Goal: Task Accomplishment & Management: Use online tool/utility

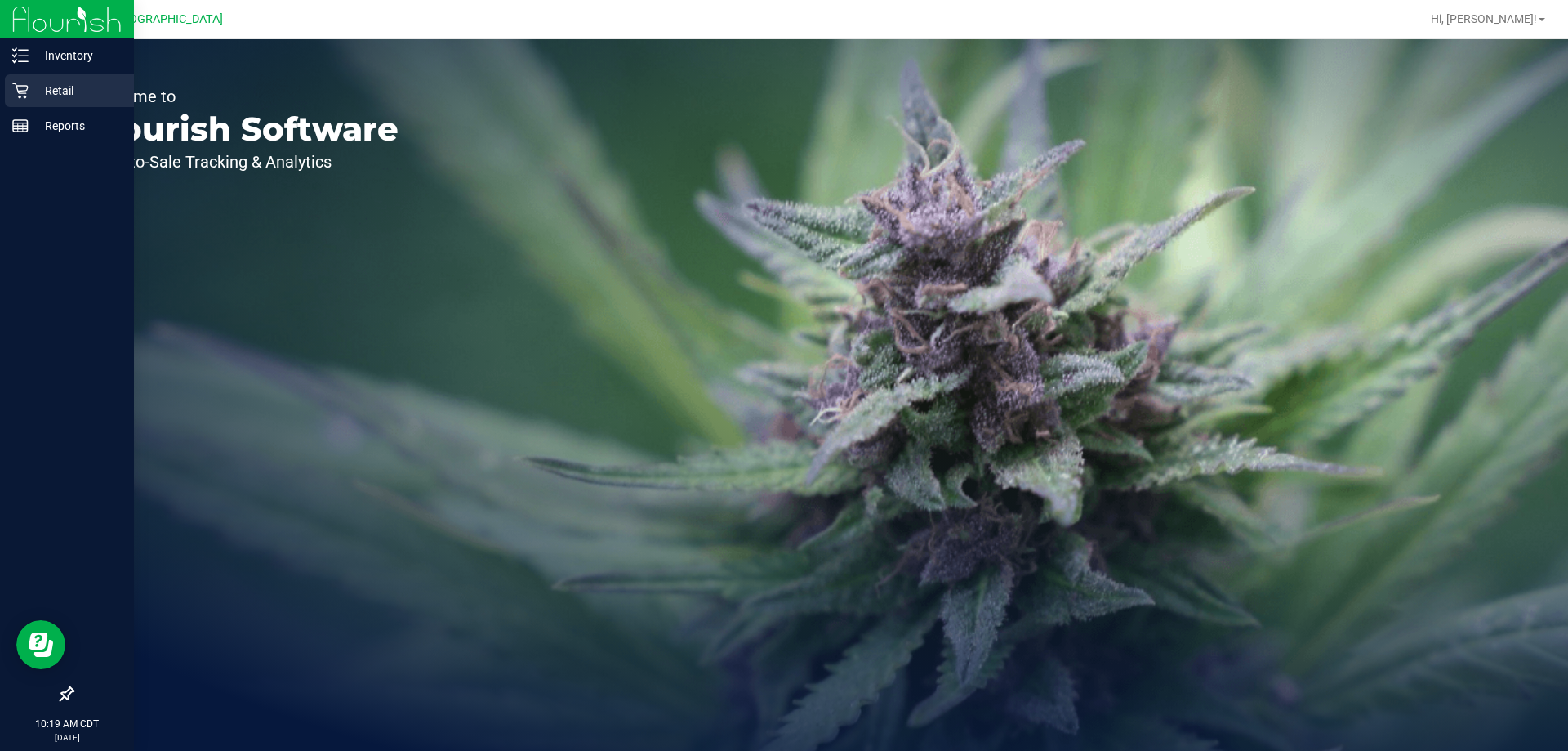
click at [17, 94] on icon at bounding box center [20, 90] width 16 height 16
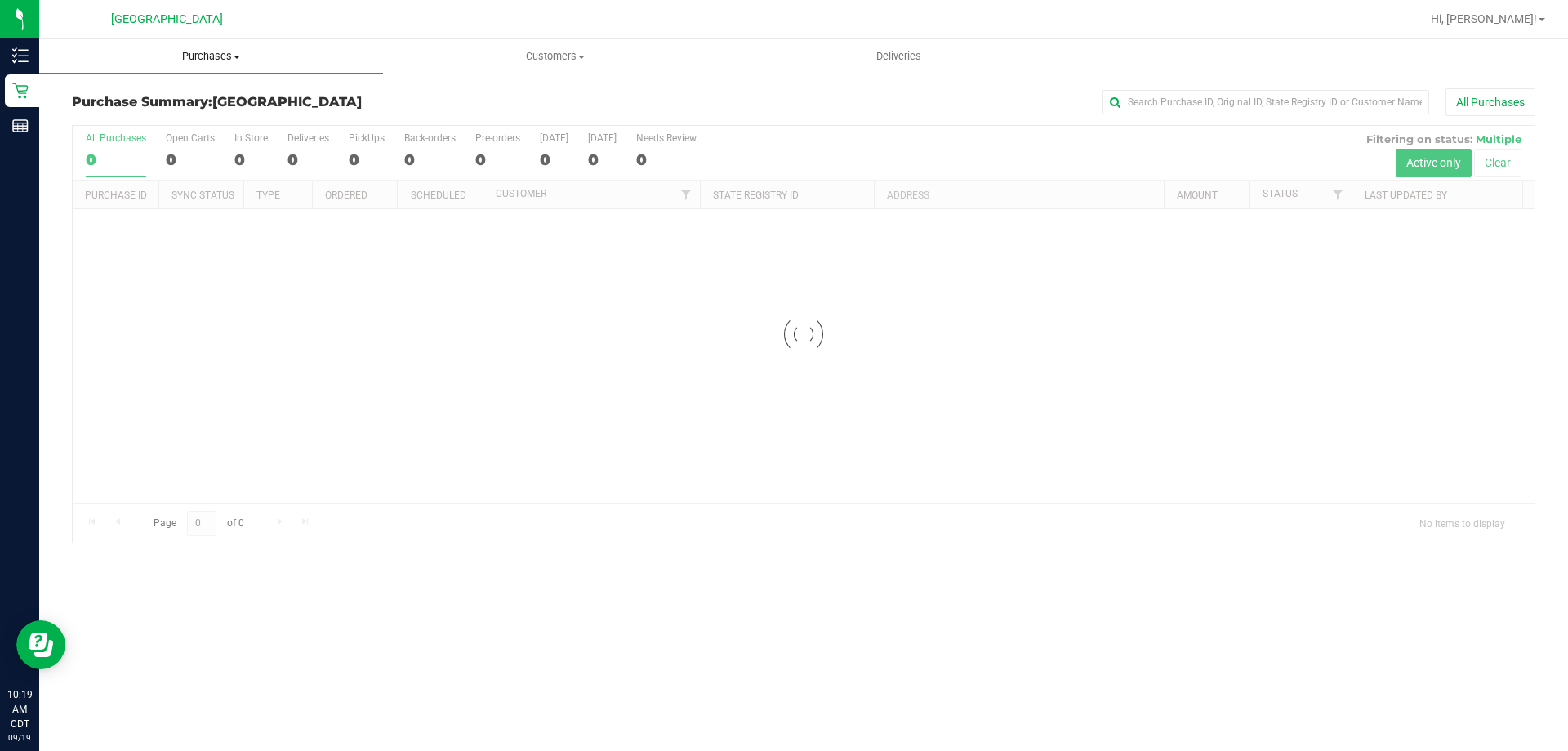
click at [216, 54] on span "Purchases" at bounding box center [211, 55] width 344 height 14
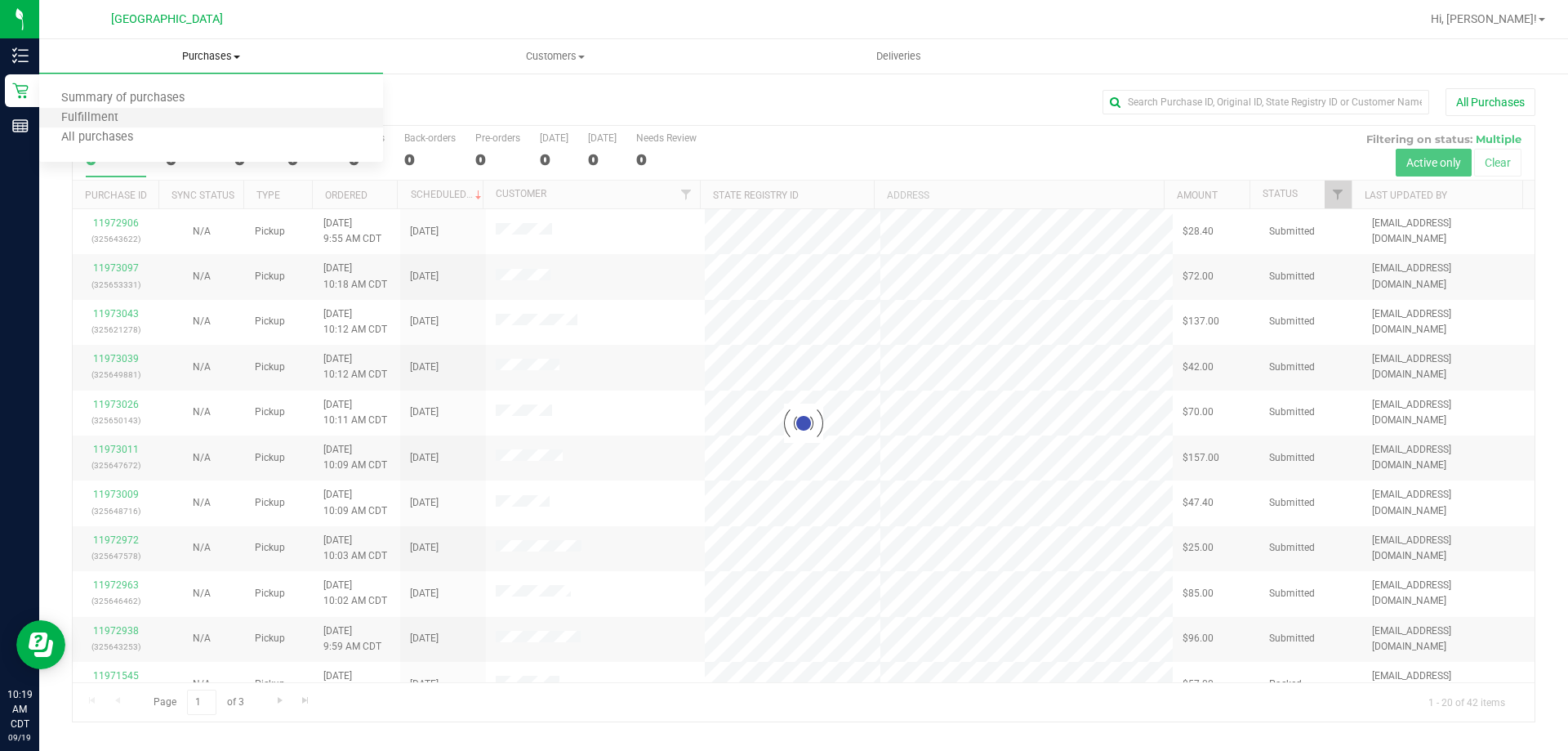
click at [202, 115] on li "Fulfillment" at bounding box center [211, 118] width 344 height 20
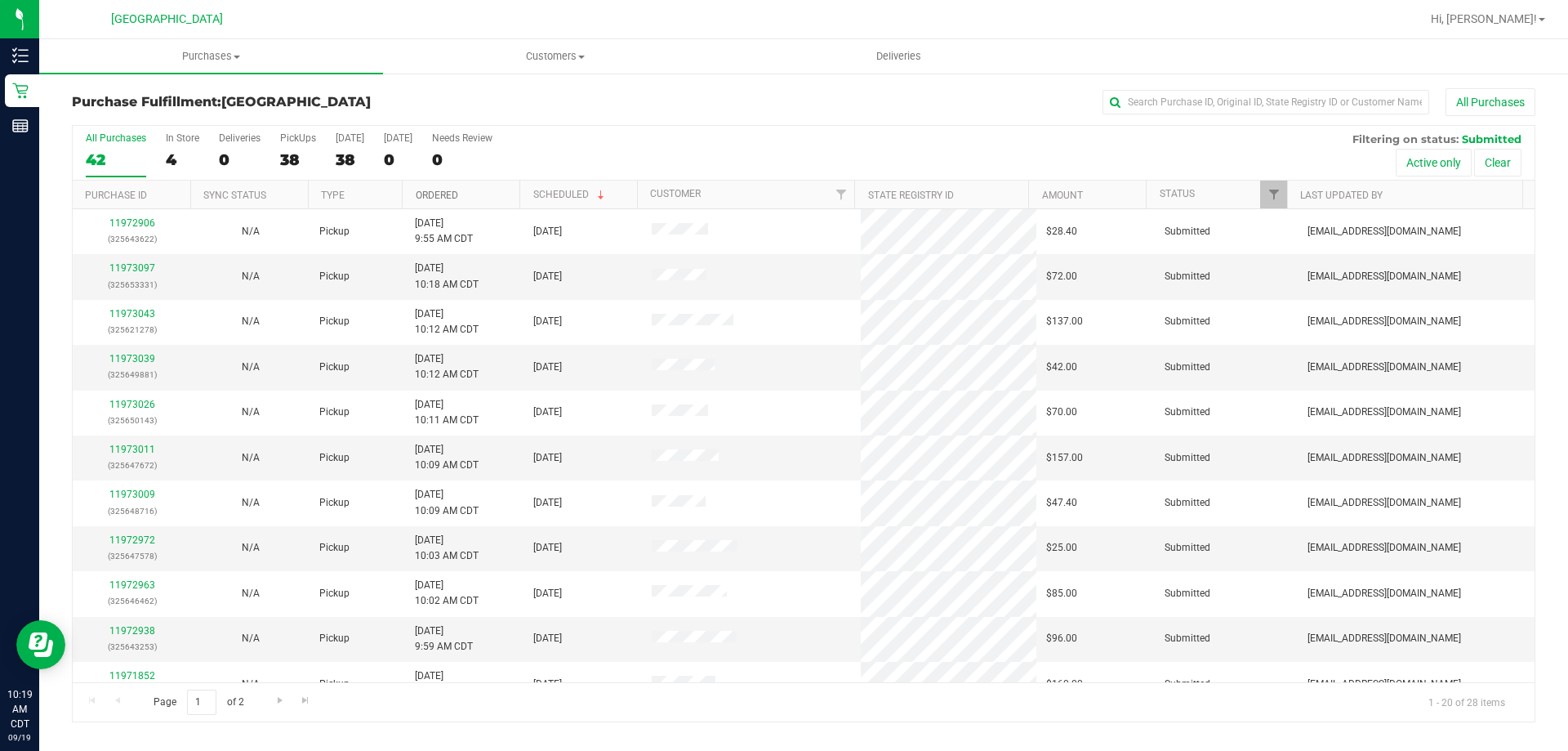
click at [434, 194] on link "Ordered" at bounding box center [437, 196] width 43 height 11
click at [184, 23] on span "[GEOGRAPHIC_DATA]" at bounding box center [166, 19] width 112 height 14
click at [203, 52] on span "Purchases" at bounding box center [211, 55] width 344 height 14
click at [193, 115] on li "Fulfillment" at bounding box center [211, 118] width 344 height 20
click at [443, 197] on link "Ordered" at bounding box center [437, 196] width 43 height 11
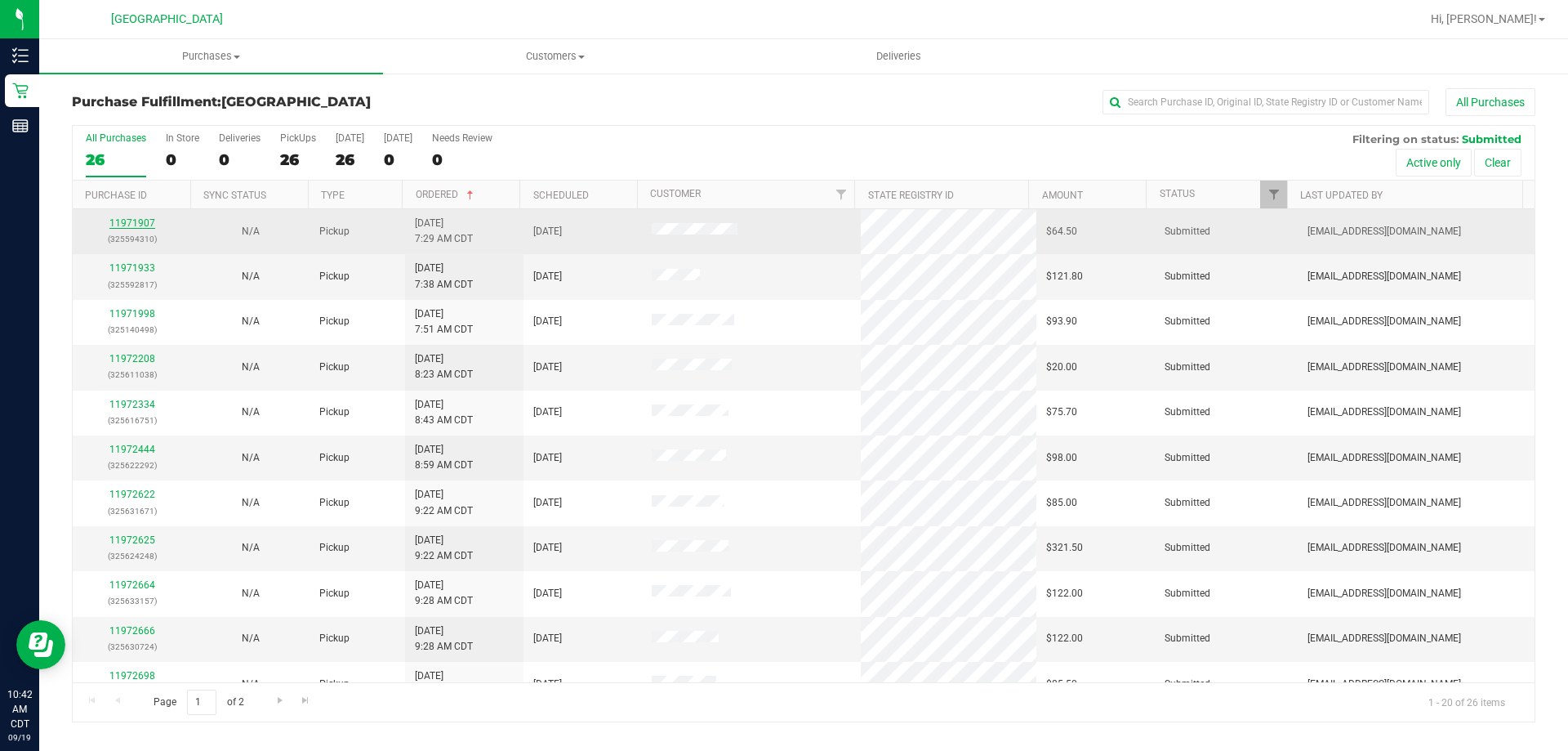
click at [139, 224] on link "11971907" at bounding box center [133, 223] width 46 height 11
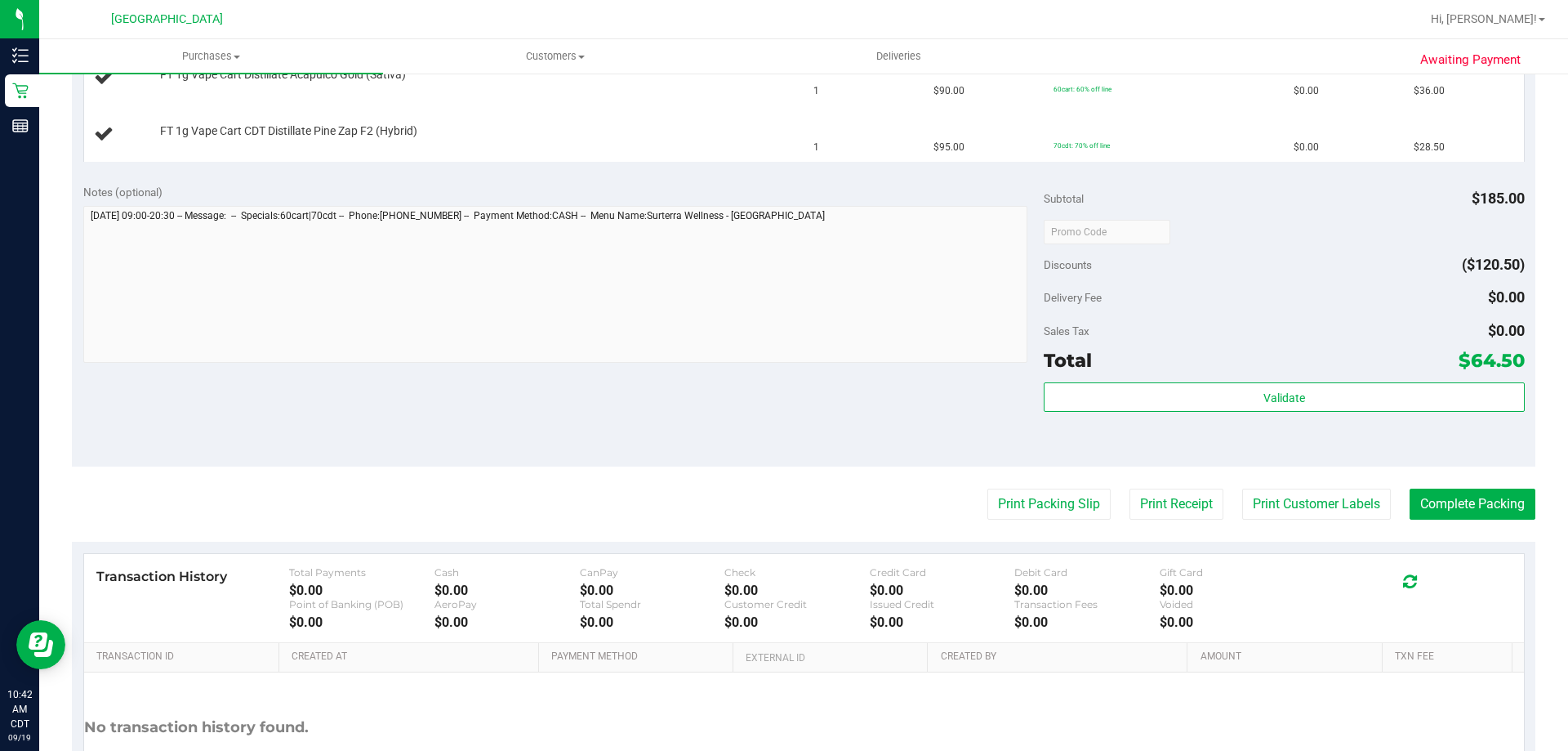
scroll to position [572, 0]
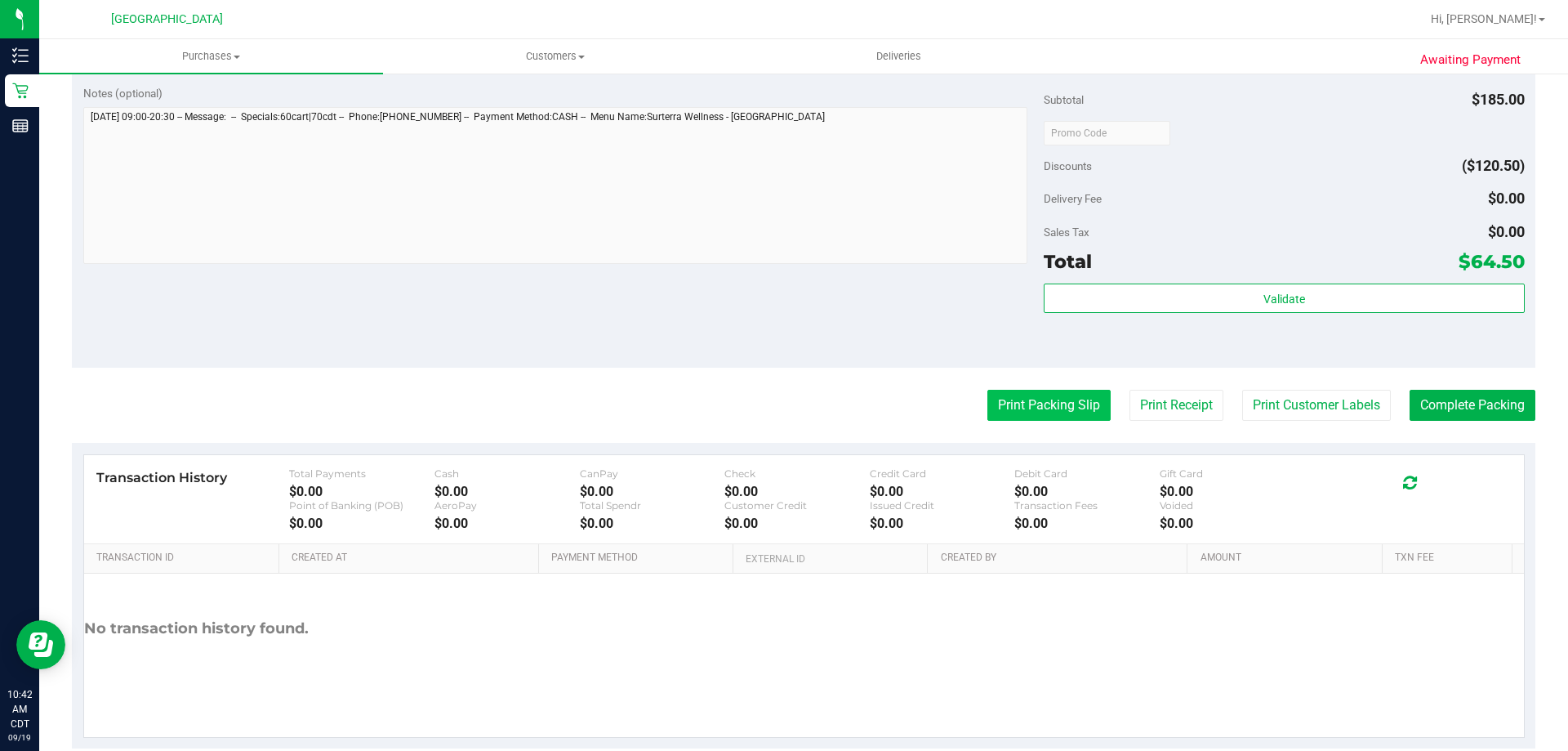
click at [987, 418] on button "Print Packing Slip" at bounding box center [1048, 405] width 123 height 31
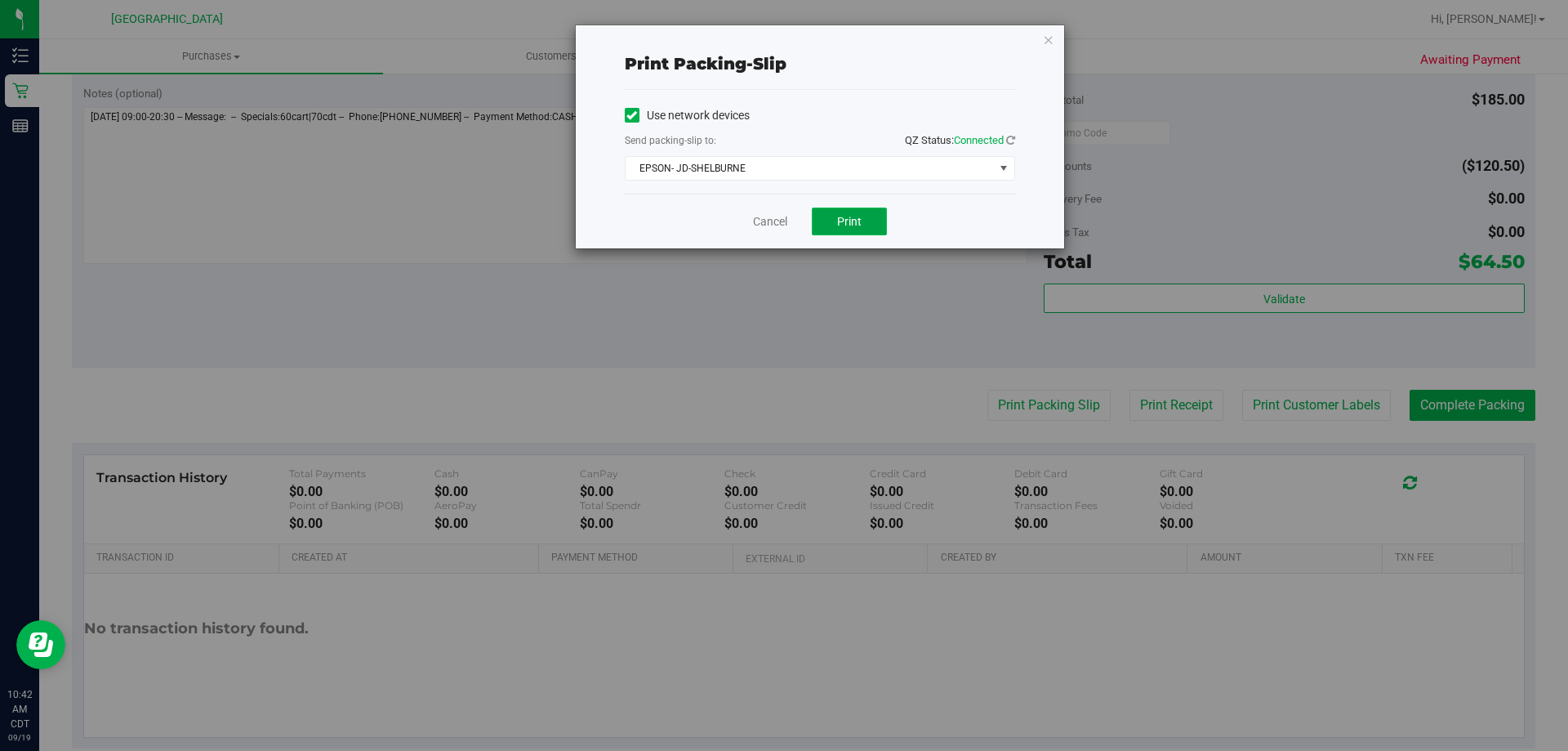
click at [872, 224] on button "Print" at bounding box center [849, 221] width 75 height 28
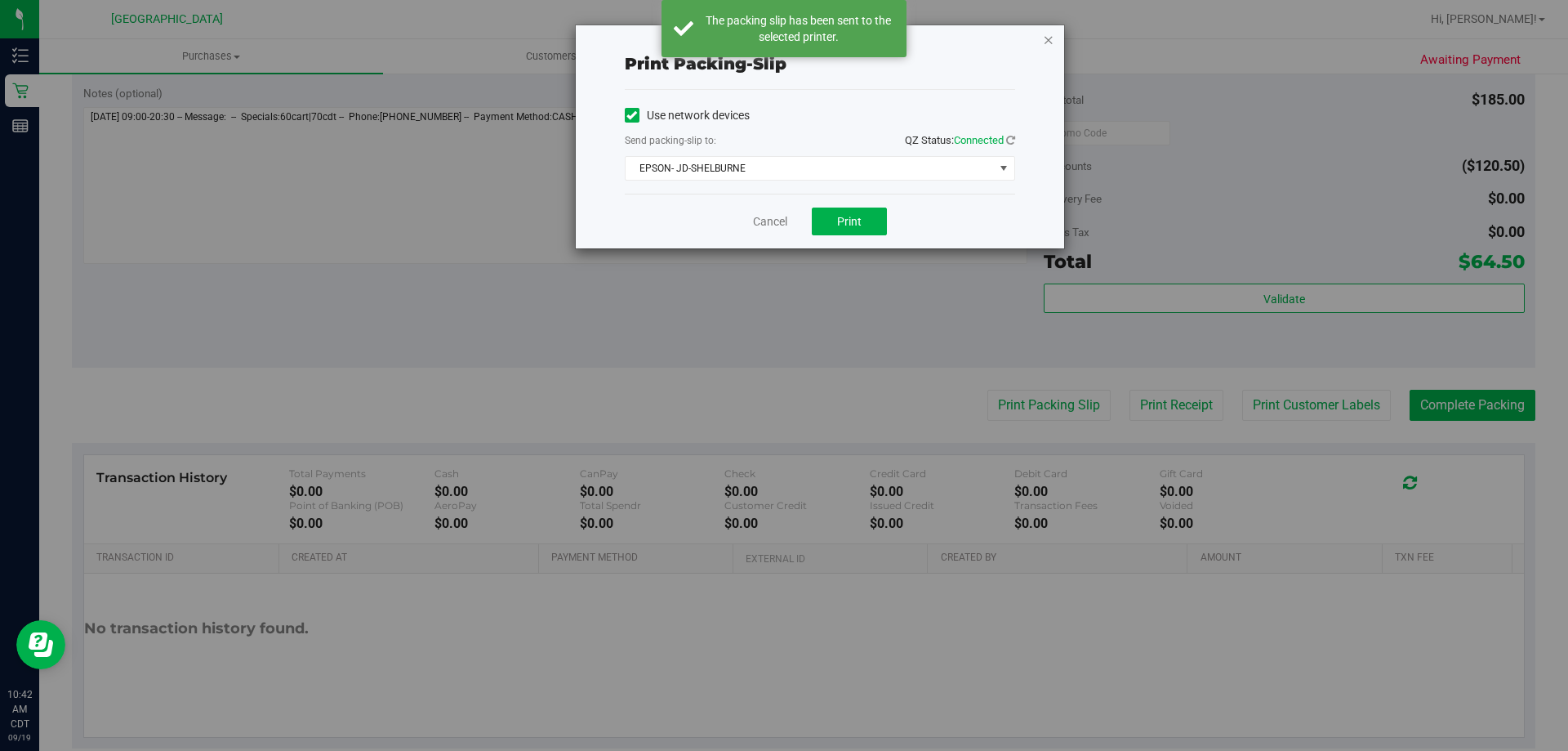
click at [1047, 41] on icon "button" at bounding box center [1049, 39] width 11 height 20
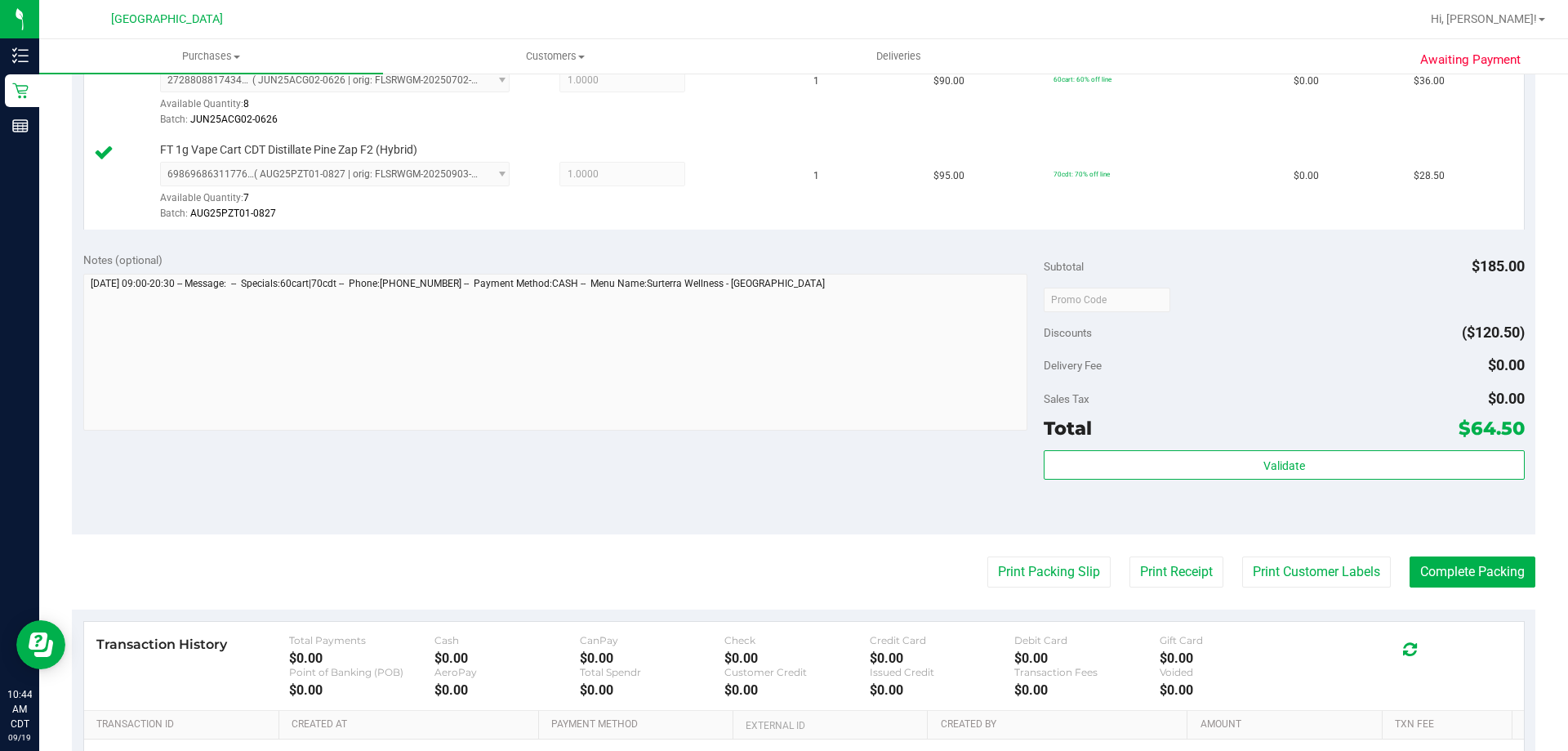
scroll to position [490, 0]
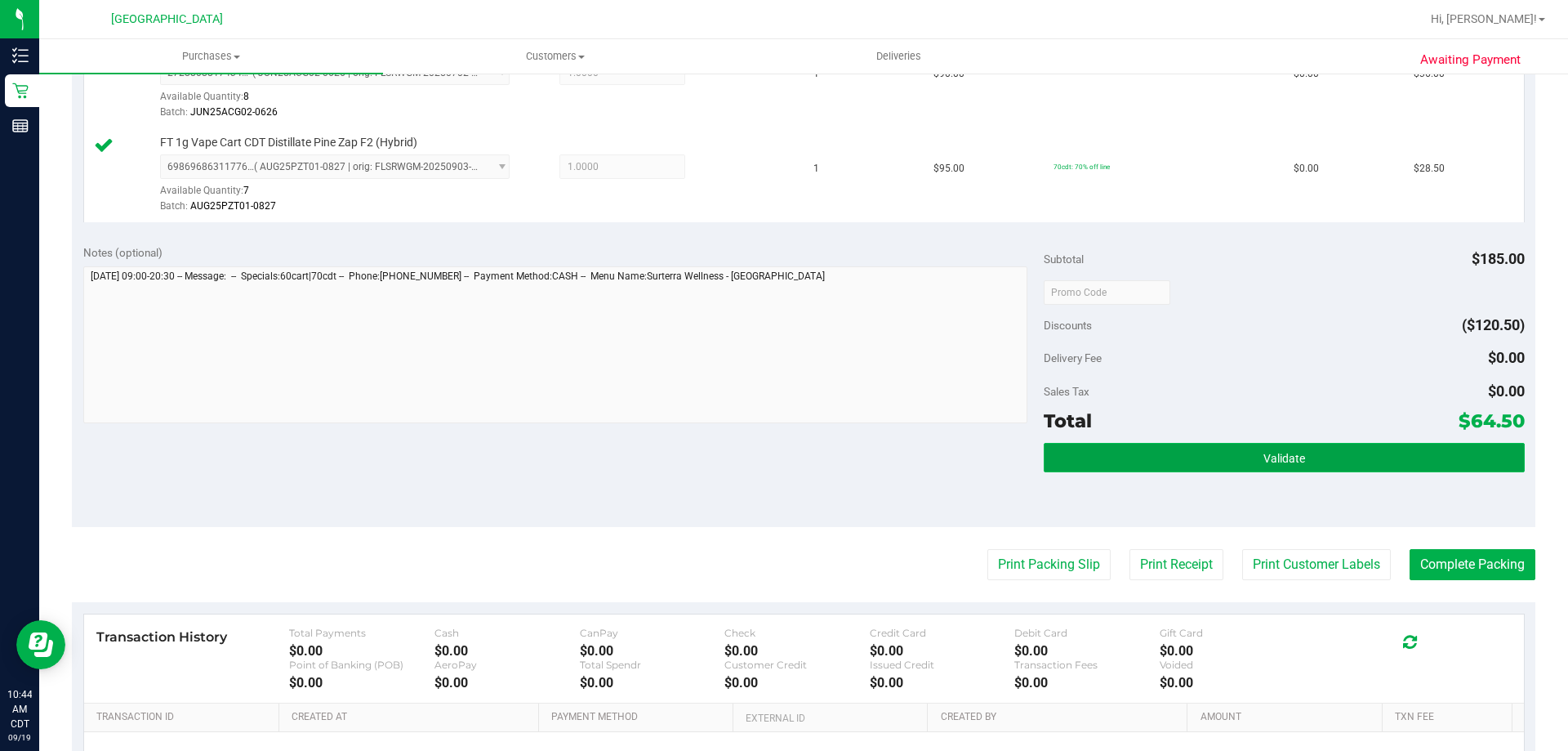
click at [1101, 466] on button "Validate" at bounding box center [1284, 457] width 481 height 30
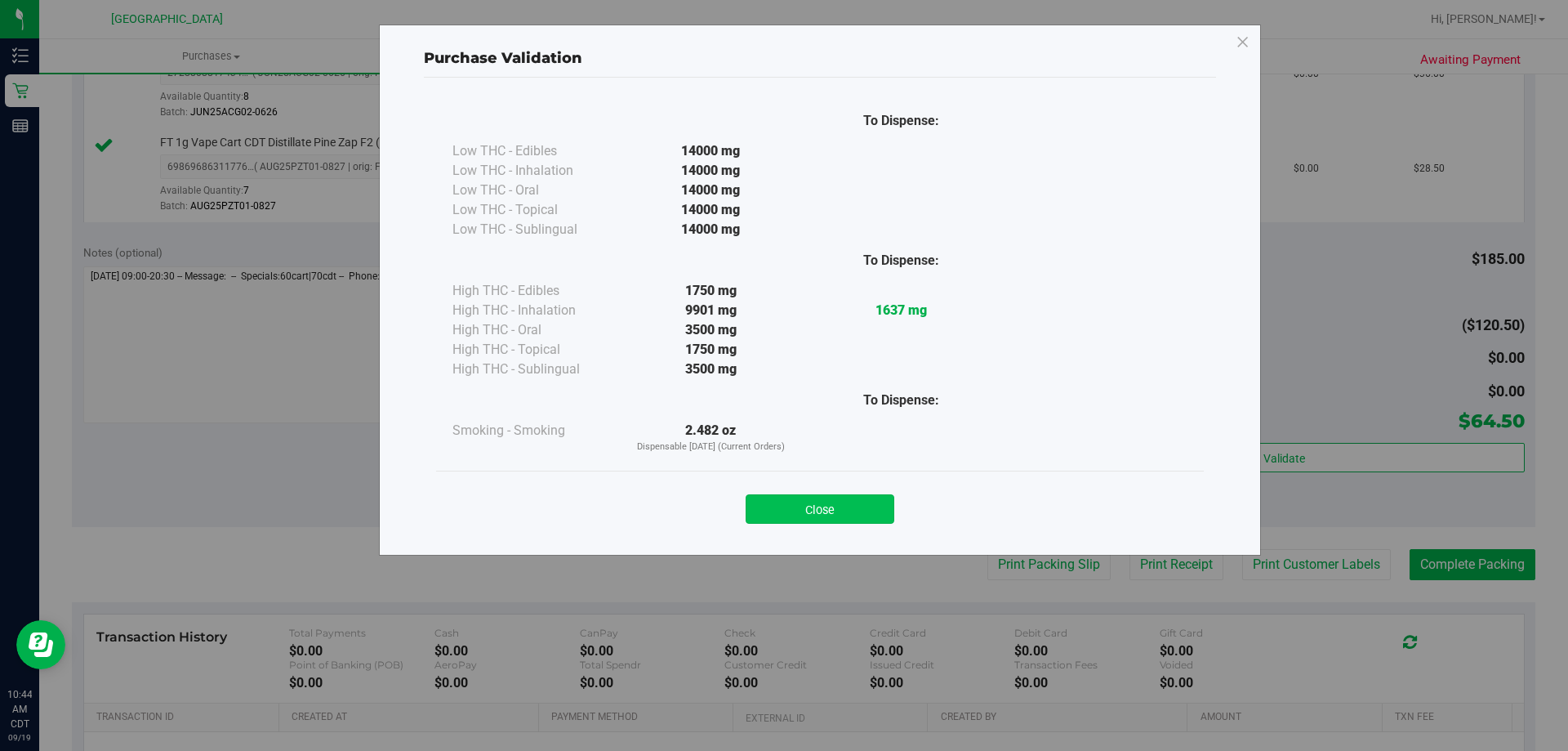
click at [844, 500] on button "Close" at bounding box center [820, 509] width 149 height 30
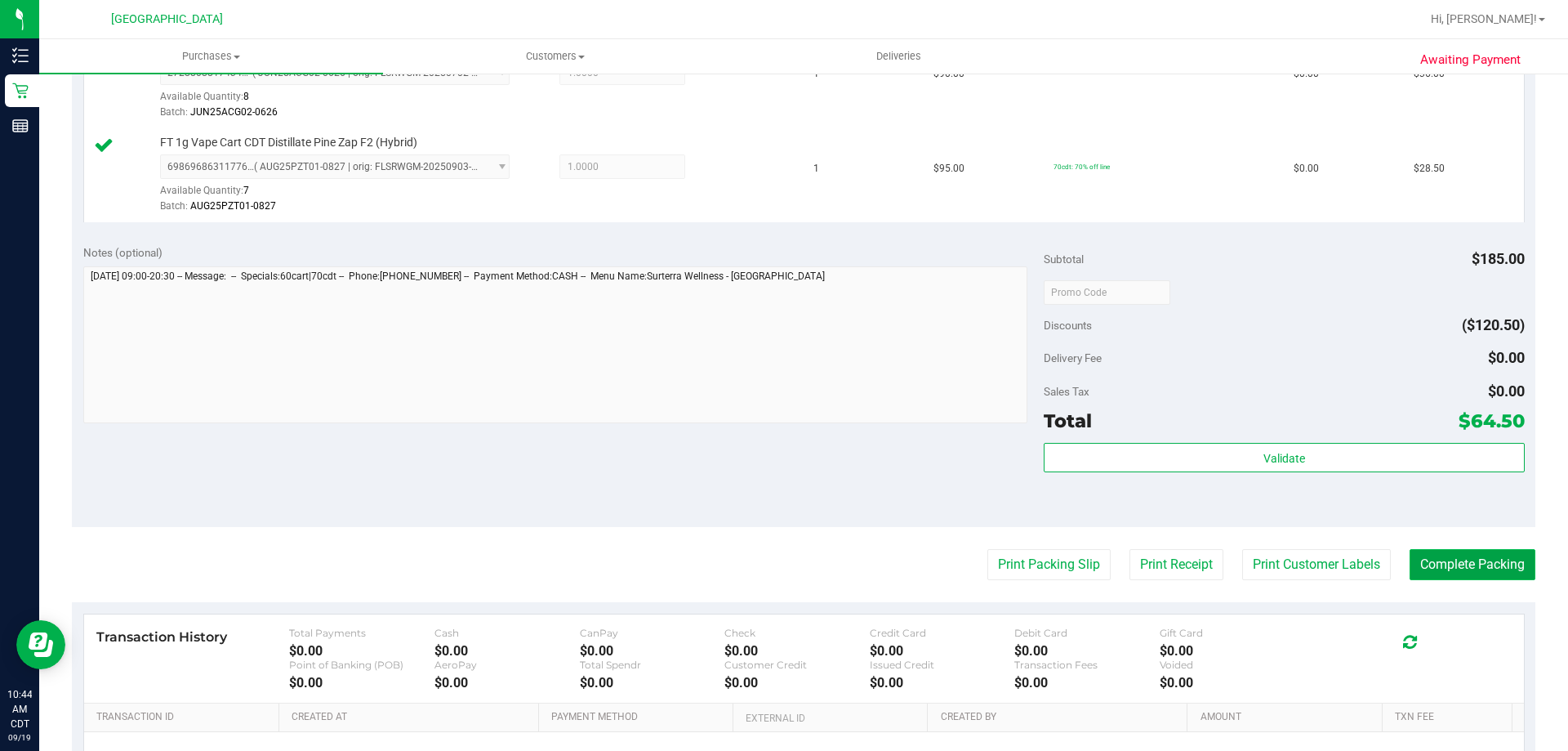
click at [1476, 566] on button "Complete Packing" at bounding box center [1473, 564] width 126 height 31
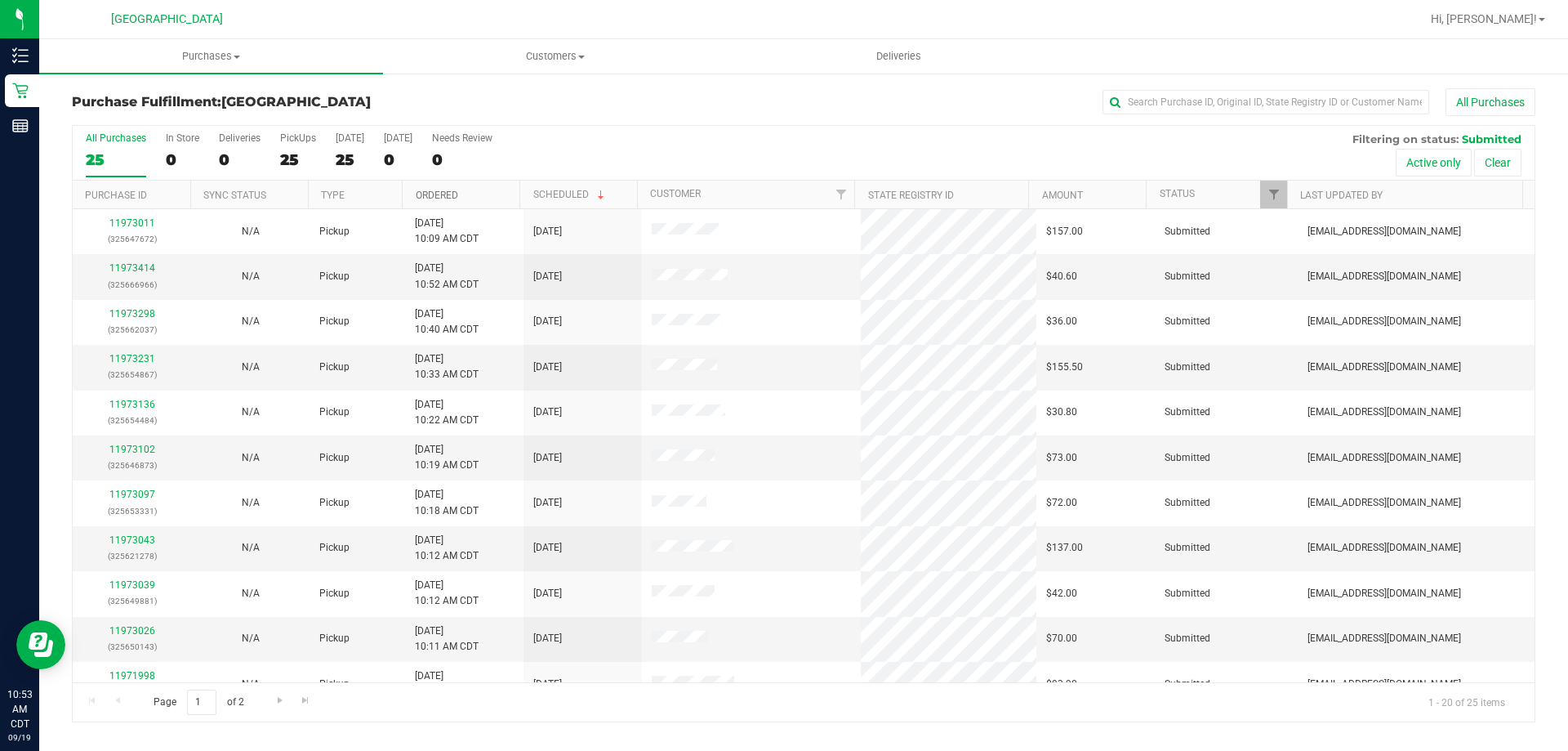
click at [455, 196] on link "Ordered" at bounding box center [437, 196] width 43 height 11
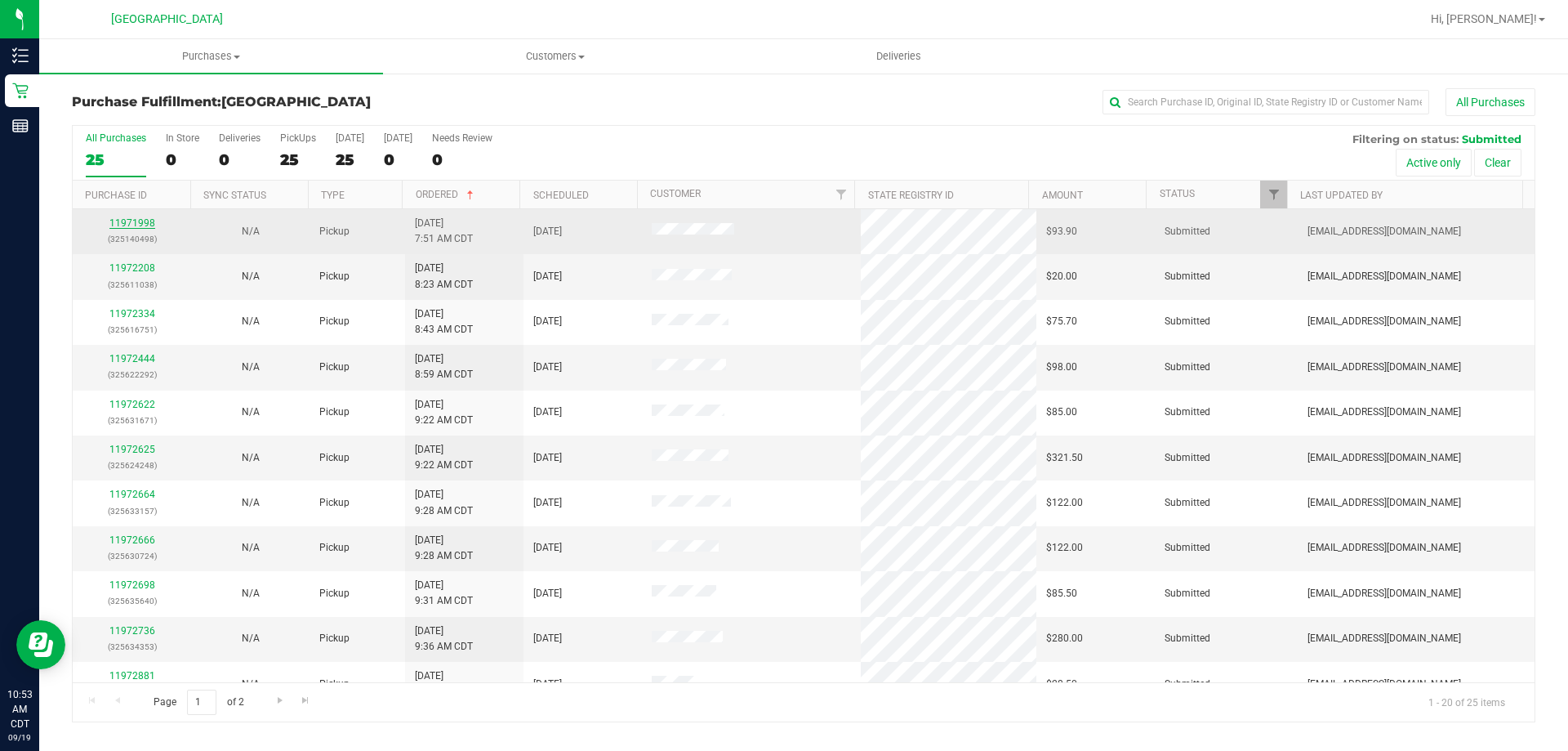
click at [144, 225] on link "11971998" at bounding box center [133, 223] width 46 height 11
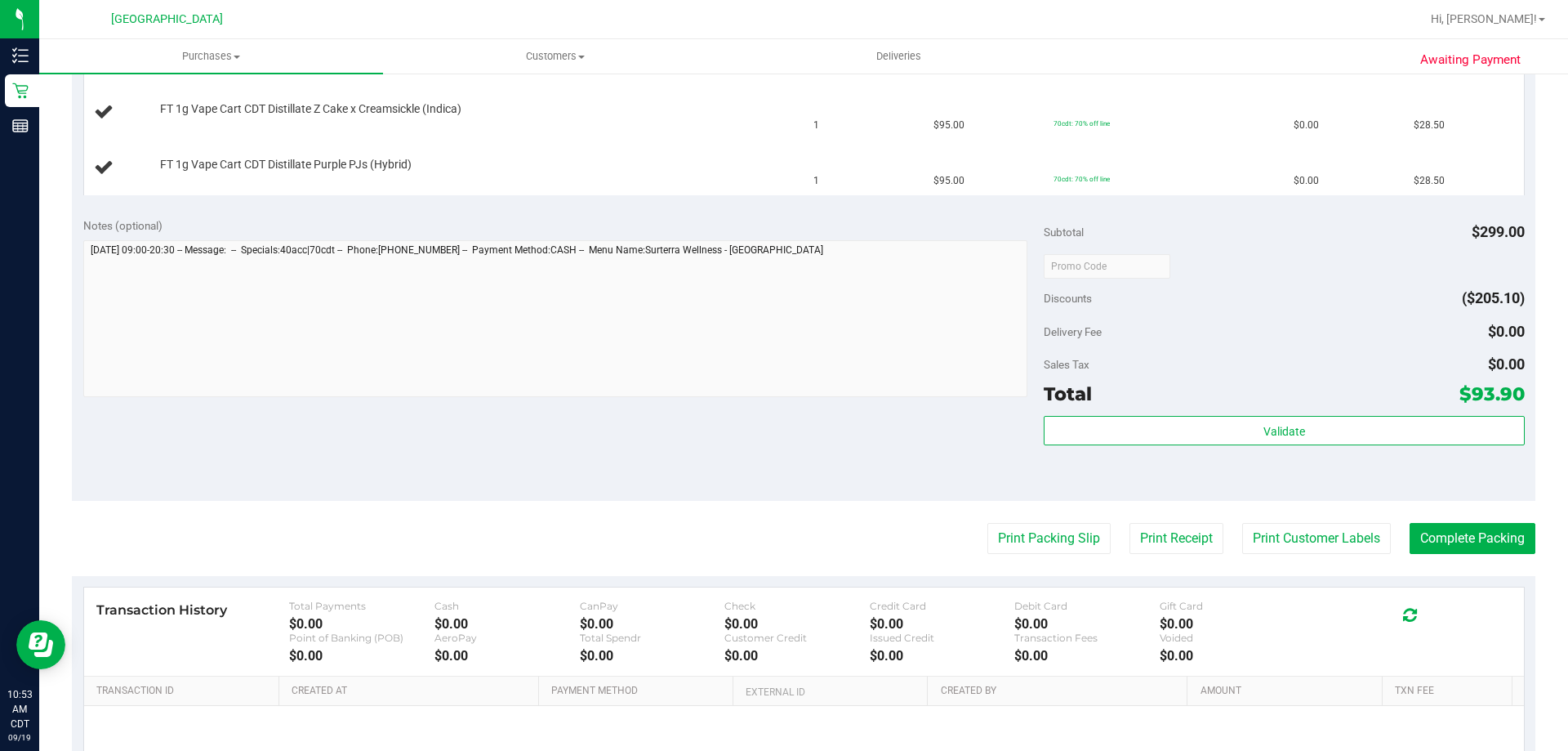
scroll to position [572, 0]
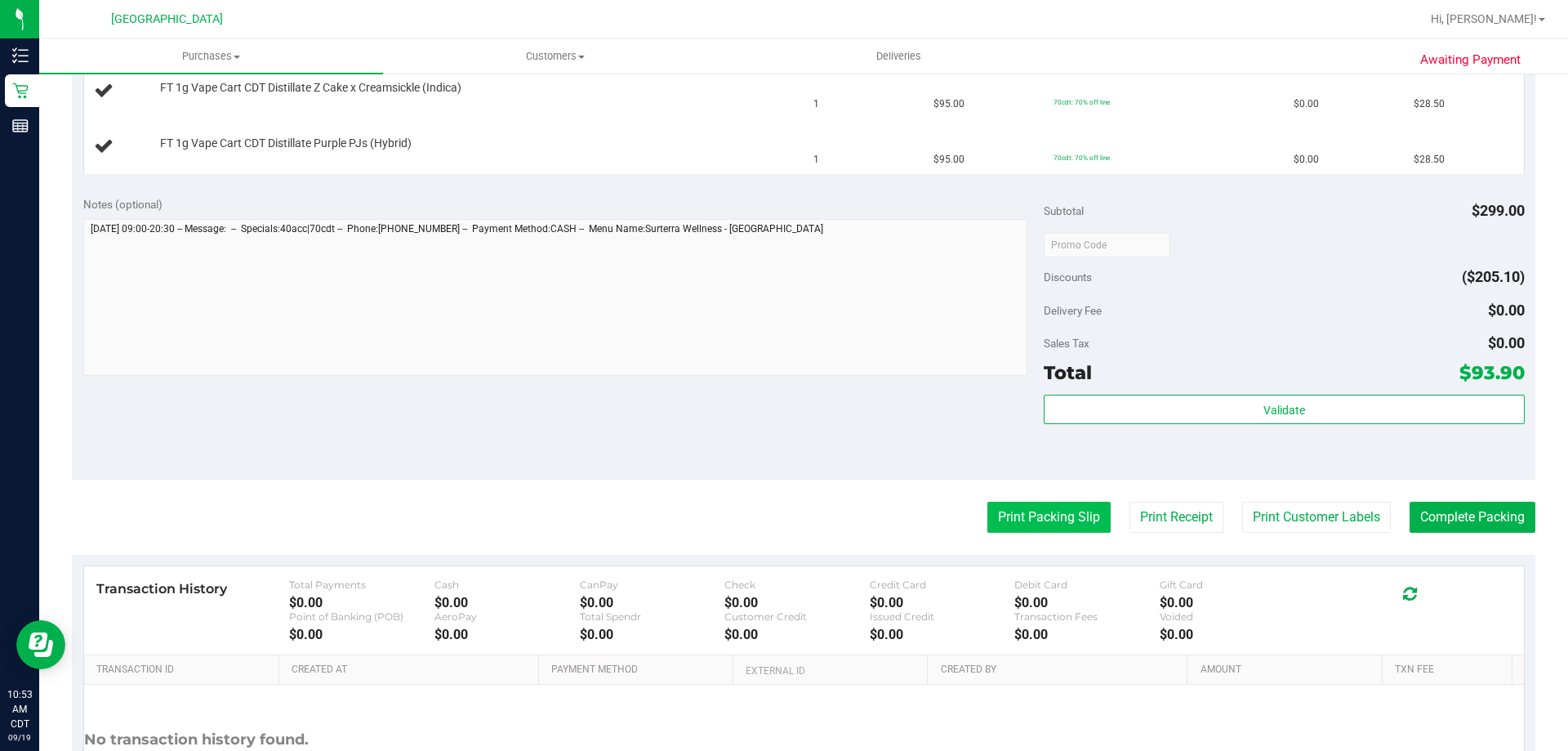
click at [1038, 520] on button "Print Packing Slip" at bounding box center [1048, 517] width 123 height 31
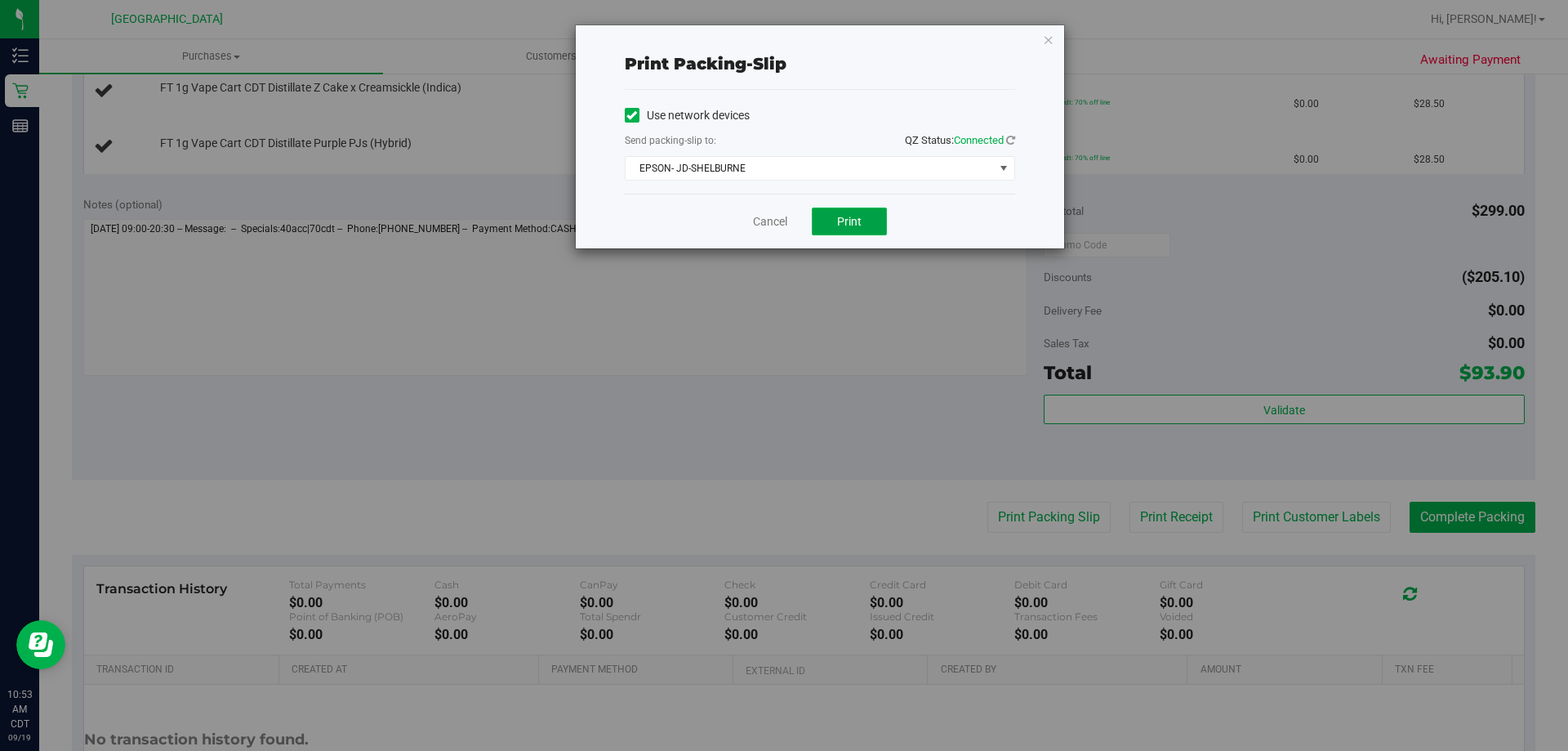
click at [849, 219] on span "Print" at bounding box center [850, 221] width 25 height 13
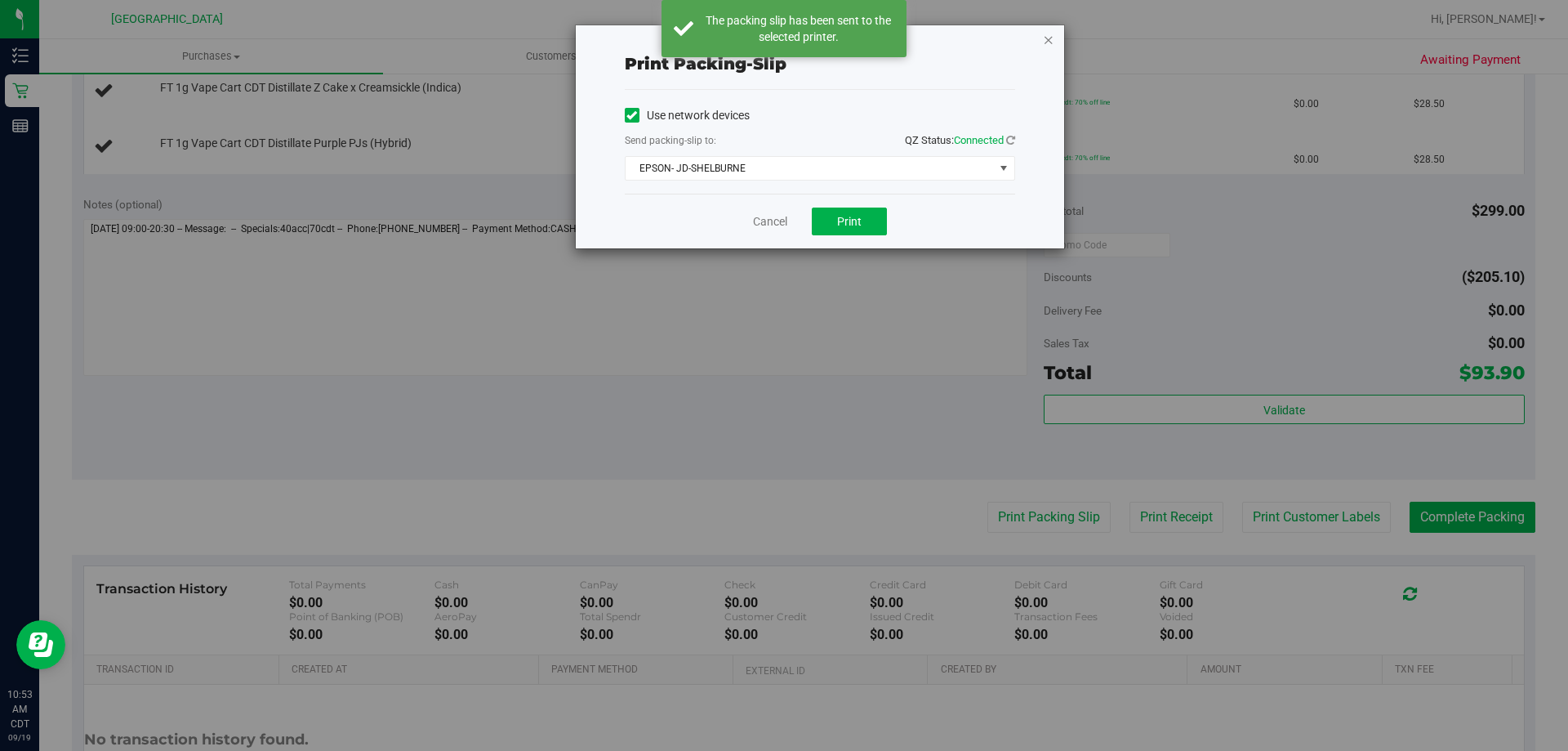
click at [1043, 35] on icon "button" at bounding box center [1049, 39] width 11 height 20
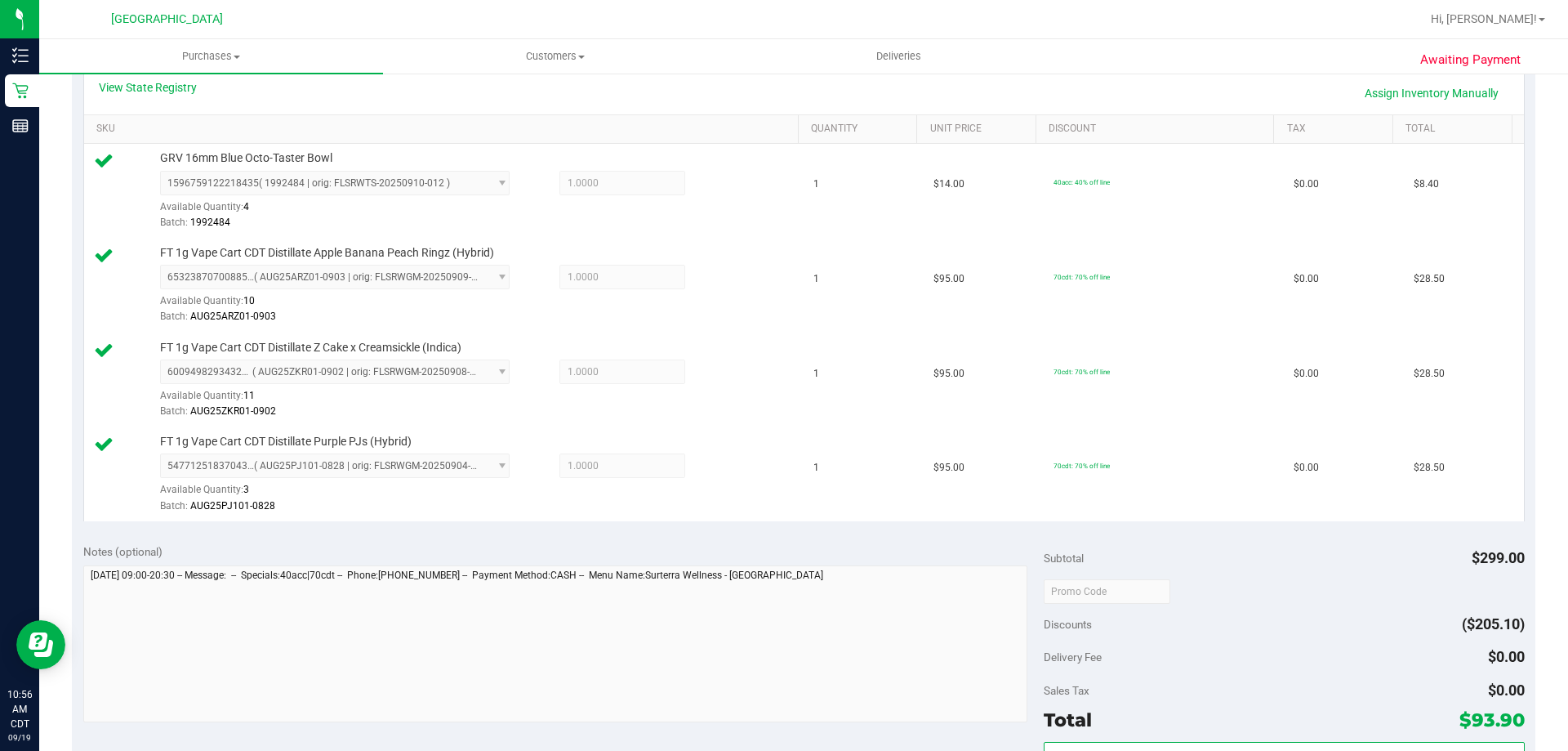
scroll to position [654, 0]
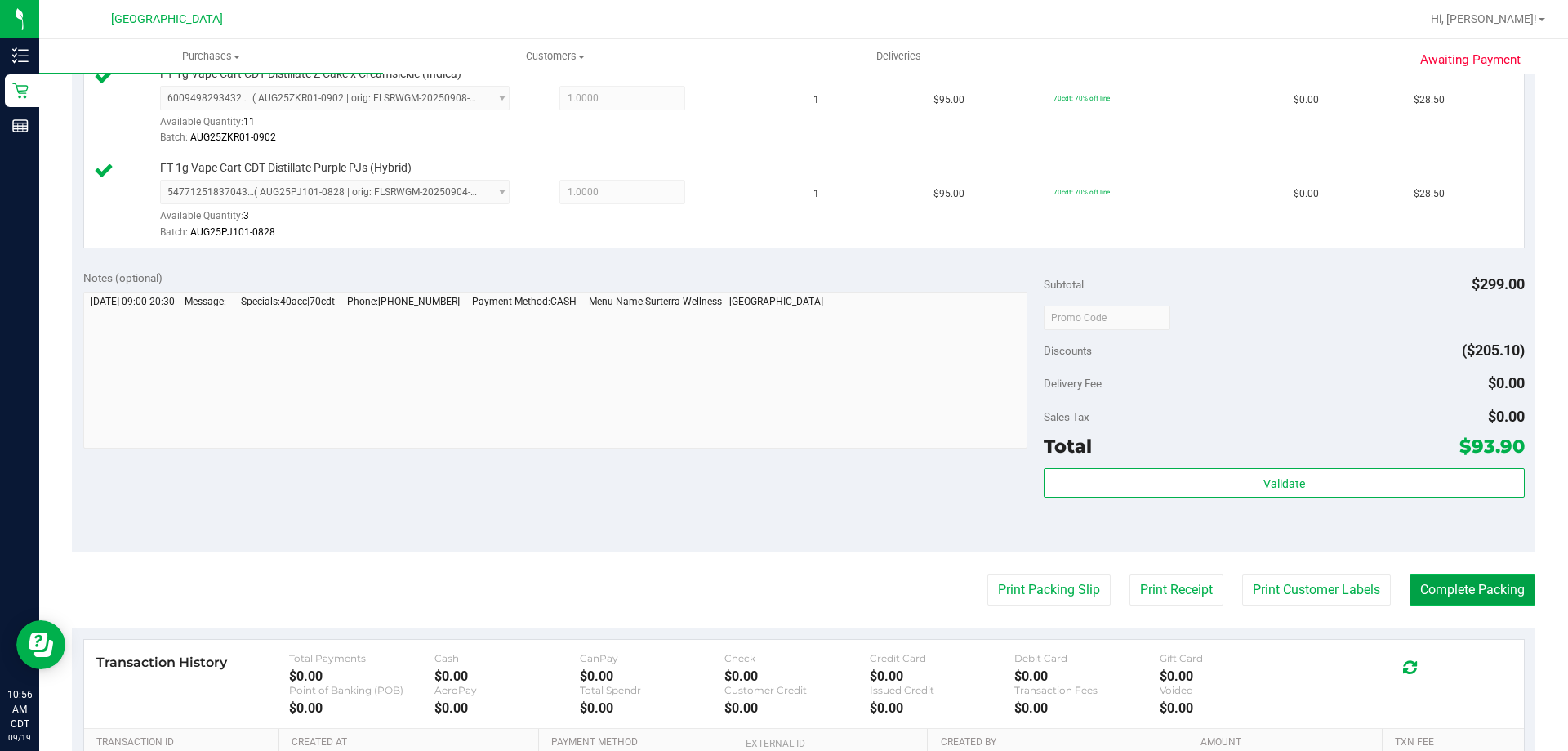
click at [1438, 600] on button "Complete Packing" at bounding box center [1473, 590] width 126 height 31
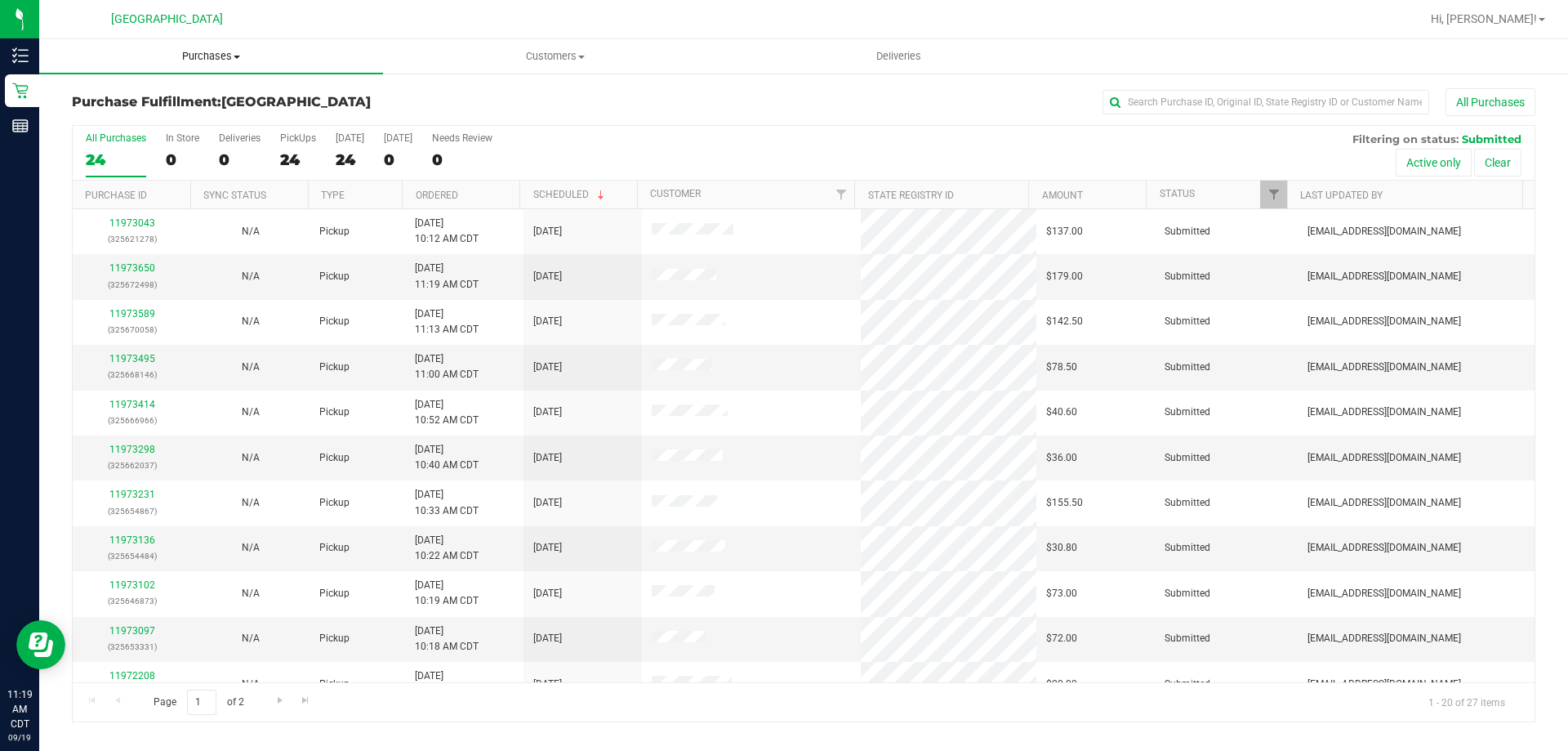
click at [228, 50] on span "Purchases" at bounding box center [211, 55] width 344 height 14
click at [213, 119] on li "Fulfillment" at bounding box center [211, 118] width 344 height 20
click at [433, 187] on th "Ordered" at bounding box center [460, 195] width 117 height 29
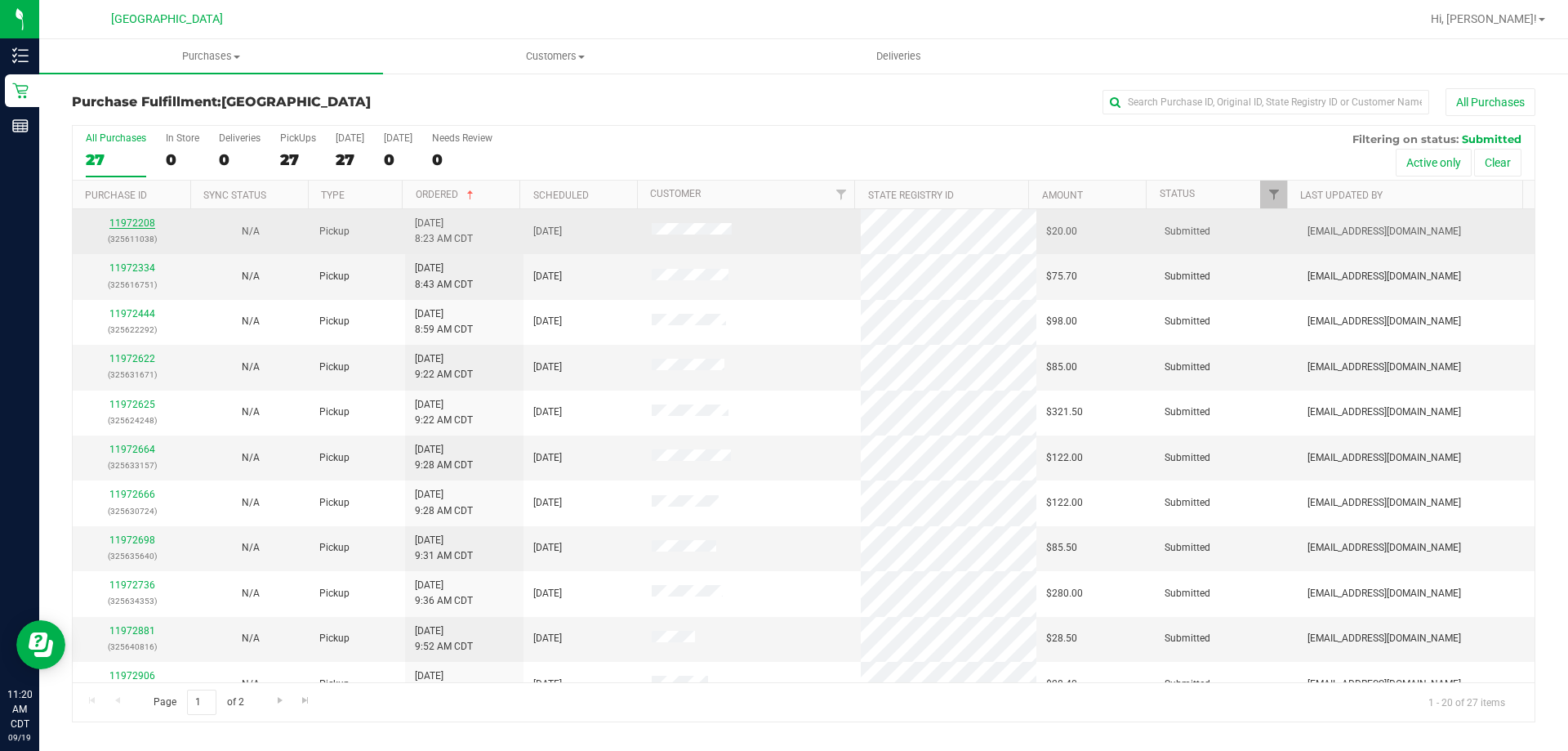
click at [131, 220] on link "11972208" at bounding box center [133, 223] width 46 height 11
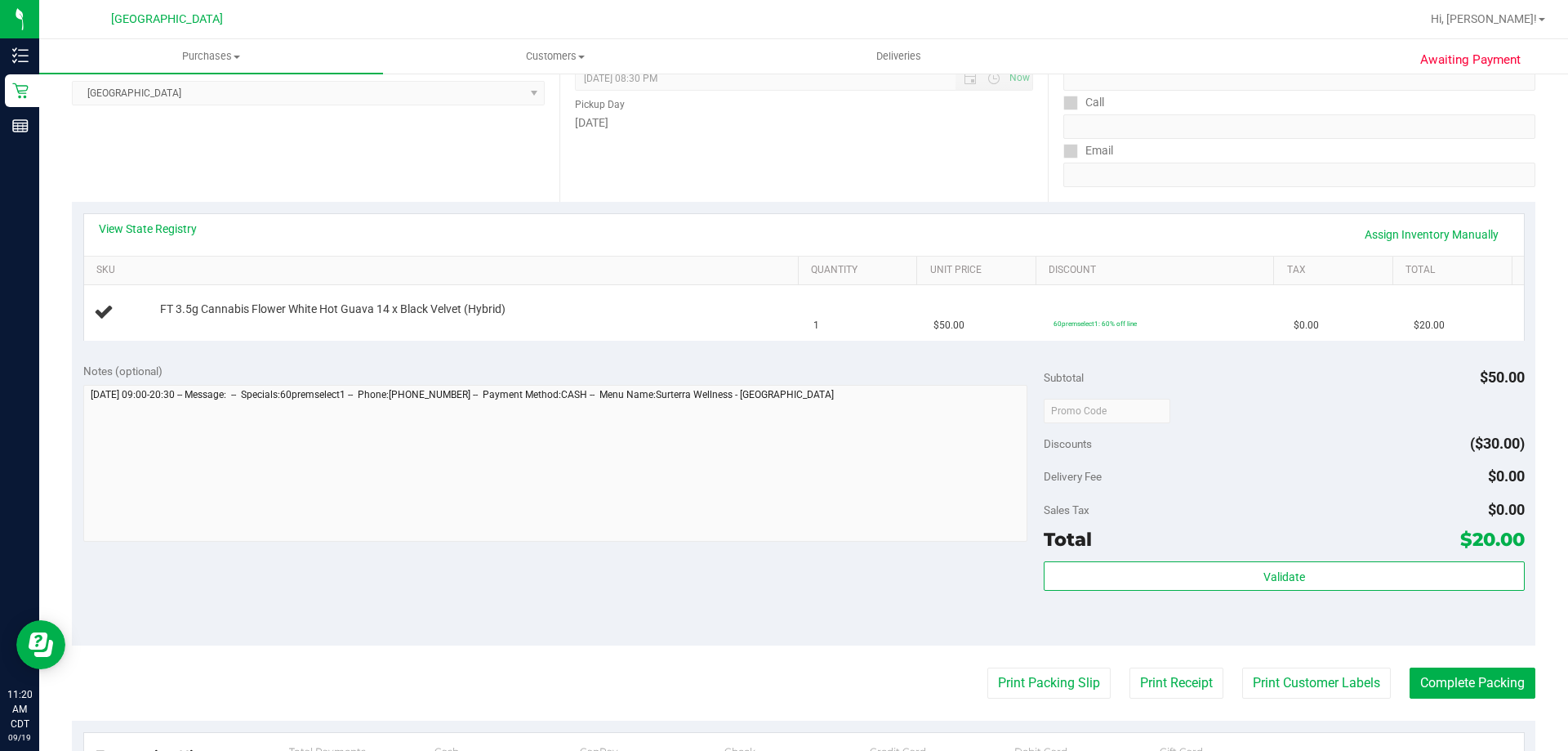
scroll to position [245, 0]
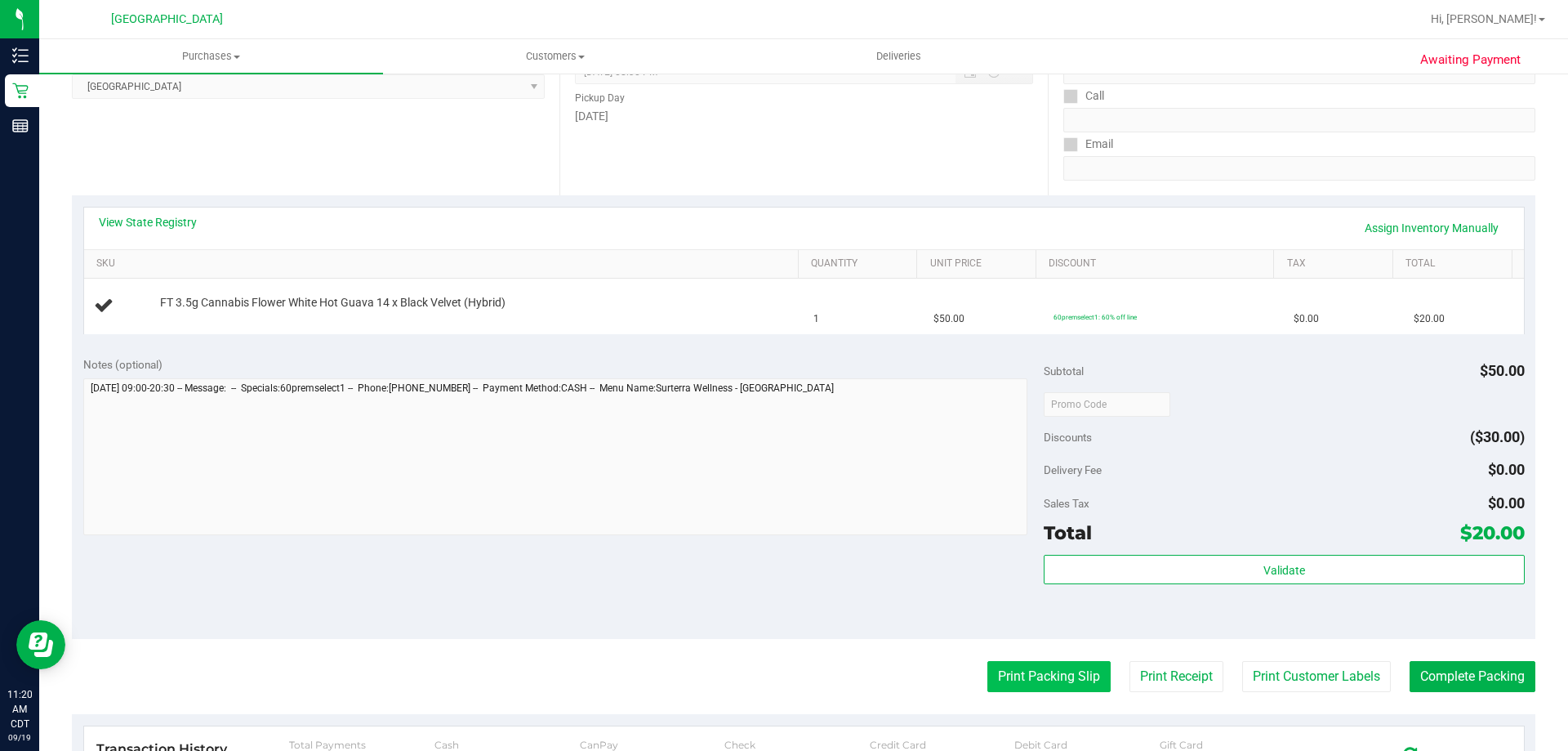
click at [1032, 681] on button "Print Packing Slip" at bounding box center [1048, 677] width 123 height 31
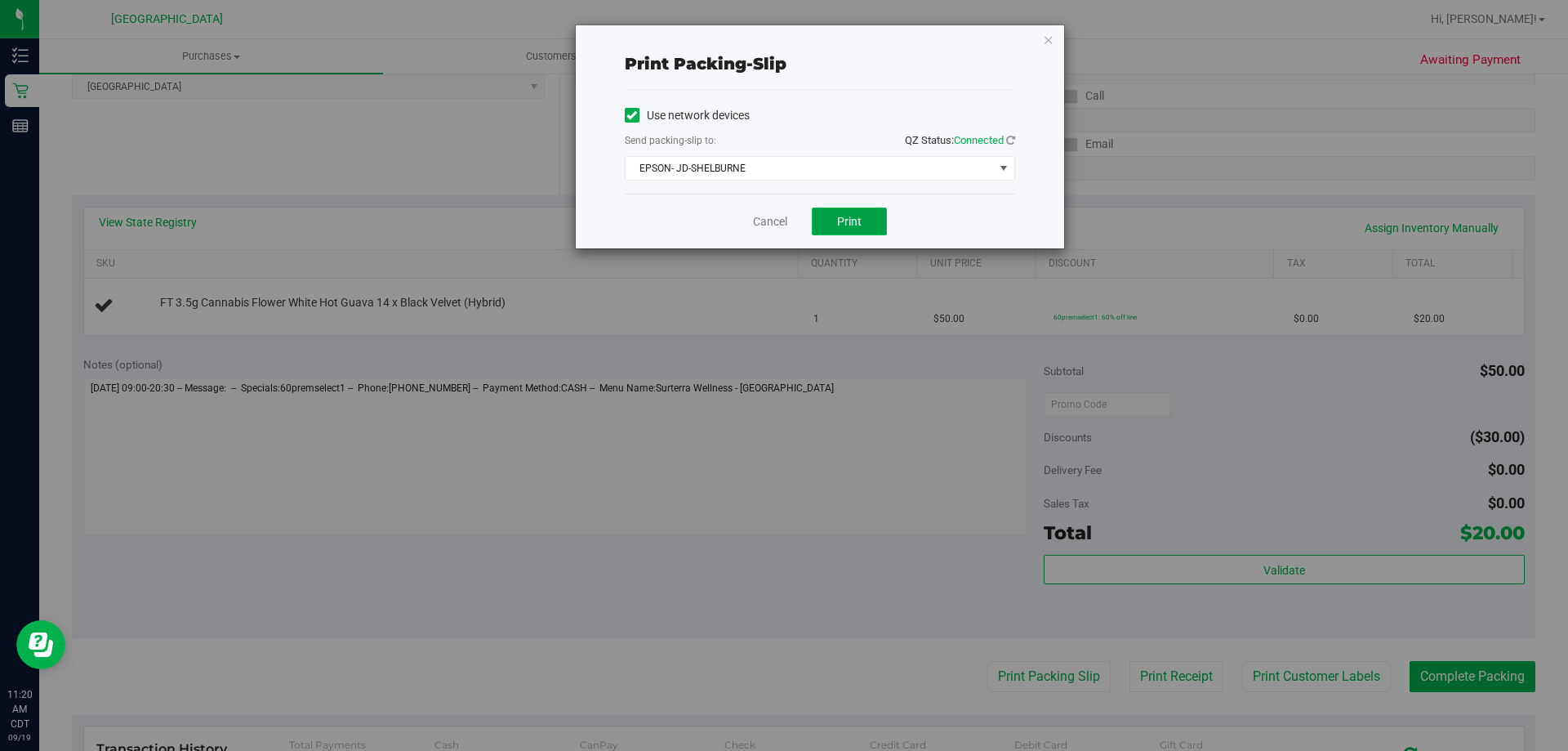
click at [861, 213] on button "Print" at bounding box center [849, 221] width 75 height 28
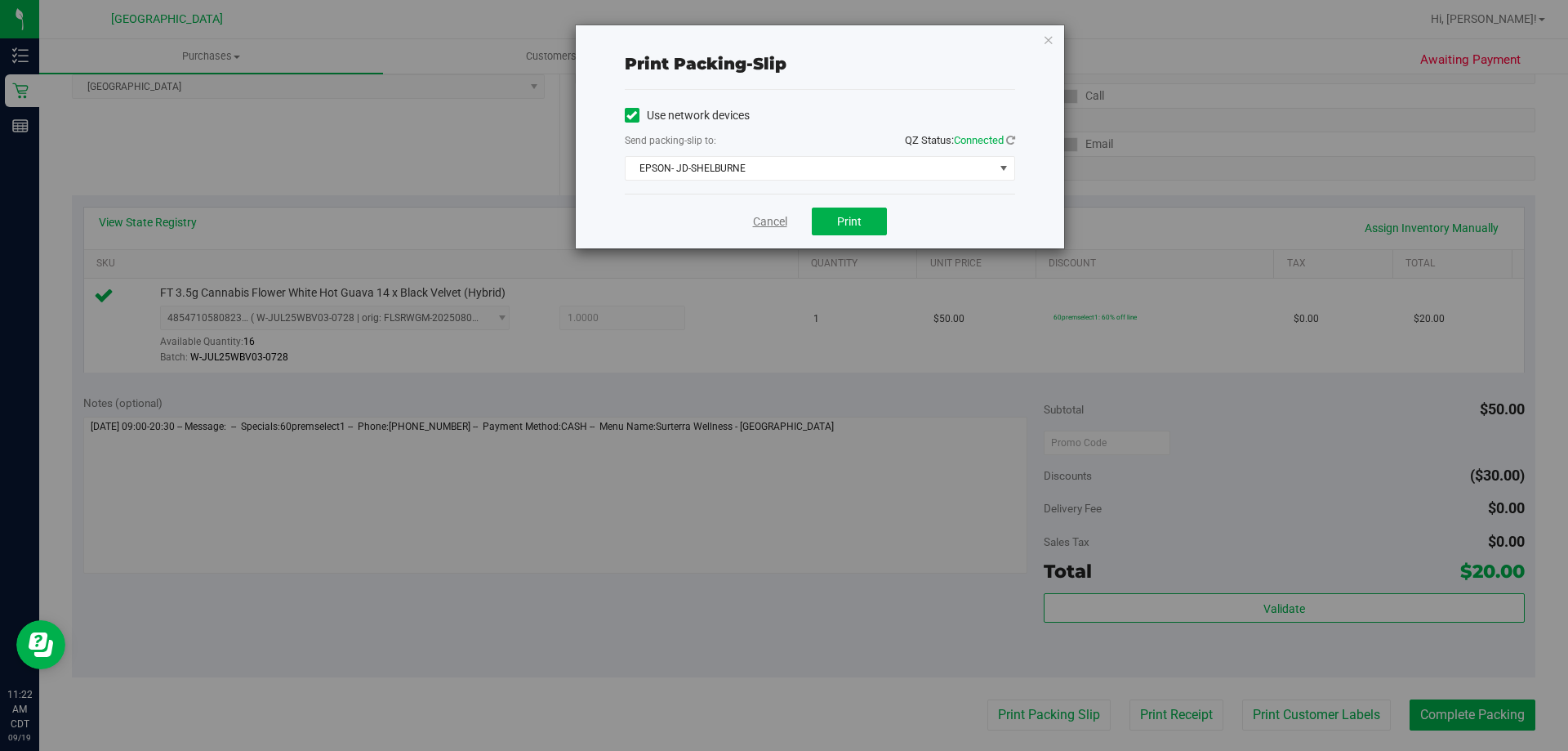
click at [759, 224] on link "Cancel" at bounding box center [771, 221] width 34 height 17
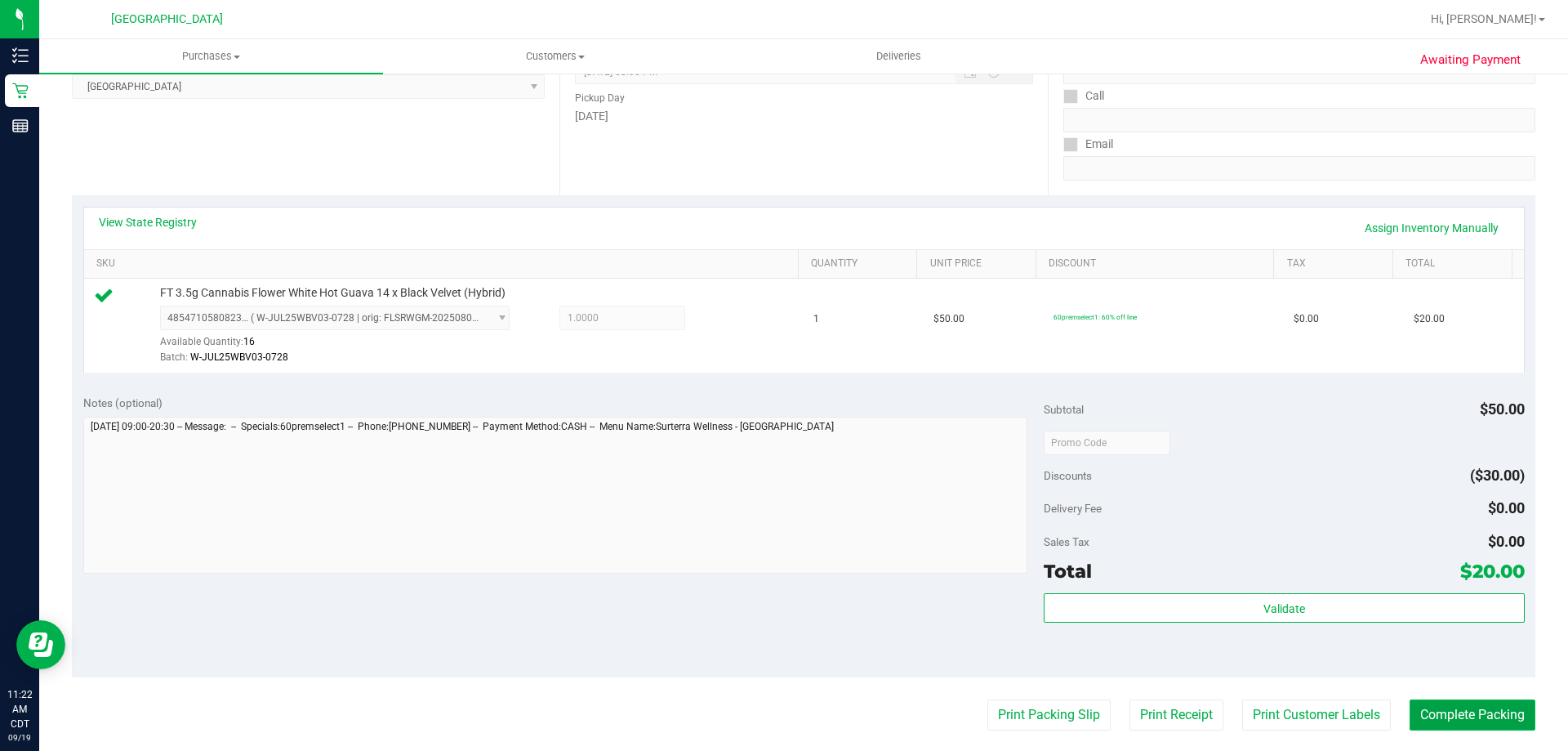
click at [1424, 716] on button "Complete Packing" at bounding box center [1473, 715] width 126 height 31
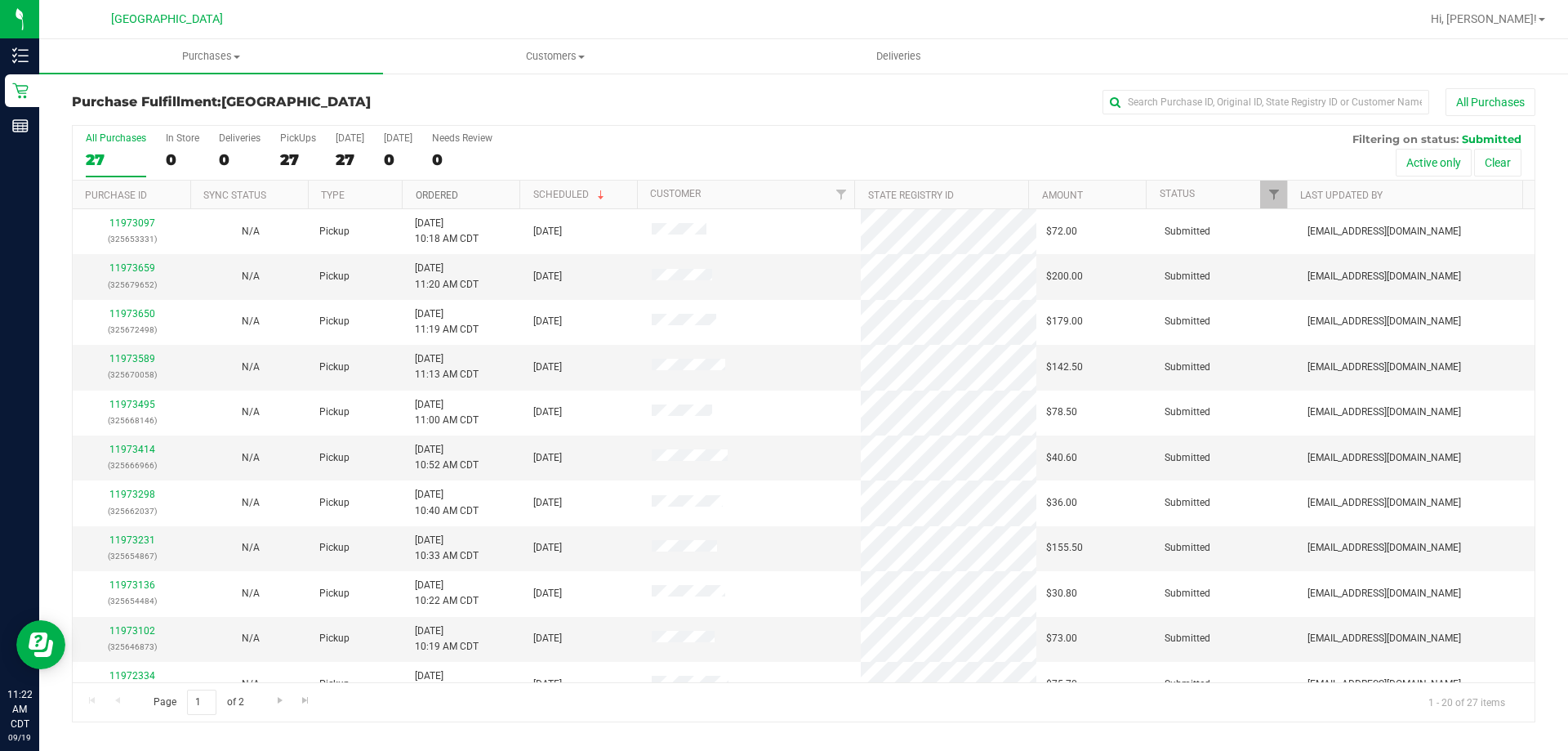
click at [437, 193] on link "Ordered" at bounding box center [437, 196] width 43 height 11
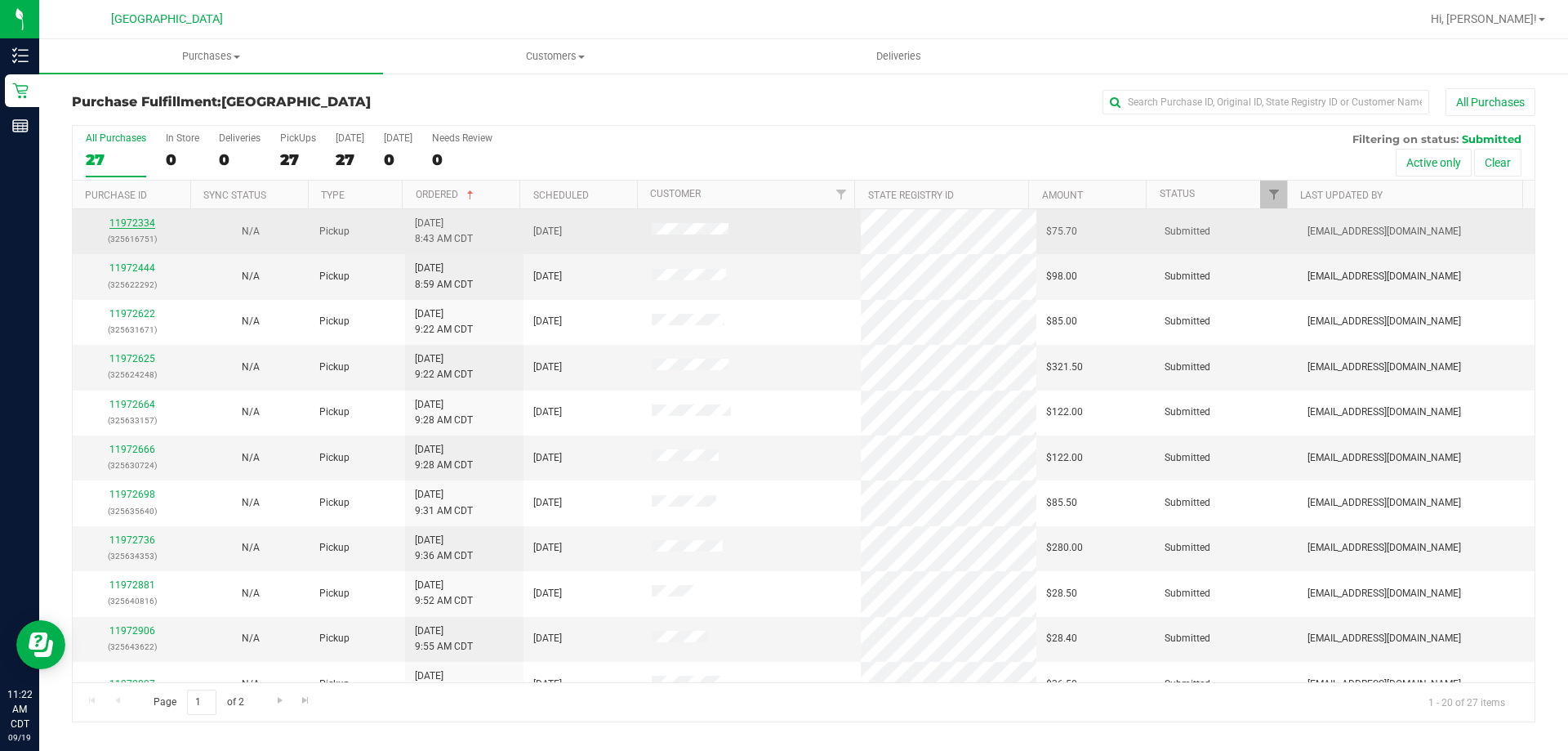
click at [131, 219] on link "11972334" at bounding box center [133, 223] width 46 height 11
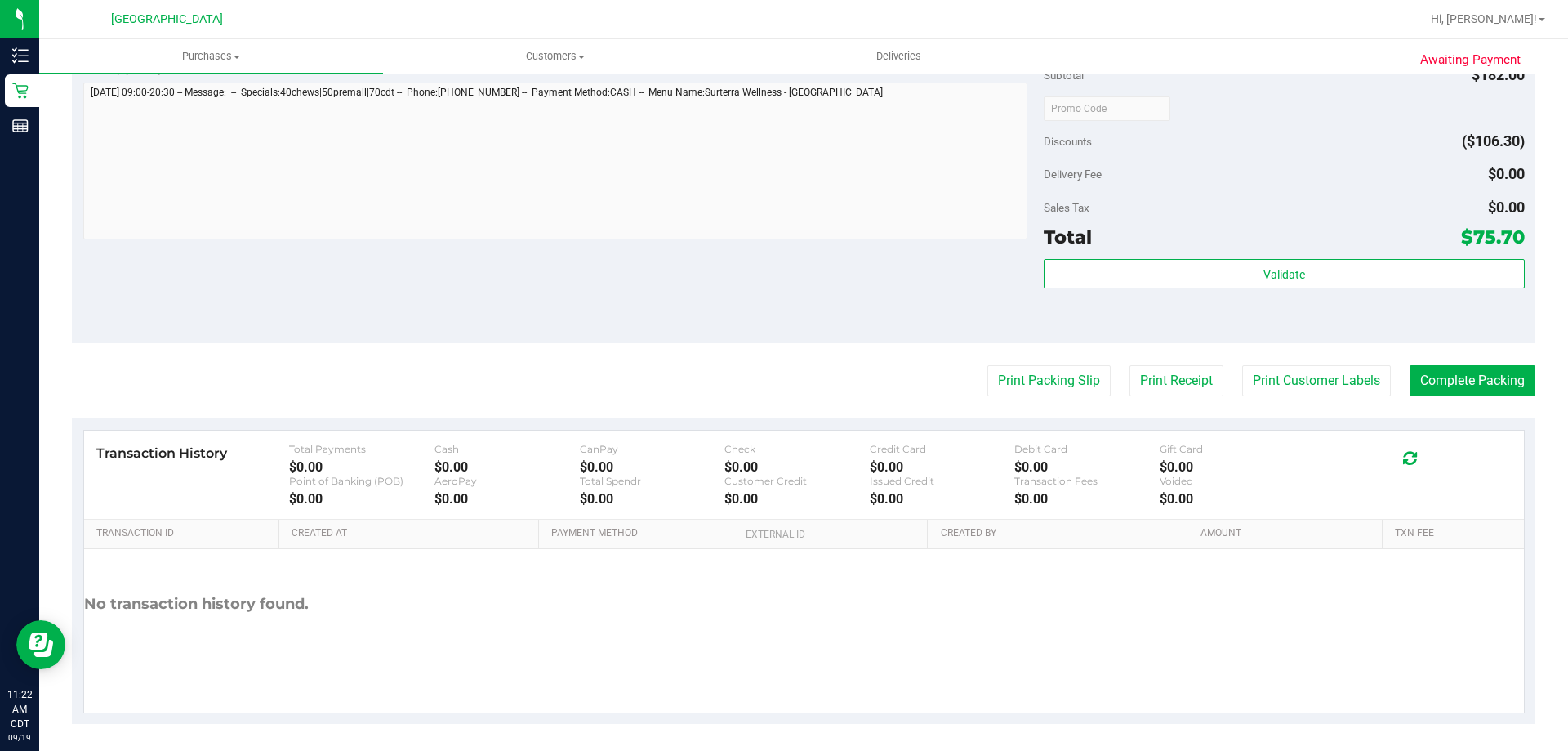
scroll to position [654, 0]
click at [1006, 383] on button "Print Packing Slip" at bounding box center [1048, 379] width 123 height 31
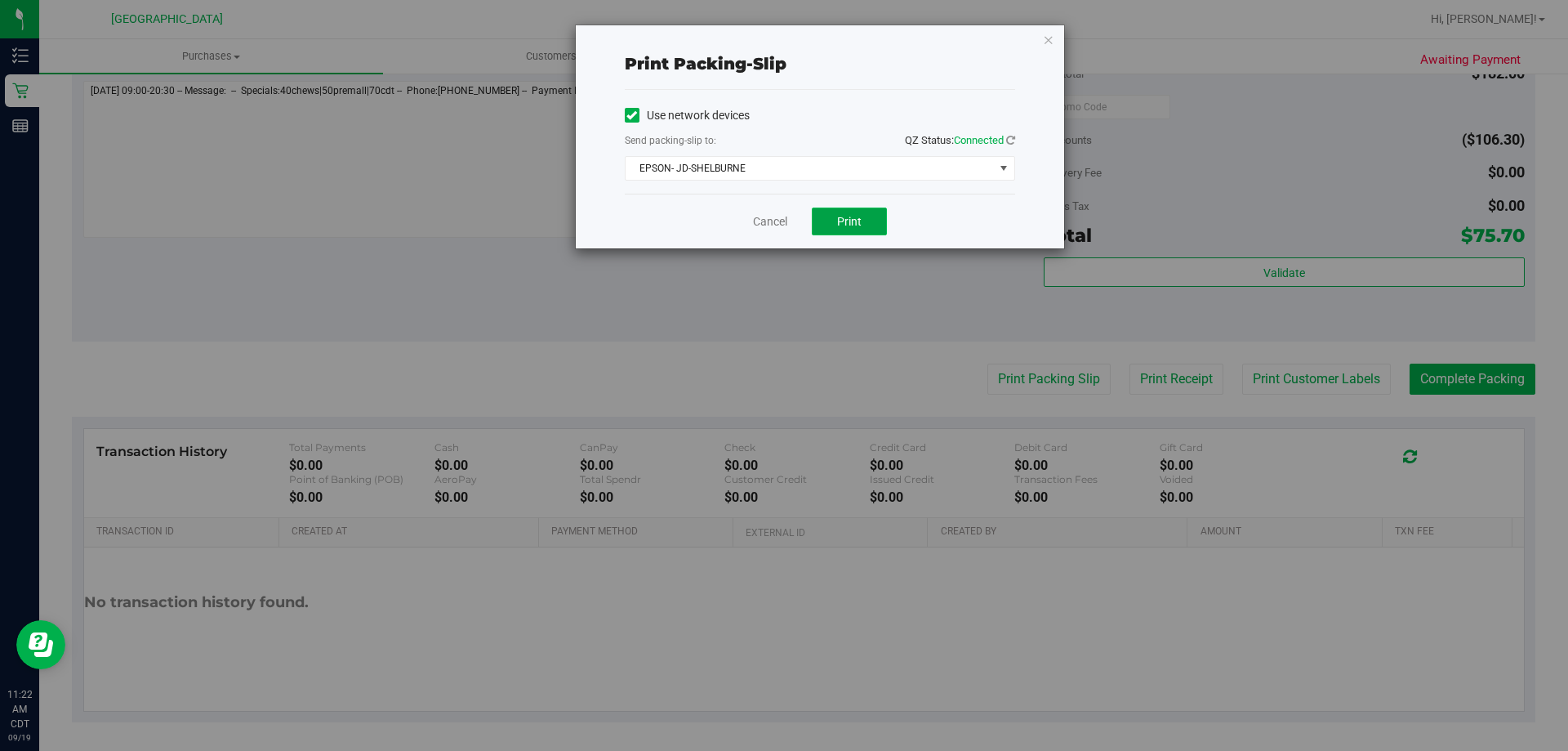
click at [814, 231] on button "Print" at bounding box center [849, 221] width 75 height 28
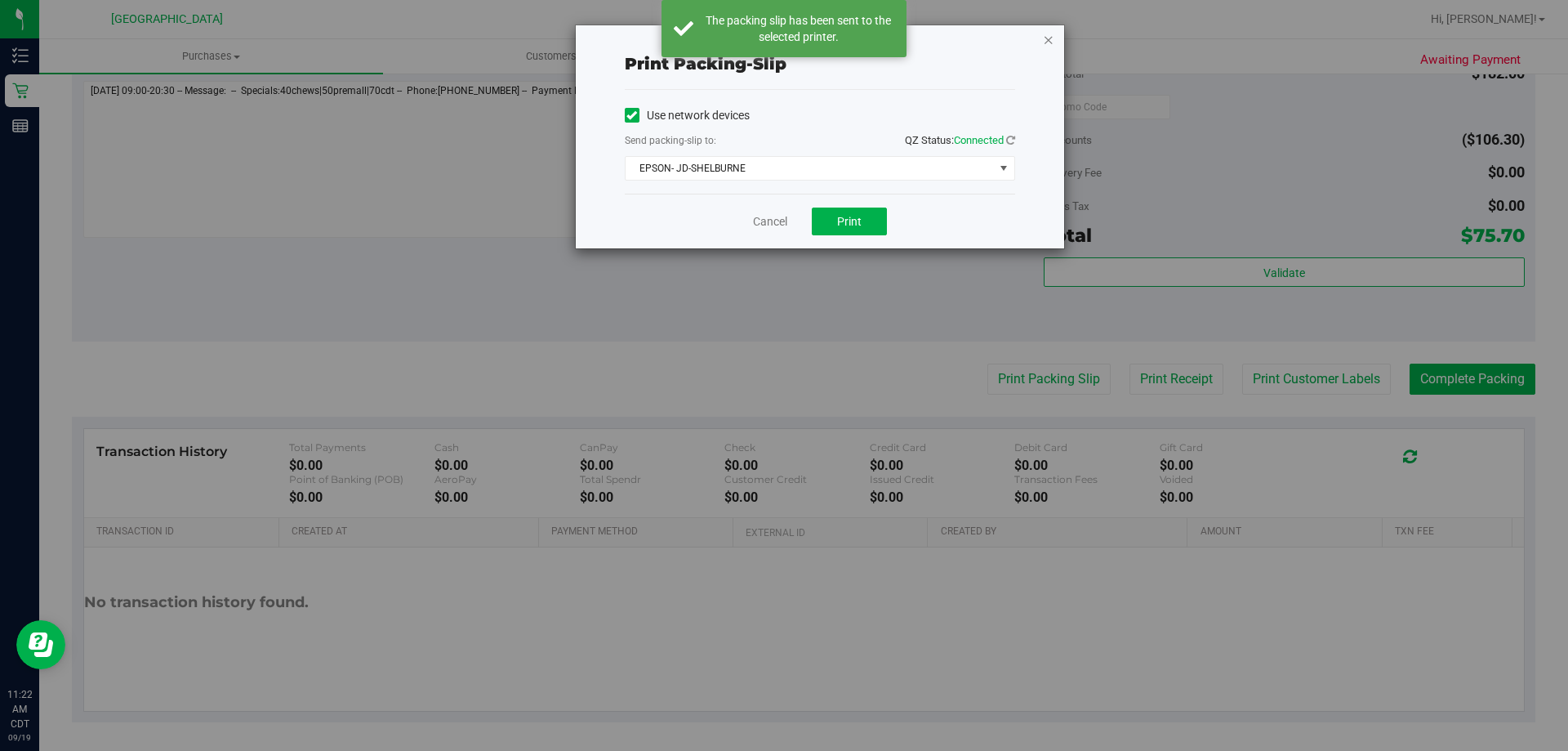
click at [1053, 41] on icon "button" at bounding box center [1049, 39] width 11 height 20
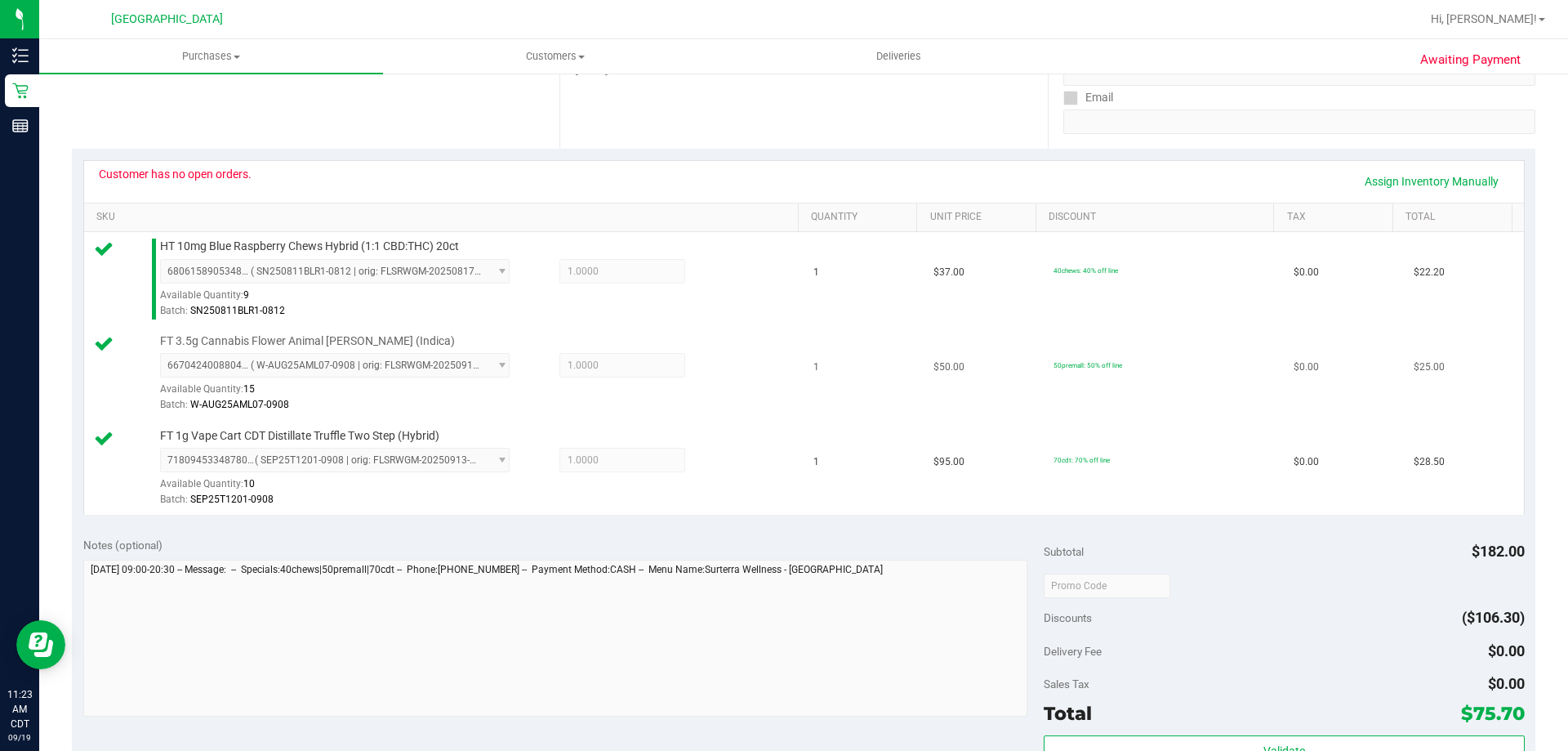
scroll to position [327, 0]
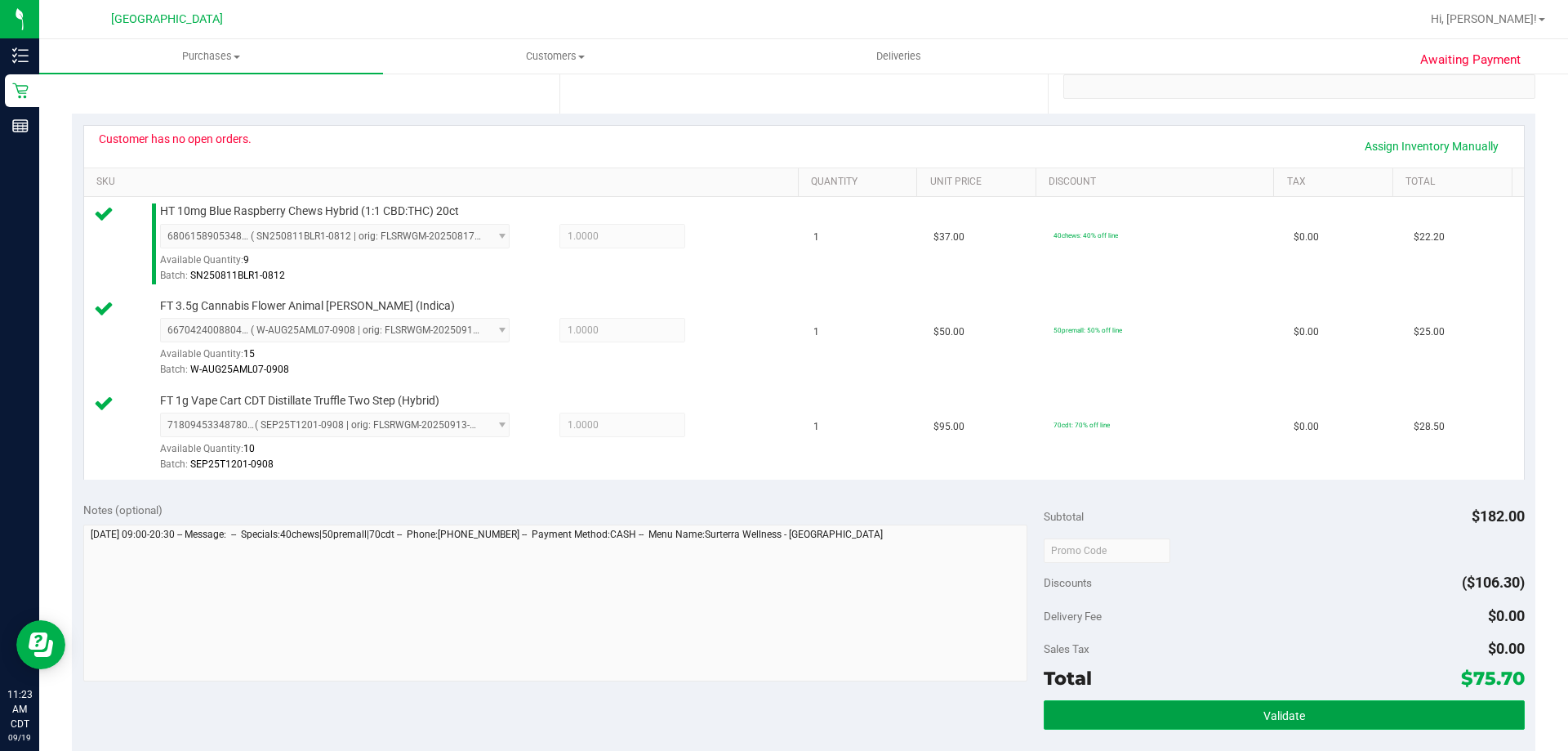
click at [1219, 714] on button "Validate" at bounding box center [1284, 715] width 481 height 30
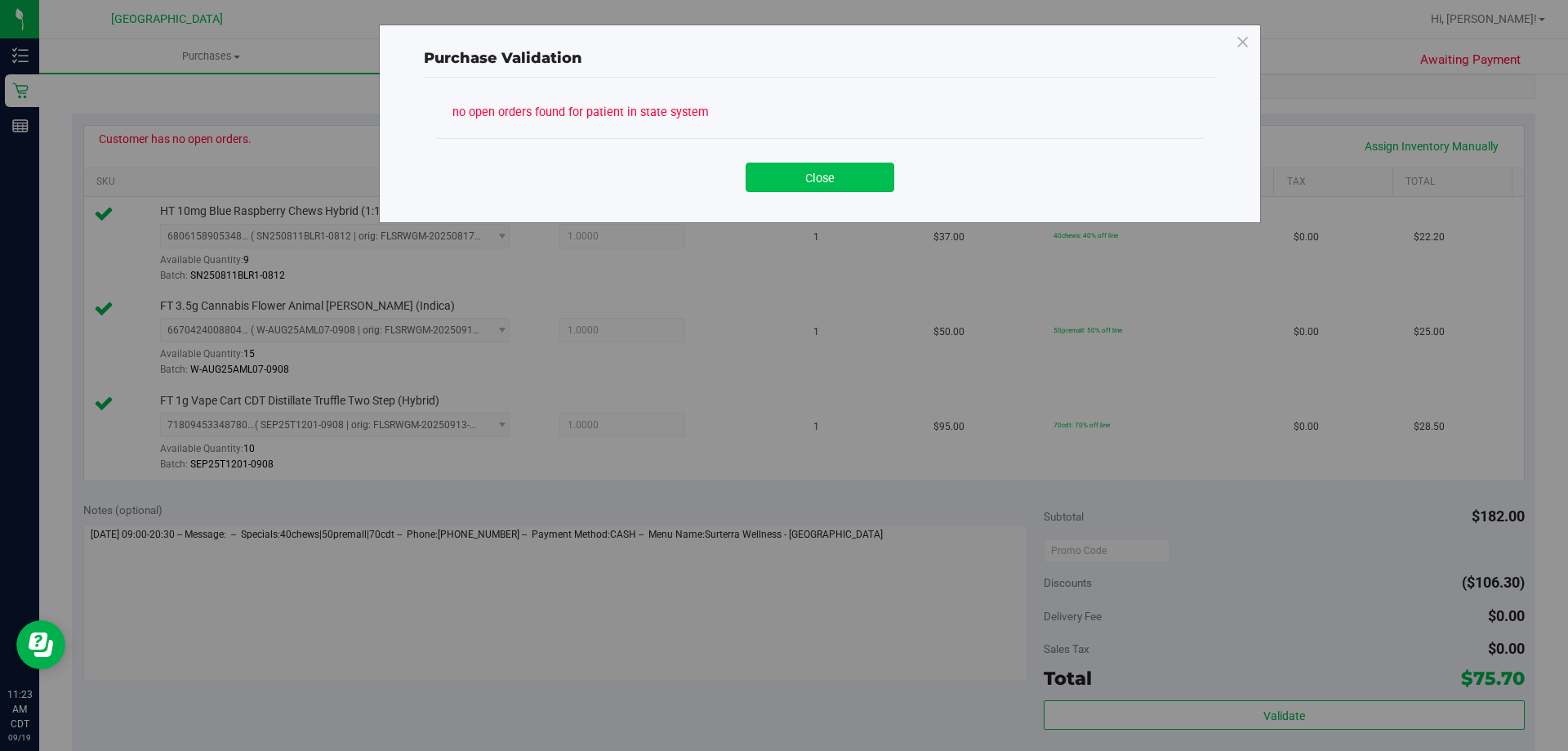
click at [771, 175] on button "Close" at bounding box center [820, 177] width 149 height 30
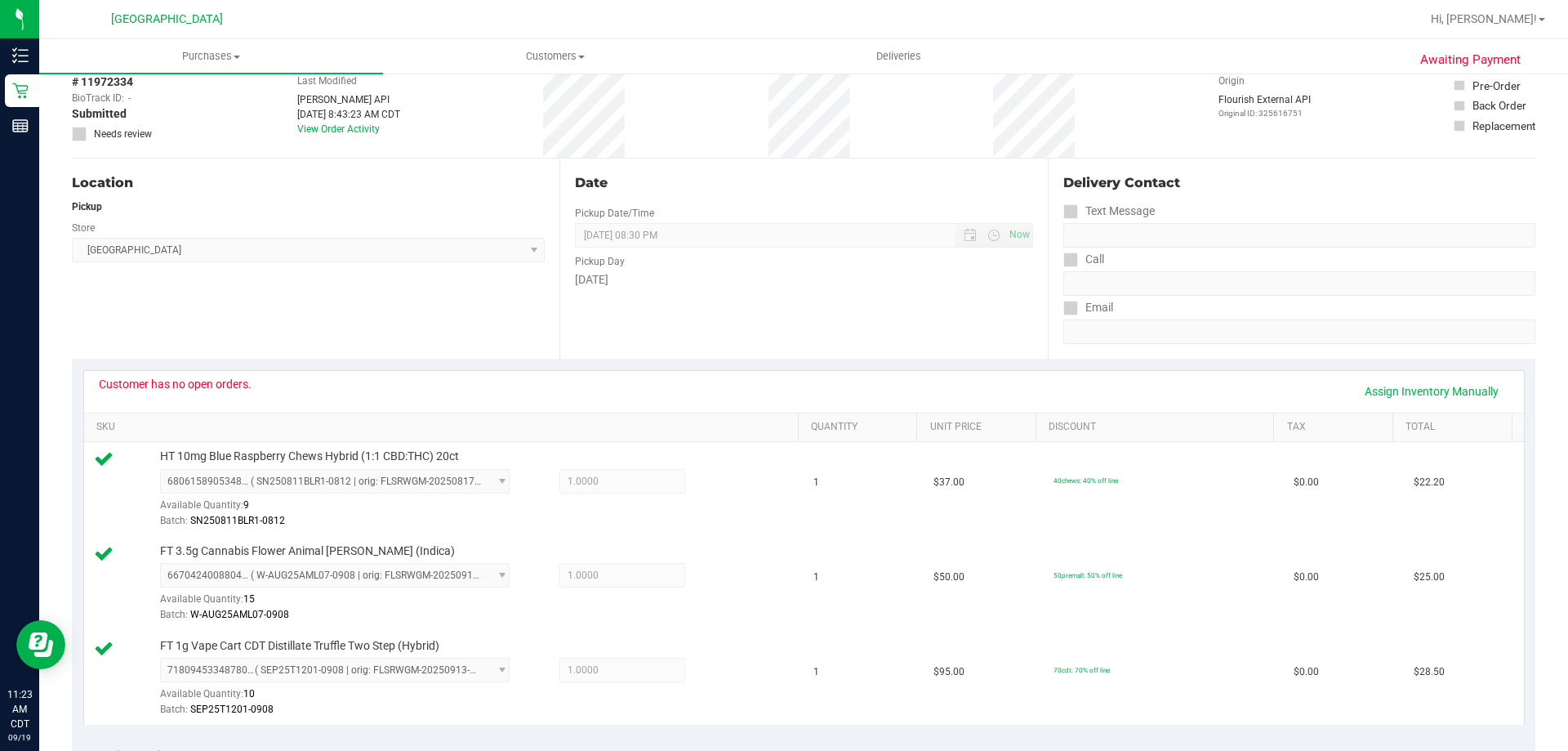
scroll to position [0, 0]
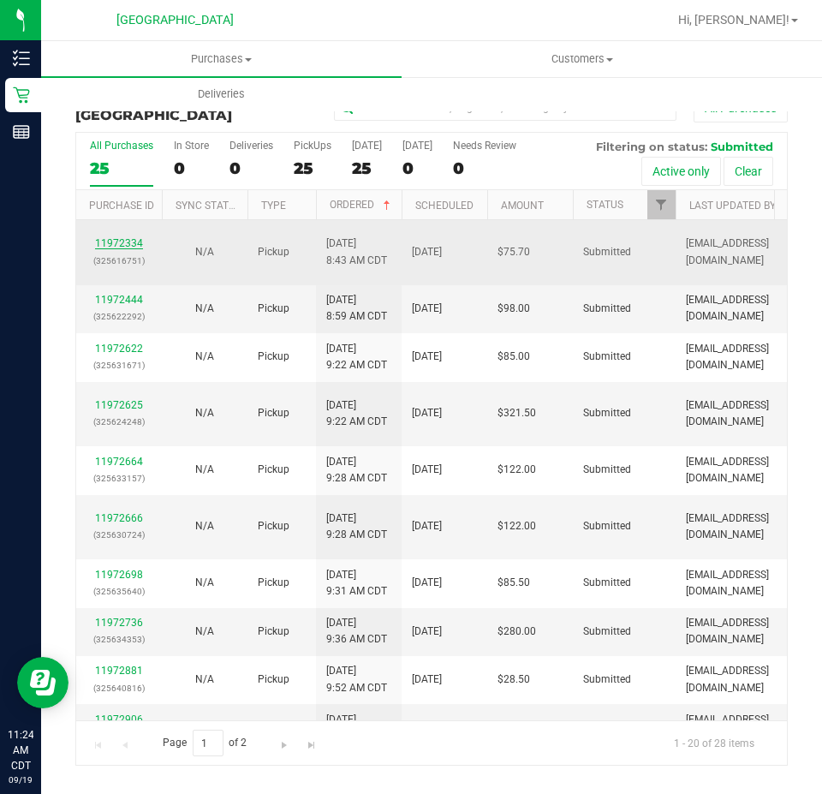
click at [133, 243] on link "11972334" at bounding box center [119, 243] width 48 height 12
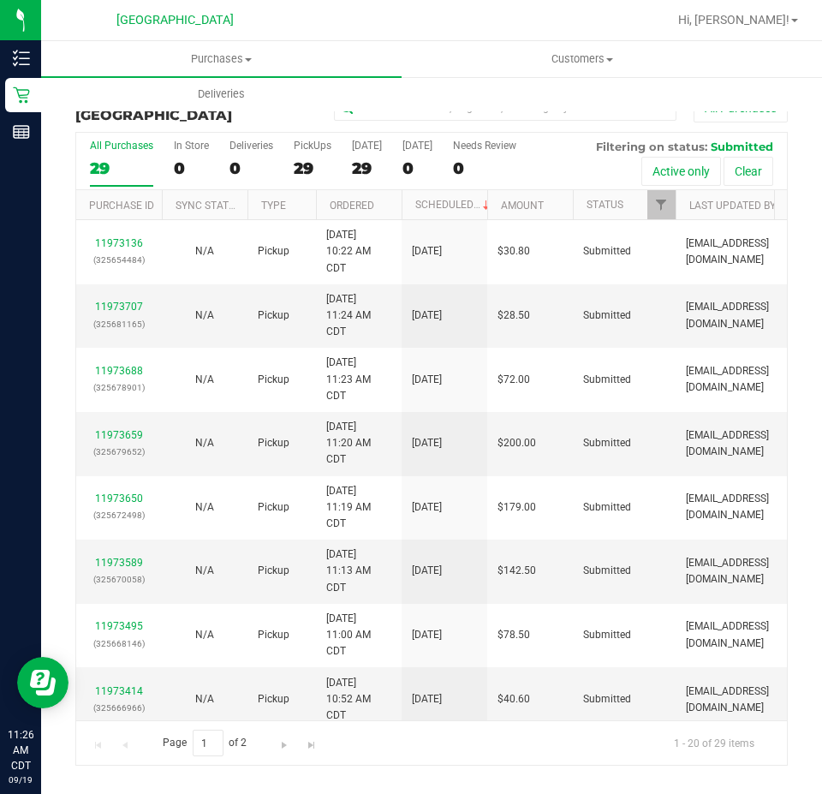
click at [378, 200] on th "Ordered" at bounding box center [359, 205] width 86 height 30
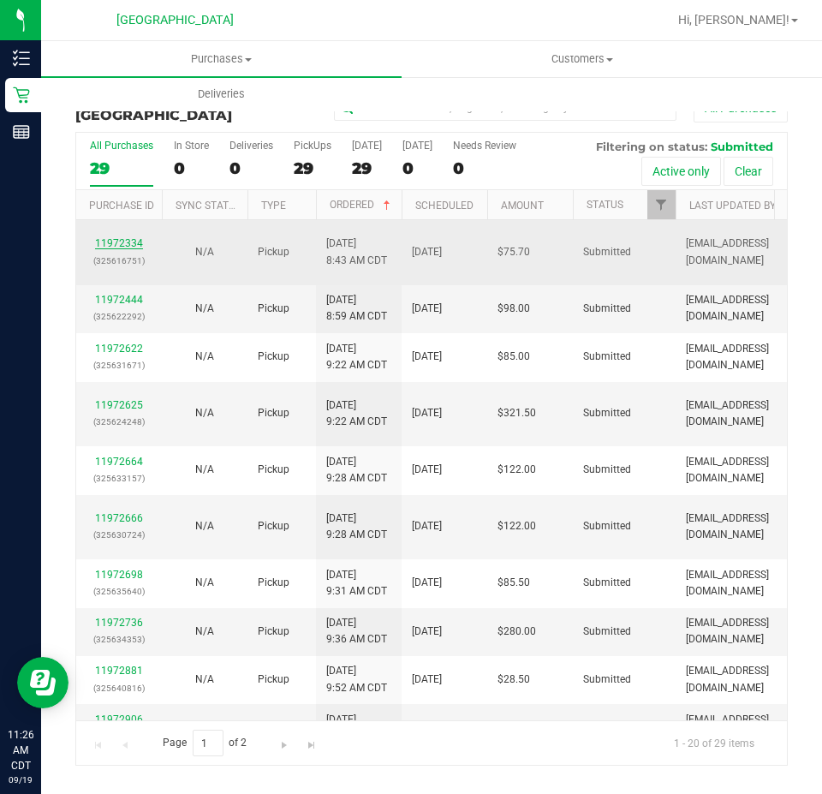
click at [122, 245] on link "11972334" at bounding box center [119, 243] width 48 height 12
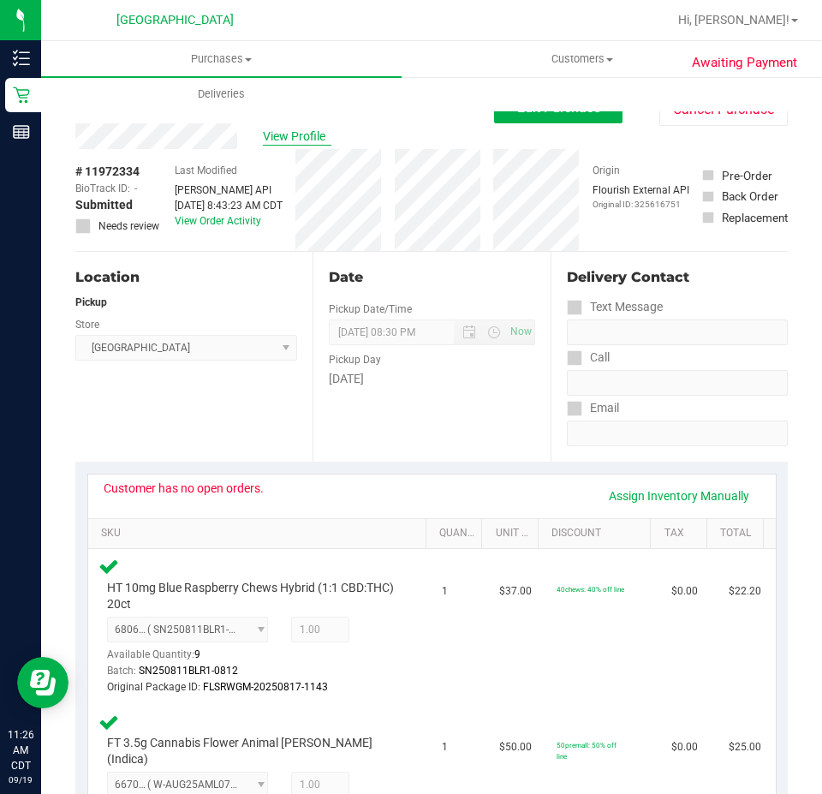
click at [283, 128] on span "View Profile" at bounding box center [297, 137] width 69 height 18
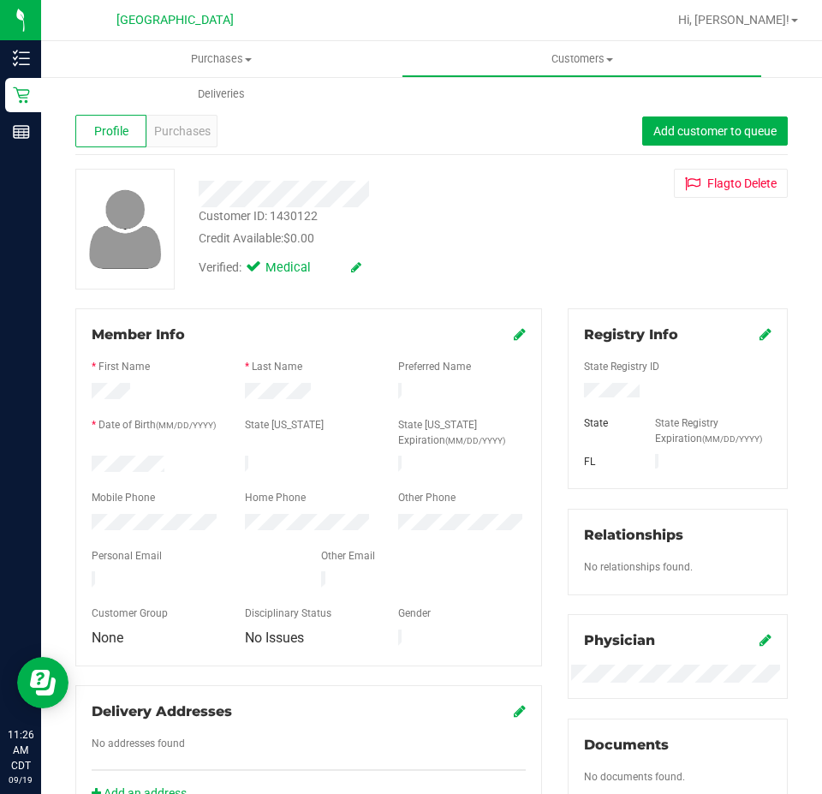
click at [286, 210] on div "Customer ID: 1430122" at bounding box center [258, 216] width 119 height 18
copy div "1430122"
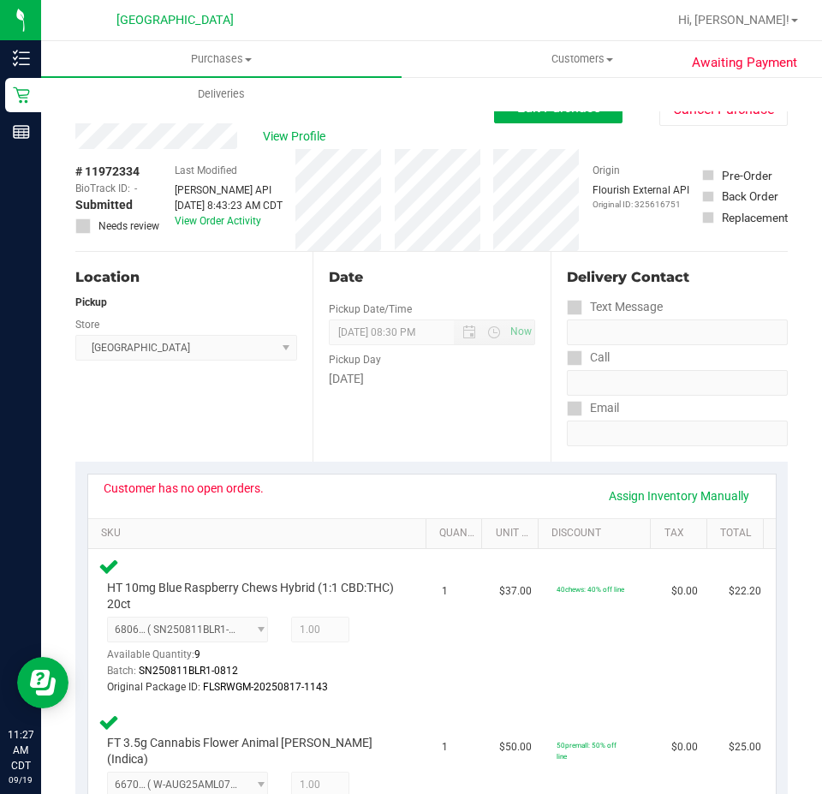
click at [114, 169] on span "# 11972334" at bounding box center [107, 172] width 64 height 18
copy span "11972334"
click at [119, 175] on span "# 11972334" at bounding box center [107, 172] width 64 height 18
click at [468, 384] on div "[DATE]" at bounding box center [432, 379] width 206 height 18
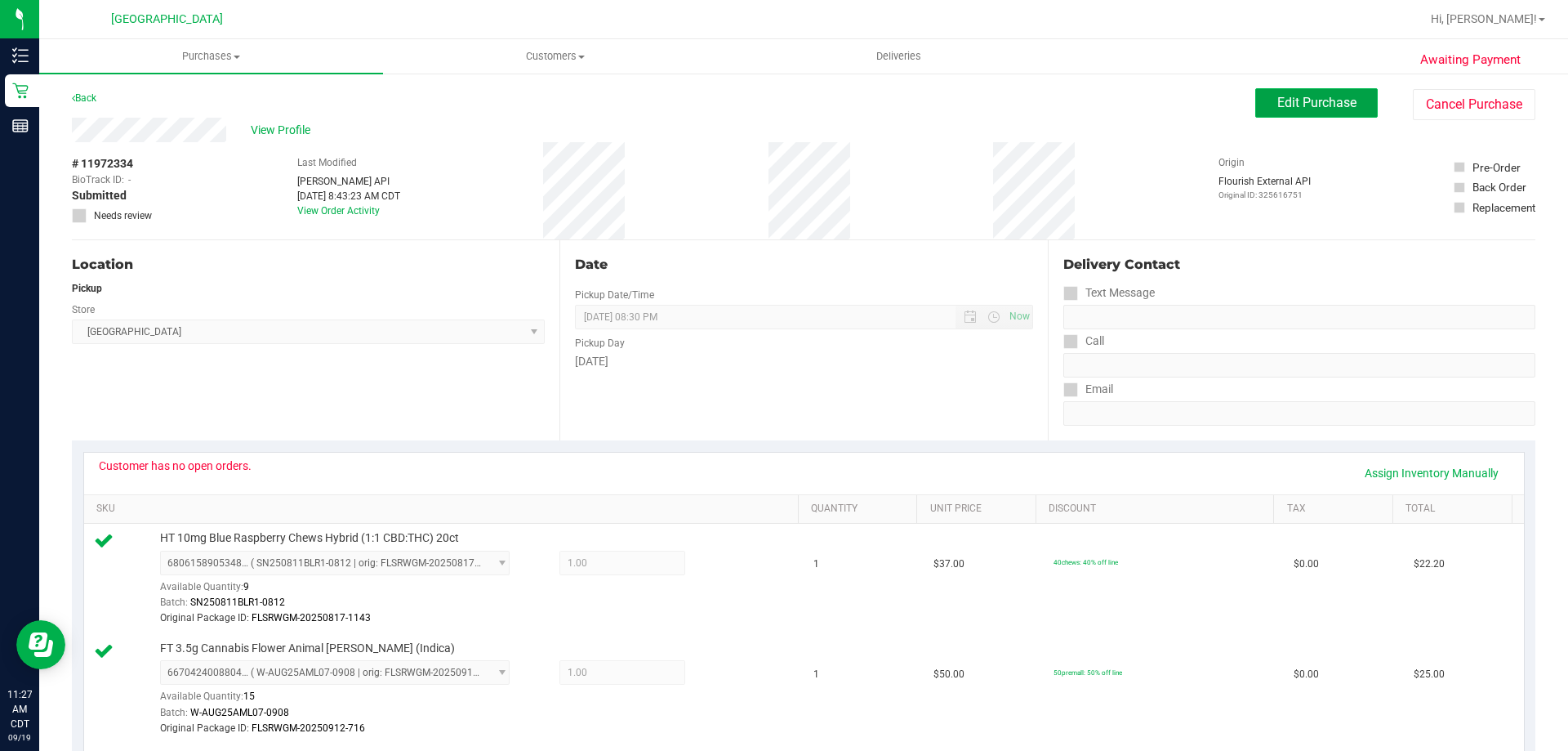
click at [783, 105] on span "Edit Purchase" at bounding box center [1316, 102] width 79 height 15
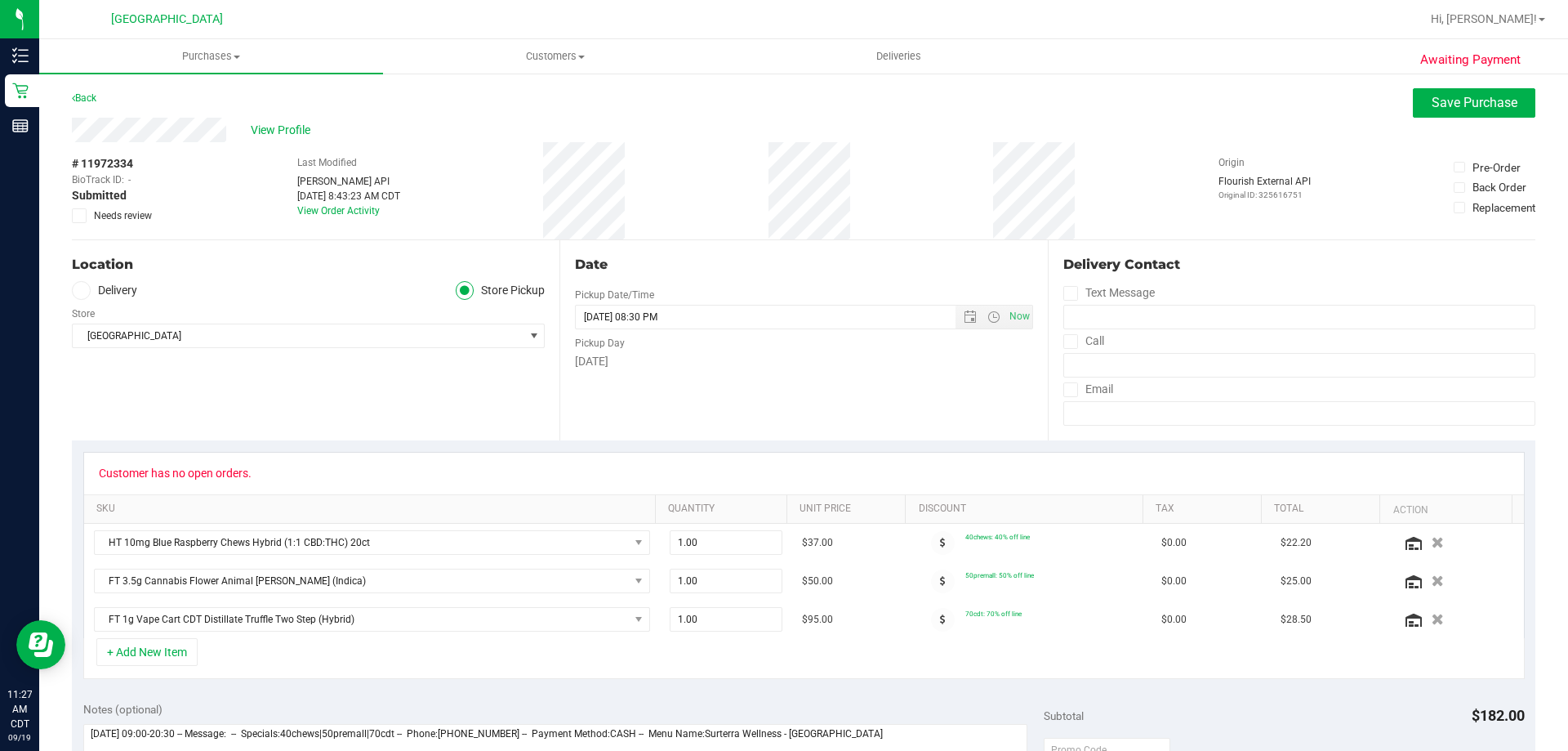
click at [73, 206] on div "# 11972334 BioTrack ID: - Submitted Needs review" at bounding box center [113, 189] width 82 height 68
click at [75, 216] on icon at bounding box center [79, 216] width 10 height 0
click at [0, 0] on input "Needs review" at bounding box center [0, 0] width 0 height 0
click at [783, 105] on span "Save Purchase" at bounding box center [1475, 102] width 86 height 15
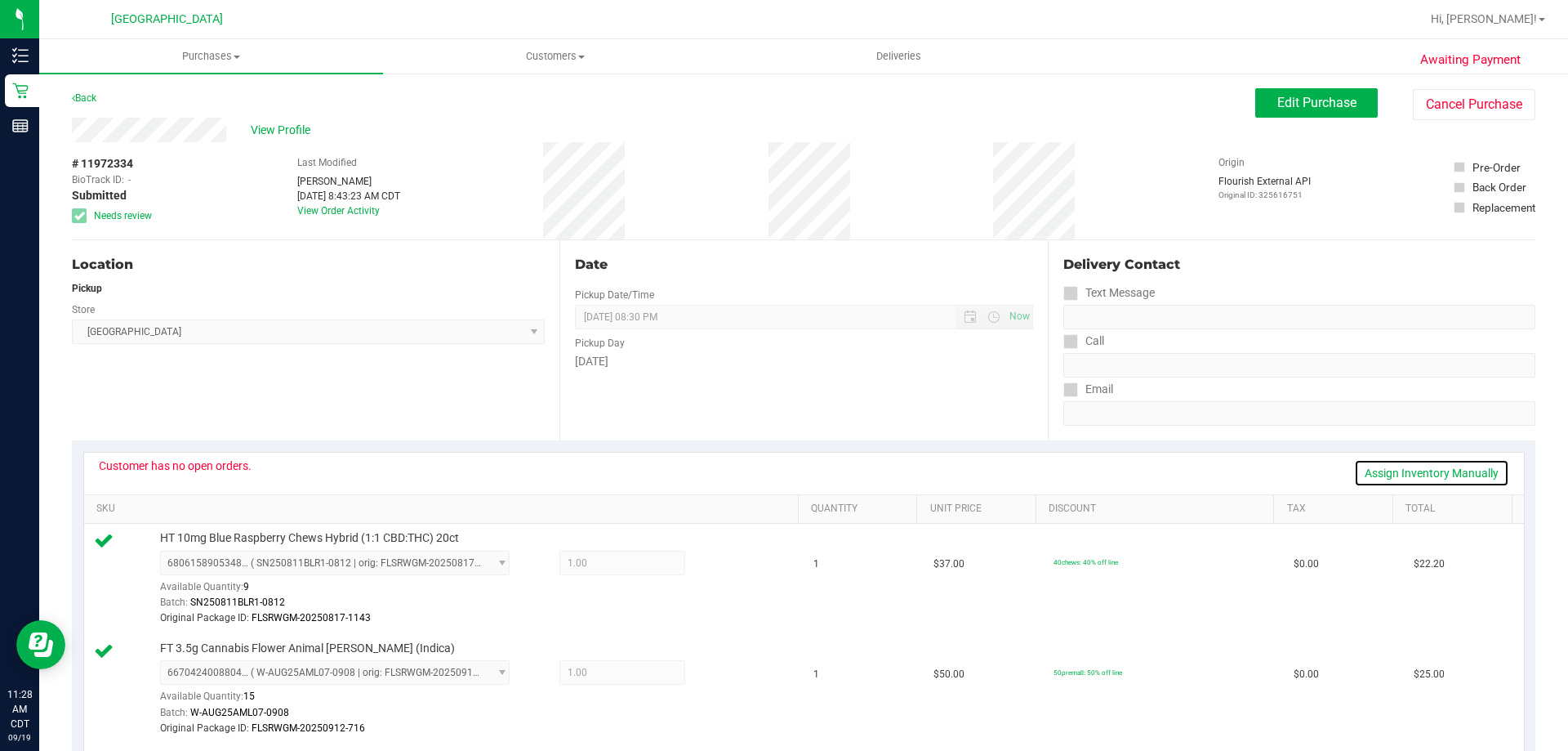
click at [783, 472] on link "Assign Inventory Manually" at bounding box center [1432, 472] width 155 height 28
click at [715, 565] on icon at bounding box center [724, 565] width 17 height 19
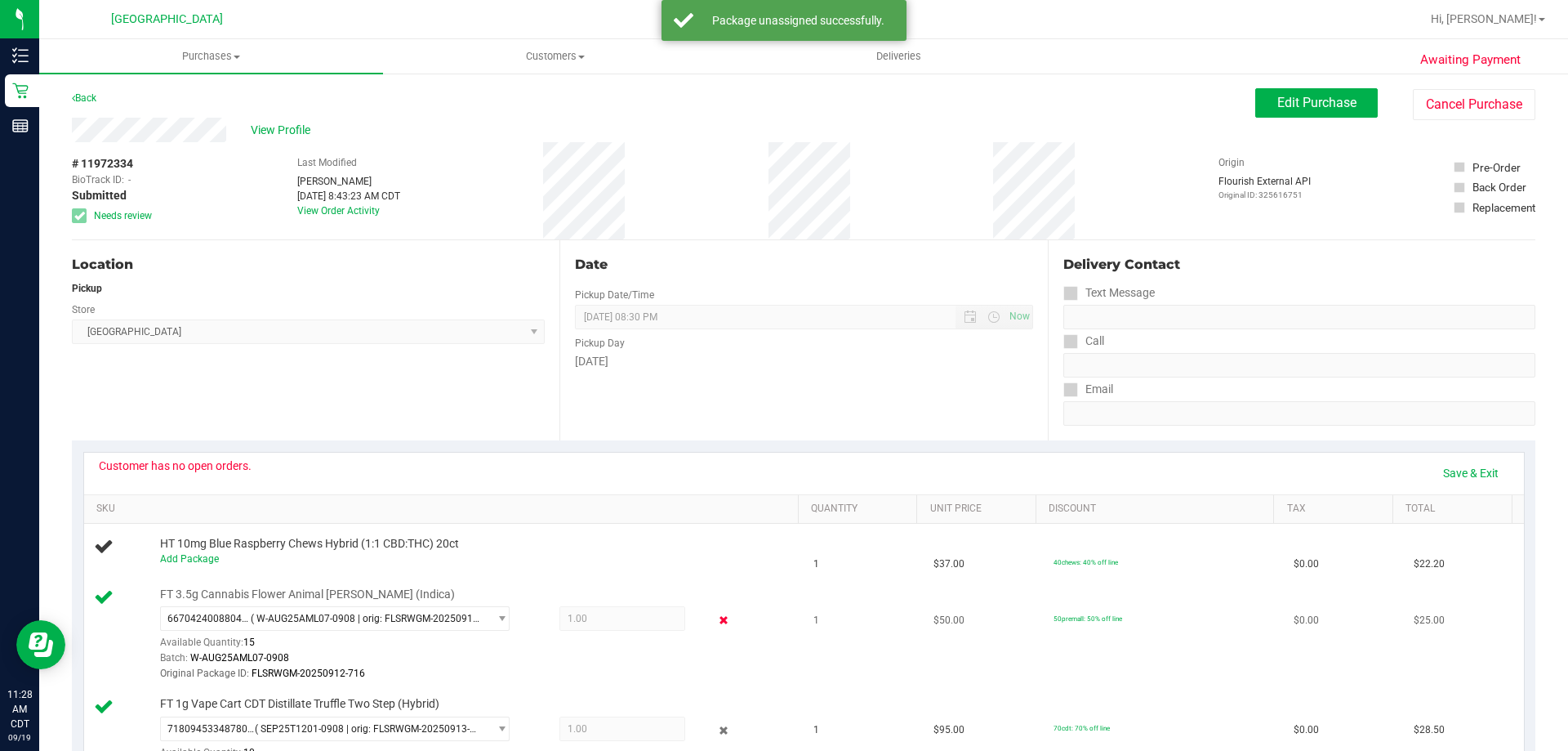
click at [715, 620] on icon at bounding box center [724, 621] width 17 height 19
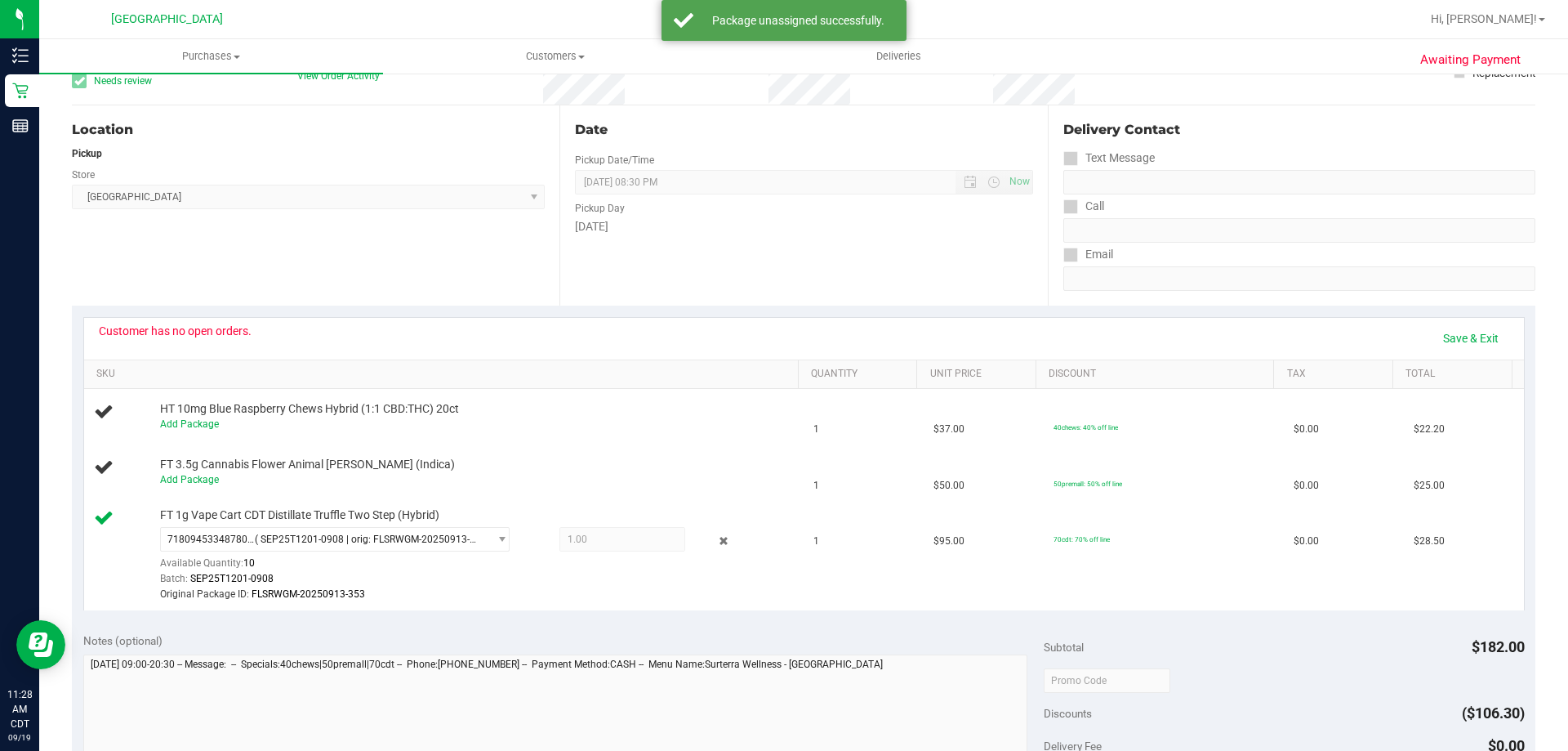
scroll to position [163, 0]
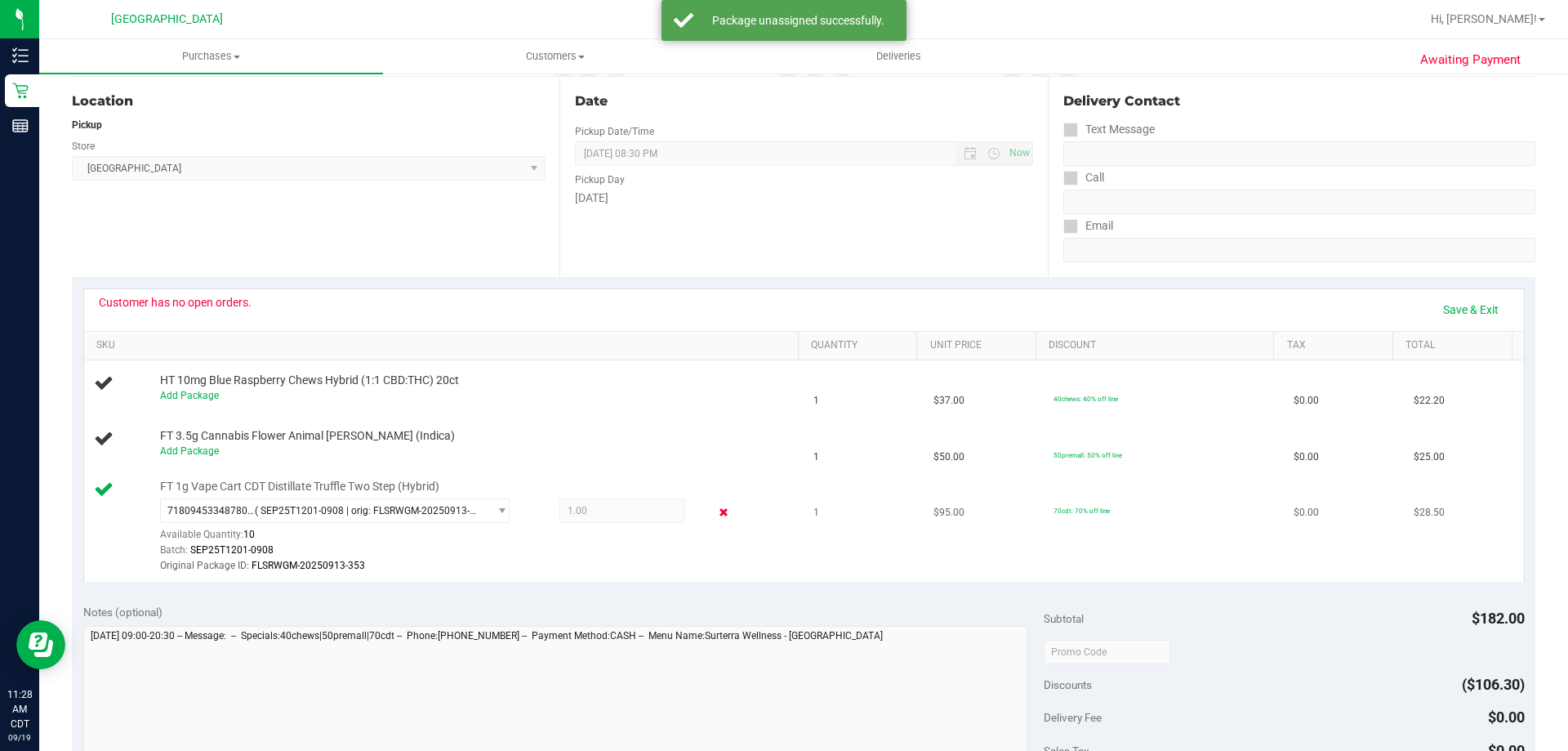
click at [715, 512] on icon at bounding box center [724, 512] width 17 height 19
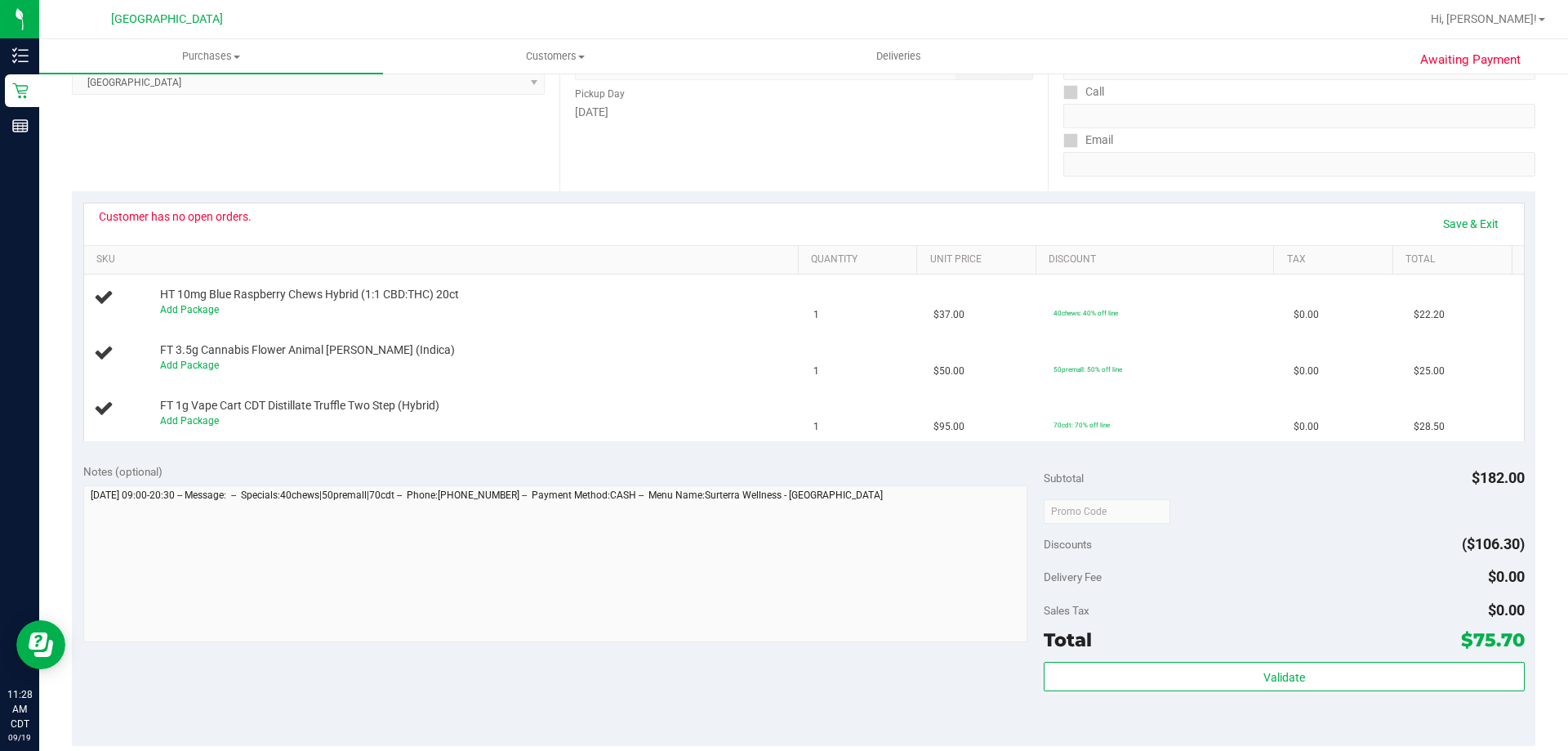
scroll to position [0, 0]
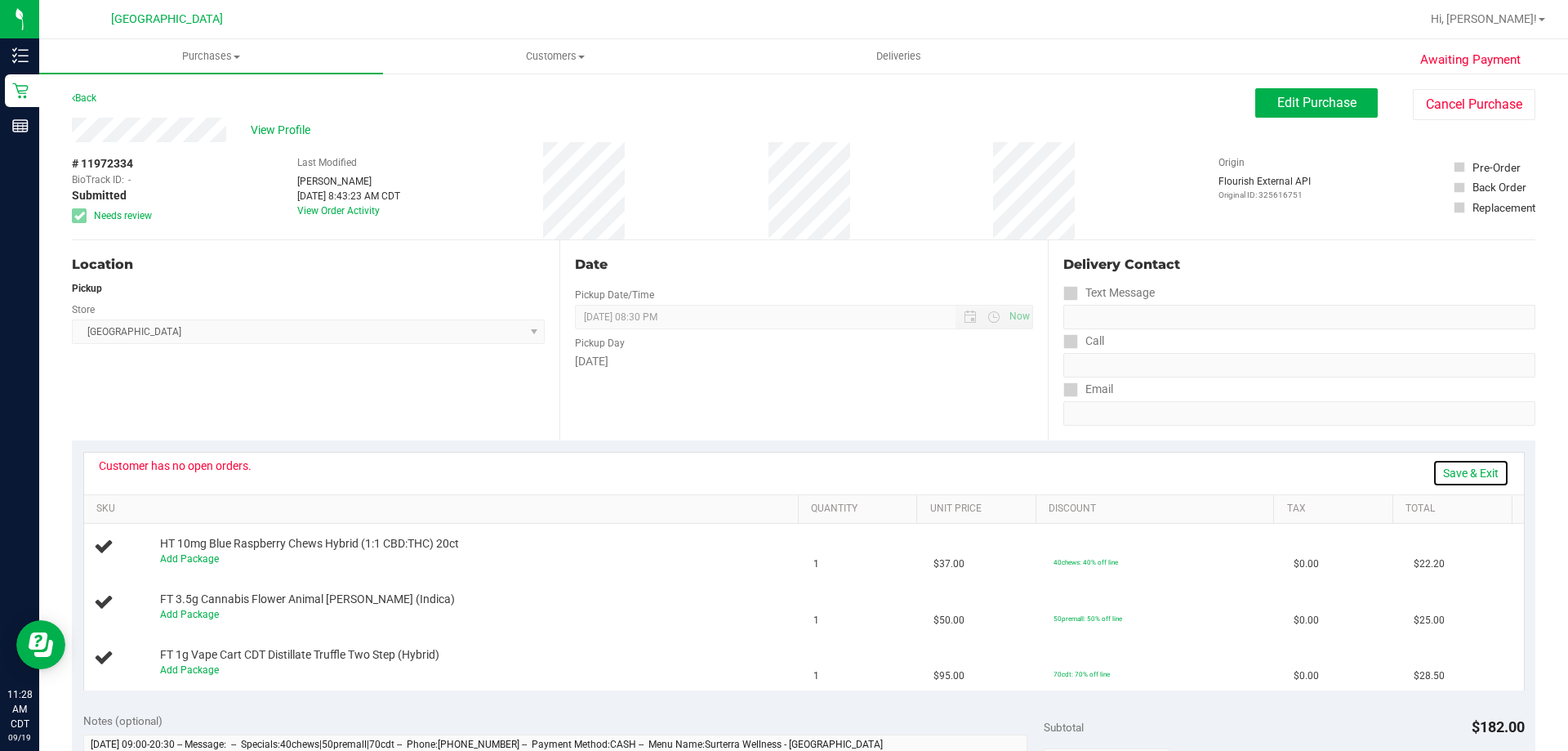
click at [783, 469] on link "Save & Exit" at bounding box center [1471, 472] width 76 height 28
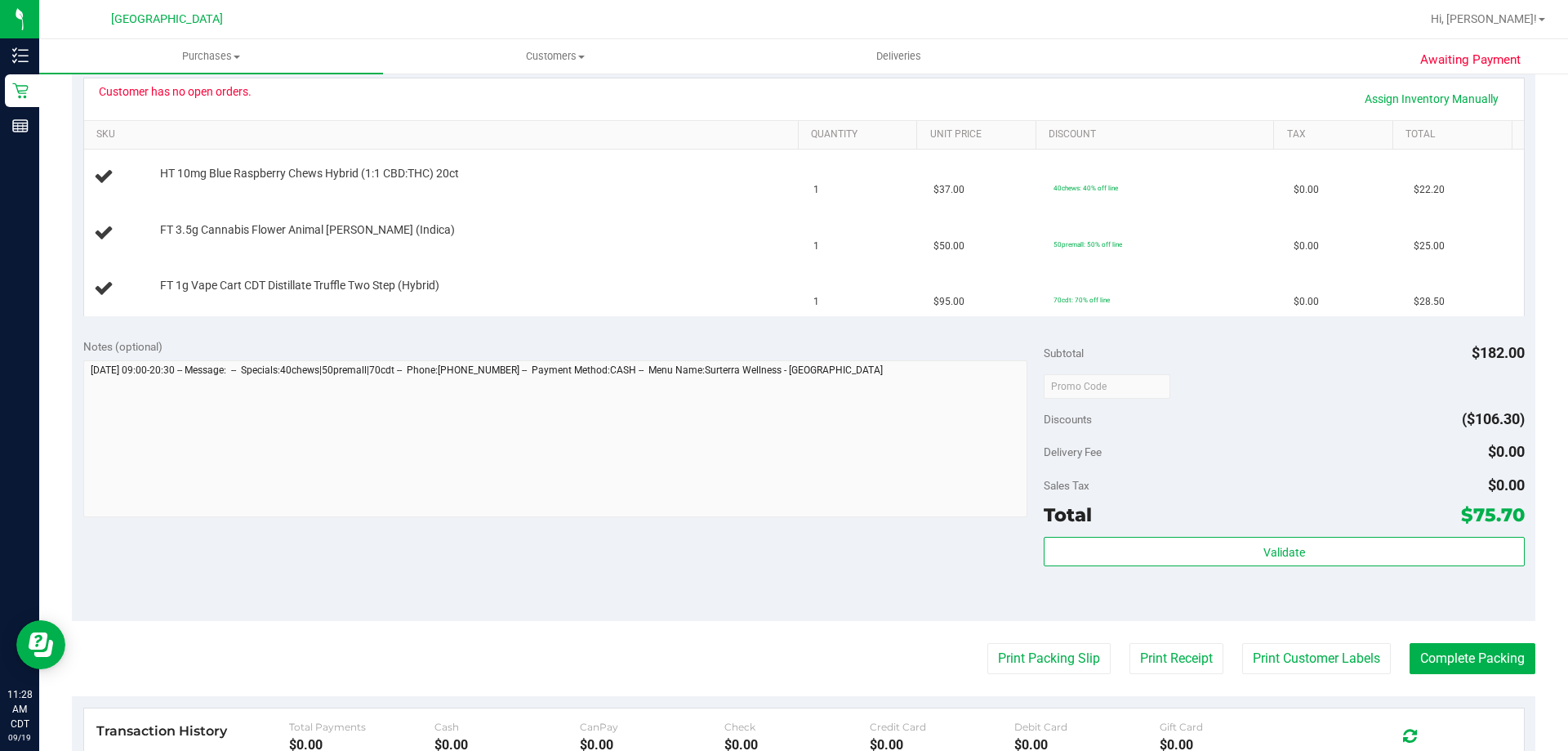
scroll to position [408, 0]
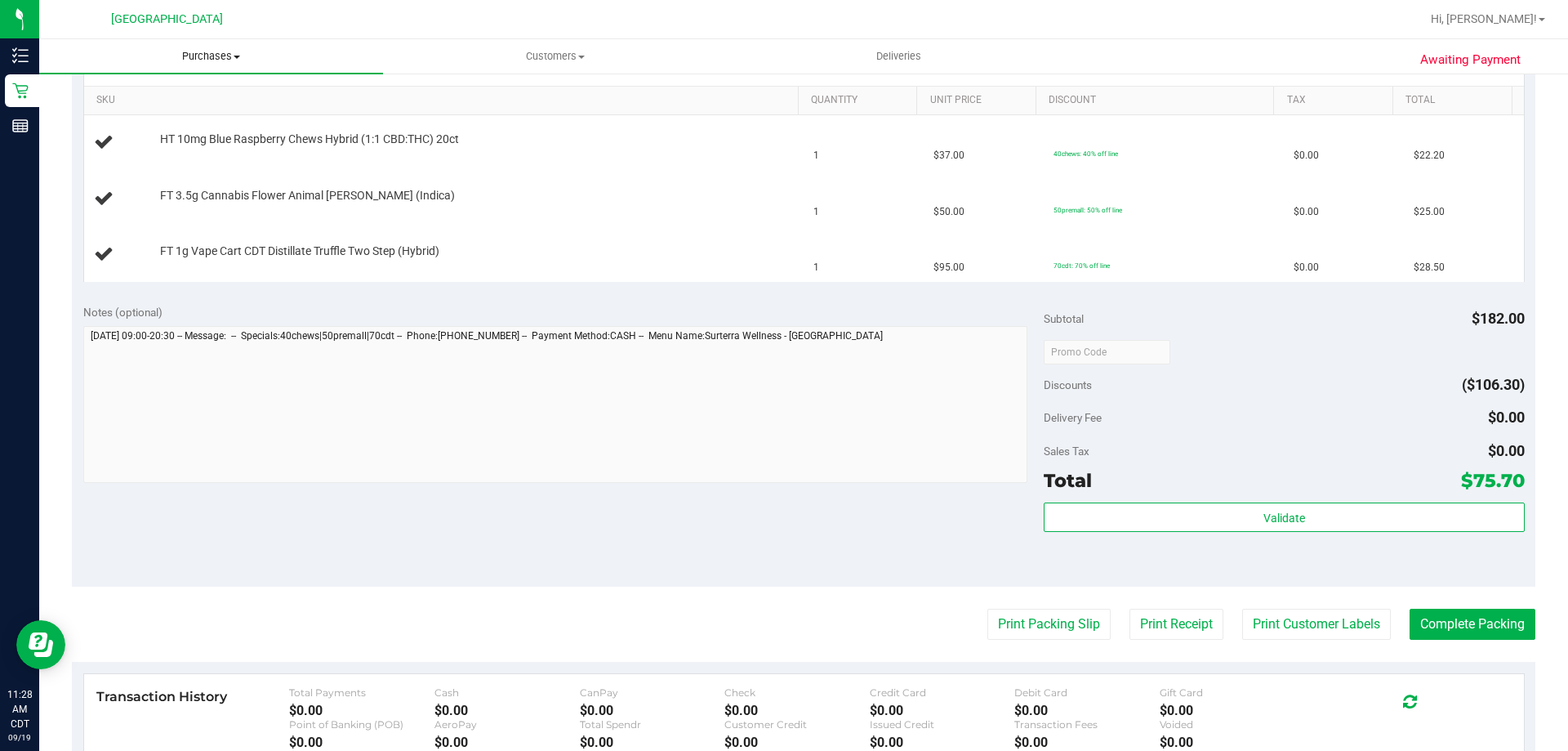
click at [198, 52] on span "Purchases" at bounding box center [211, 55] width 344 height 14
click at [156, 115] on li "Fulfillment" at bounding box center [211, 118] width 344 height 20
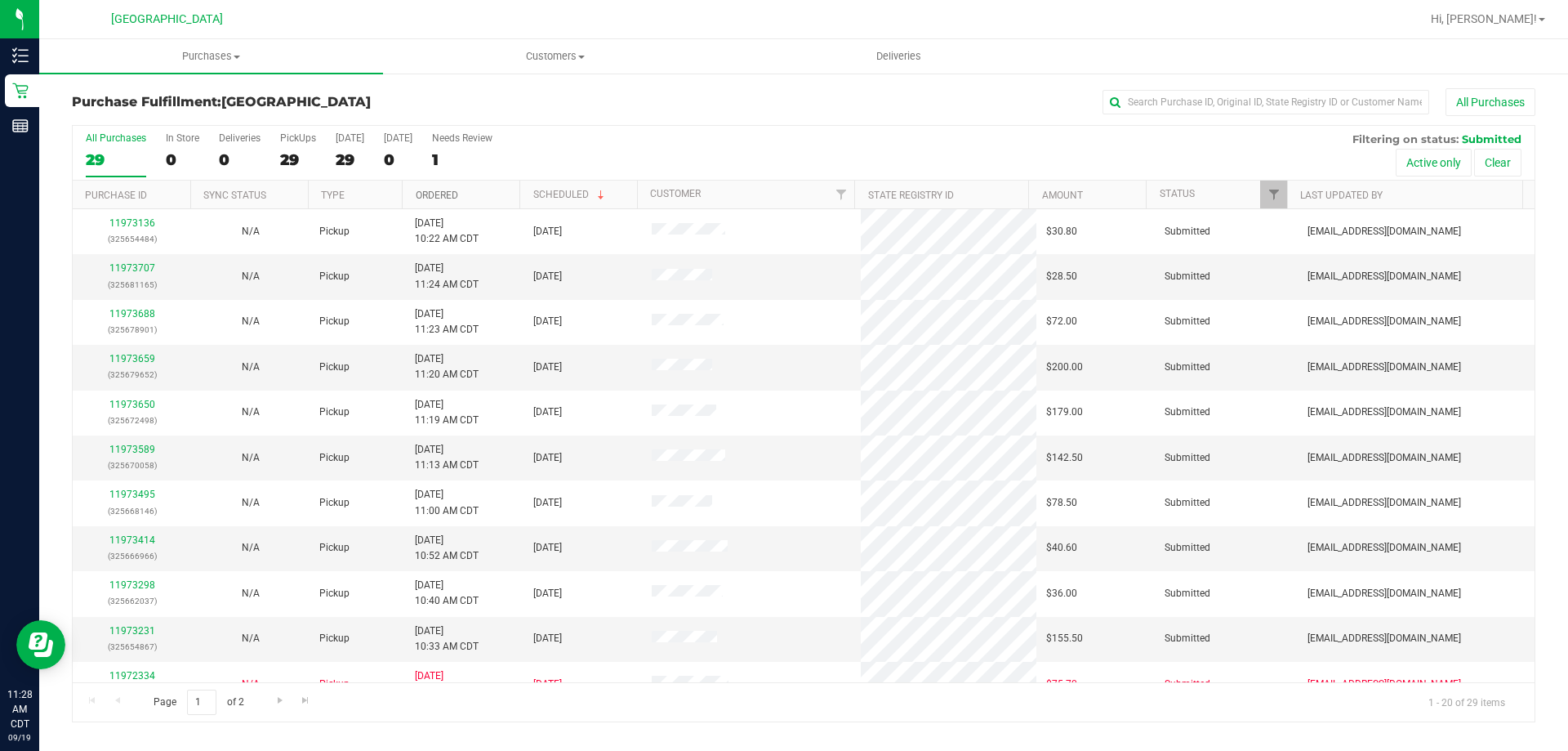
click at [440, 198] on link "Ordered" at bounding box center [437, 196] width 43 height 11
click at [442, 185] on th "Ordered" at bounding box center [460, 195] width 117 height 29
click at [442, 198] on link "Ordered" at bounding box center [437, 196] width 43 height 11
click at [427, 187] on th "Ordered" at bounding box center [460, 195] width 117 height 29
click at [134, 264] on link "11973707" at bounding box center [133, 268] width 46 height 11
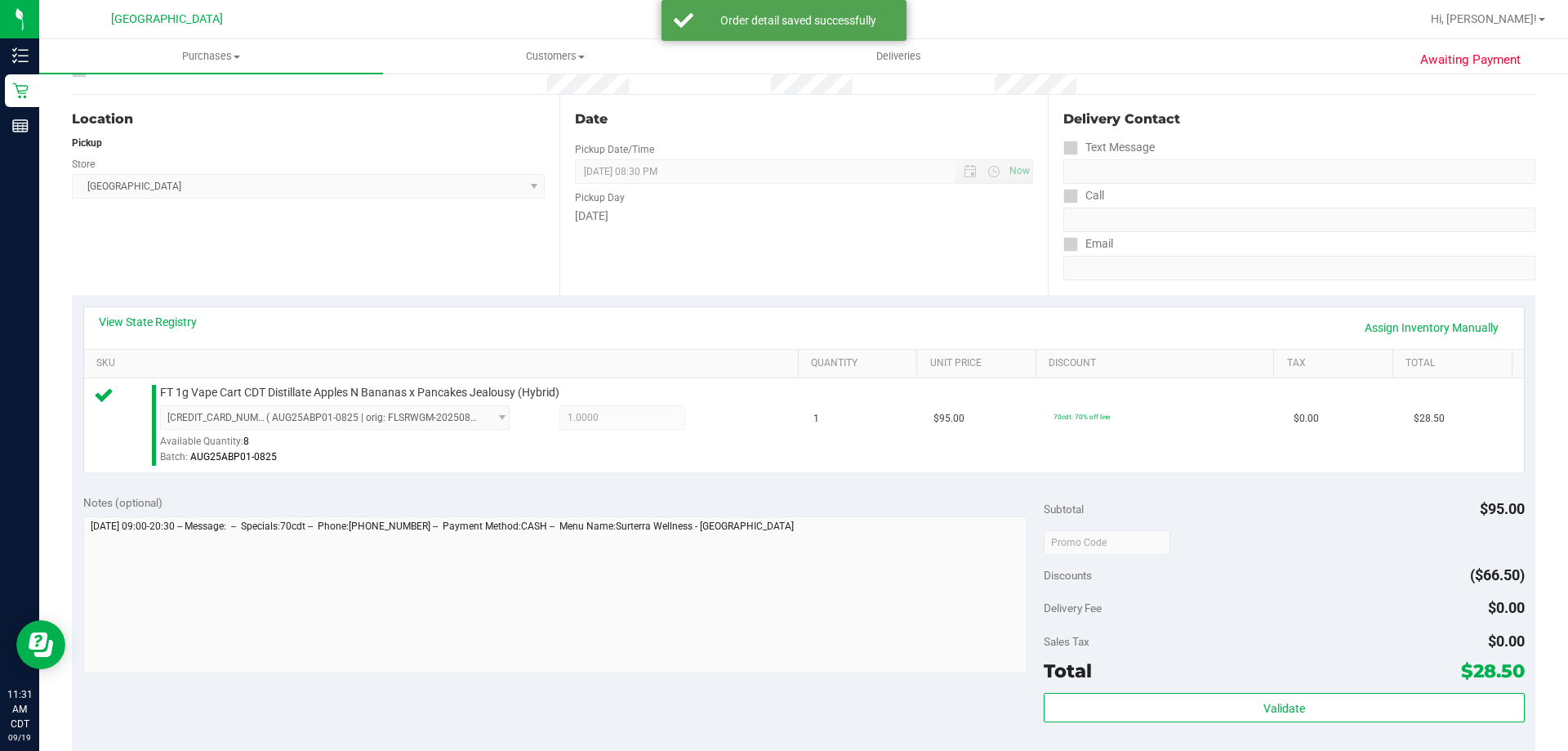
scroll to position [327, 0]
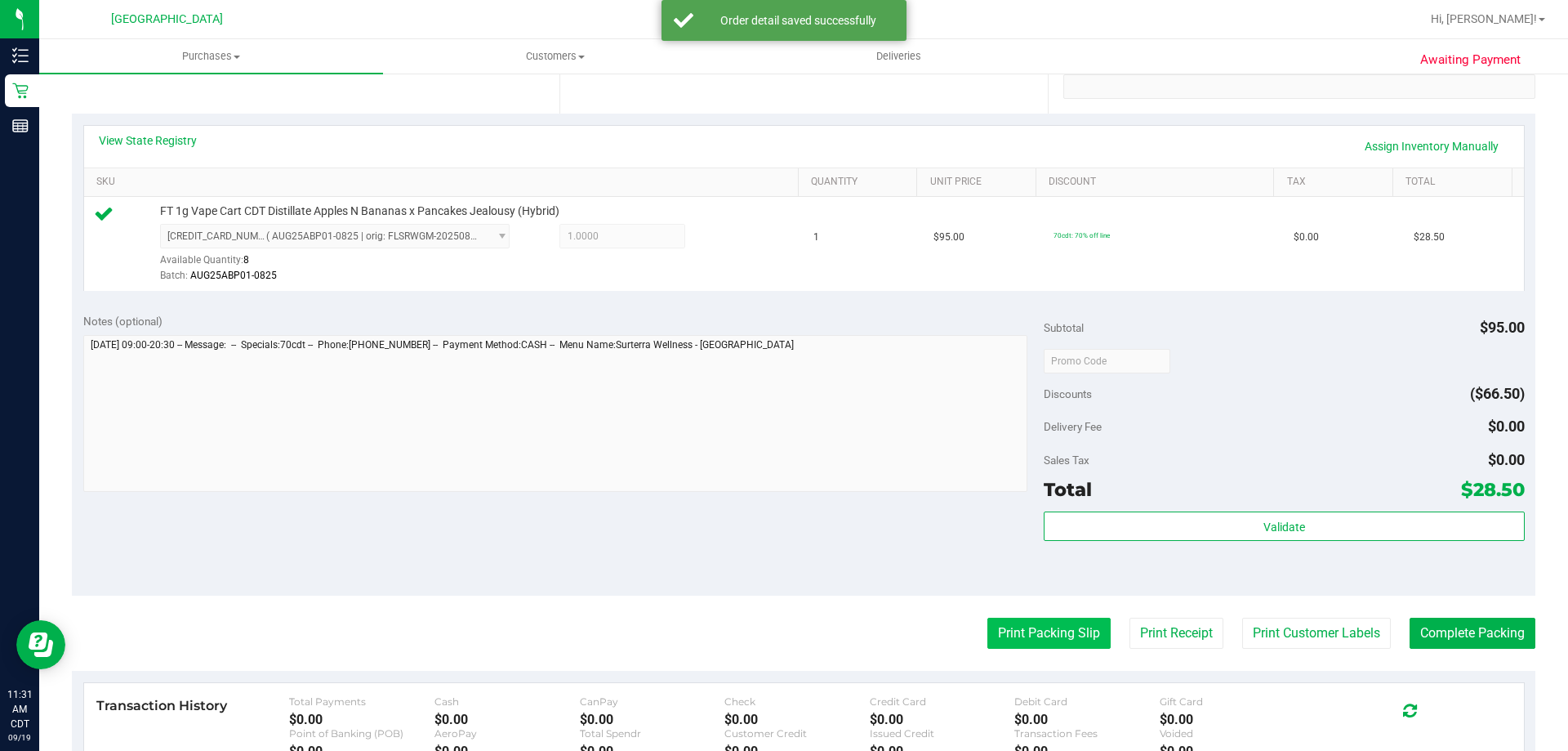
click at [1010, 636] on button "Print Packing Slip" at bounding box center [1048, 633] width 123 height 31
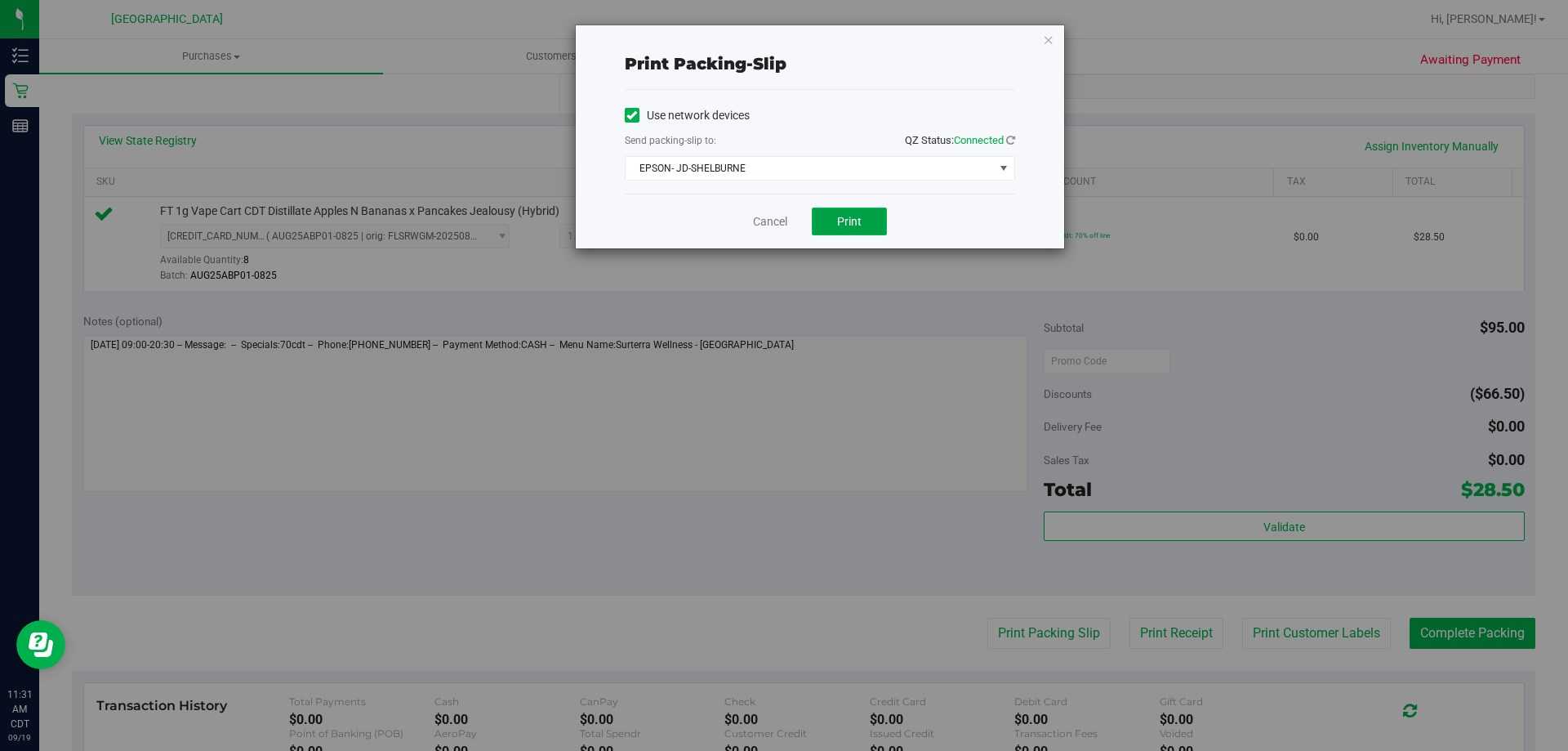
click at [844, 225] on span "Print" at bounding box center [850, 221] width 25 height 13
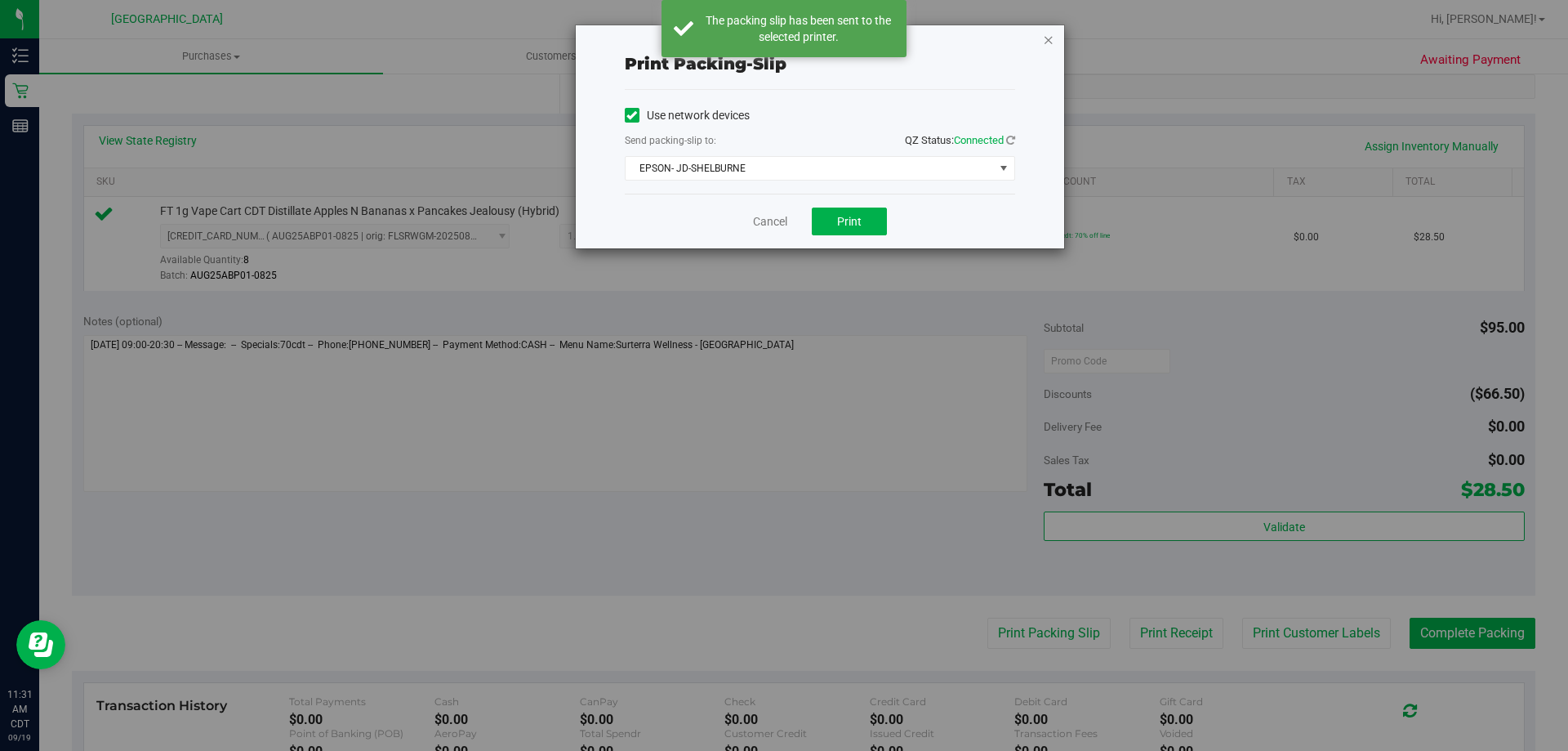
click at [1050, 37] on icon "button" at bounding box center [1049, 39] width 11 height 20
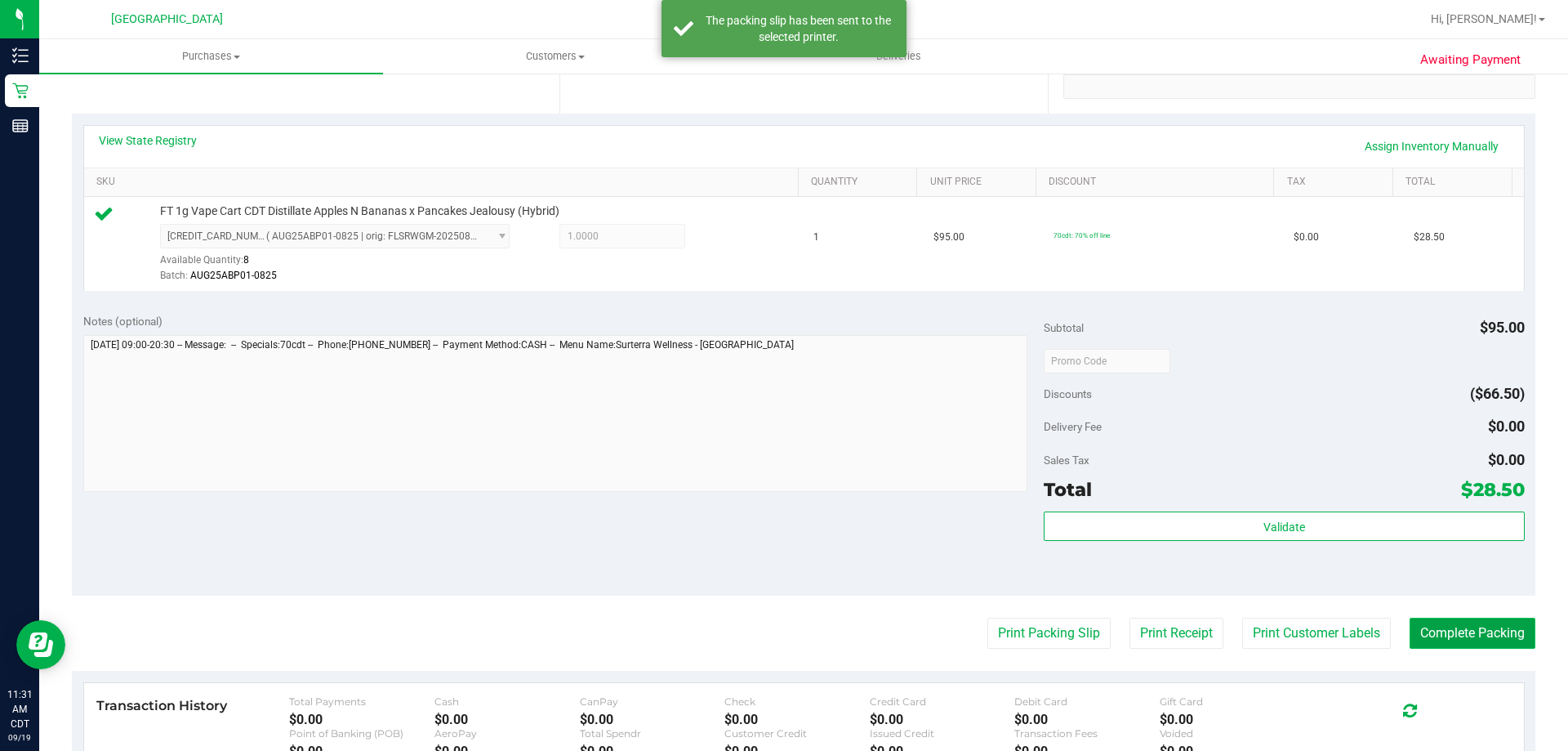
click at [1425, 638] on button "Complete Packing" at bounding box center [1473, 633] width 126 height 31
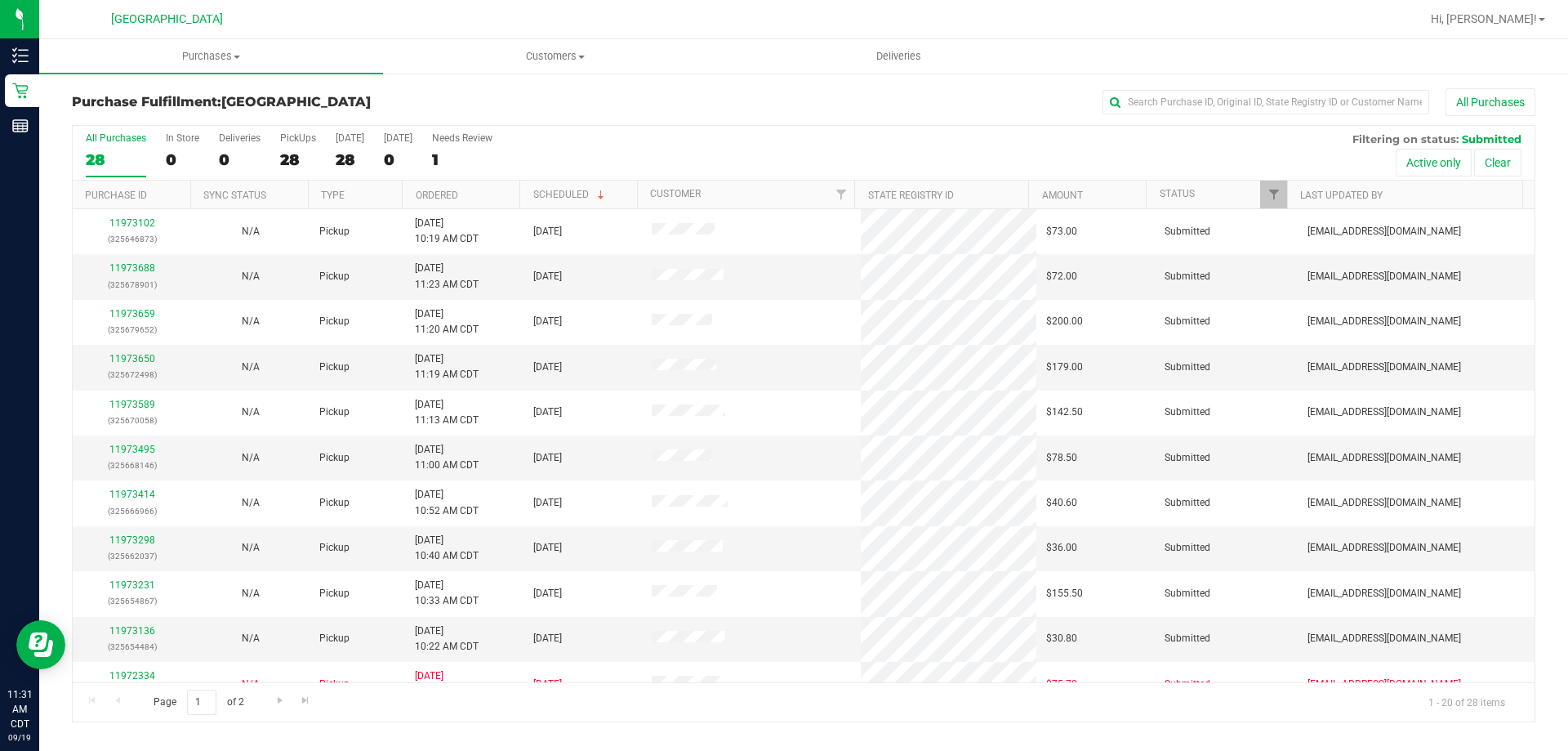
click at [433, 183] on th "Ordered" at bounding box center [460, 195] width 117 height 29
click at [439, 198] on link "Ordered" at bounding box center [446, 195] width 61 height 11
click at [136, 269] on link "11973688" at bounding box center [133, 268] width 46 height 11
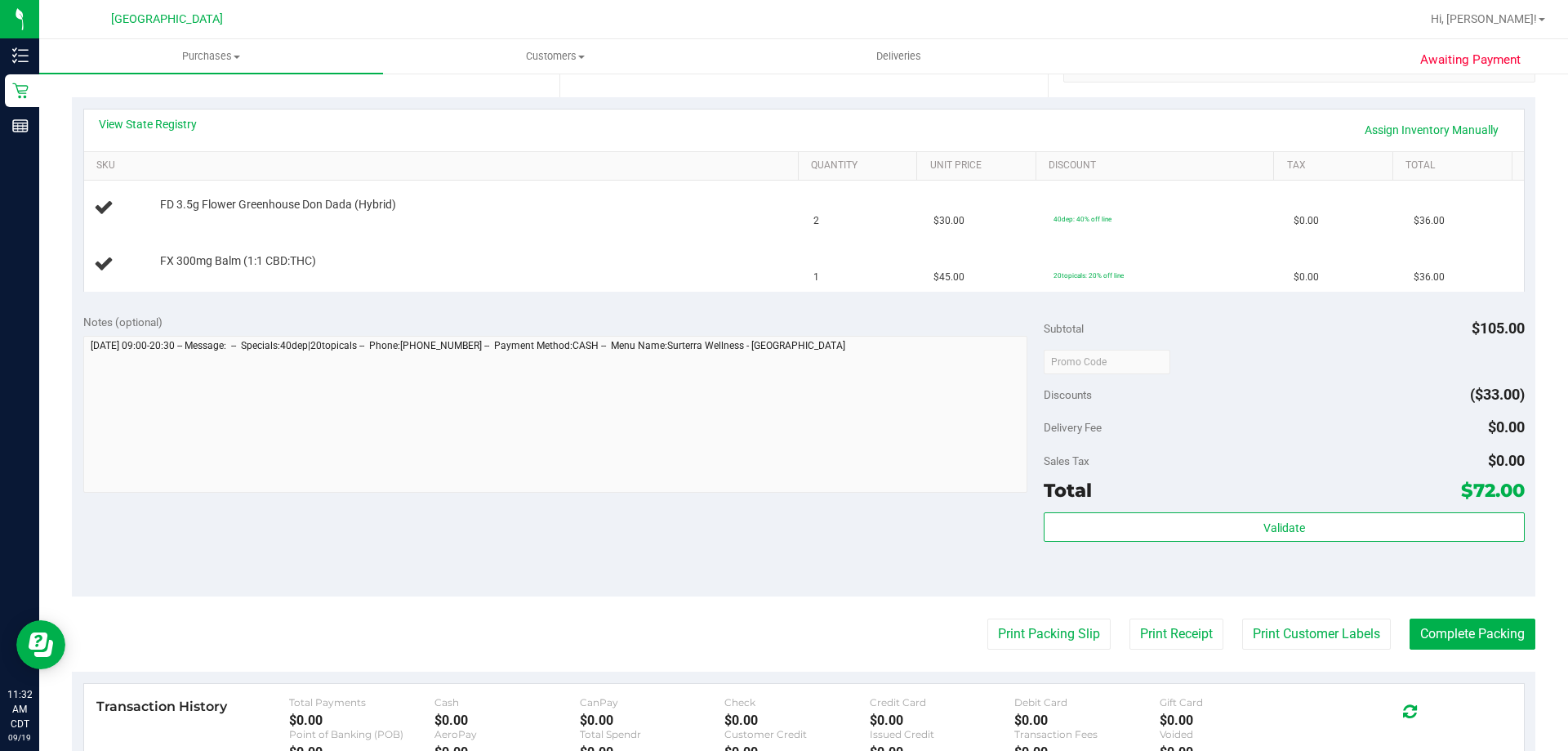
scroll to position [408, 0]
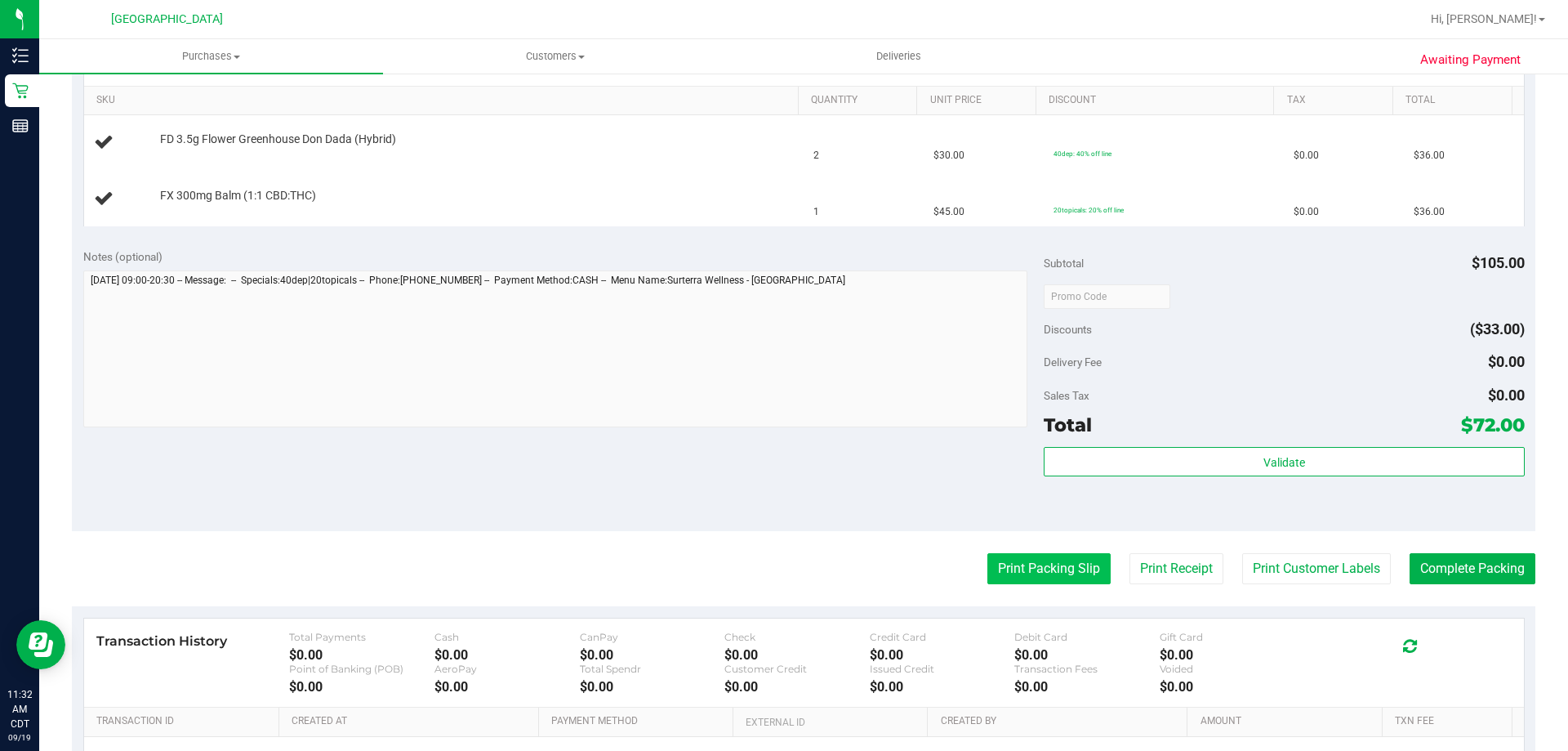
click at [1074, 577] on button "Print Packing Slip" at bounding box center [1048, 569] width 123 height 31
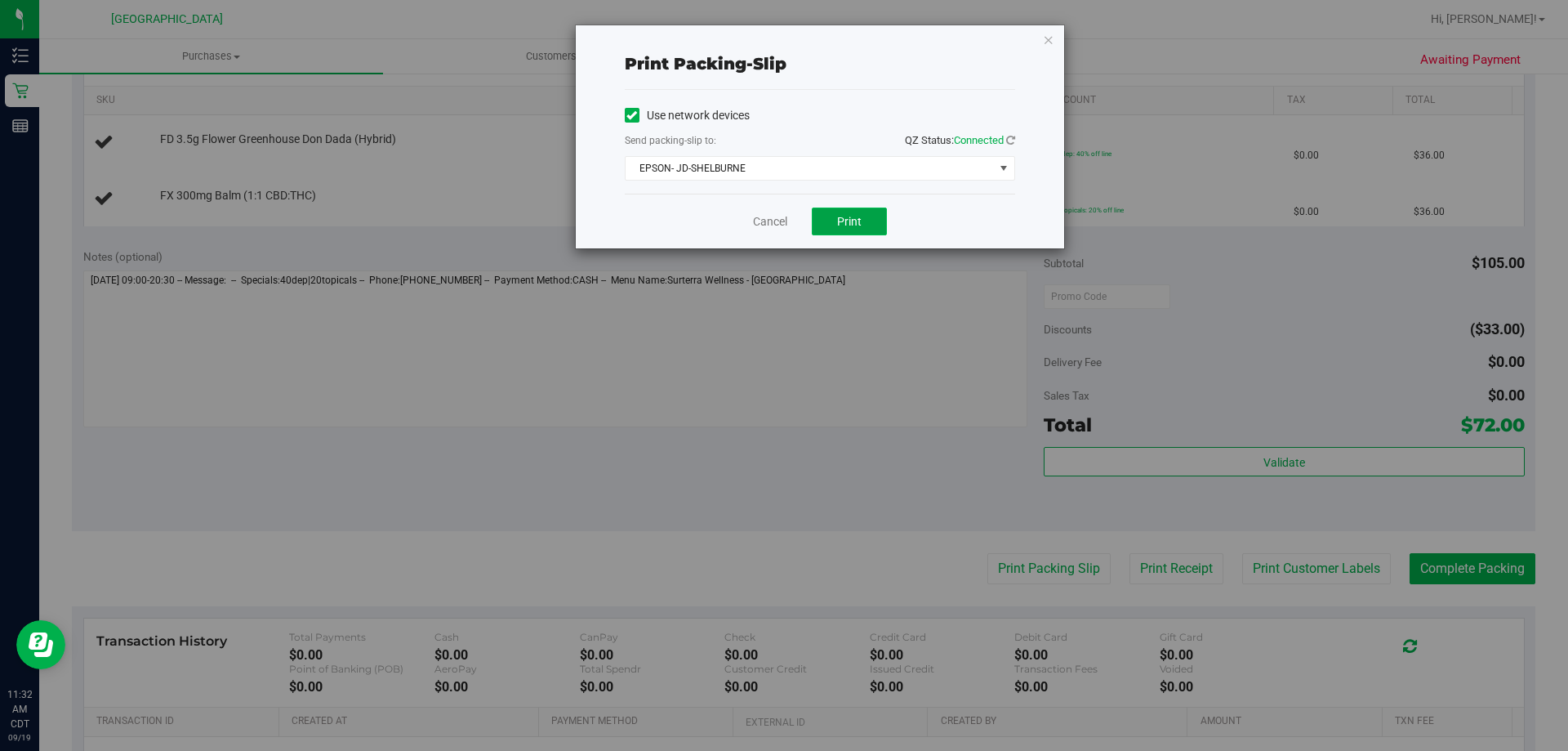
click at [822, 213] on button "Print" at bounding box center [849, 221] width 75 height 28
drag, startPoint x: 1052, startPoint y: 37, endPoint x: 1043, endPoint y: 32, distance: 10.3
click at [1049, 37] on icon "button" at bounding box center [1049, 39] width 11 height 20
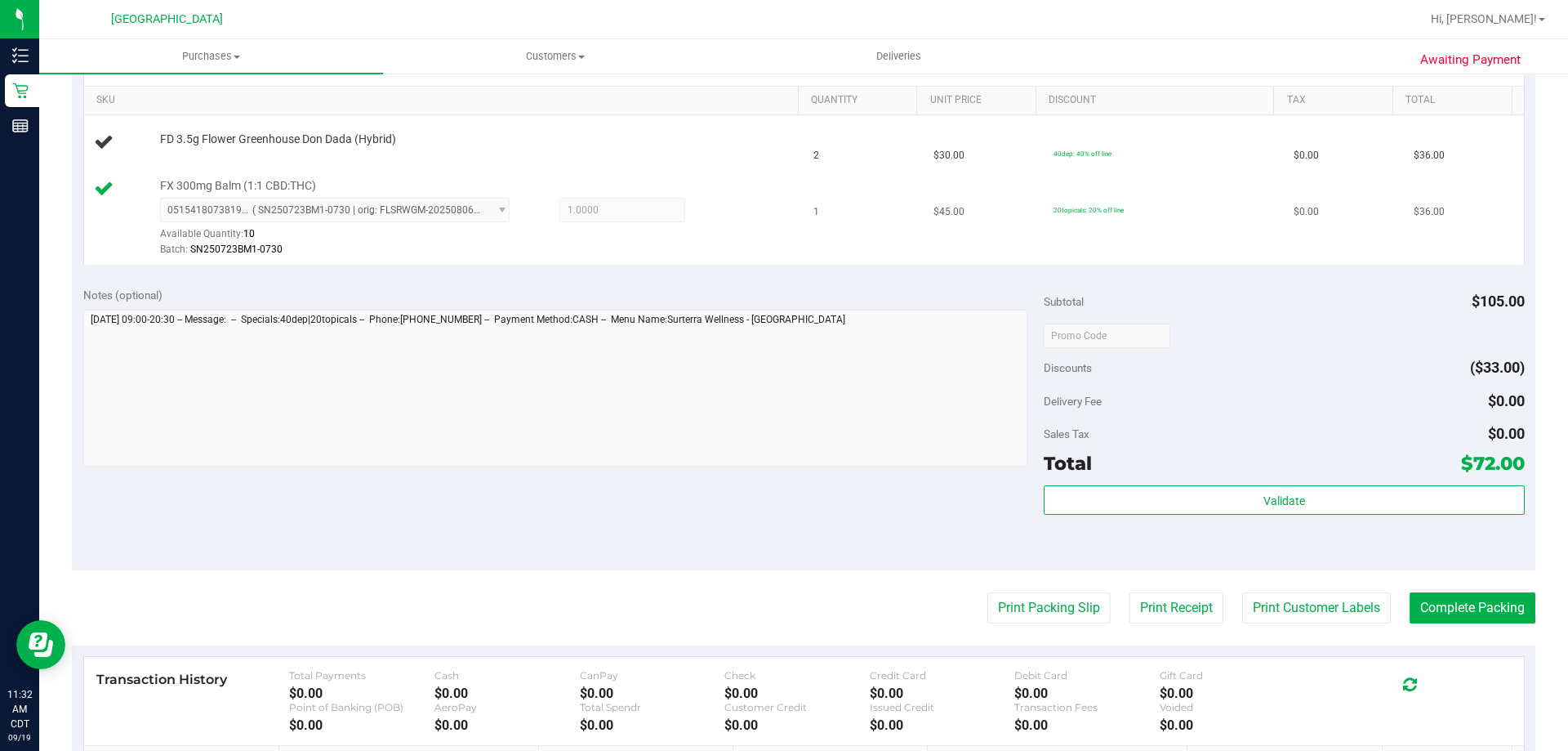
click at [196, 217] on span "0515418073819972 ( SN250723BM1-0730 | orig: FLSRWGM-20250806-149 ) 051541807381…" at bounding box center [335, 210] width 350 height 25
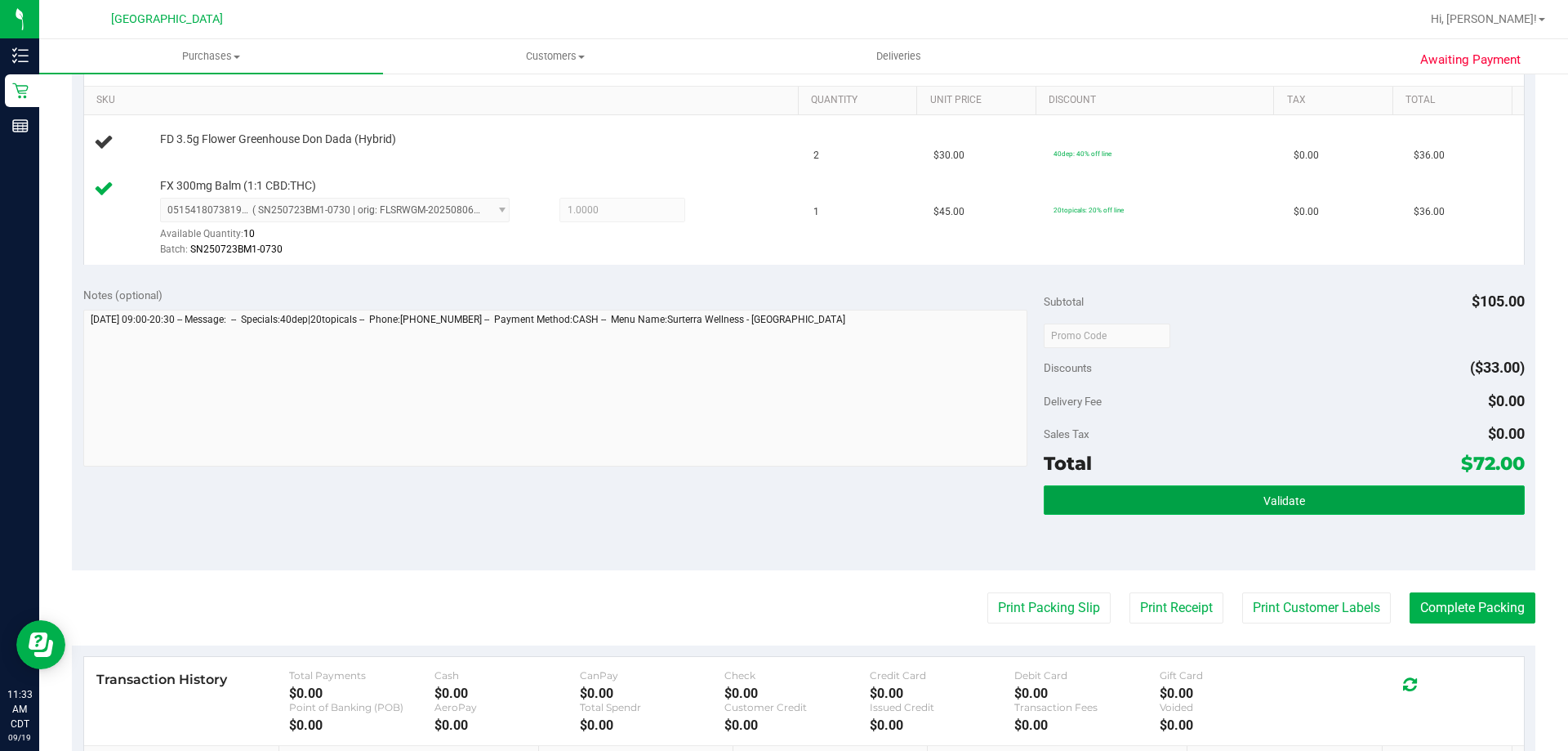
click at [1225, 495] on button "Validate" at bounding box center [1284, 500] width 481 height 30
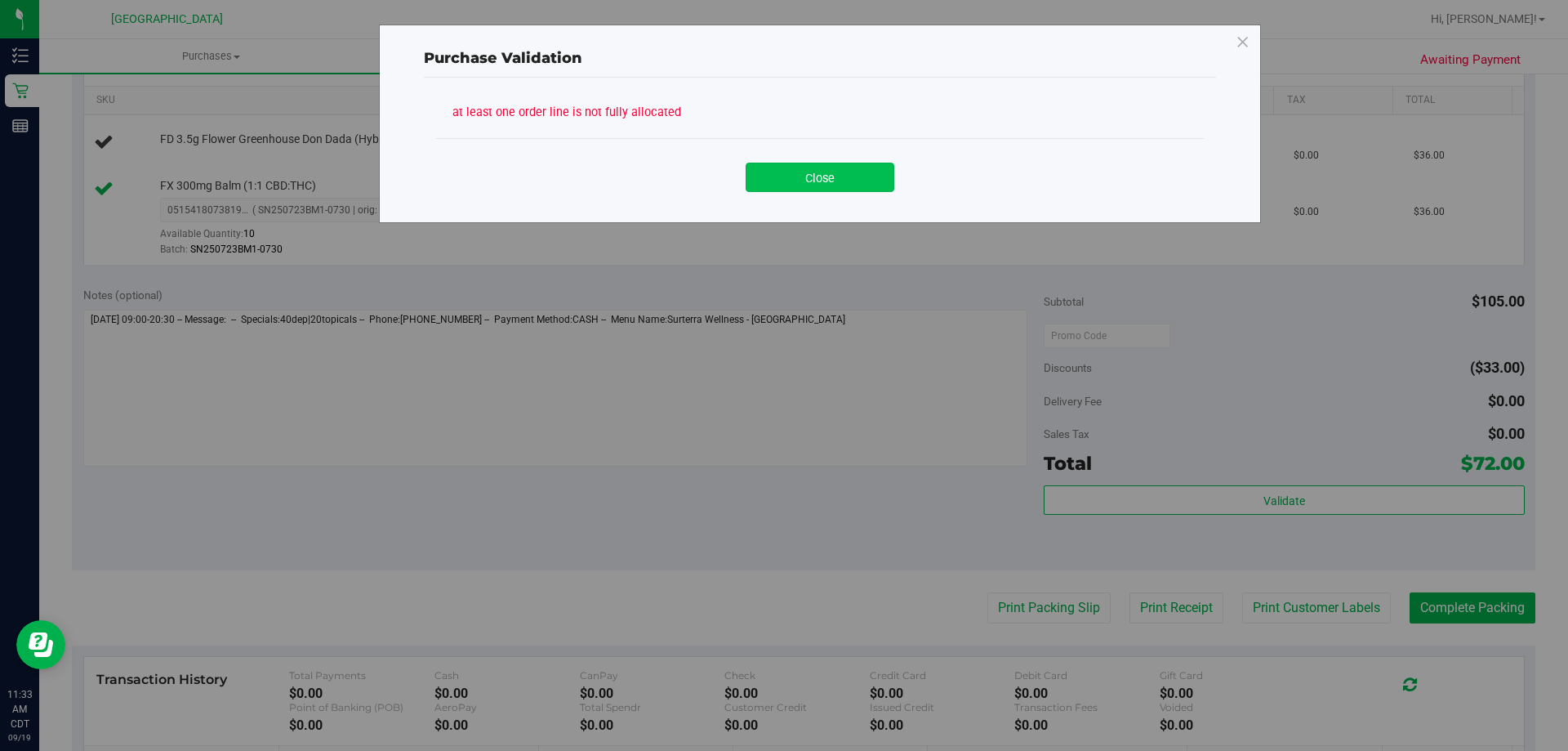
click at [821, 180] on button "Close" at bounding box center [820, 177] width 149 height 30
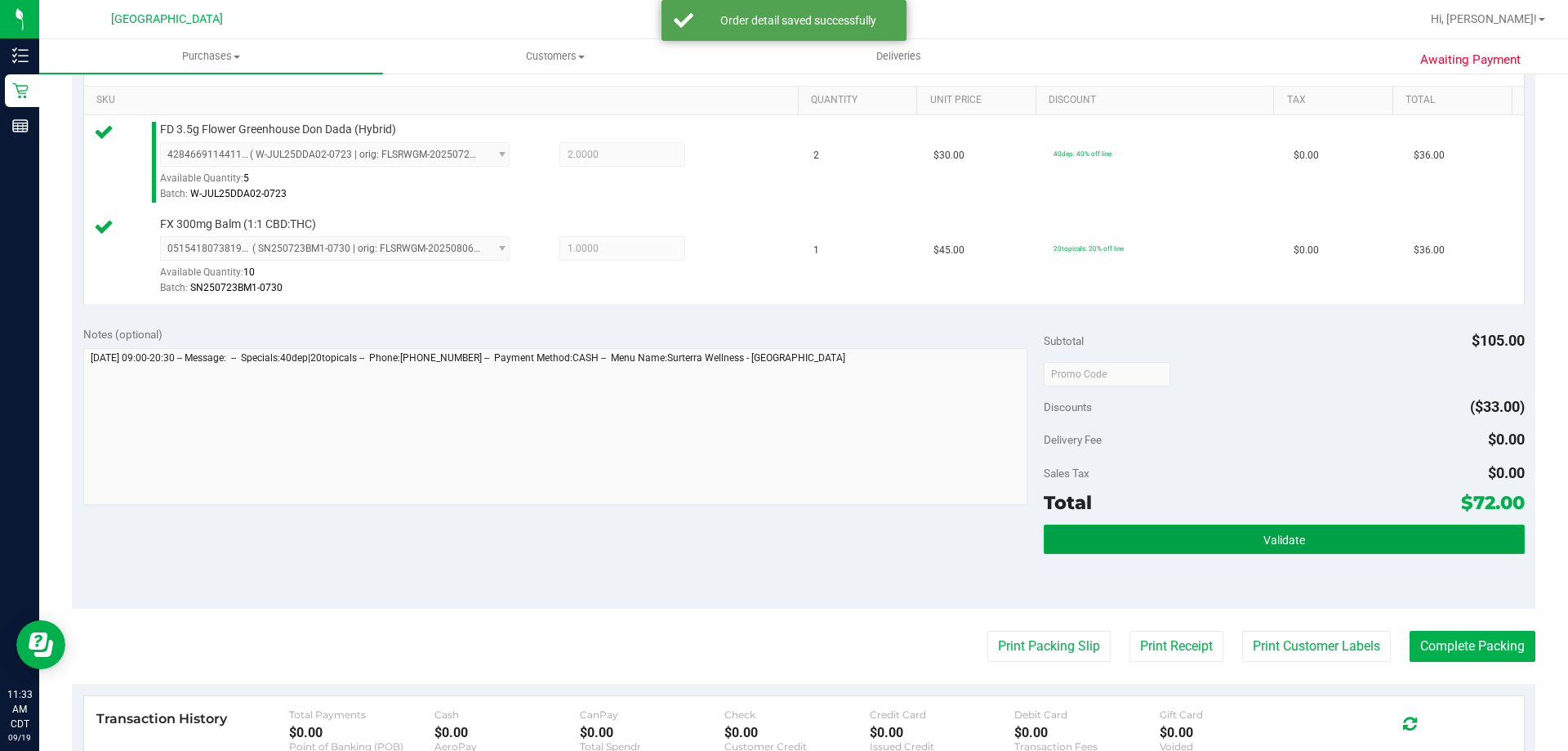
drag, startPoint x: 1209, startPoint y: 538, endPoint x: 1191, endPoint y: 529, distance: 20.1
click at [1209, 537] on button "Validate" at bounding box center [1284, 539] width 481 height 30
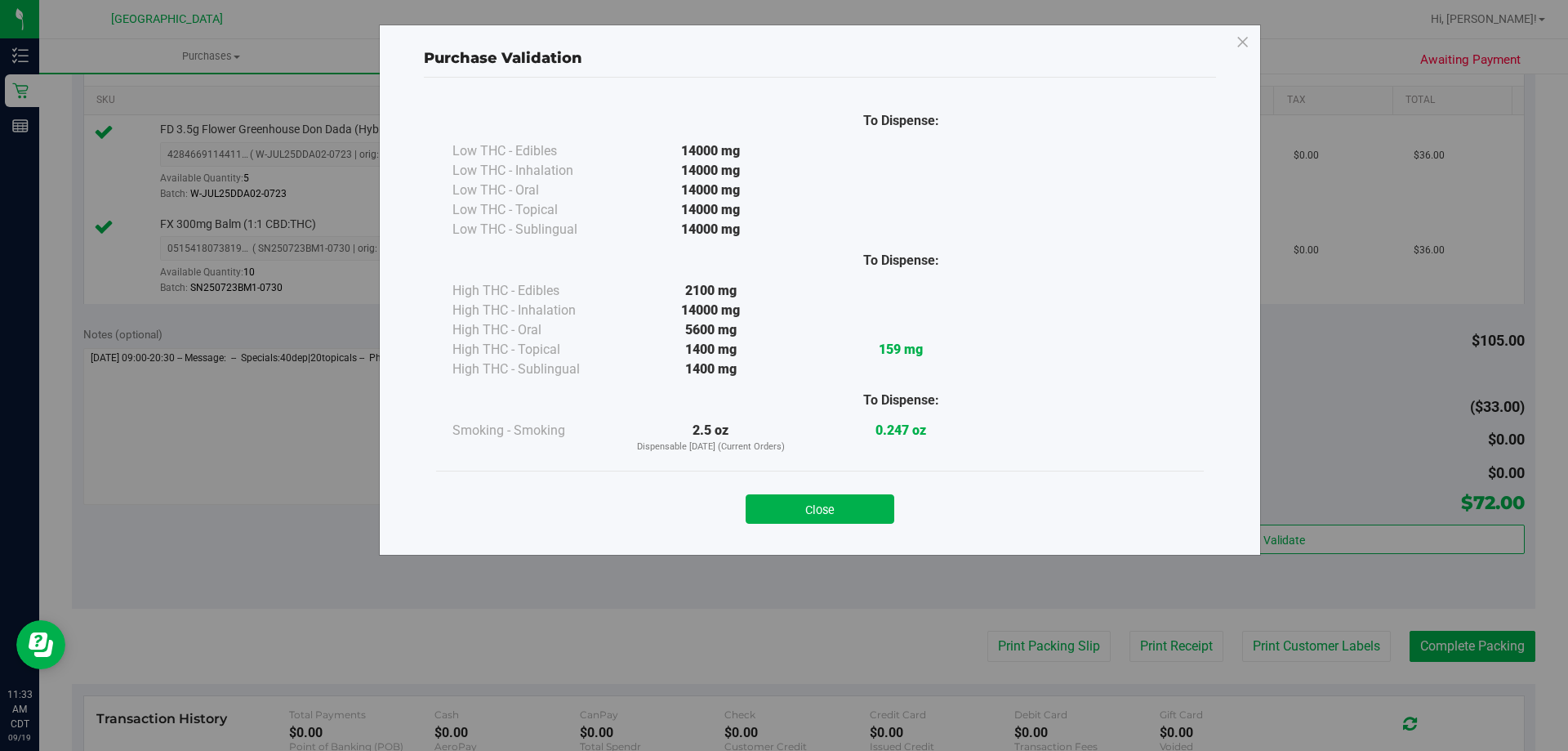
click at [963, 593] on div "Purchase Validation To Dispense: Low THC - Edibles 14000 mg" at bounding box center [790, 375] width 1580 height 751
click at [861, 512] on button "Close" at bounding box center [820, 509] width 149 height 30
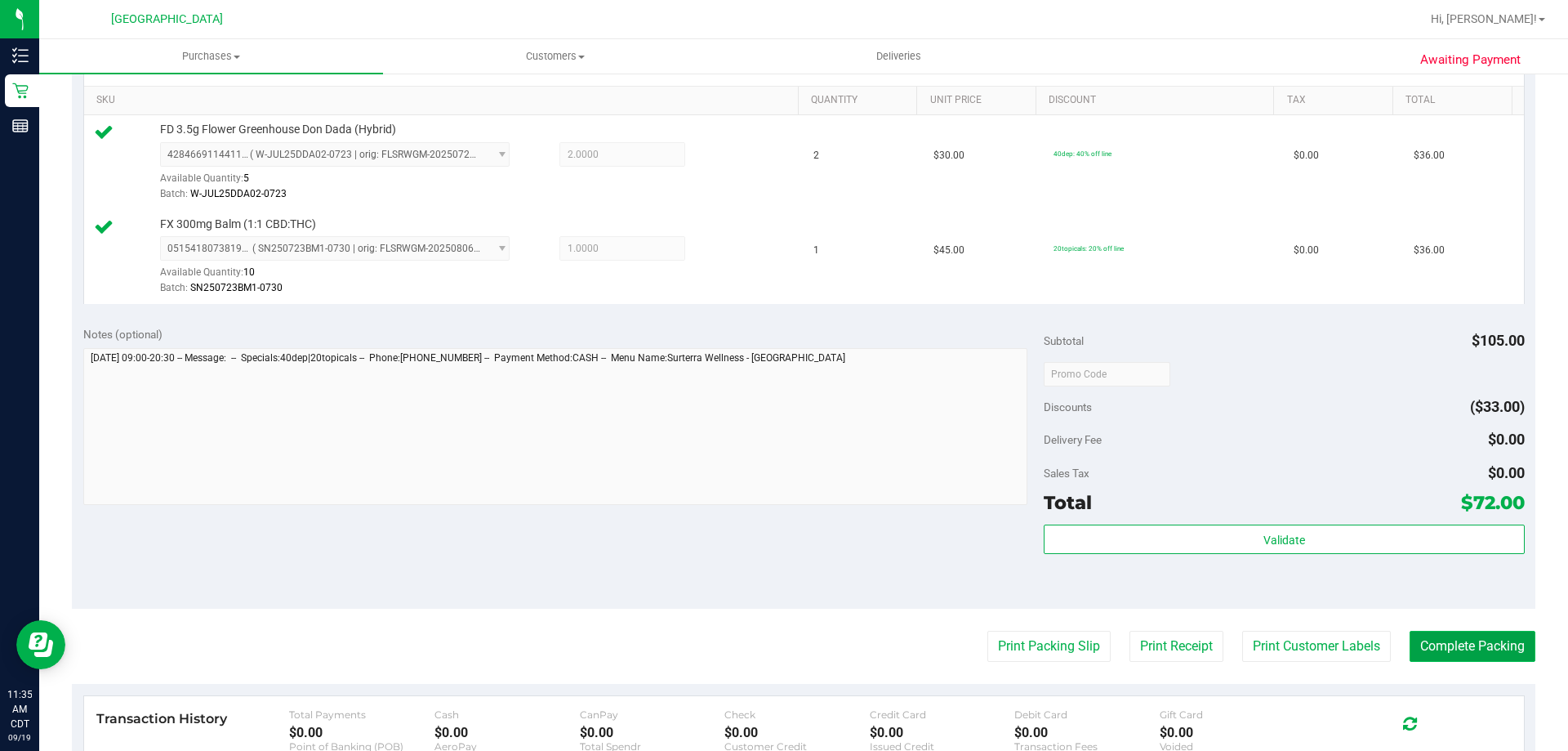
click at [1441, 651] on button "Complete Packing" at bounding box center [1473, 646] width 126 height 31
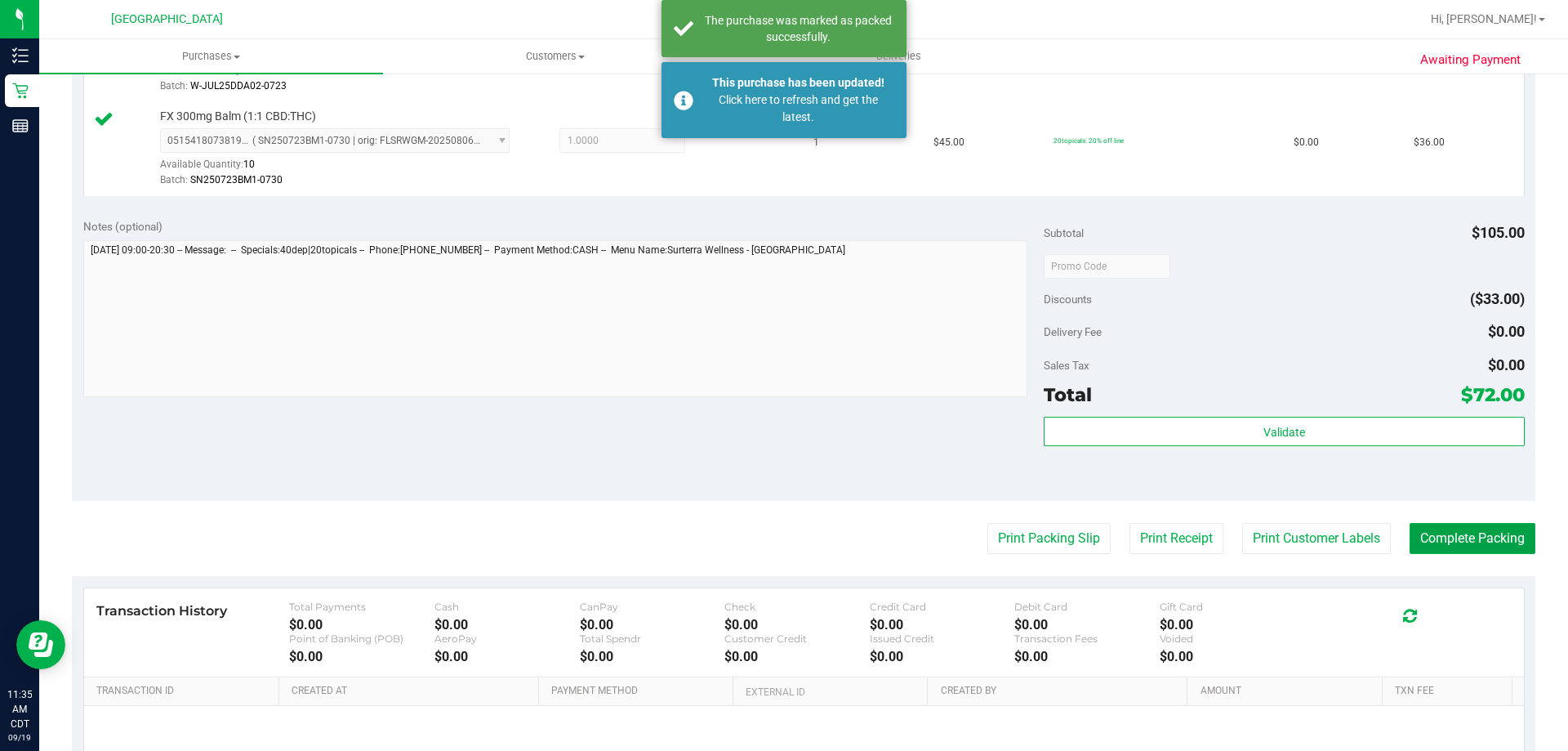
scroll to position [572, 0]
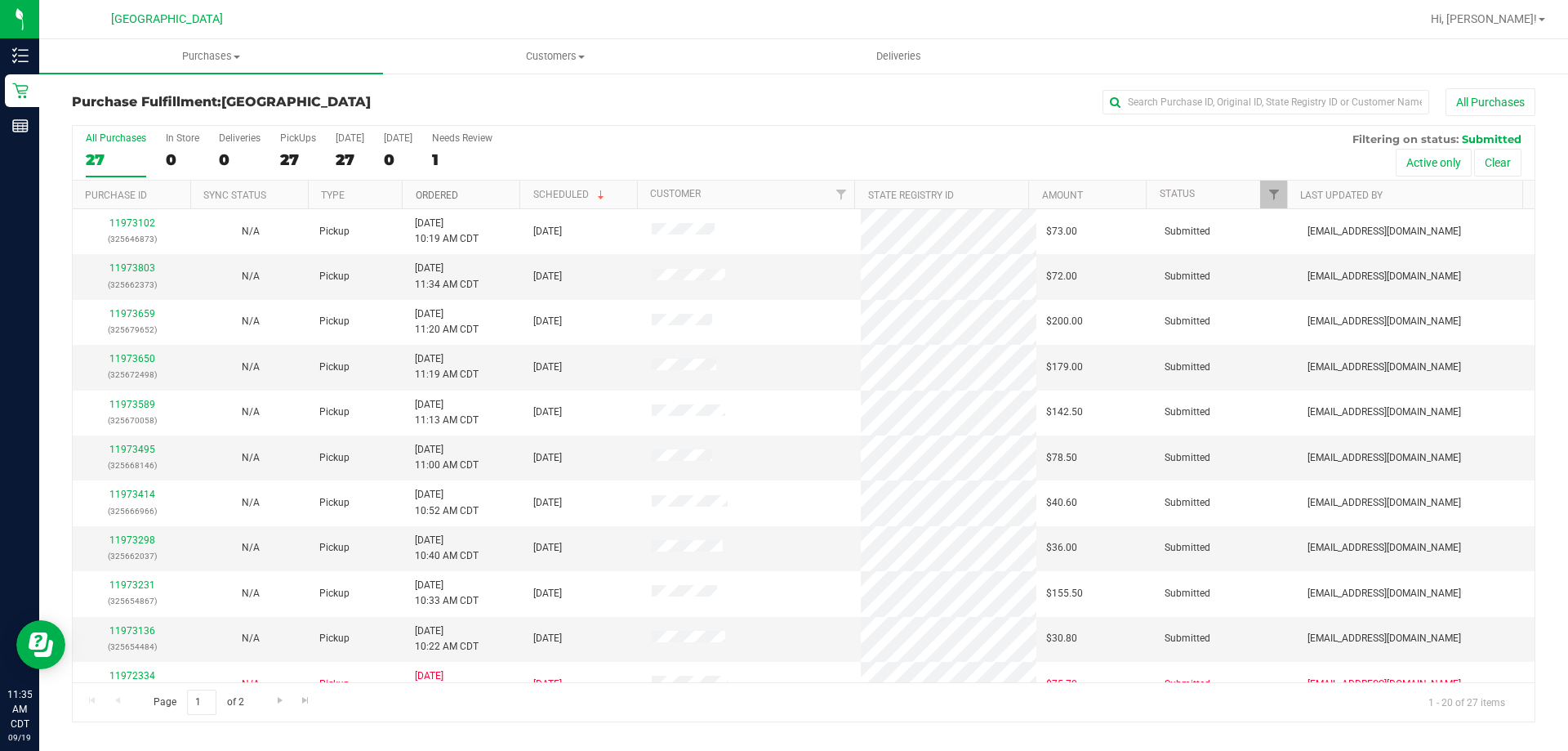
click at [450, 197] on link "Ordered" at bounding box center [437, 196] width 43 height 11
click at [450, 197] on link "Ordered" at bounding box center [446, 195] width 61 height 11
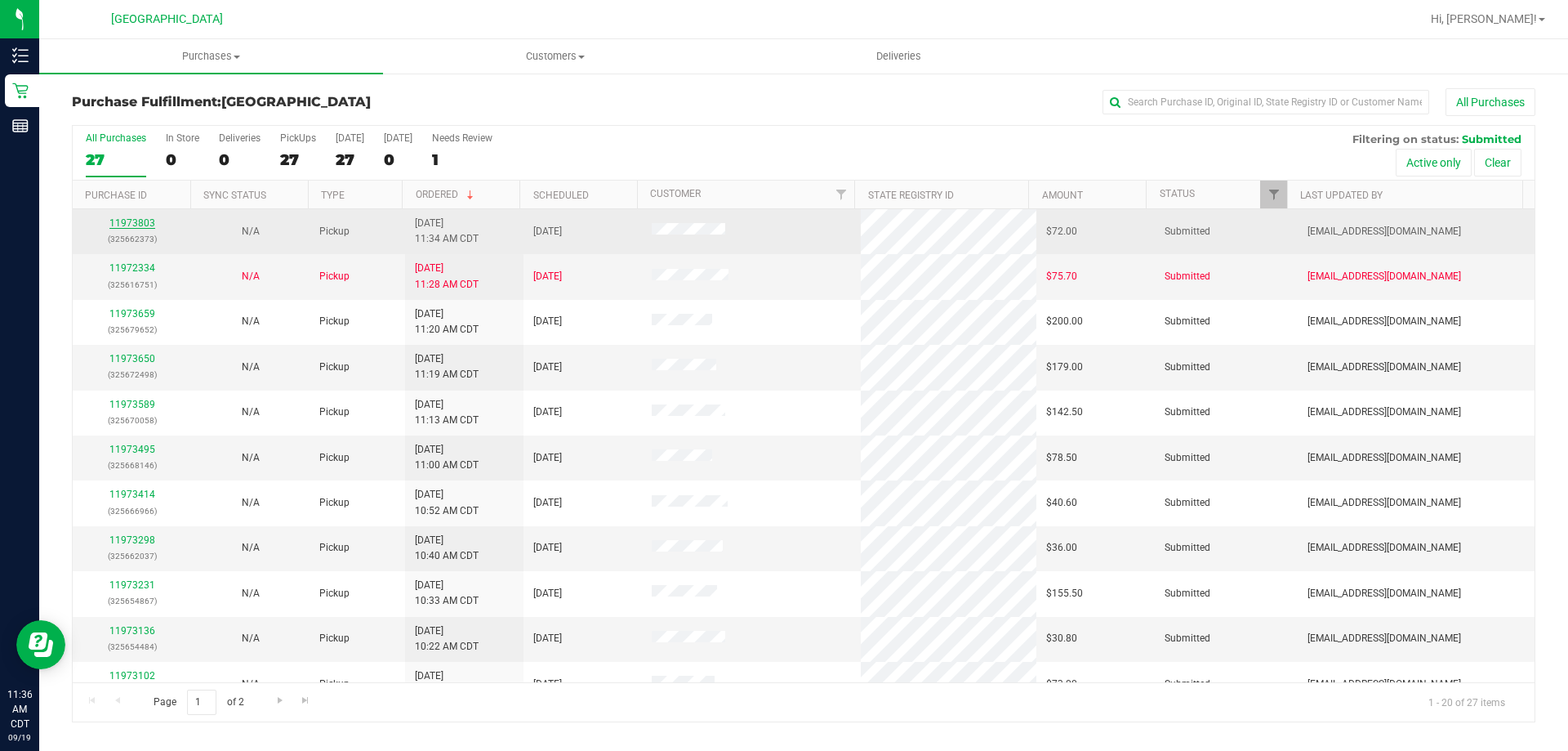
click at [145, 224] on link "11973803" at bounding box center [133, 223] width 46 height 11
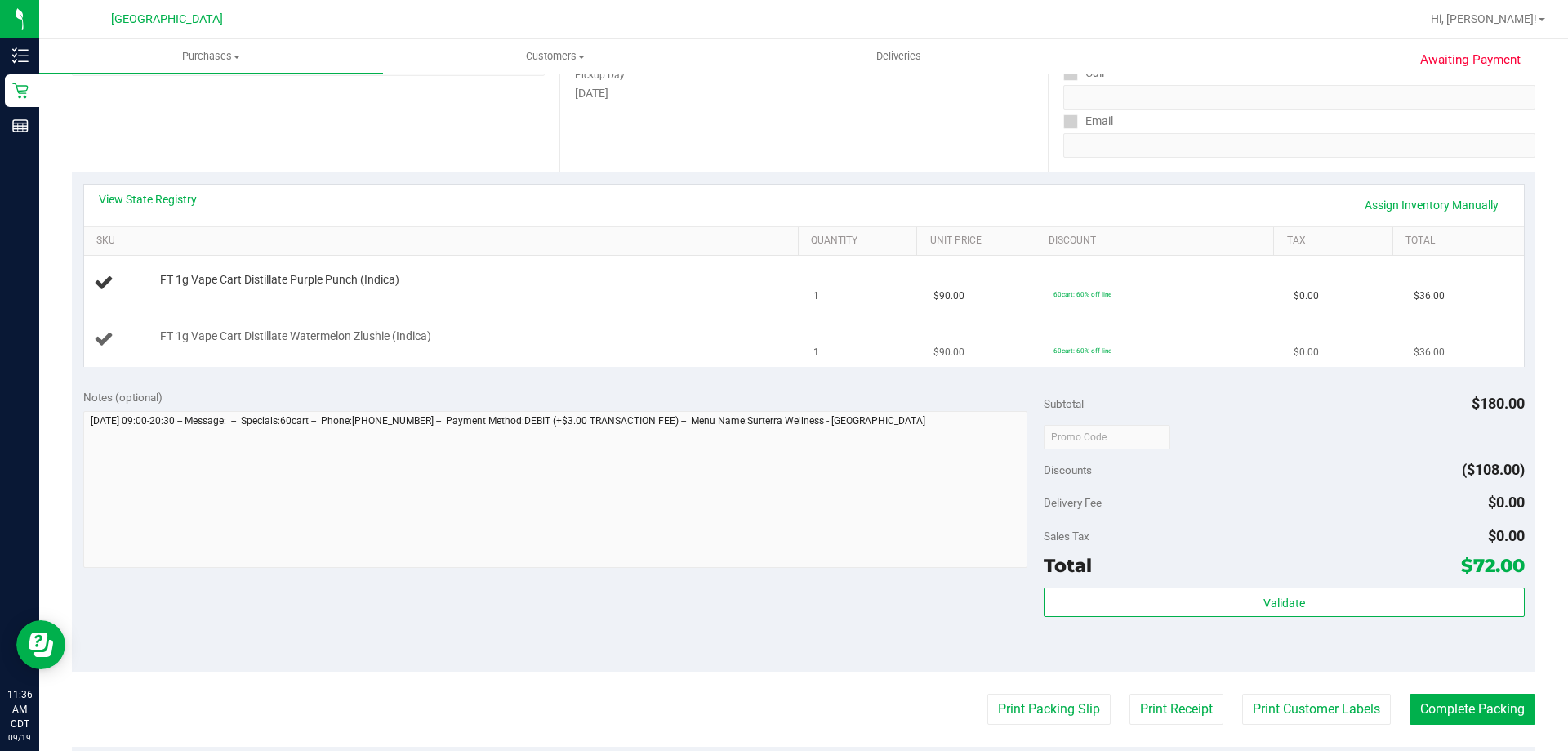
scroll to position [408, 0]
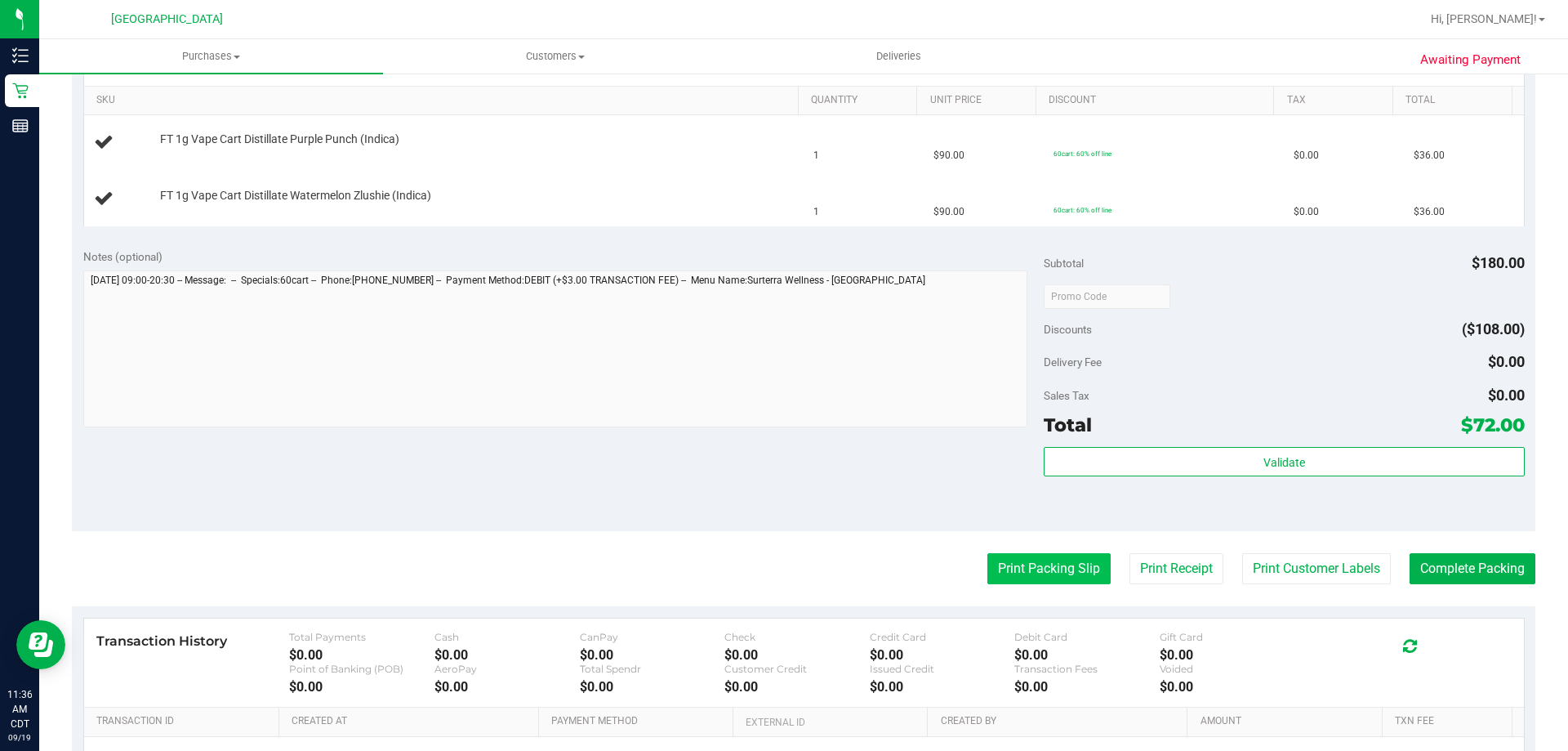
click at [1065, 574] on button "Print Packing Slip" at bounding box center [1048, 569] width 123 height 31
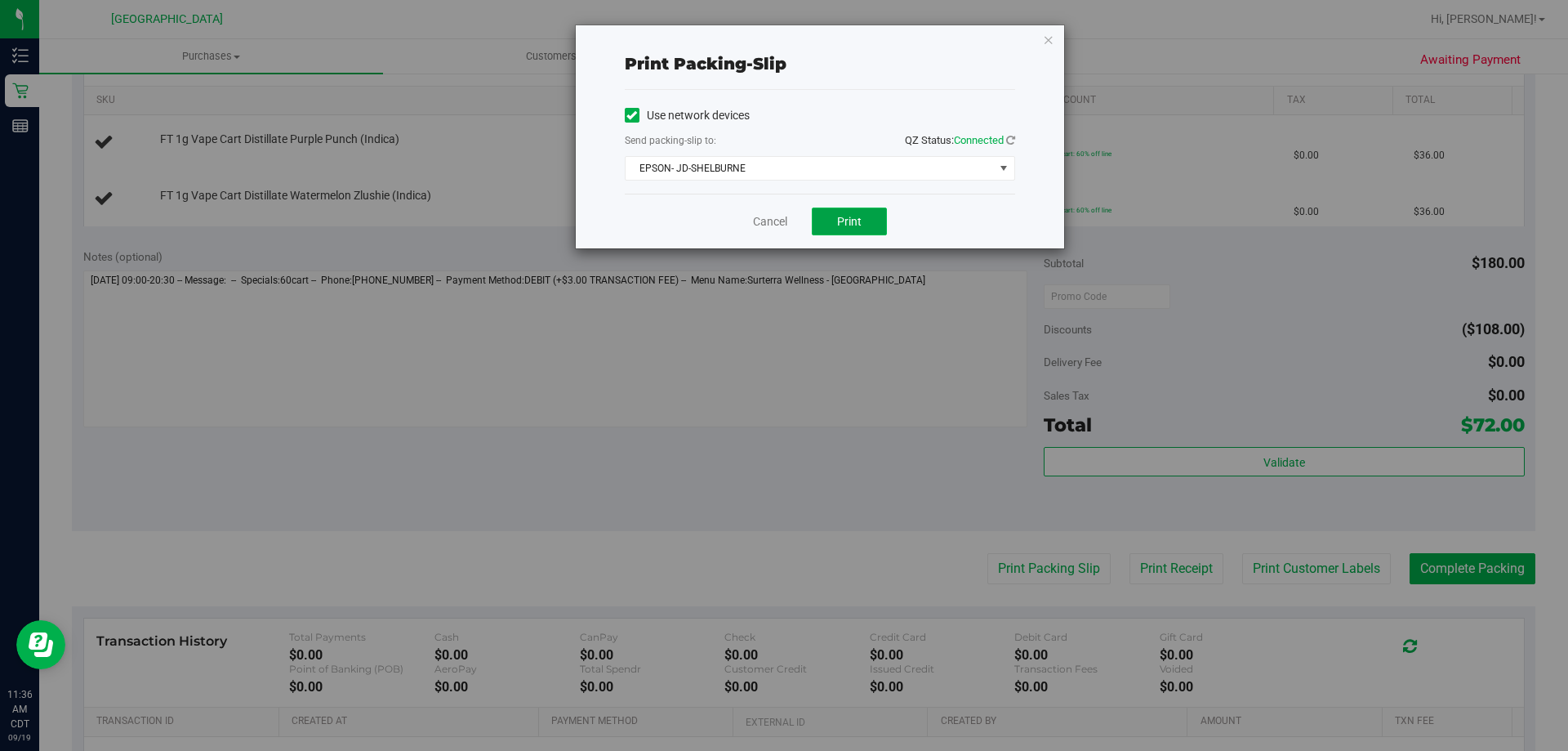
click at [852, 231] on button "Print" at bounding box center [849, 221] width 75 height 28
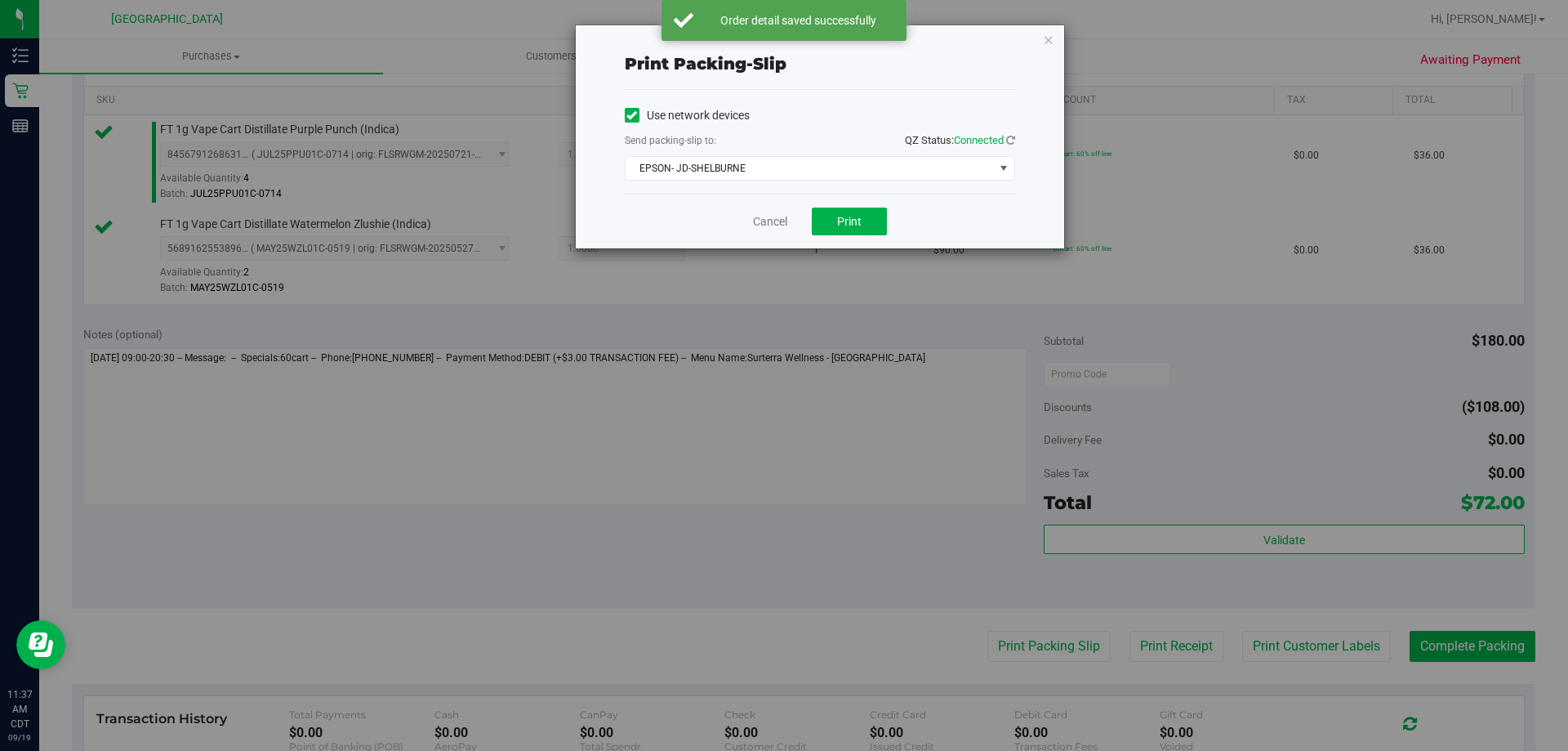
click at [1054, 42] on div "Print packing-slip Use network devices Send packing-slip to: QZ Status: Connect…" at bounding box center [820, 137] width 488 height 223
click at [1045, 36] on icon "button" at bounding box center [1049, 39] width 11 height 20
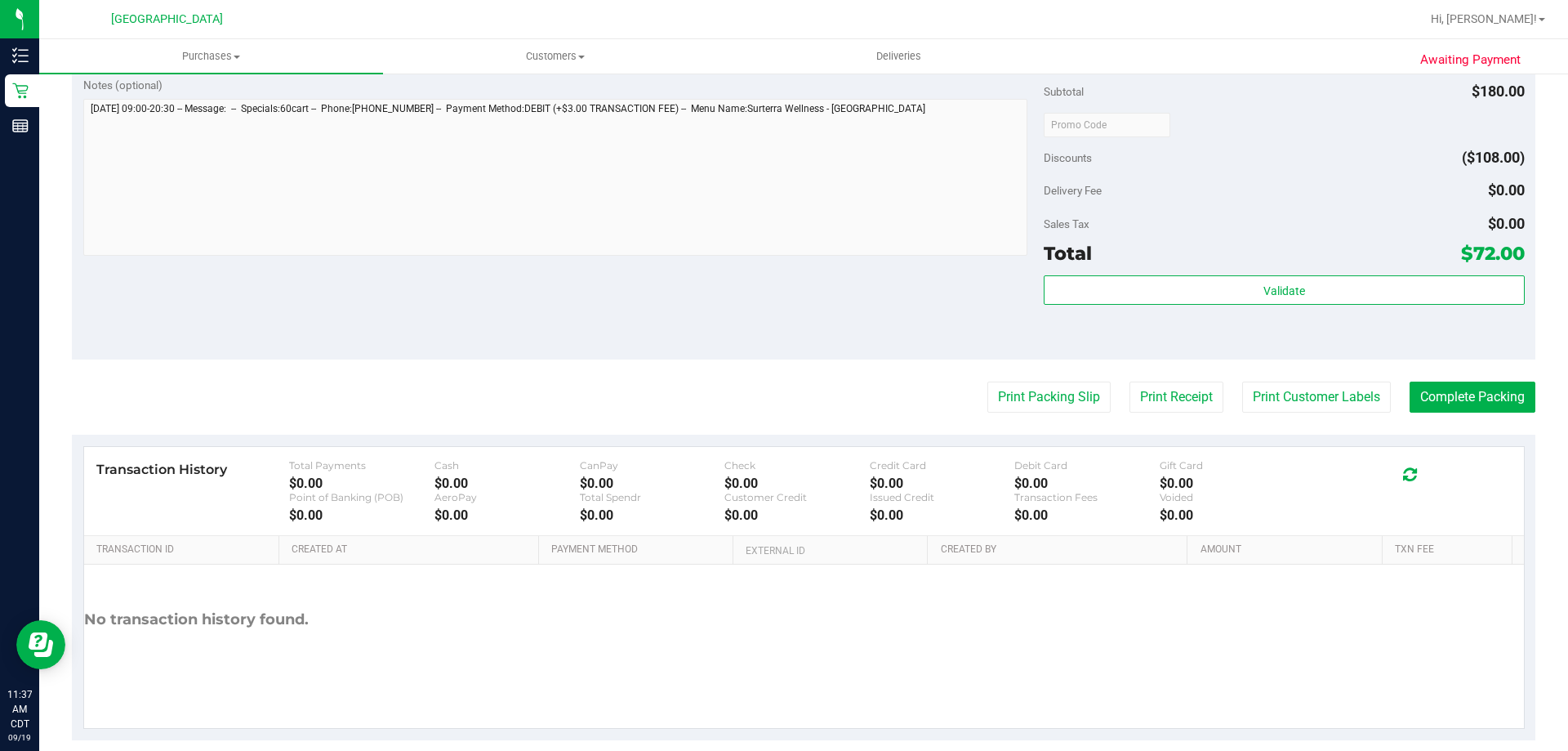
scroll to position [679, 0]
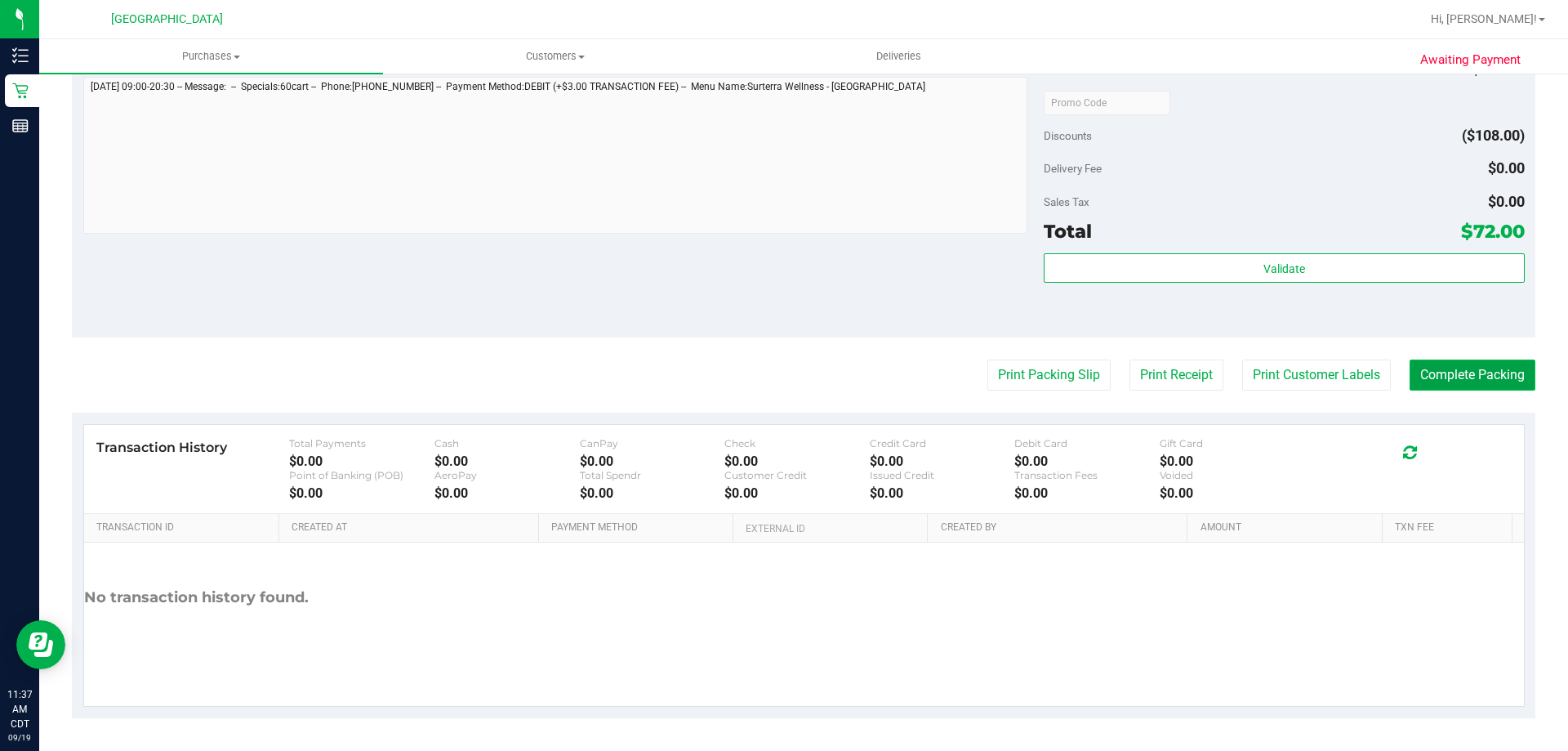
click at [1460, 372] on button "Complete Packing" at bounding box center [1473, 375] width 126 height 31
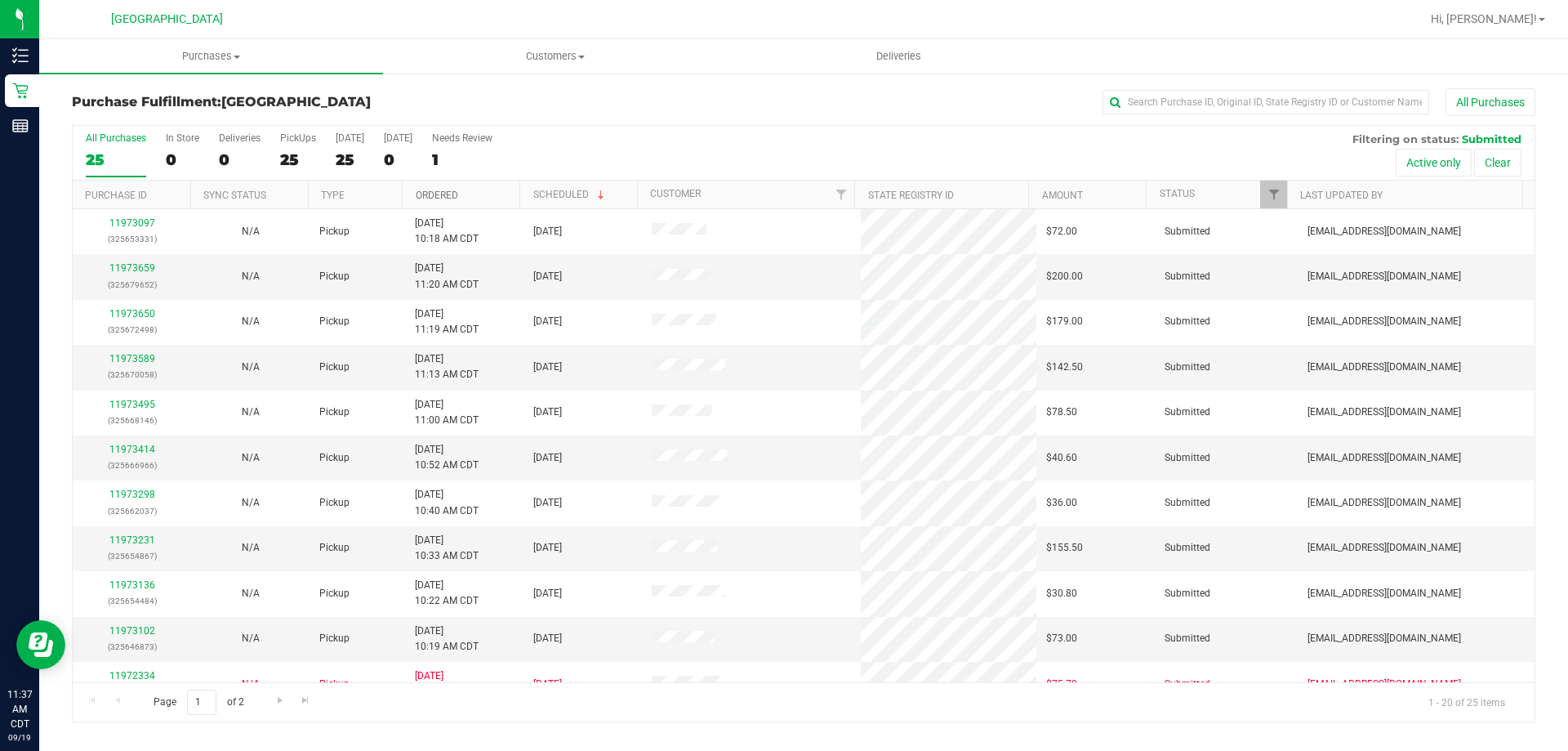
click at [432, 196] on link "Ordered" at bounding box center [437, 196] width 43 height 11
click at [432, 196] on link "Ordered" at bounding box center [446, 195] width 61 height 11
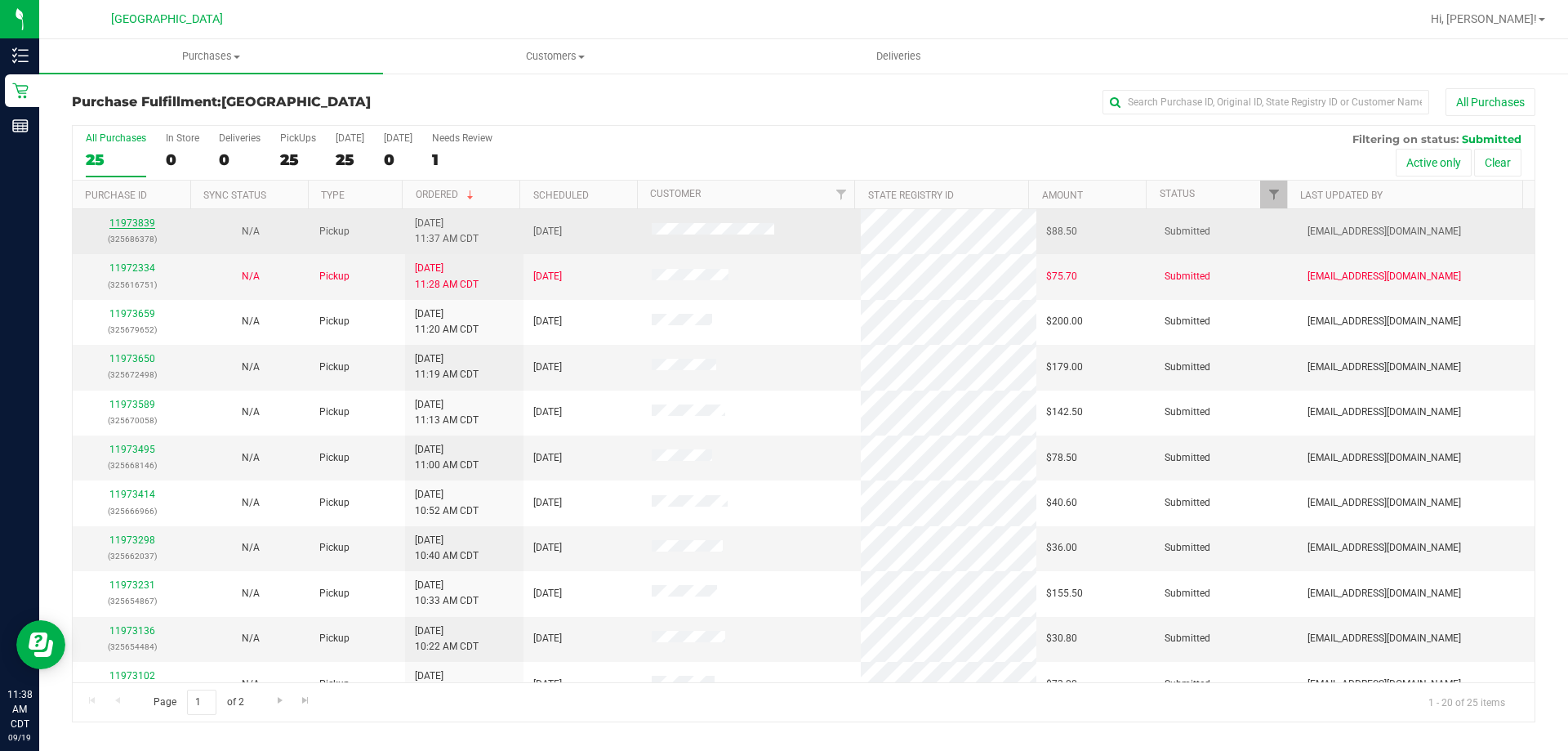
click at [146, 226] on link "11973839" at bounding box center [133, 223] width 46 height 11
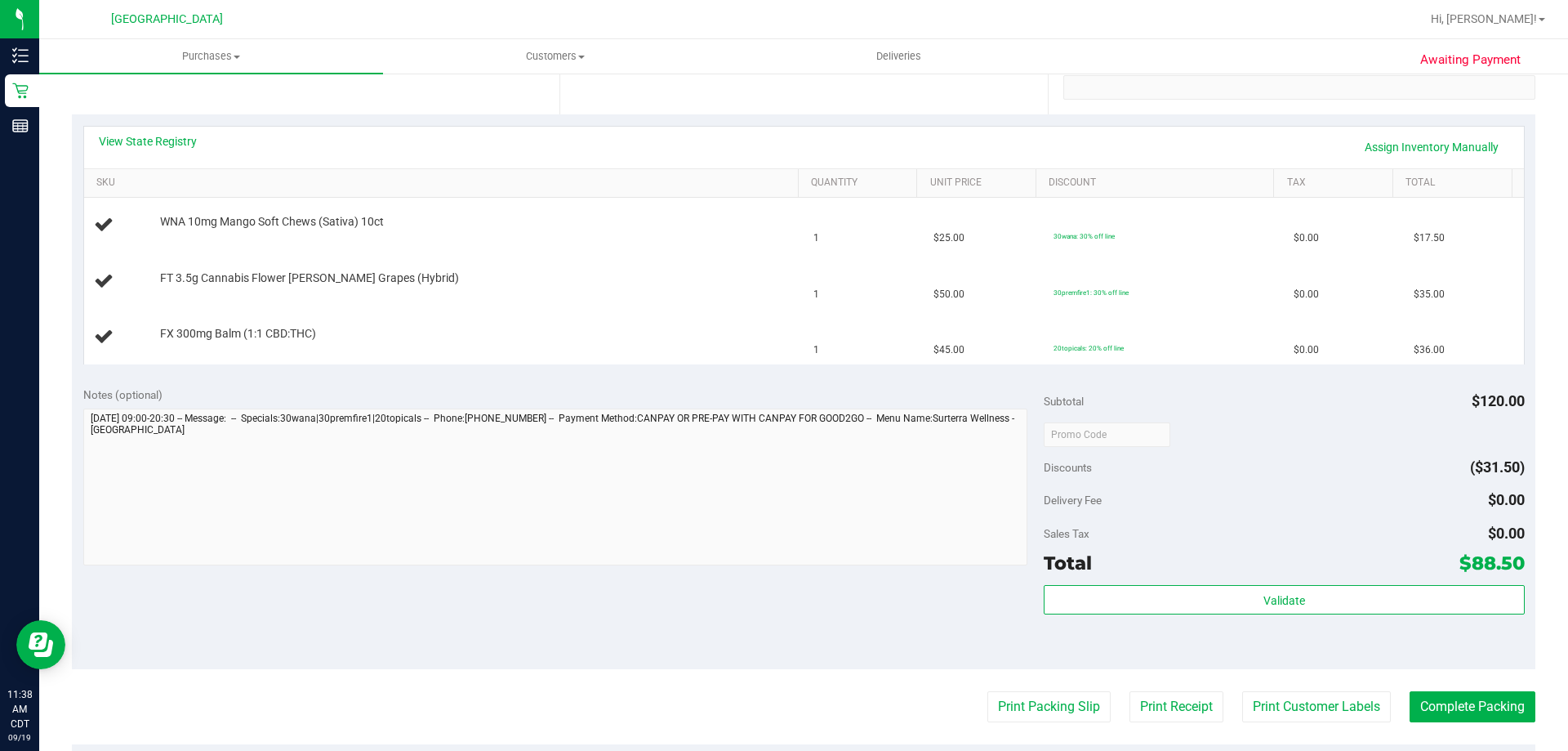
scroll to position [327, 0]
click at [993, 709] on button "Print Packing Slip" at bounding box center [1048, 706] width 123 height 31
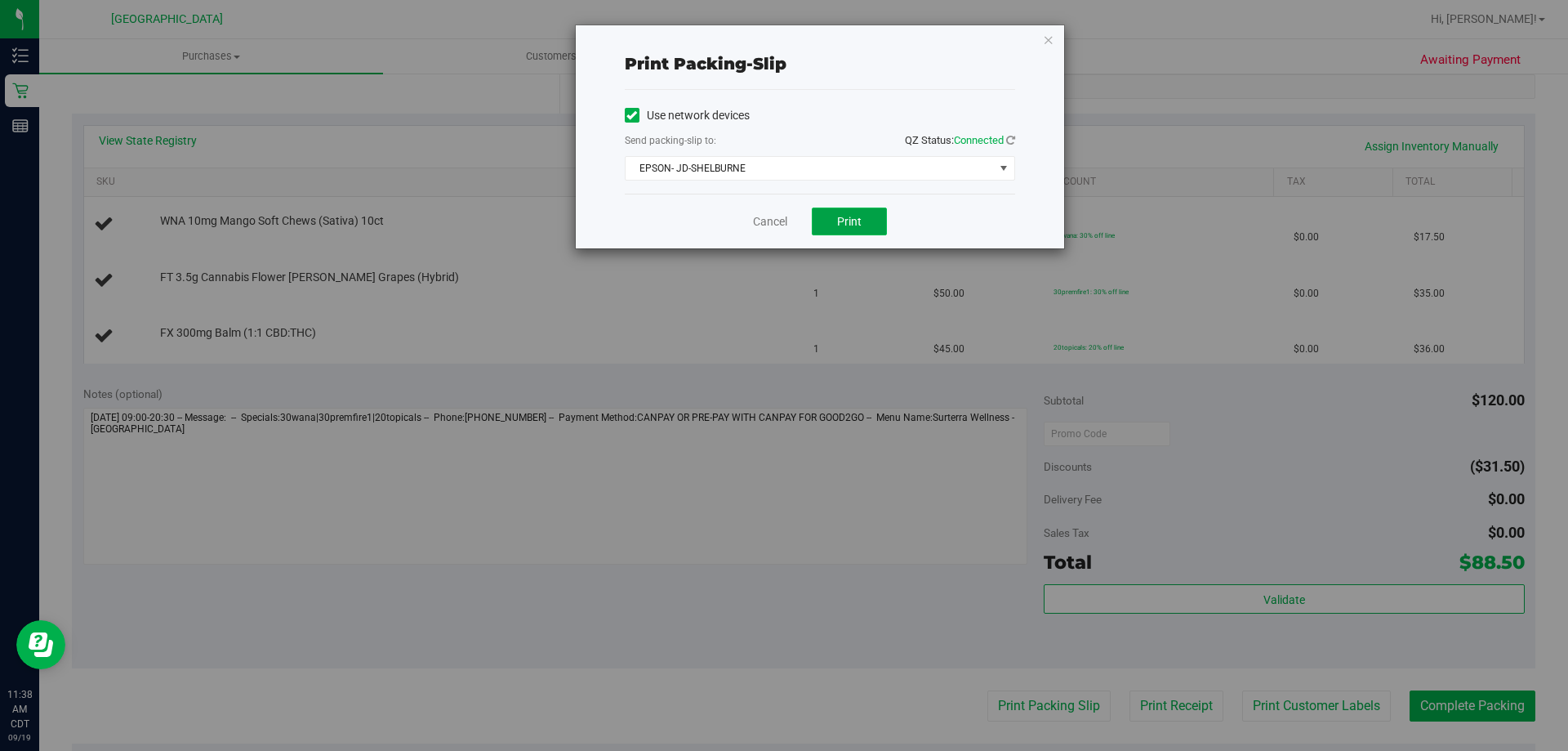
click at [872, 226] on button "Print" at bounding box center [849, 221] width 75 height 28
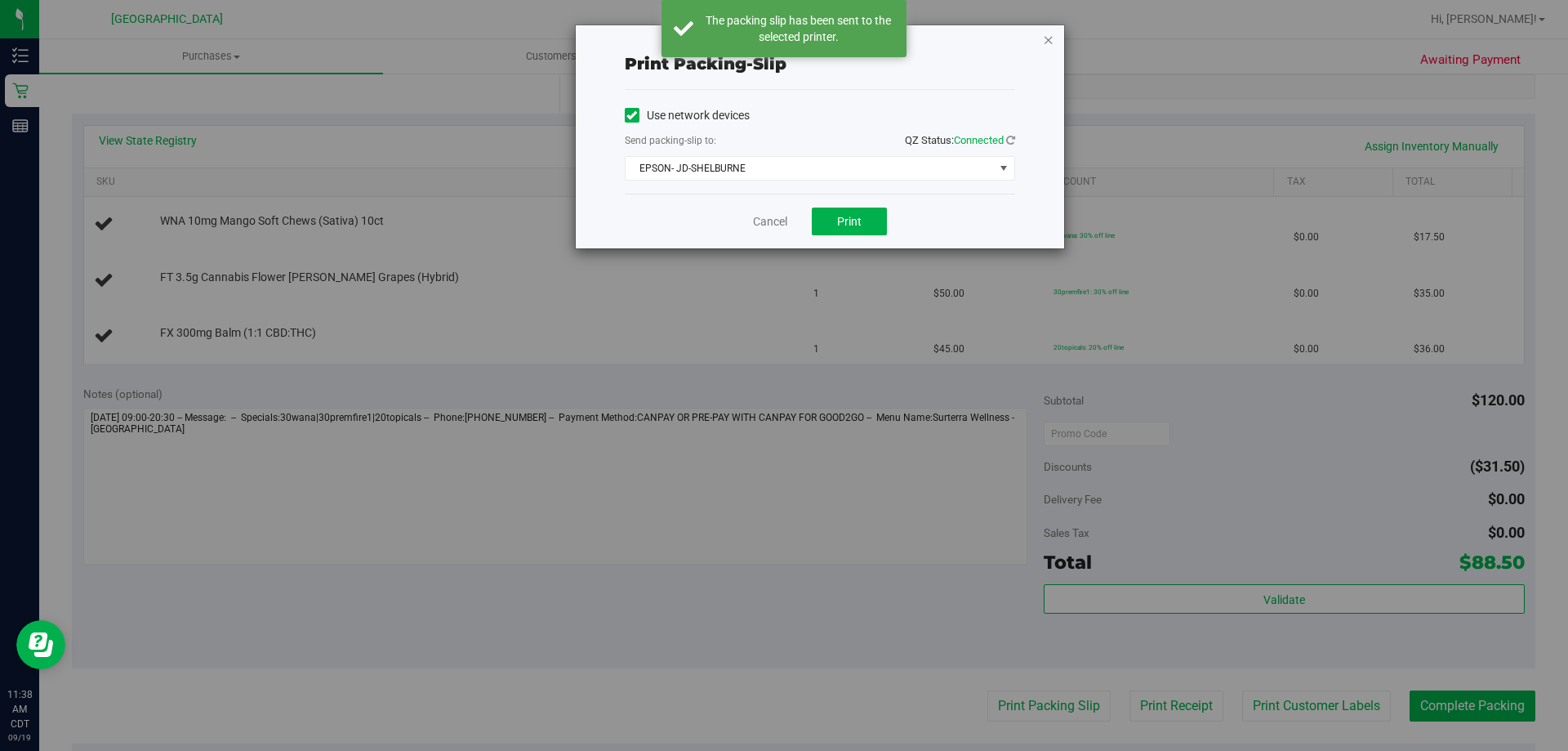
click at [1047, 43] on icon "button" at bounding box center [1049, 39] width 11 height 20
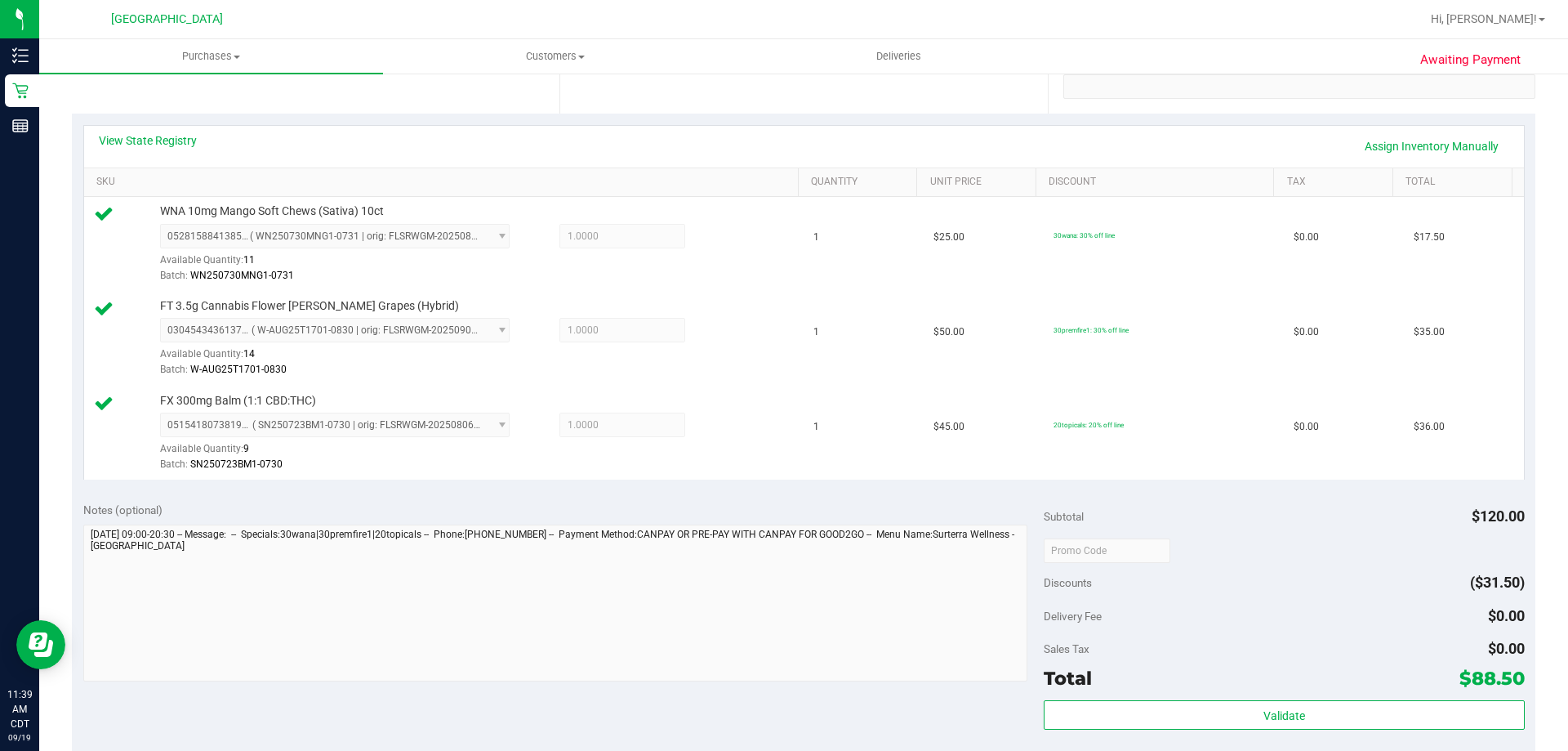
scroll to position [654, 0]
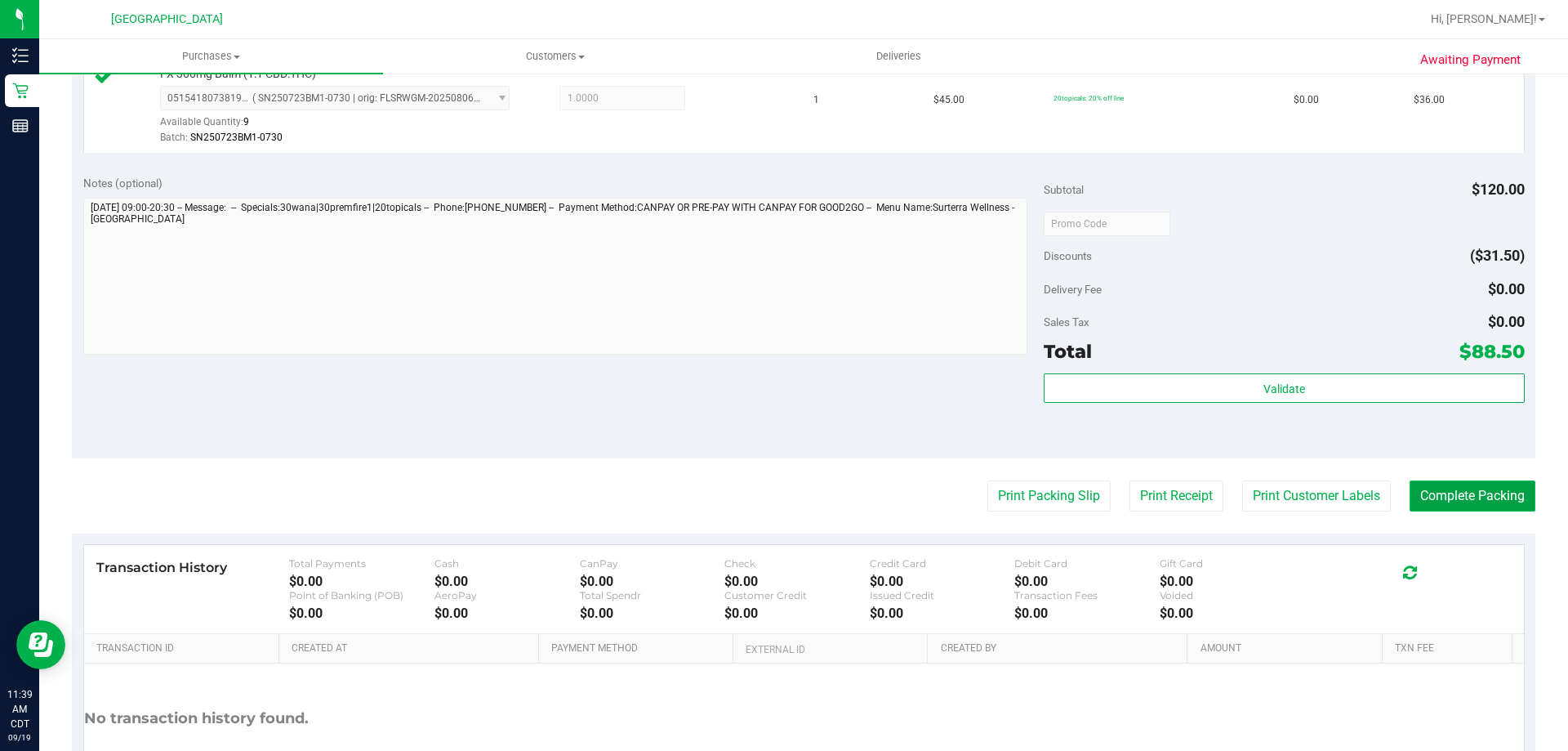
click at [1460, 502] on button "Complete Packing" at bounding box center [1473, 496] width 126 height 31
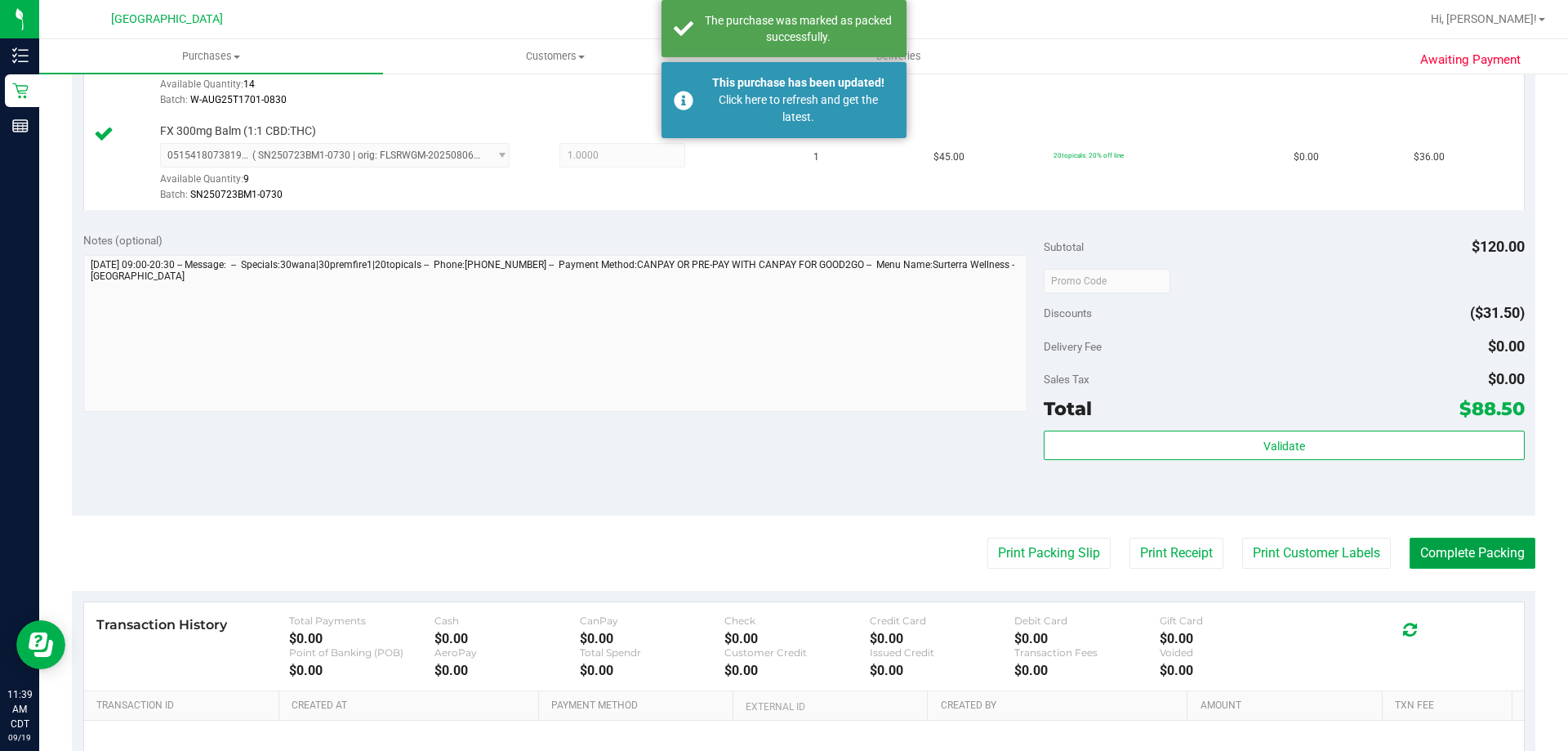
scroll to position [408, 0]
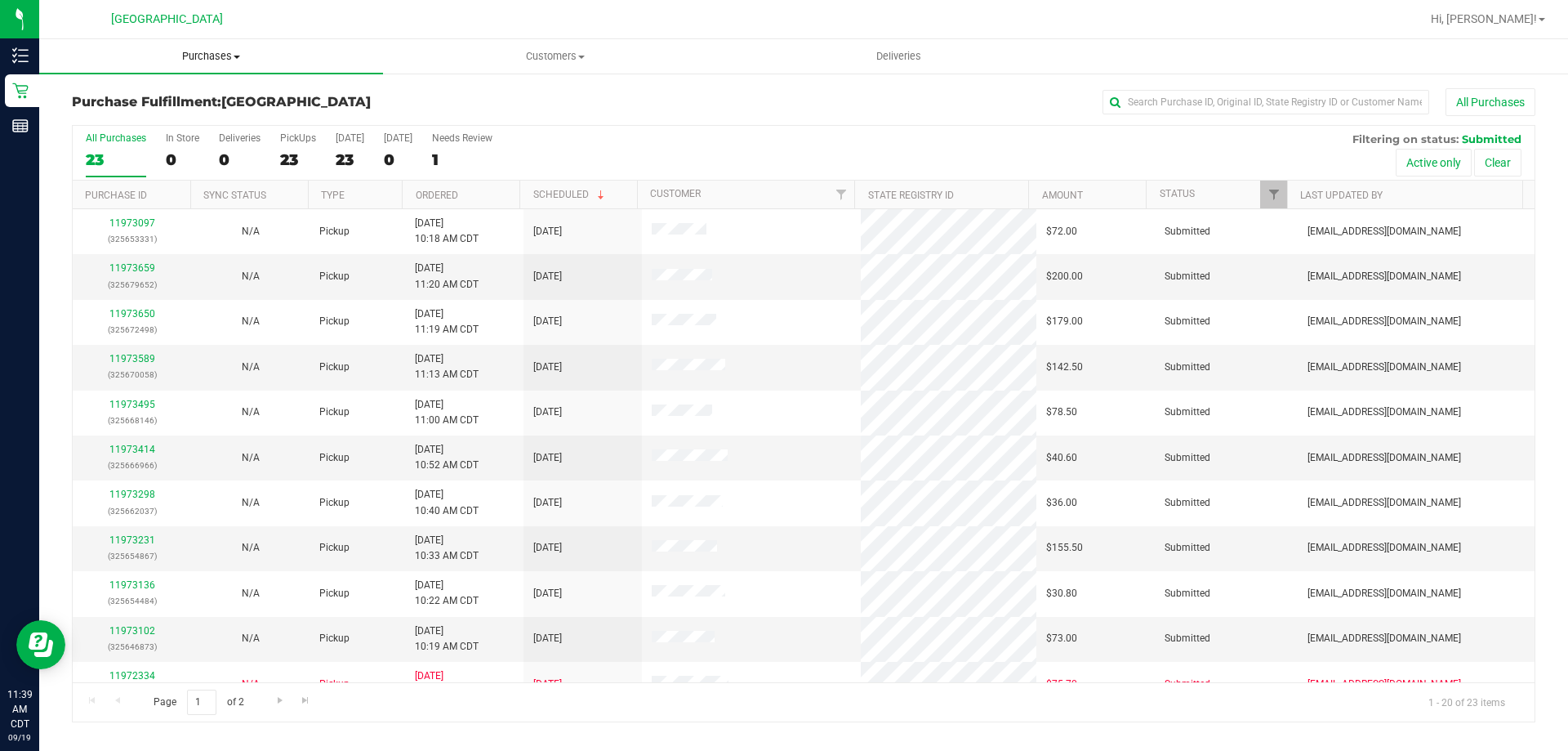
click at [231, 58] on span "Purchases" at bounding box center [211, 55] width 344 height 14
click at [214, 118] on li "Fulfillment" at bounding box center [211, 118] width 344 height 20
click at [457, 195] on link "Ordered" at bounding box center [437, 196] width 43 height 11
click at [432, 191] on link "Ordered" at bounding box center [446, 195] width 61 height 11
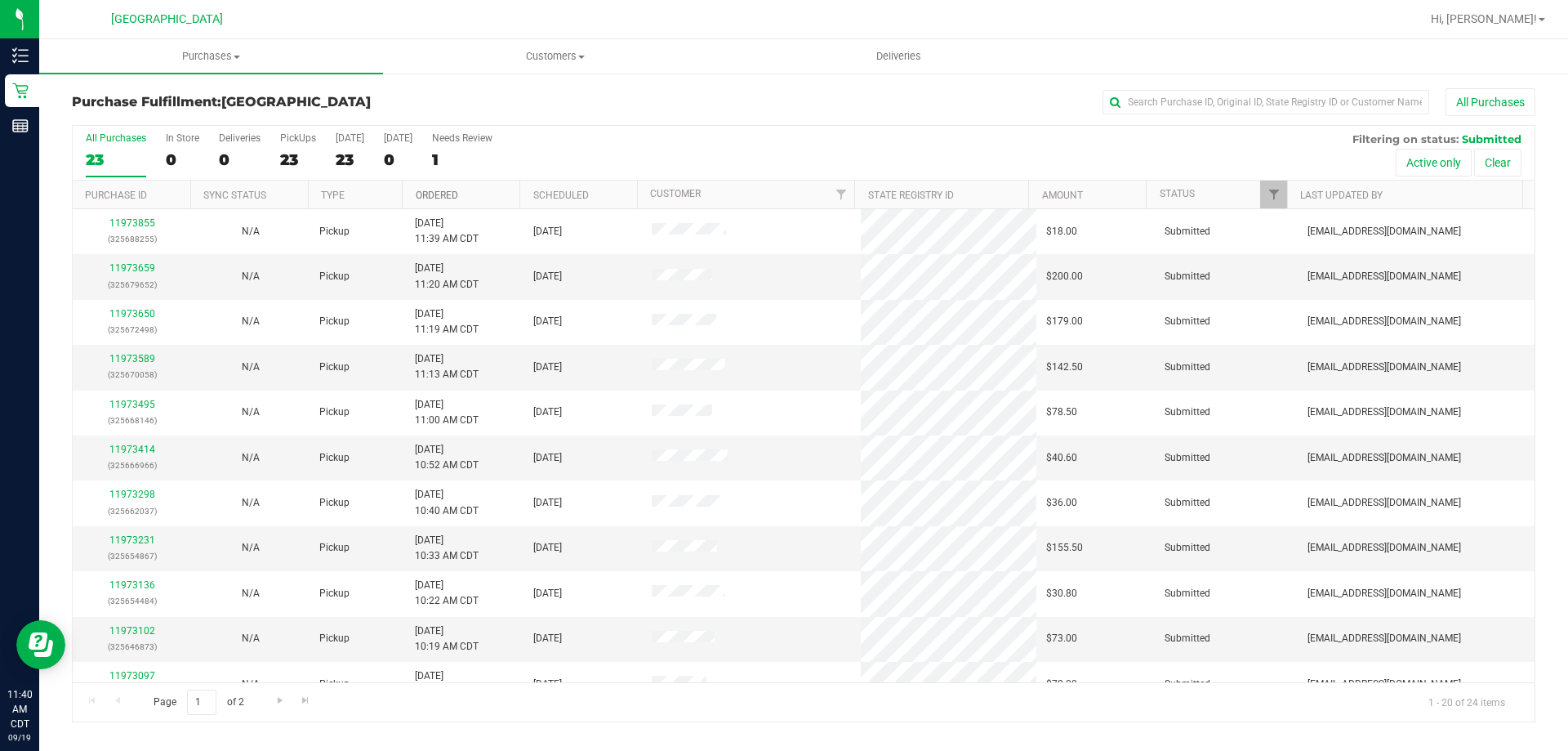
click at [432, 191] on link "Ordered" at bounding box center [437, 196] width 43 height 11
click at [434, 197] on link "Ordered" at bounding box center [446, 195] width 61 height 11
click at [434, 197] on link "Ordered" at bounding box center [437, 196] width 43 height 11
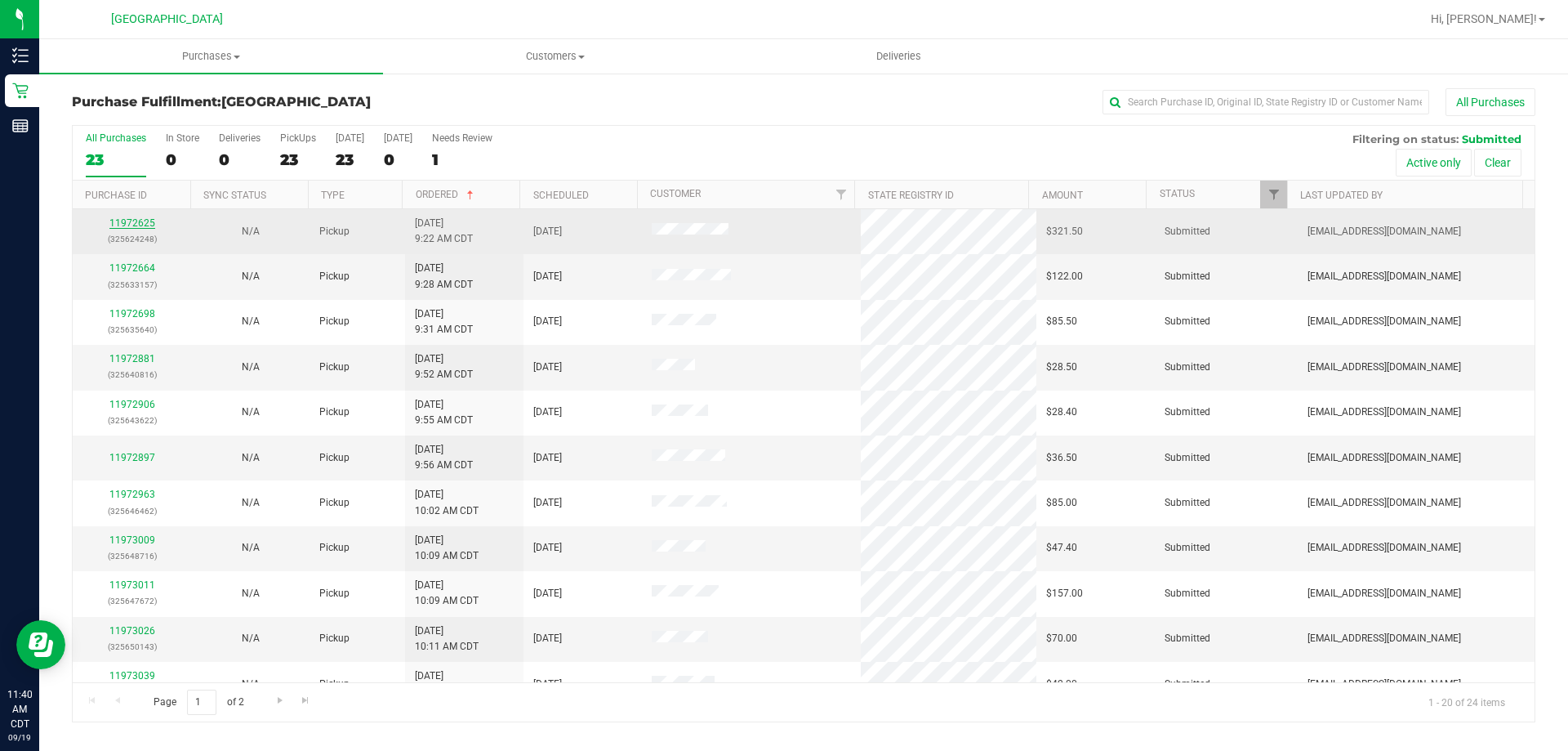
click at [138, 221] on link "11972625" at bounding box center [133, 223] width 46 height 11
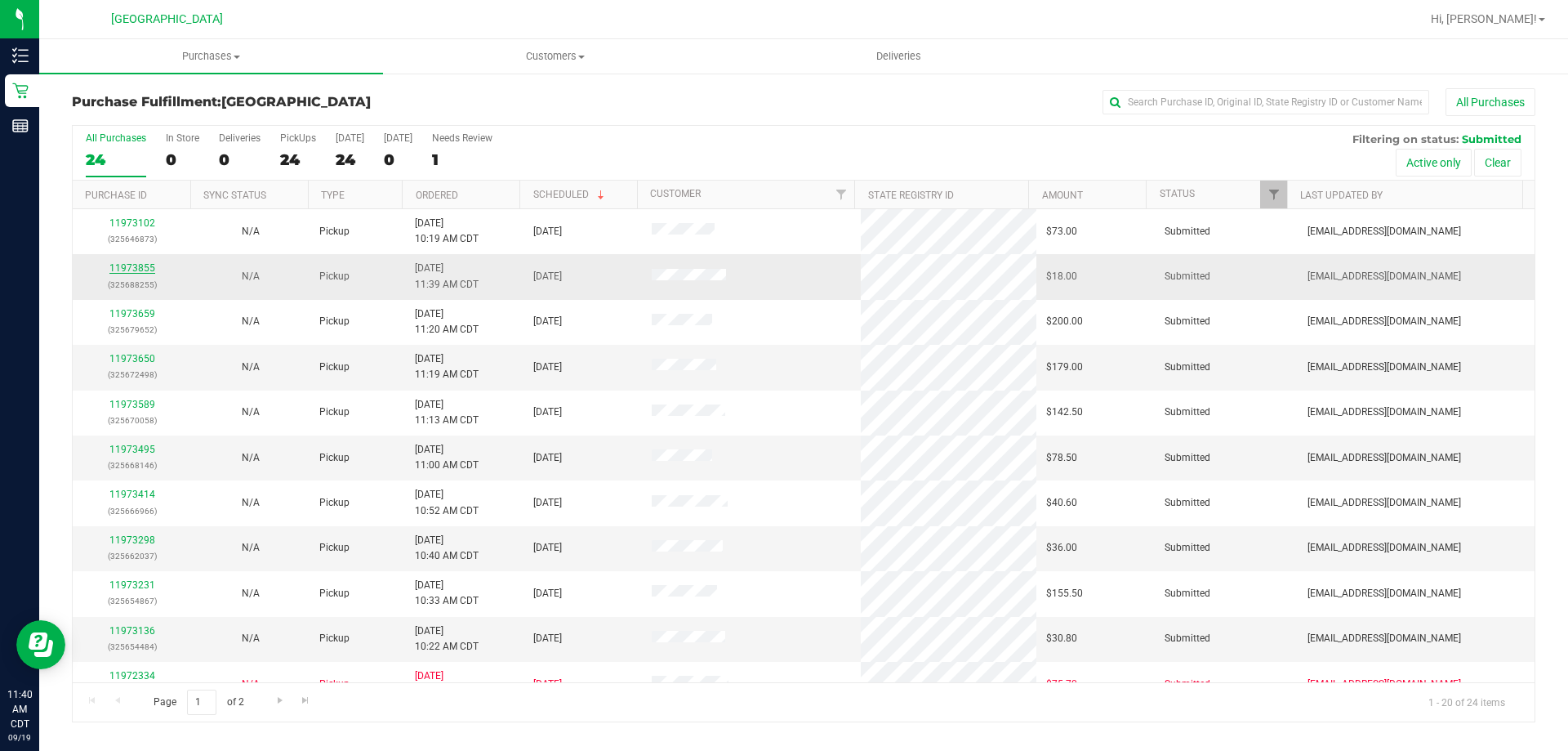
click at [141, 264] on link "11973855" at bounding box center [133, 268] width 46 height 11
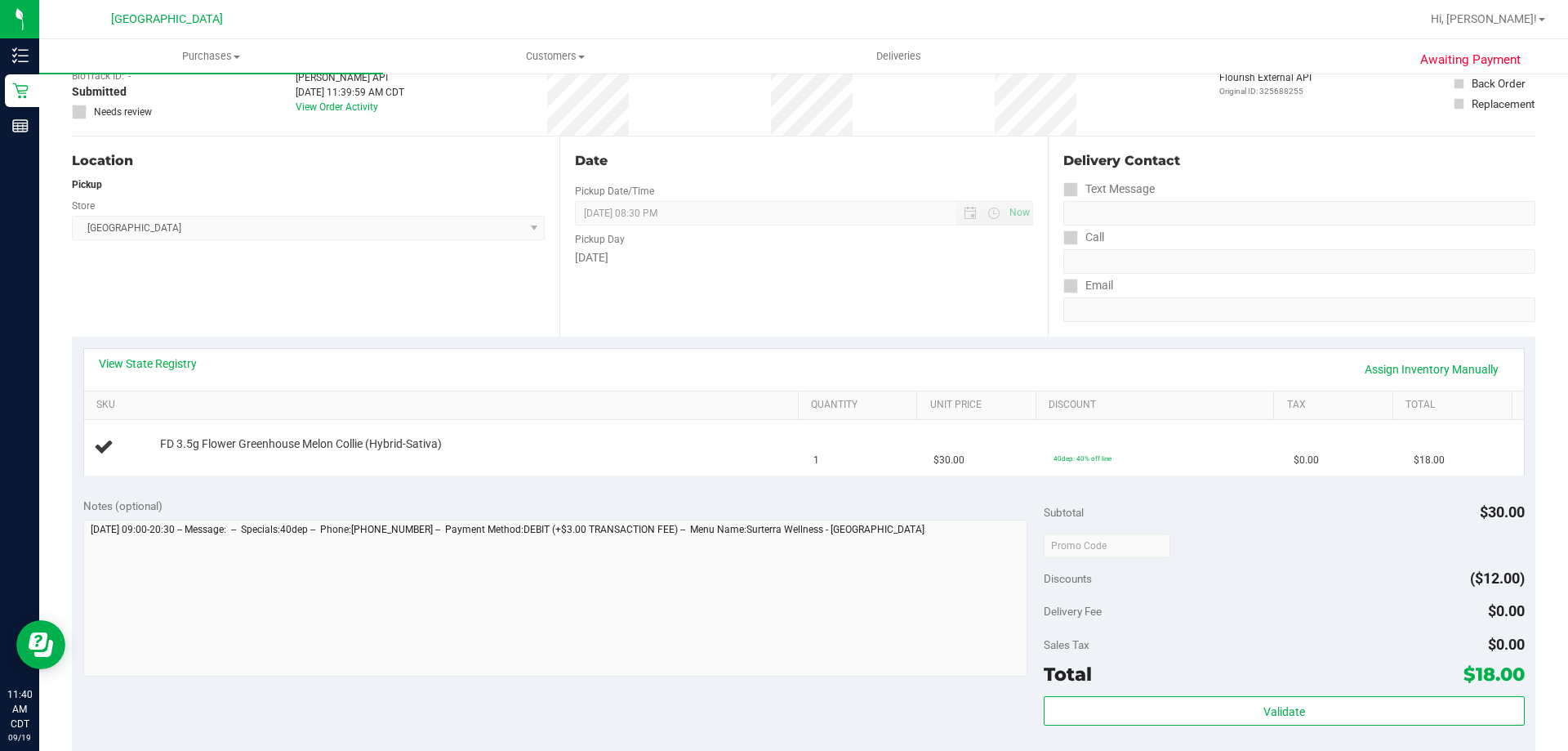
scroll to position [245, 0]
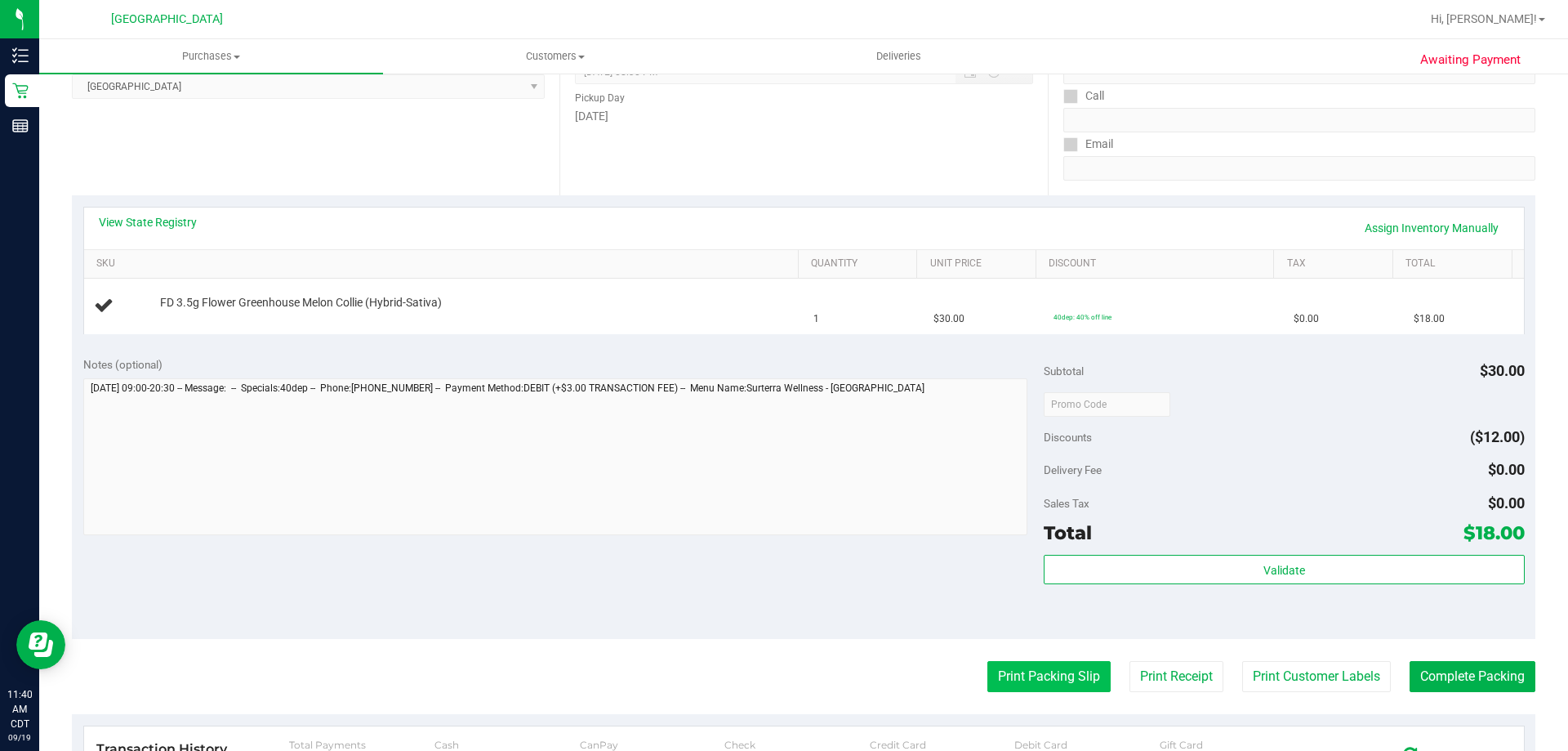
click at [1049, 671] on button "Print Packing Slip" at bounding box center [1048, 677] width 123 height 31
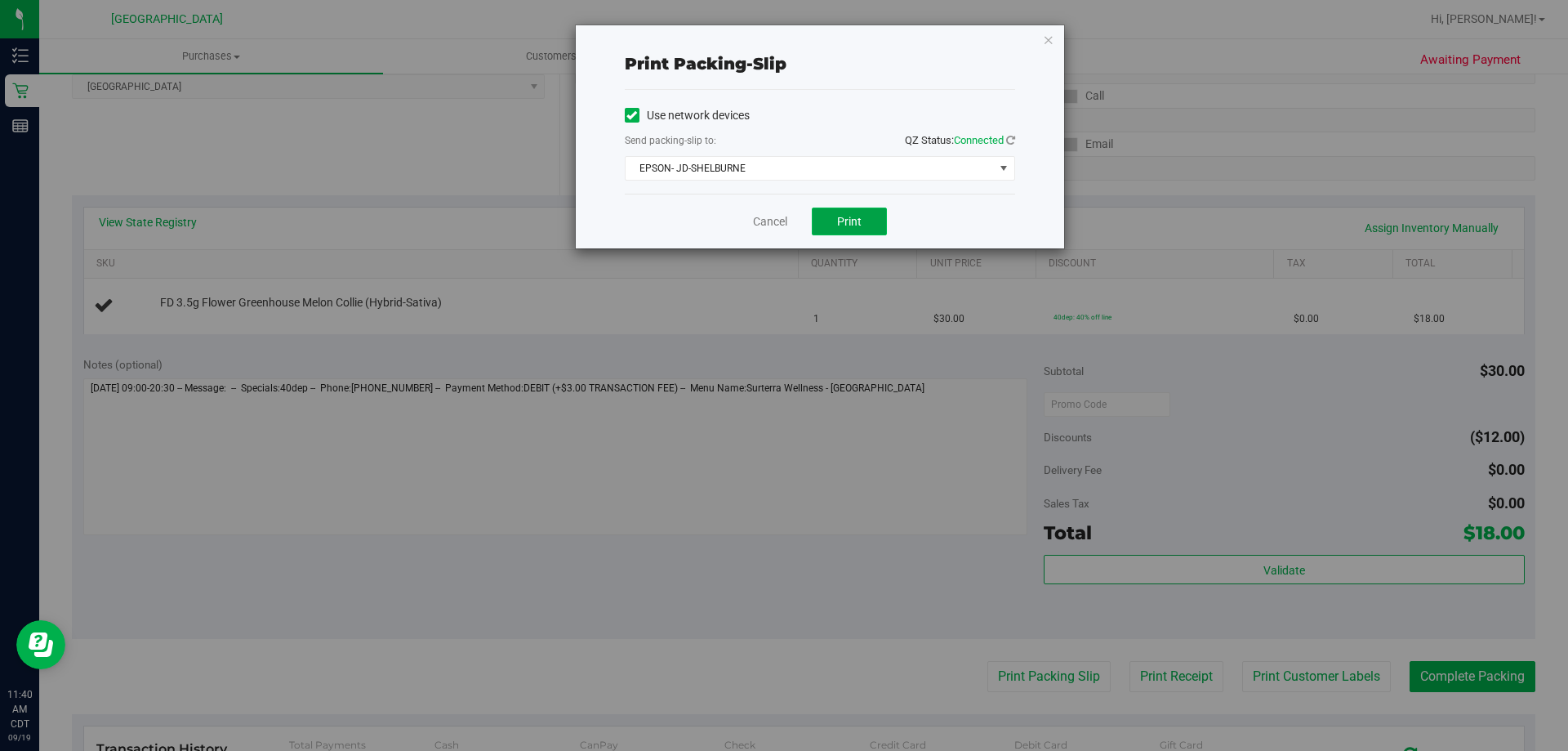
click at [869, 227] on button "Print" at bounding box center [849, 221] width 75 height 28
click at [1043, 44] on icon "button" at bounding box center [1049, 39] width 11 height 20
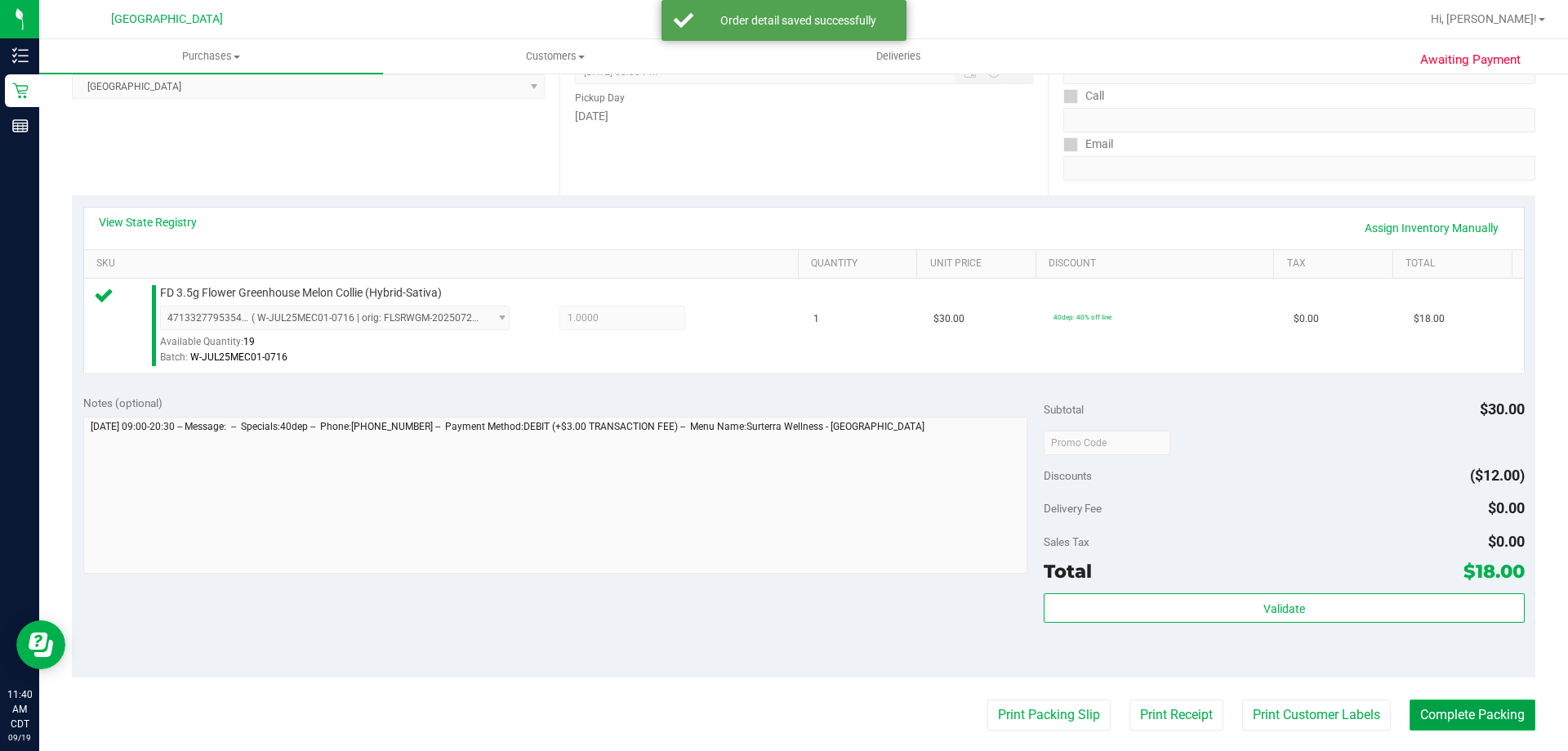
click at [1448, 717] on button "Complete Packing" at bounding box center [1473, 715] width 126 height 31
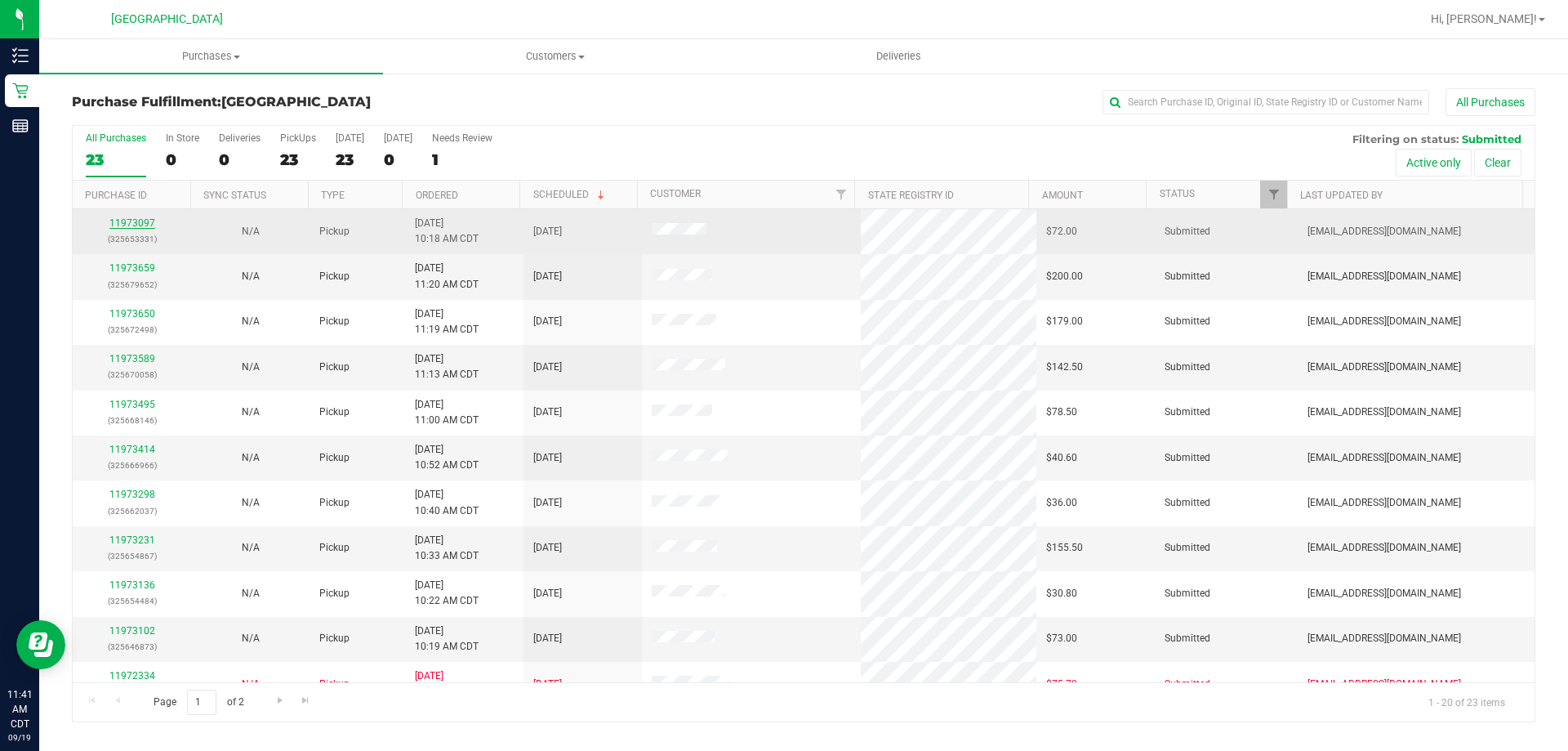
click at [147, 222] on link "11973097" at bounding box center [133, 223] width 46 height 11
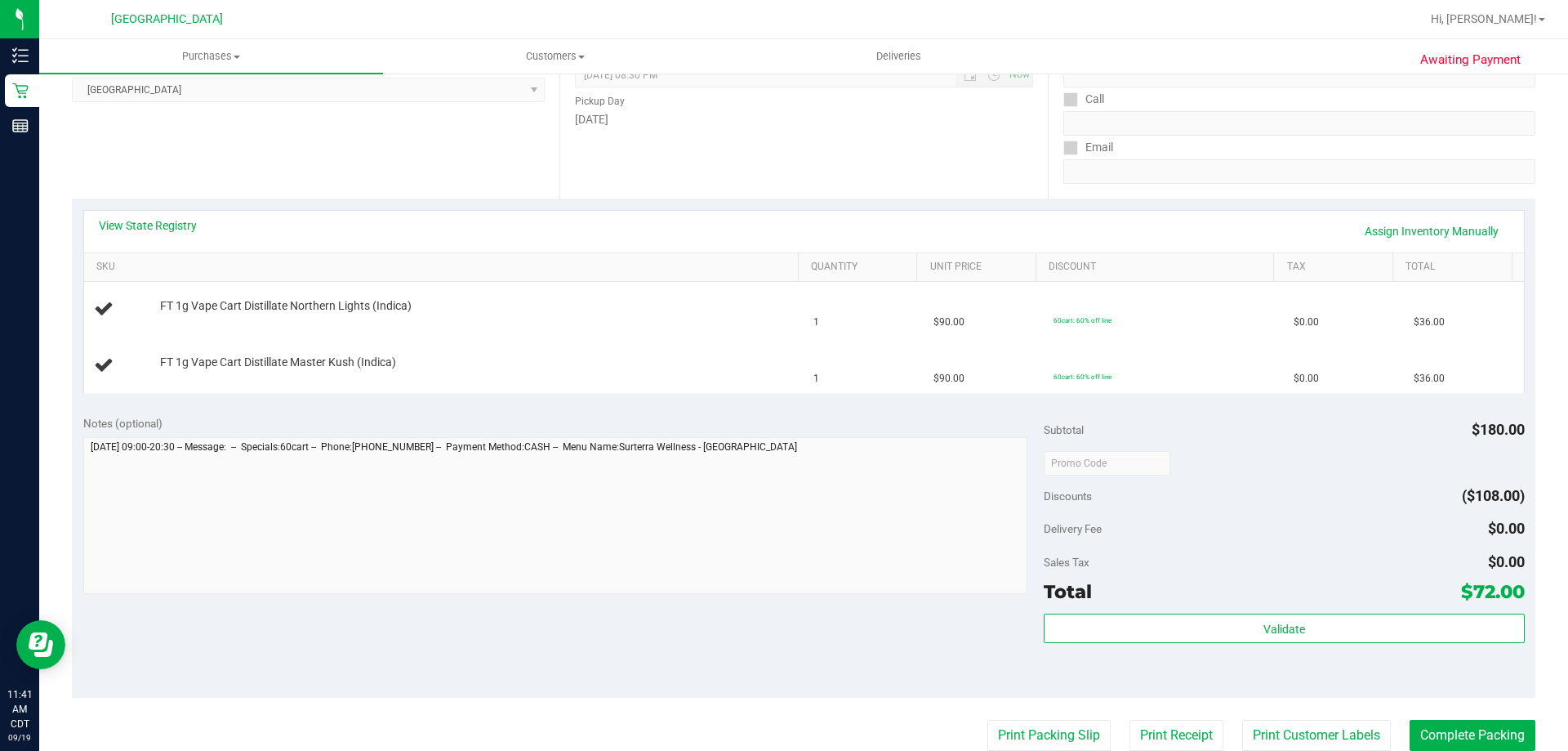
scroll to position [245, 0]
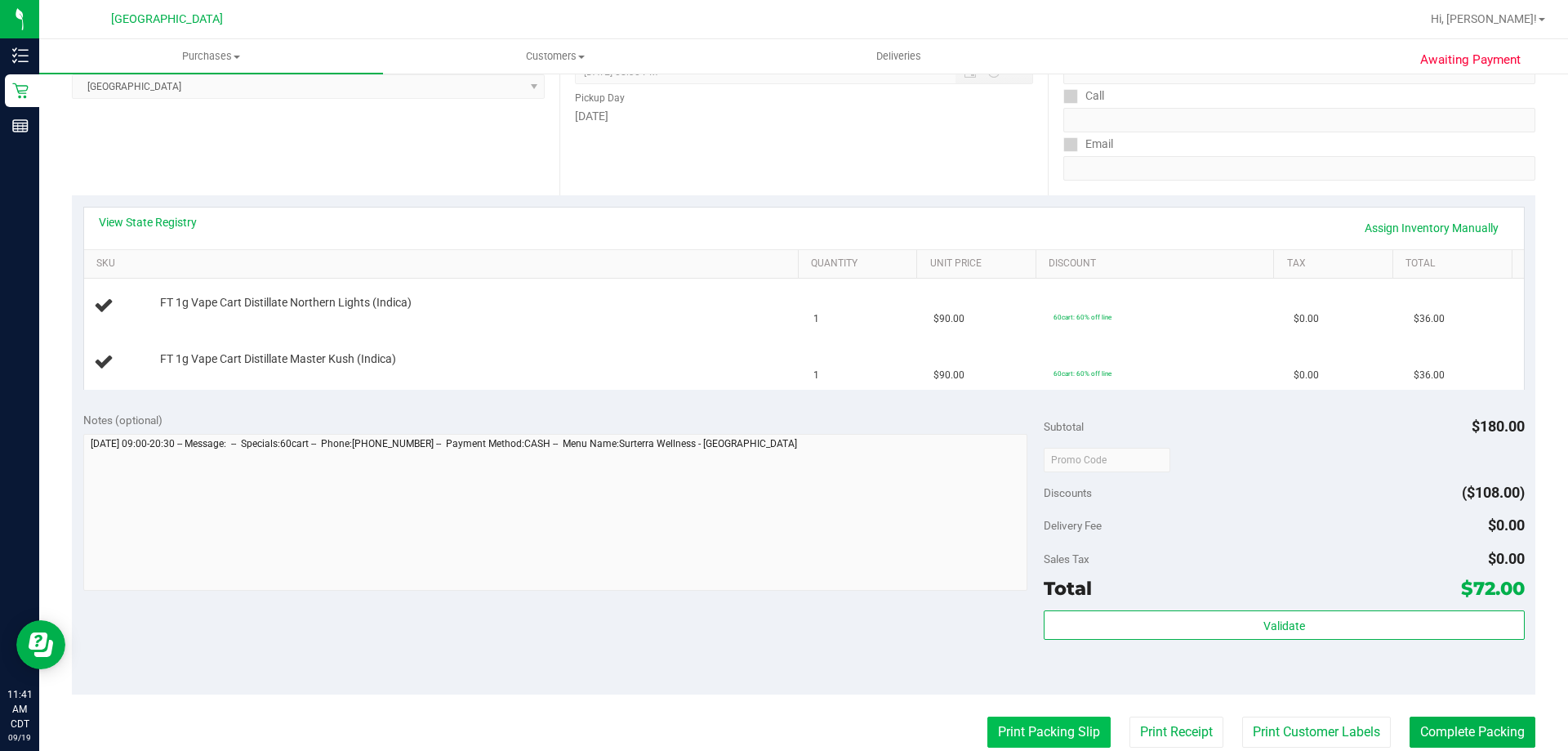
click at [1059, 732] on button "Print Packing Slip" at bounding box center [1048, 732] width 123 height 31
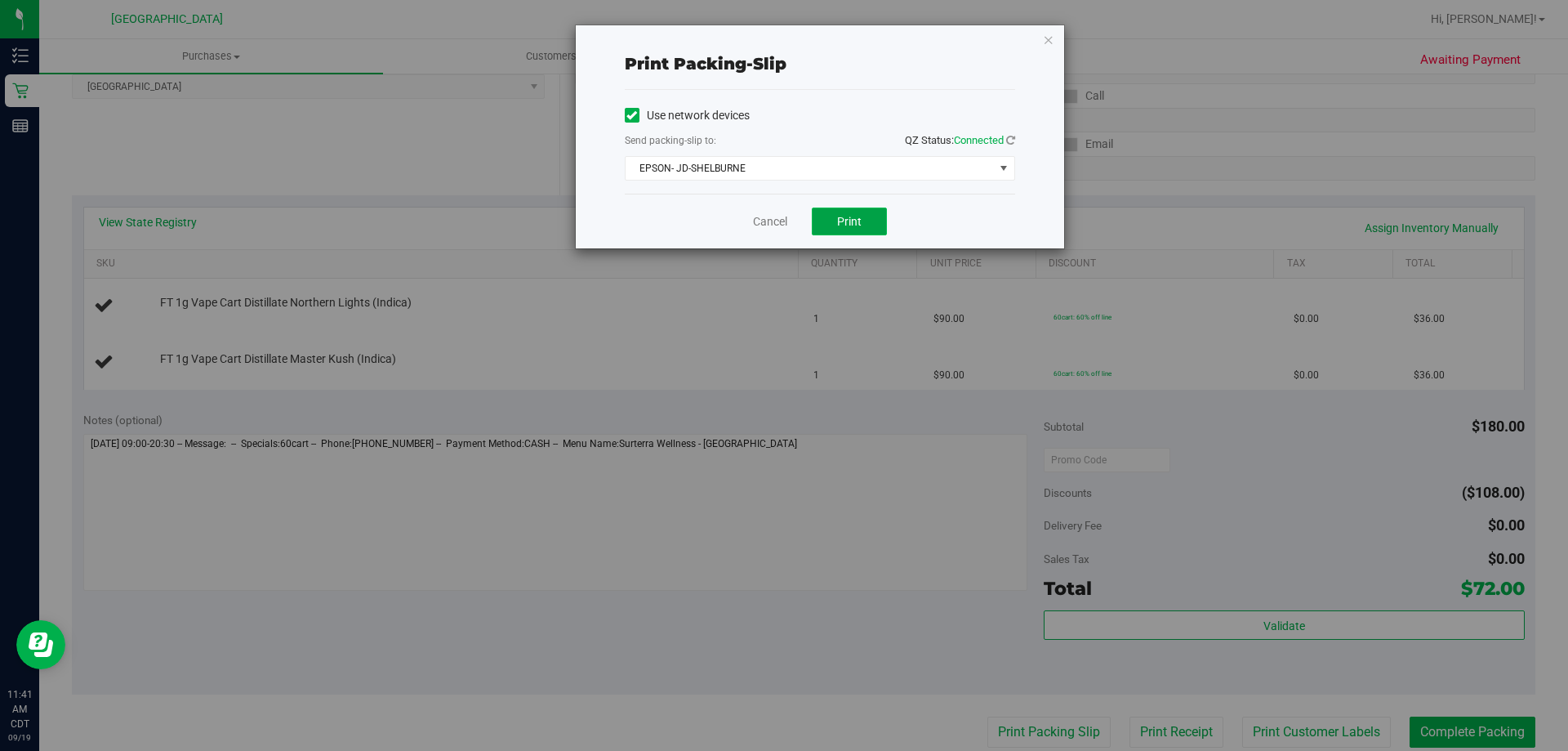
click at [838, 220] on span "Print" at bounding box center [850, 221] width 25 height 13
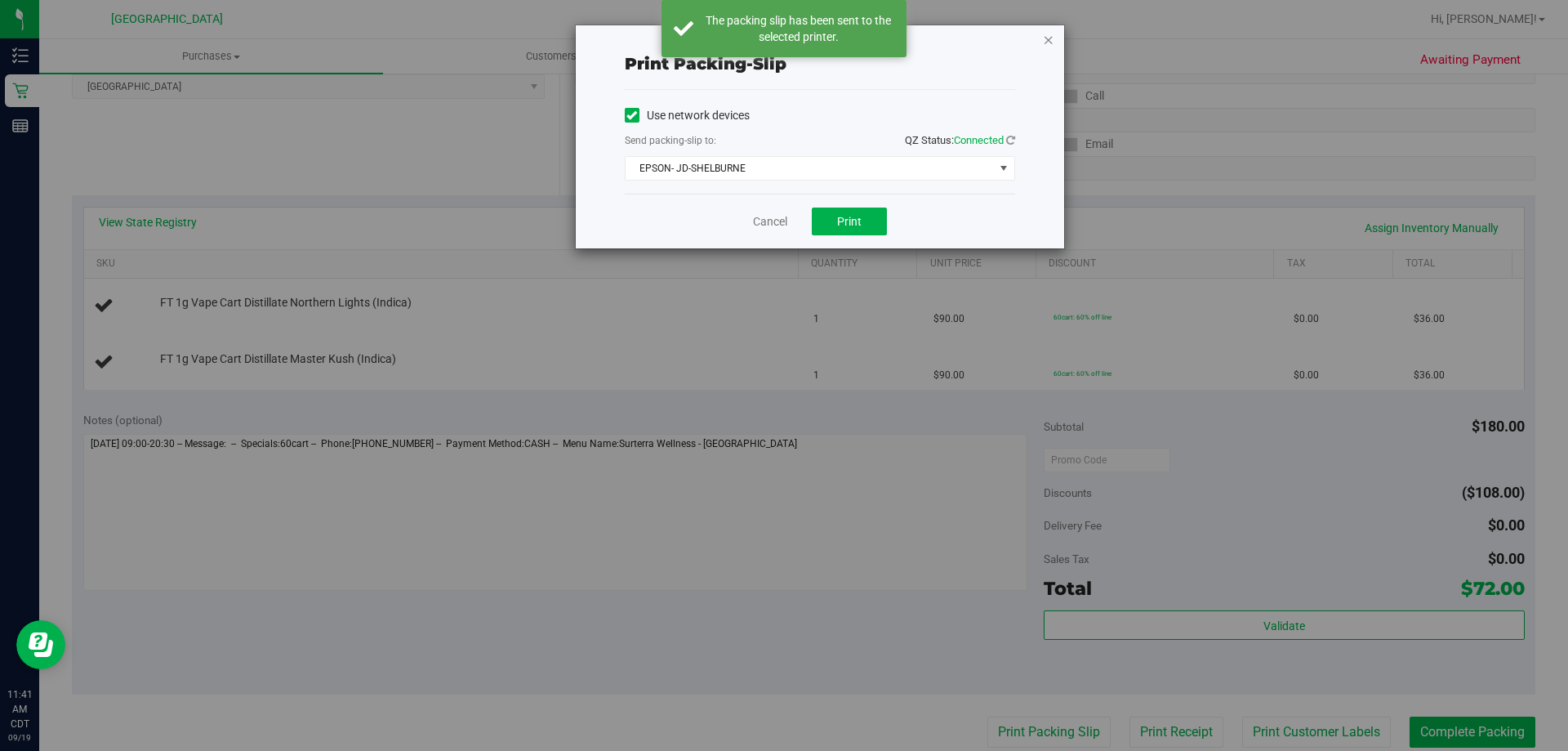
click at [1049, 32] on icon "button" at bounding box center [1049, 39] width 11 height 20
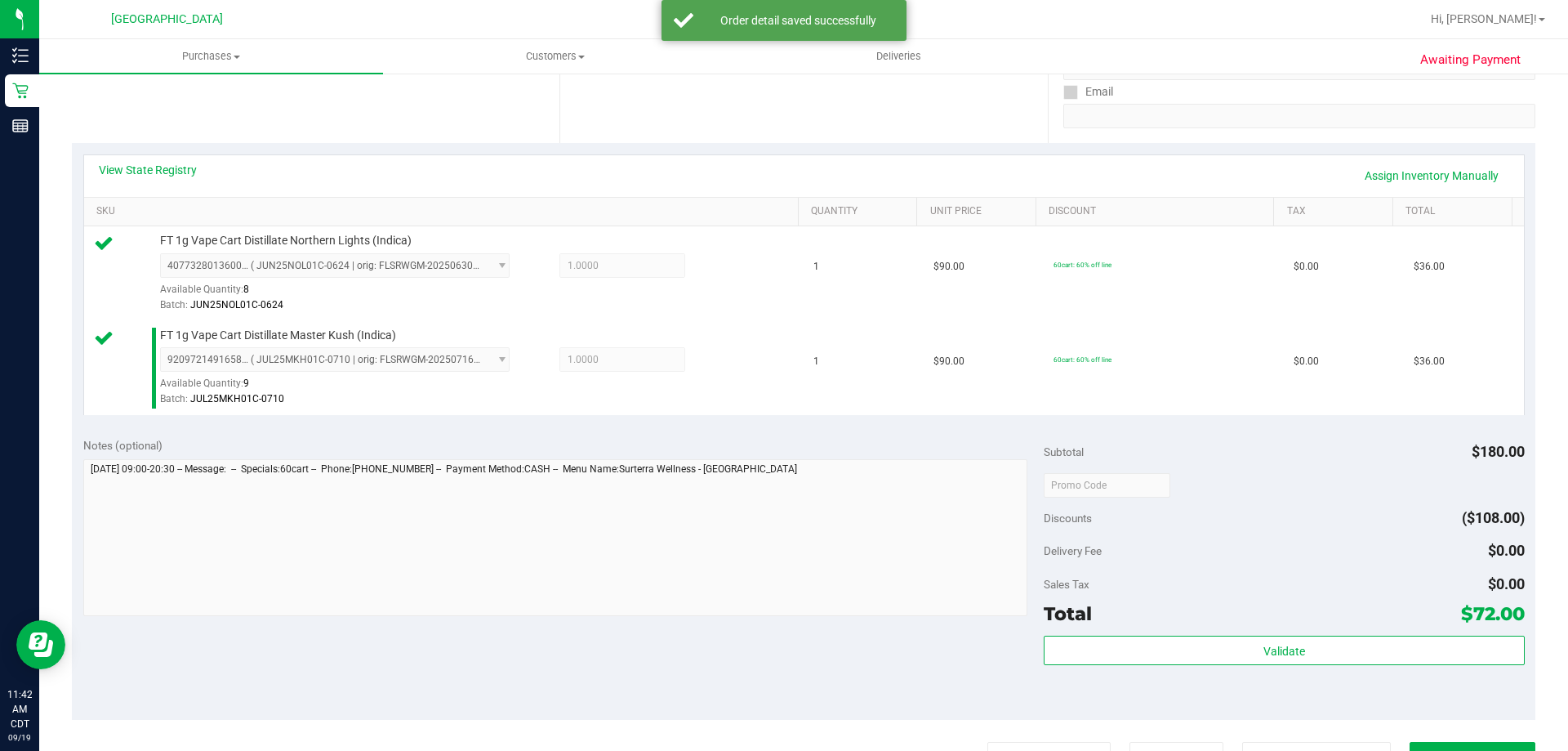
scroll to position [327, 0]
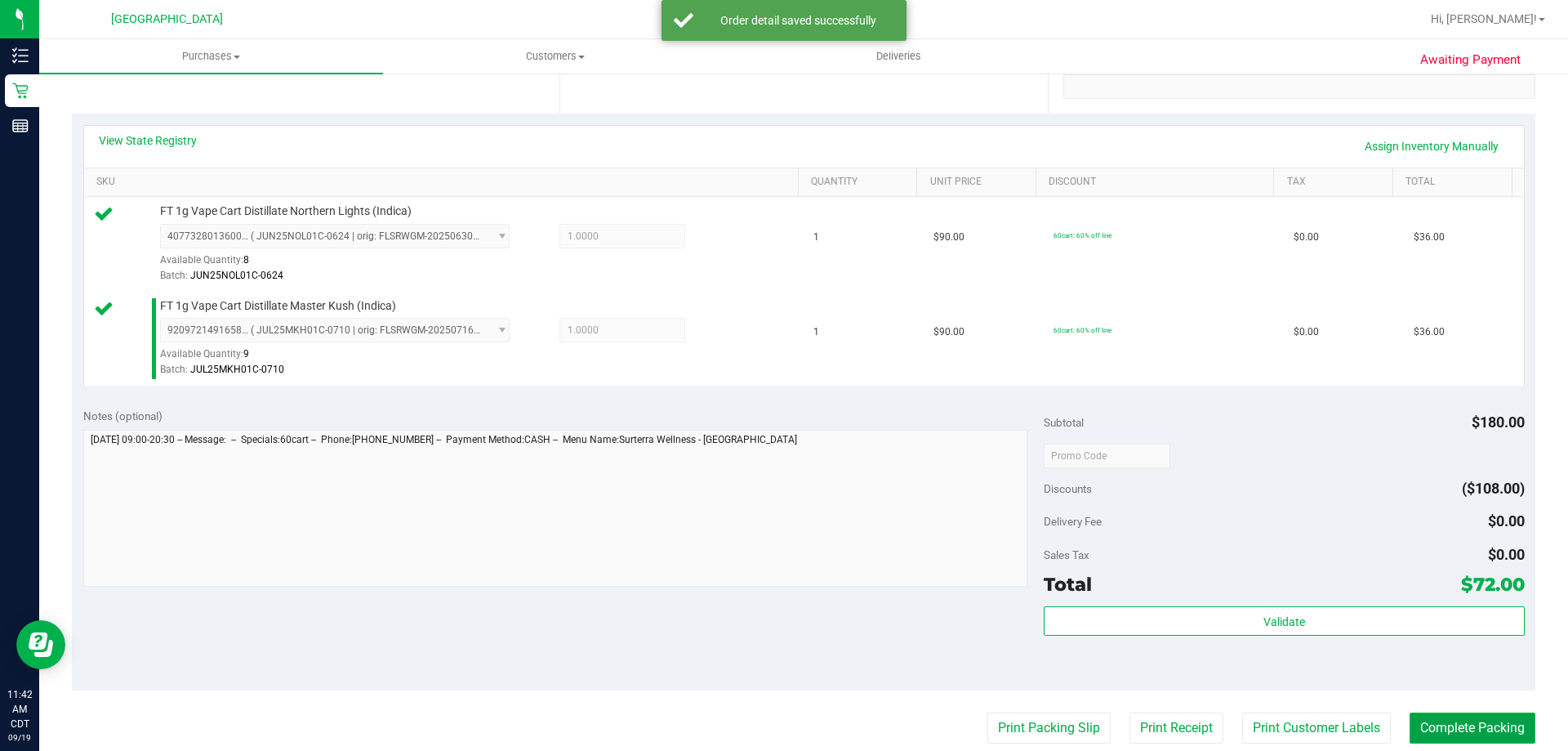
click at [1419, 730] on button "Complete Packing" at bounding box center [1473, 728] width 126 height 31
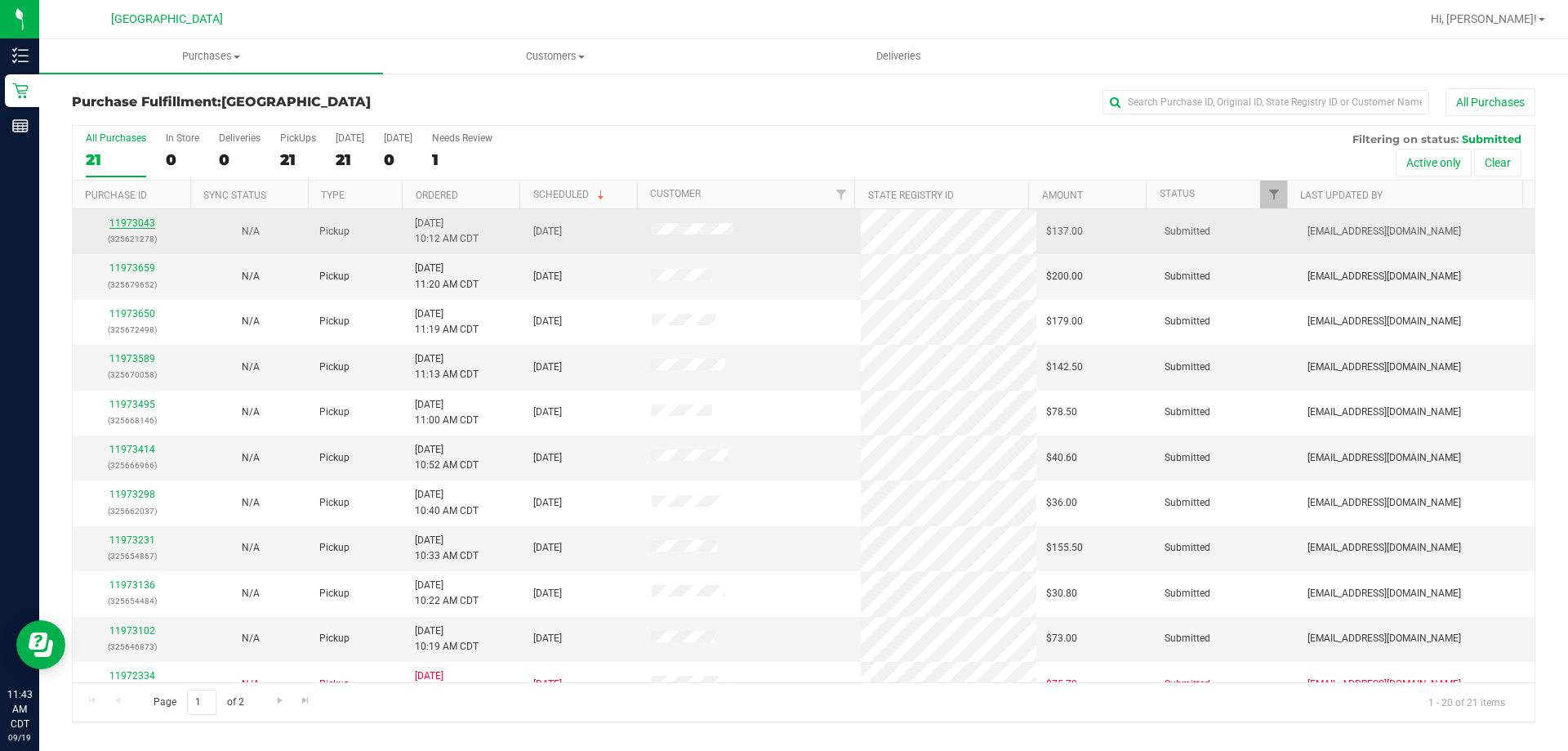
click at [138, 222] on link "11973043" at bounding box center [133, 223] width 46 height 11
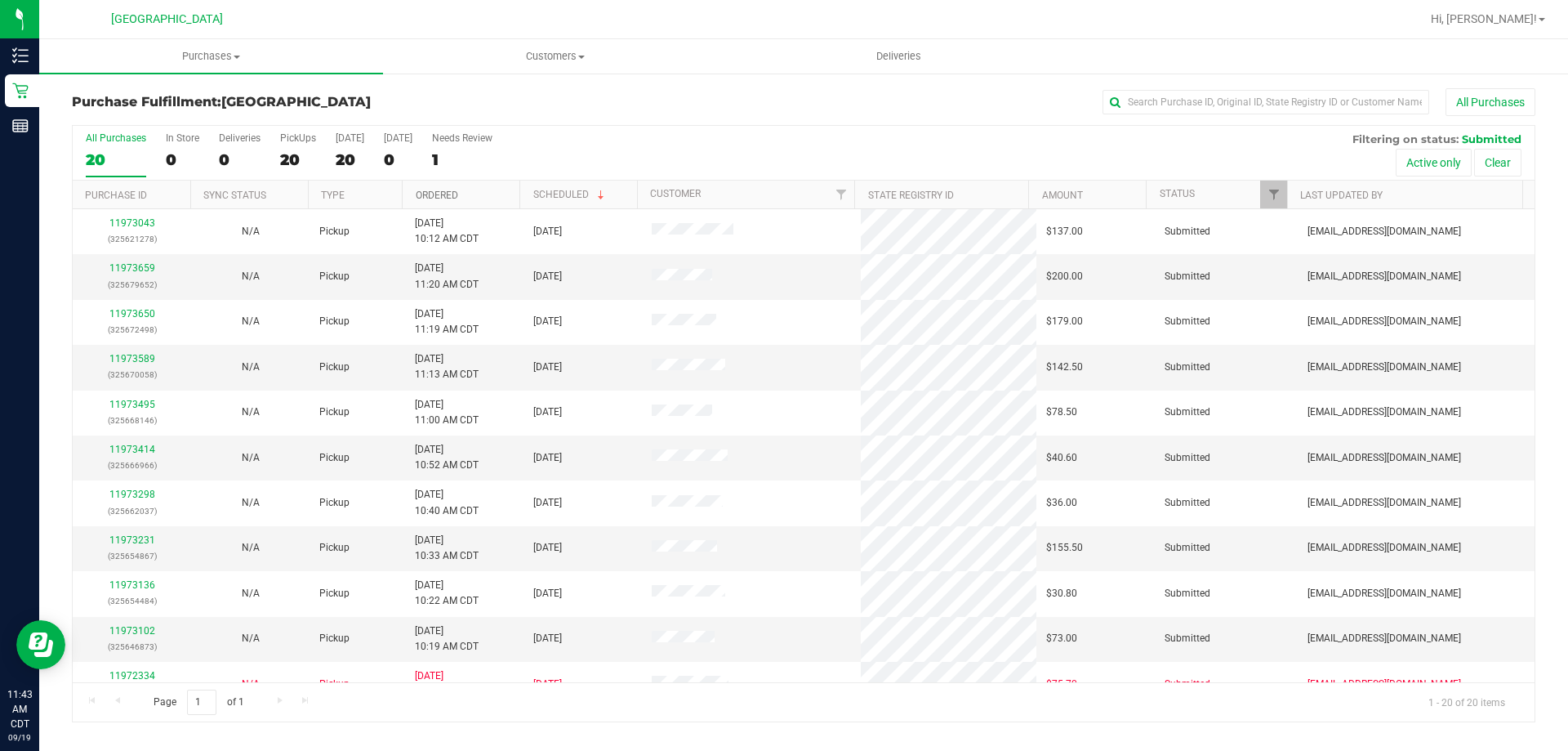
click at [444, 191] on link "Ordered" at bounding box center [437, 196] width 43 height 11
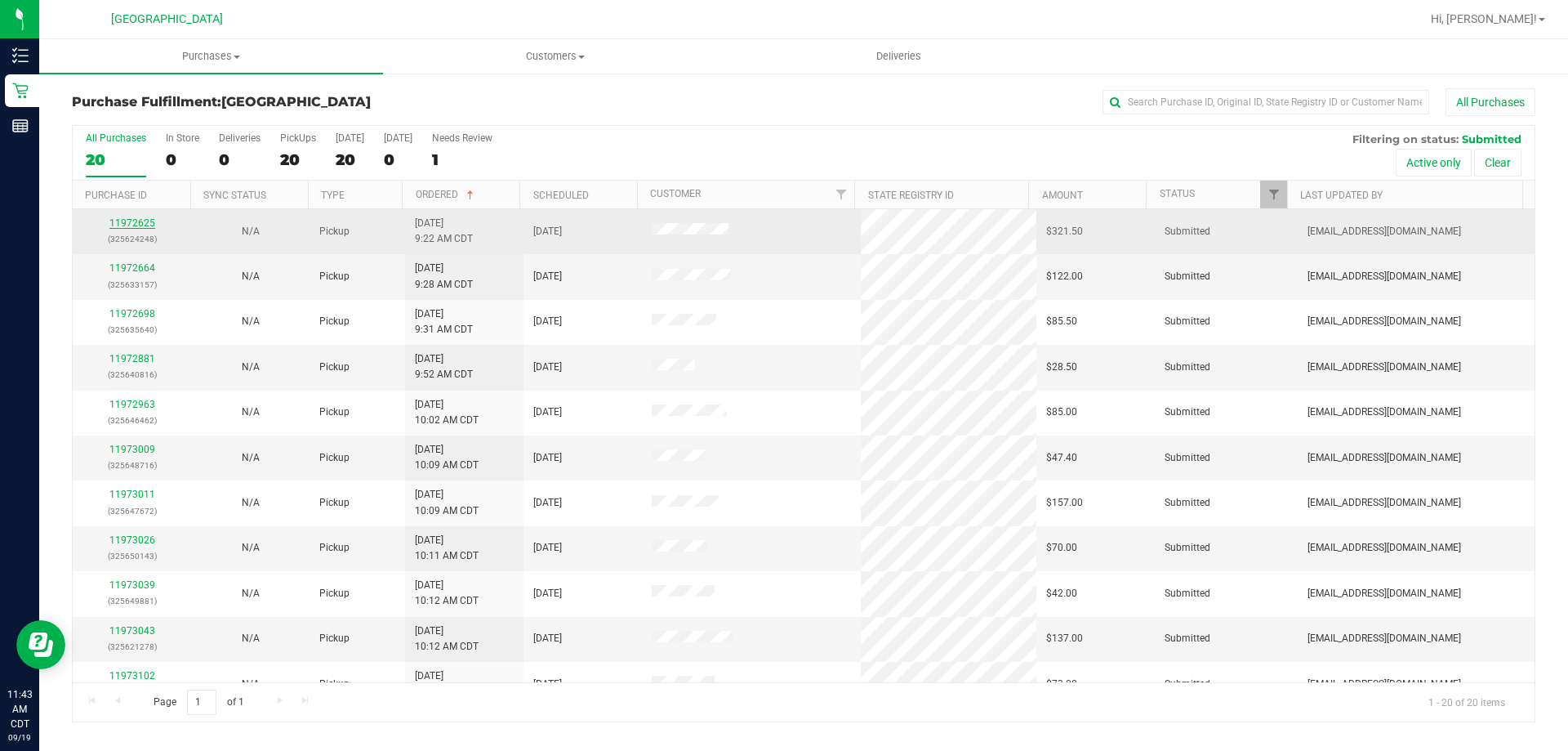
click at [125, 222] on link "11972625" at bounding box center [133, 223] width 46 height 11
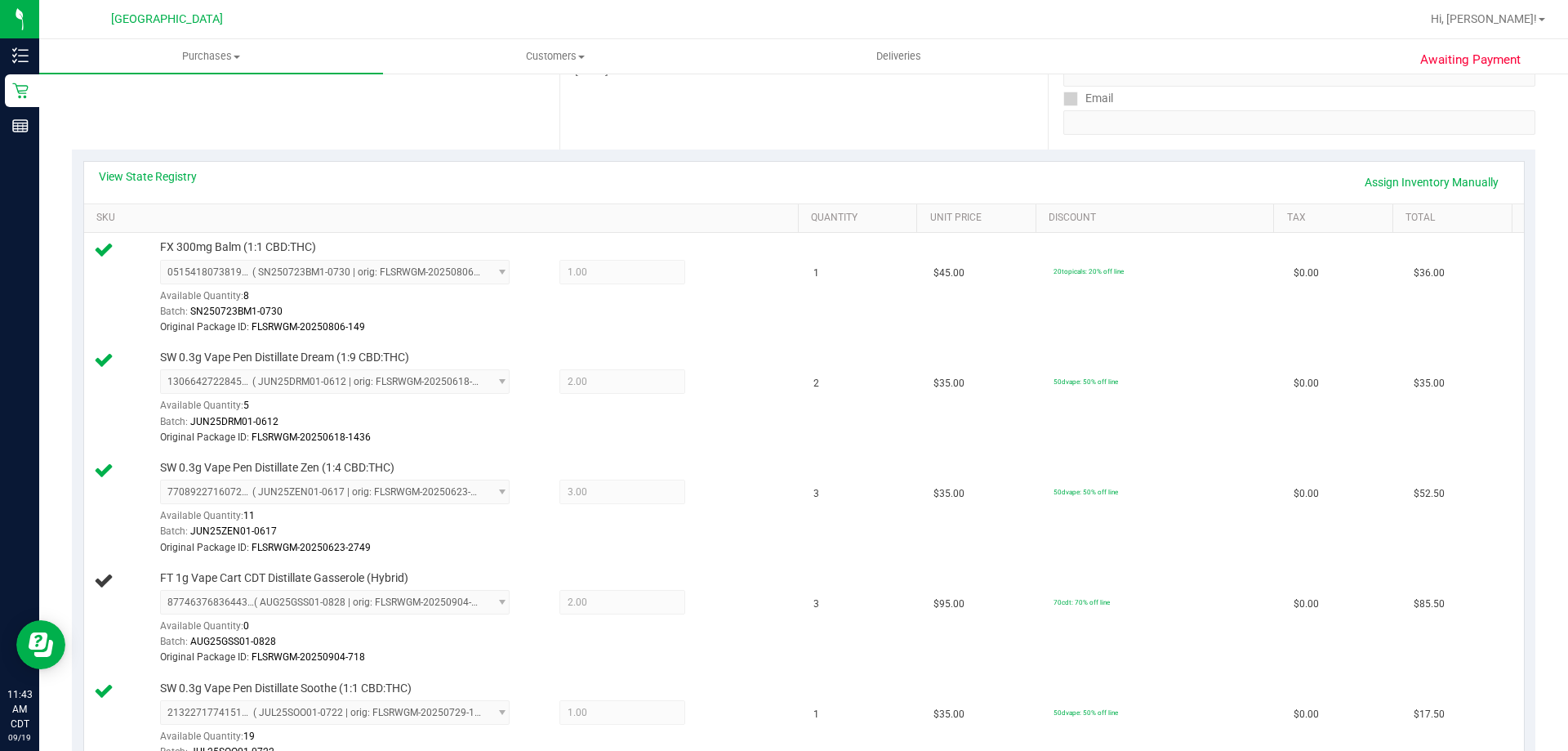
scroll to position [245, 0]
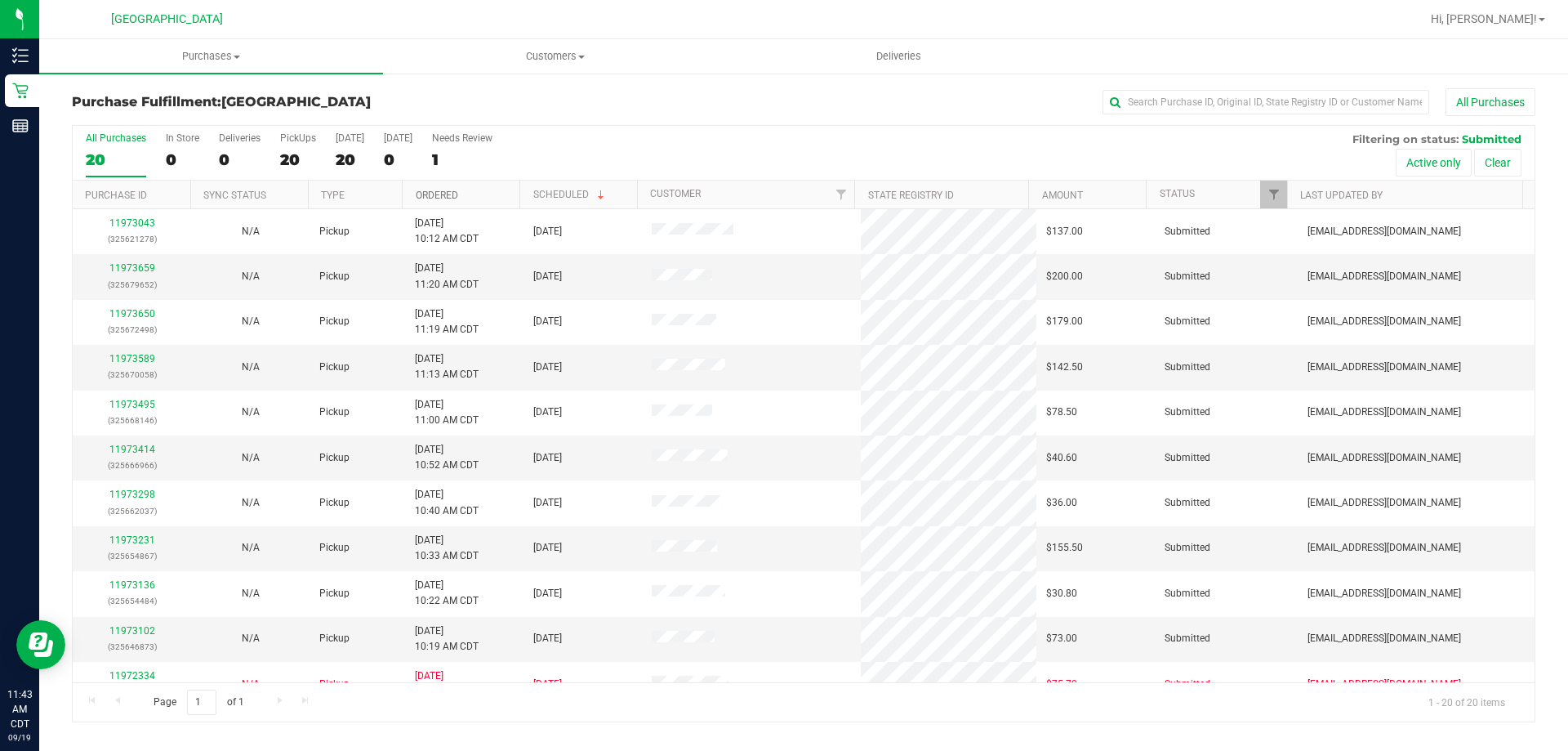
click at [446, 192] on link "Ordered" at bounding box center [437, 196] width 43 height 11
click at [127, 264] on link "11972664" at bounding box center [133, 268] width 46 height 11
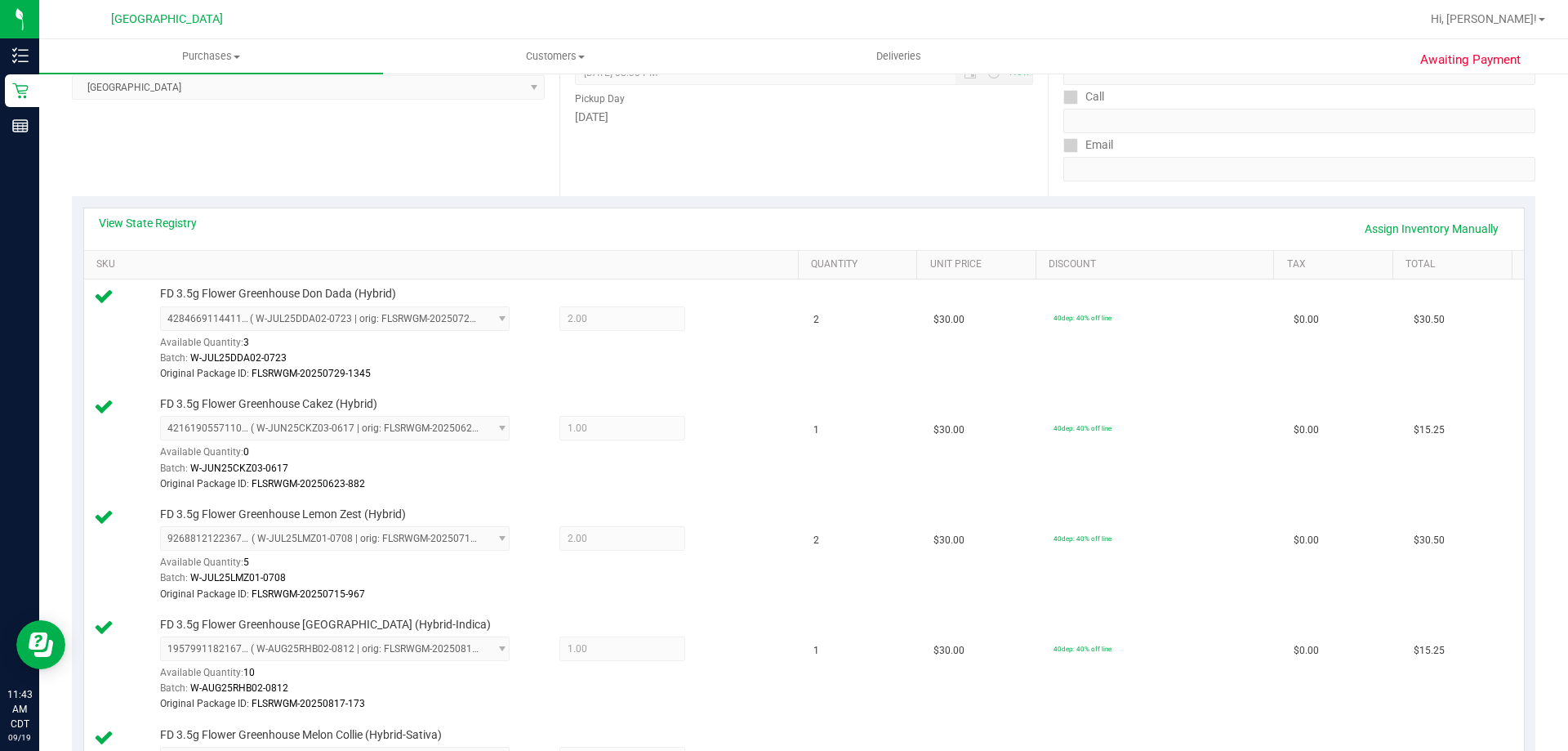
scroll to position [245, 0]
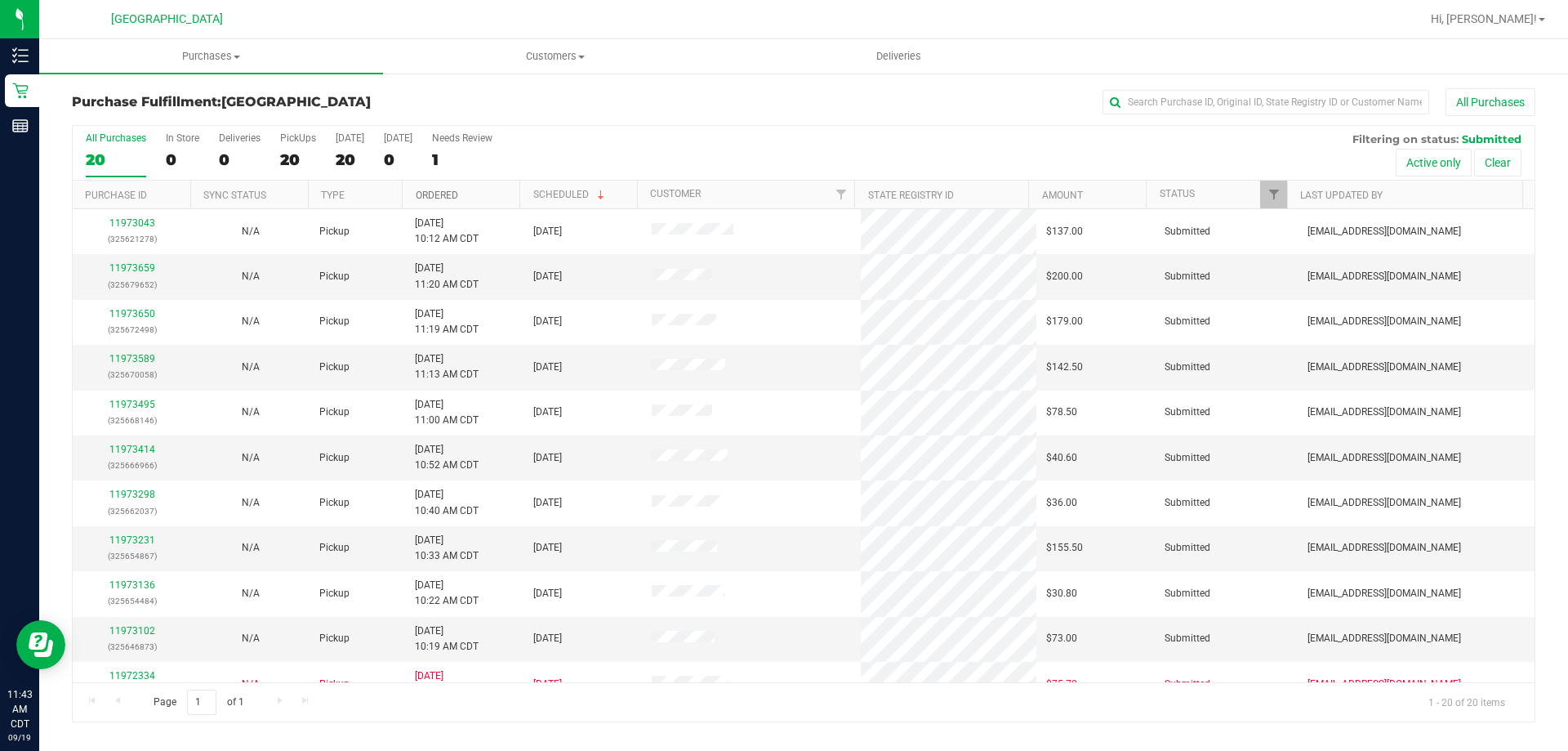
click at [429, 198] on link "Ordered" at bounding box center [437, 196] width 43 height 11
click at [140, 266] on link "11972698" at bounding box center [133, 268] width 46 height 11
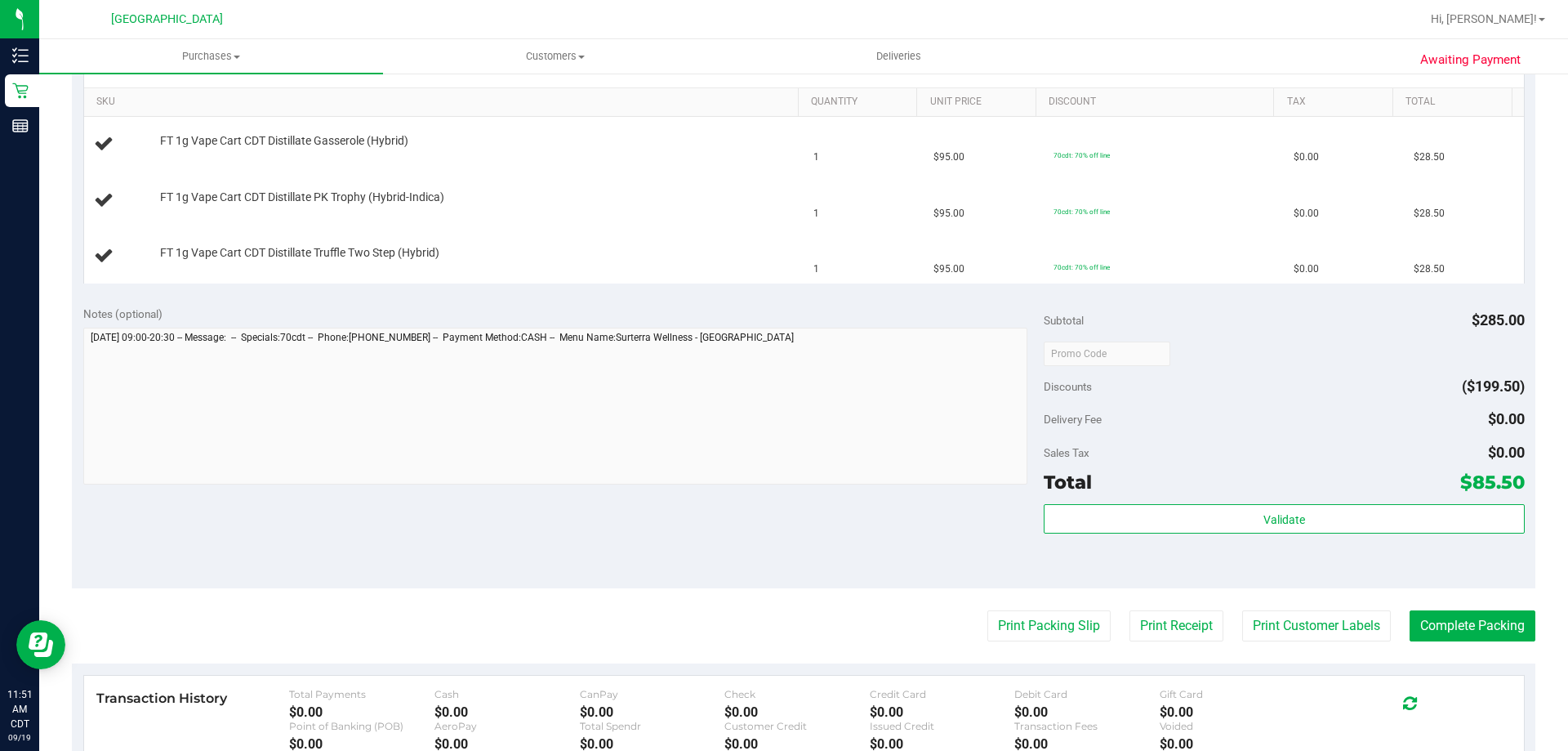
scroll to position [408, 0]
click at [994, 617] on button "Print Packing Slip" at bounding box center [1048, 624] width 123 height 31
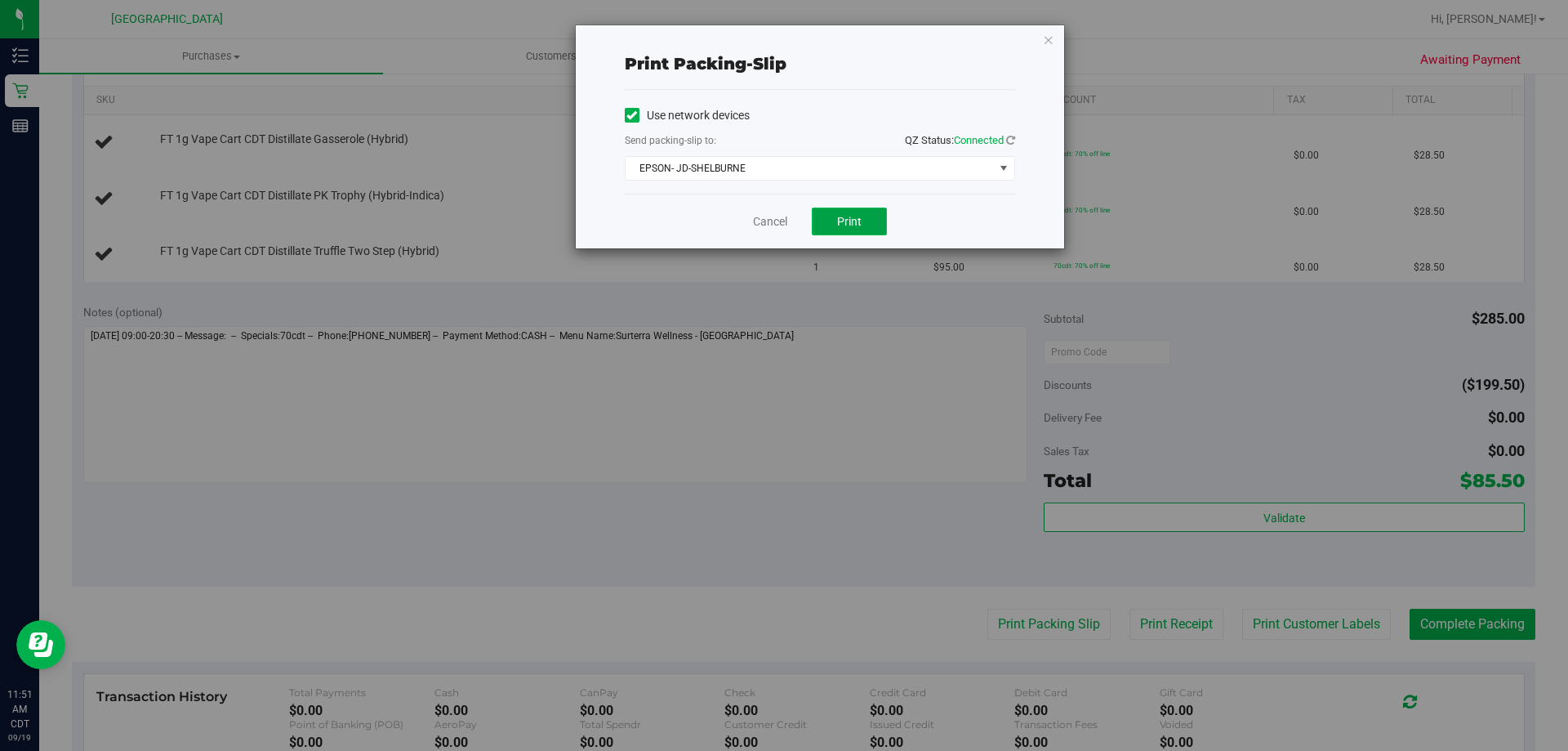
click at [860, 228] on button "Print" at bounding box center [849, 221] width 75 height 28
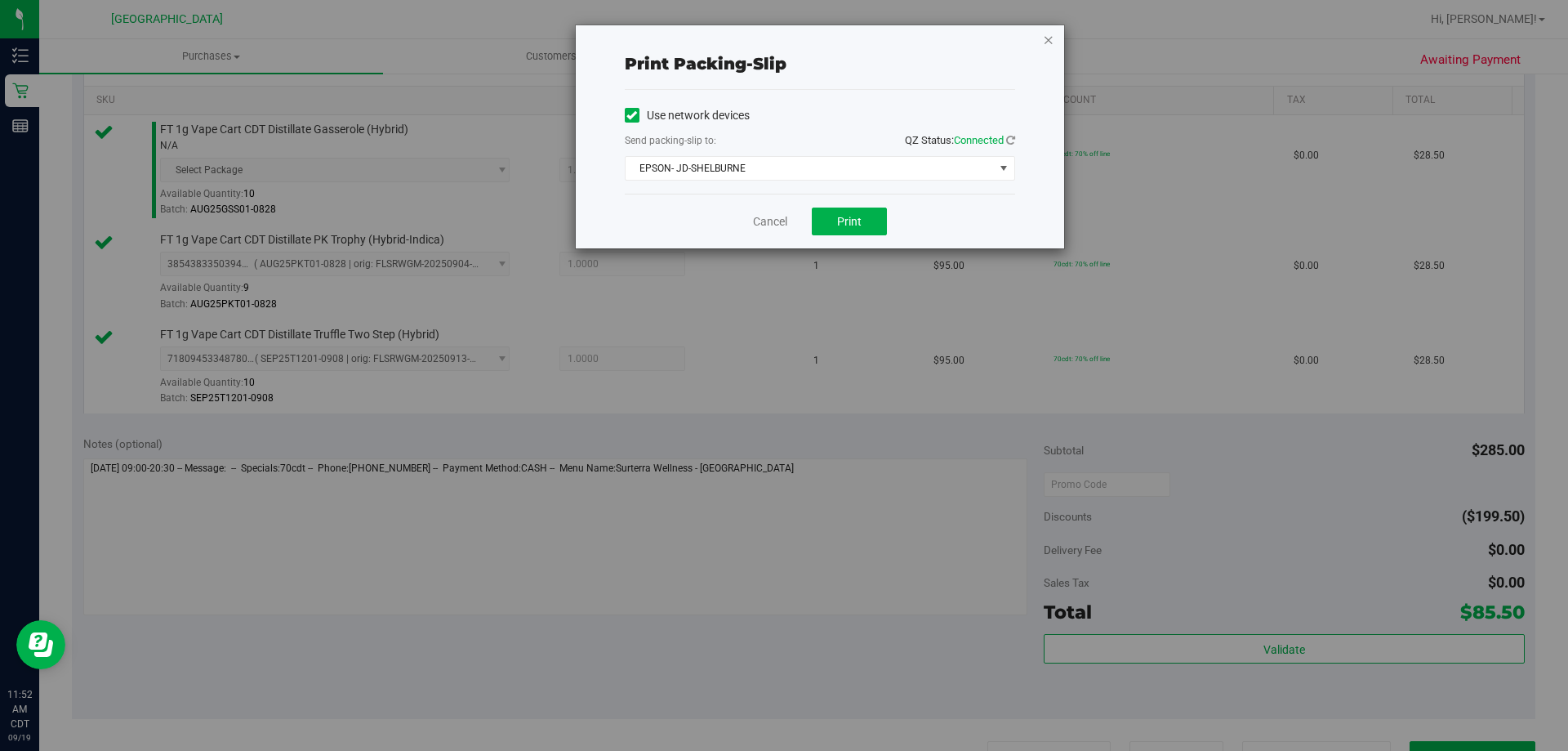
click at [1053, 41] on icon "button" at bounding box center [1049, 39] width 11 height 20
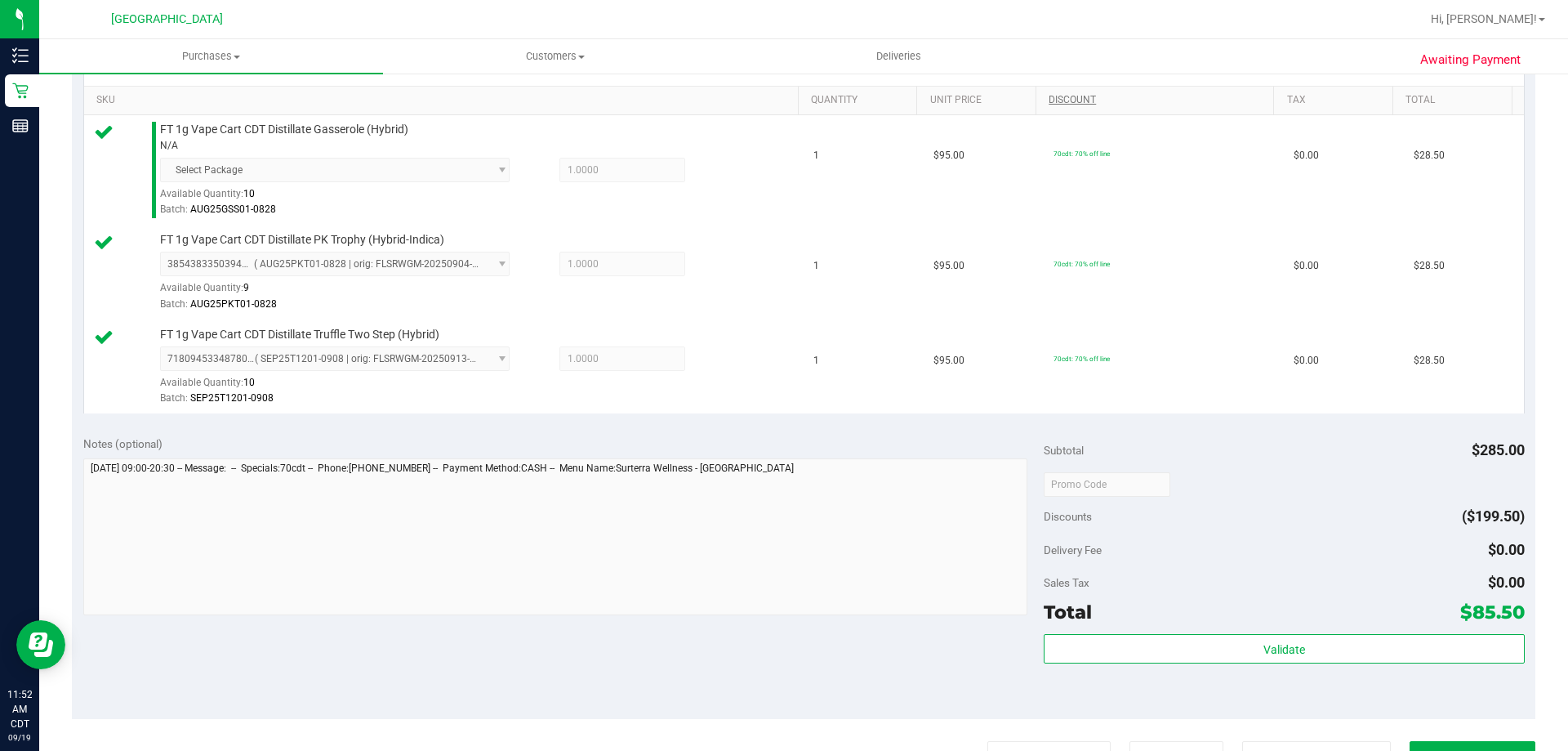
scroll to position [429, 0]
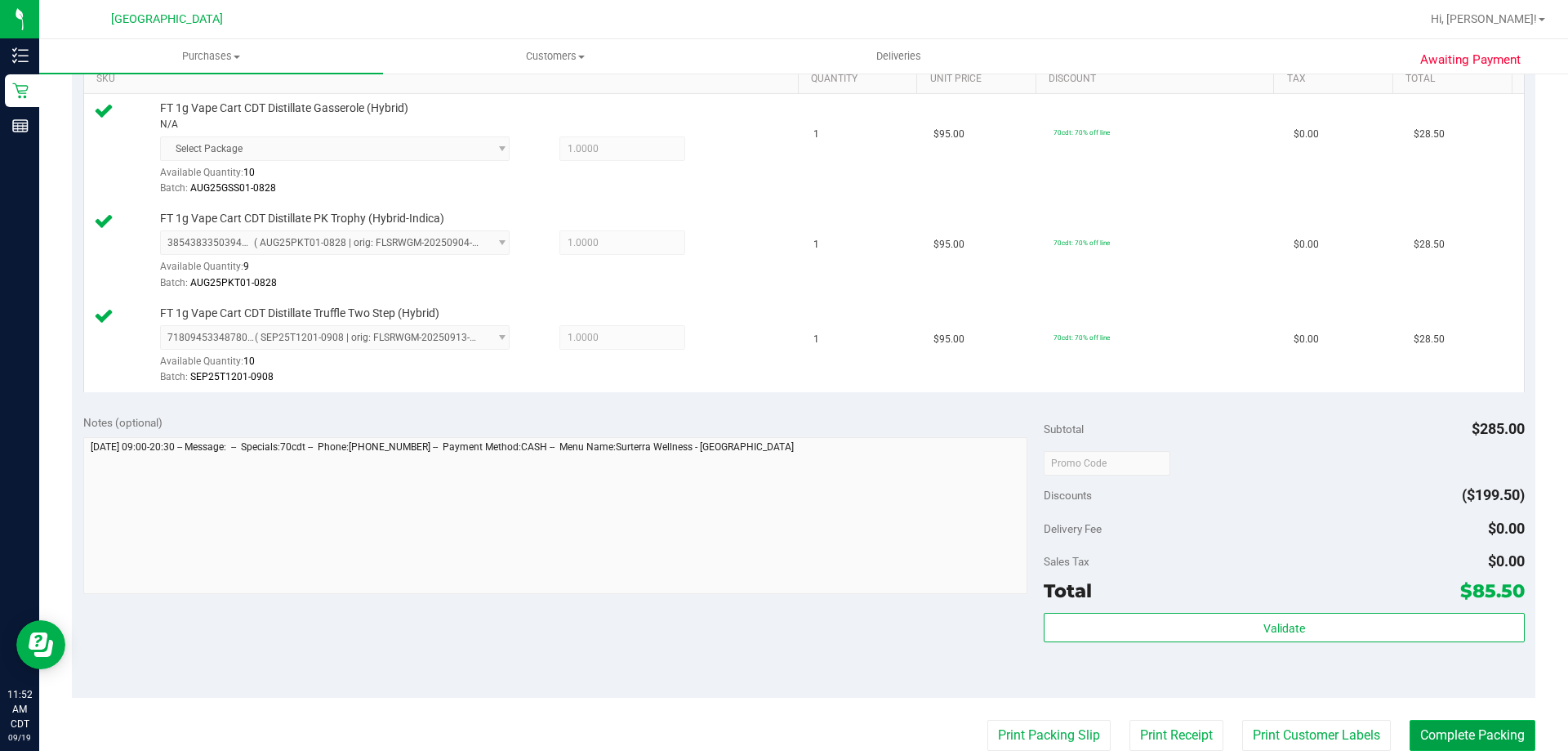
click at [1515, 742] on button "Complete Packing" at bounding box center [1473, 735] width 126 height 31
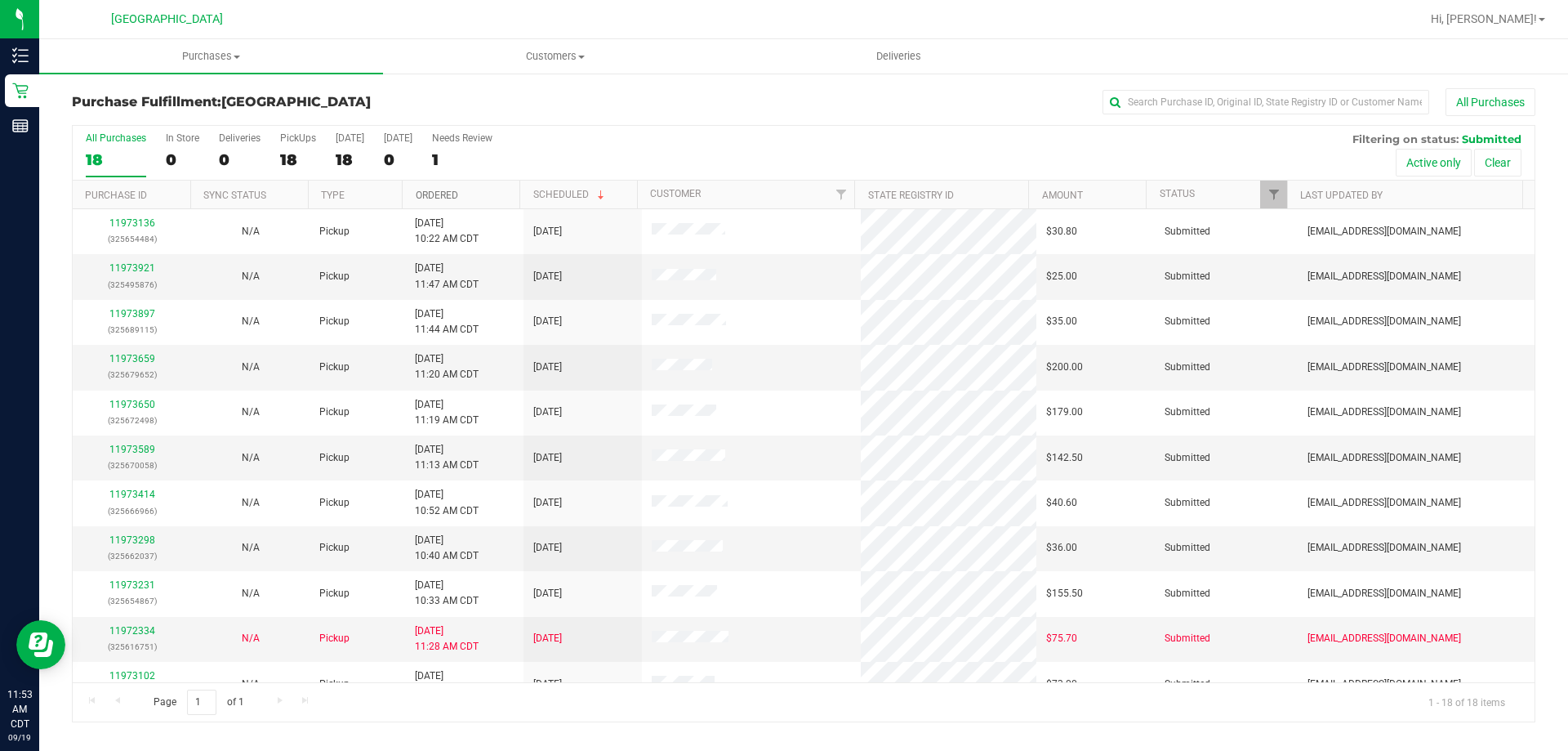
click at [434, 198] on link "Ordered" at bounding box center [437, 196] width 43 height 11
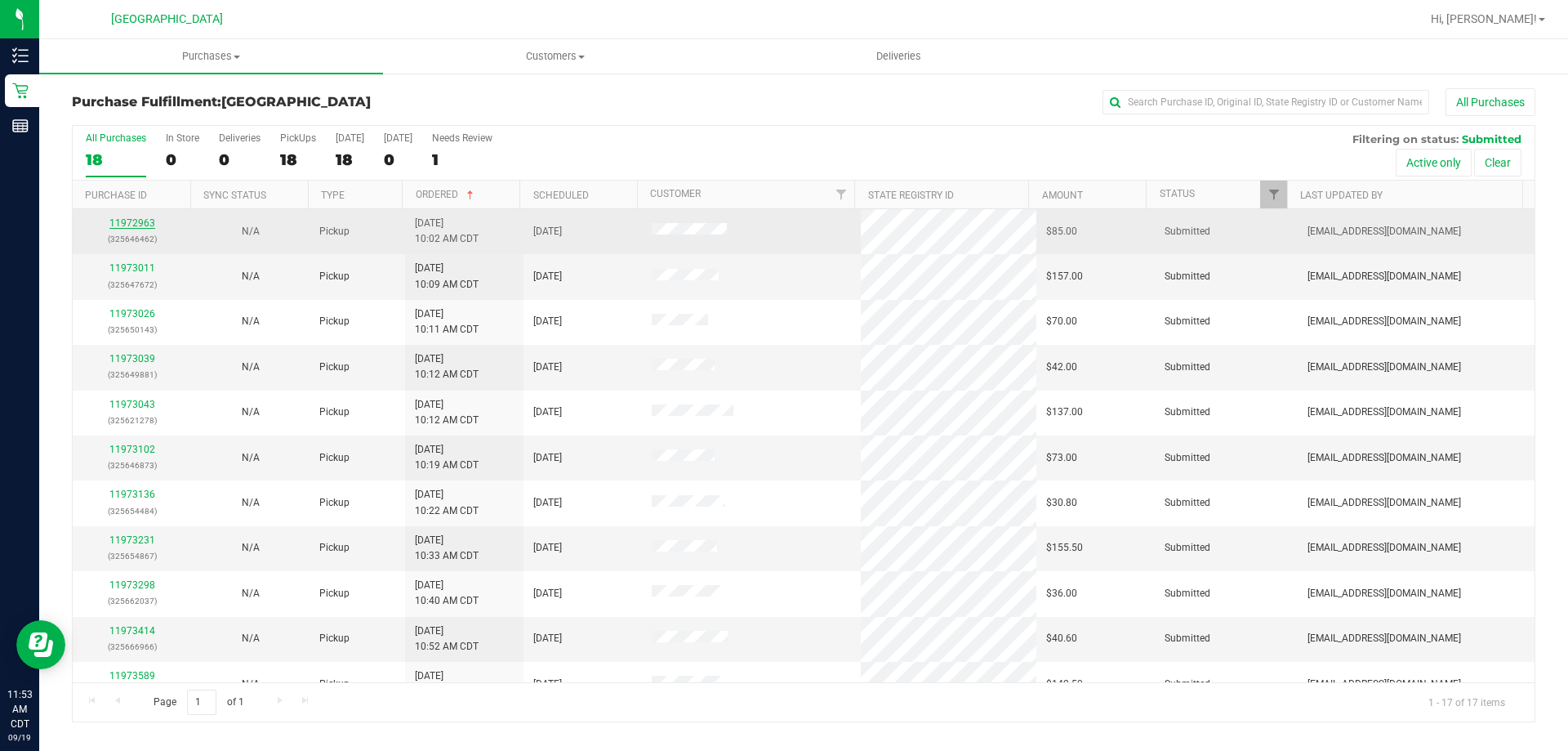
click at [121, 221] on link "11972963" at bounding box center [133, 223] width 46 height 11
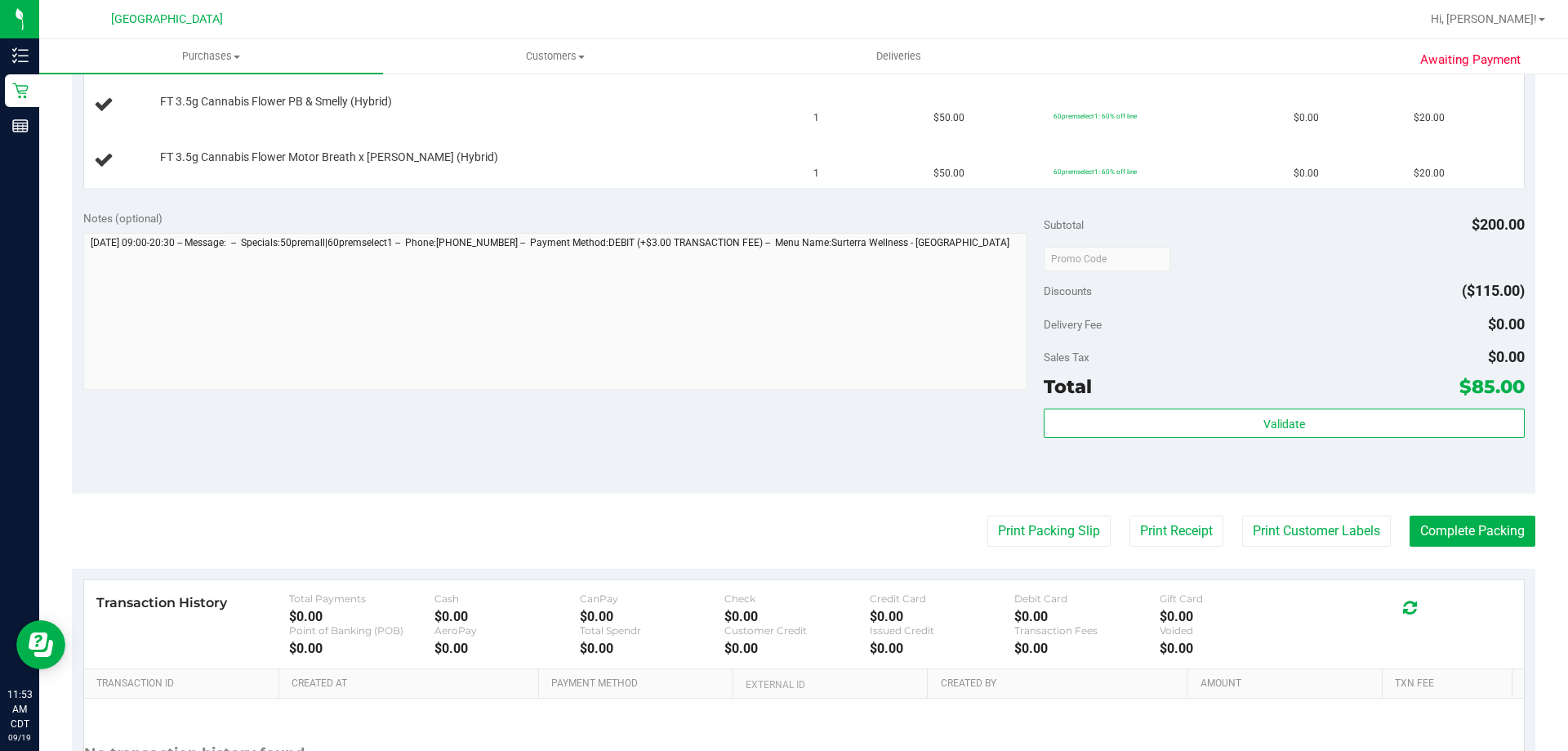
scroll to position [572, 0]
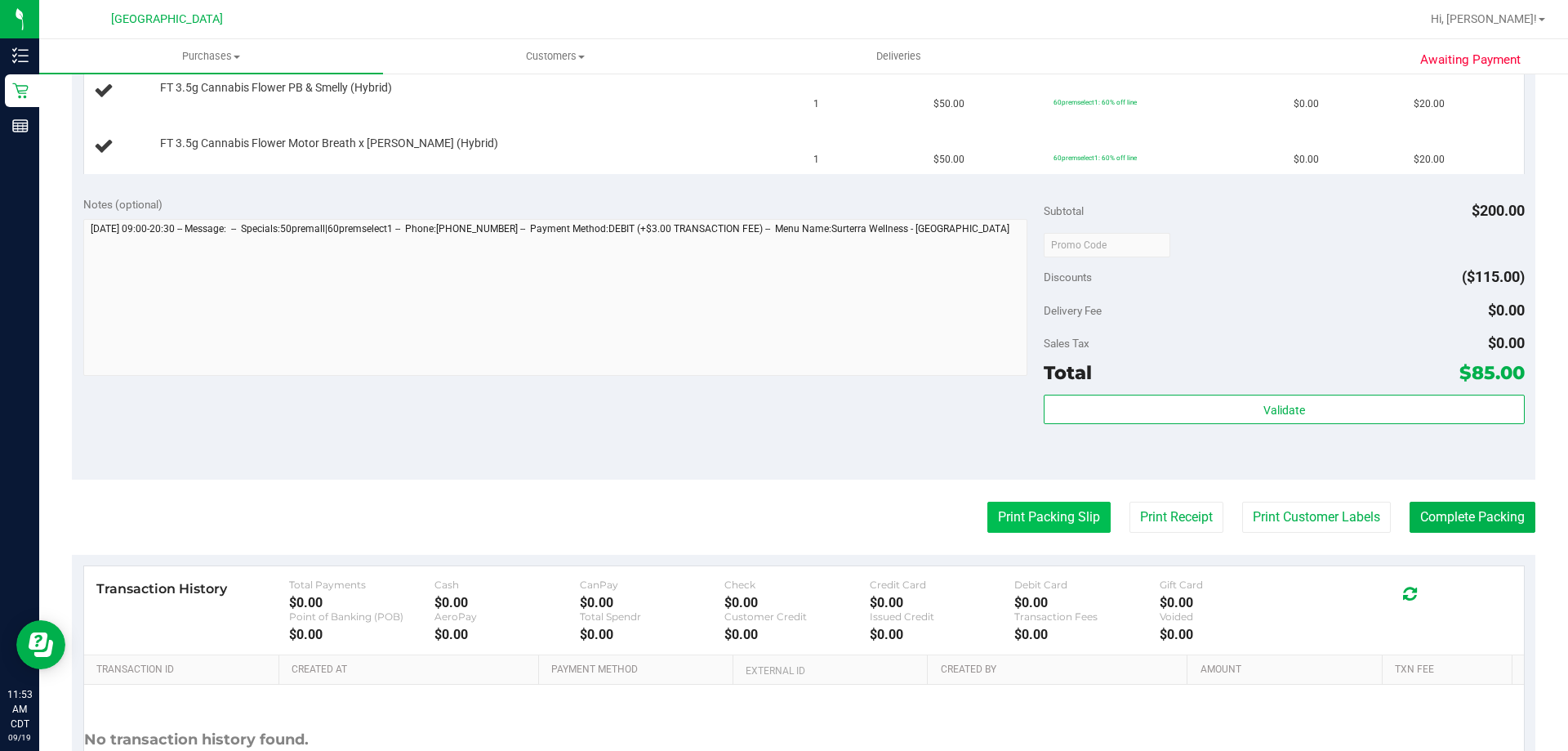
click at [1006, 505] on button "Print Packing Slip" at bounding box center [1048, 517] width 123 height 31
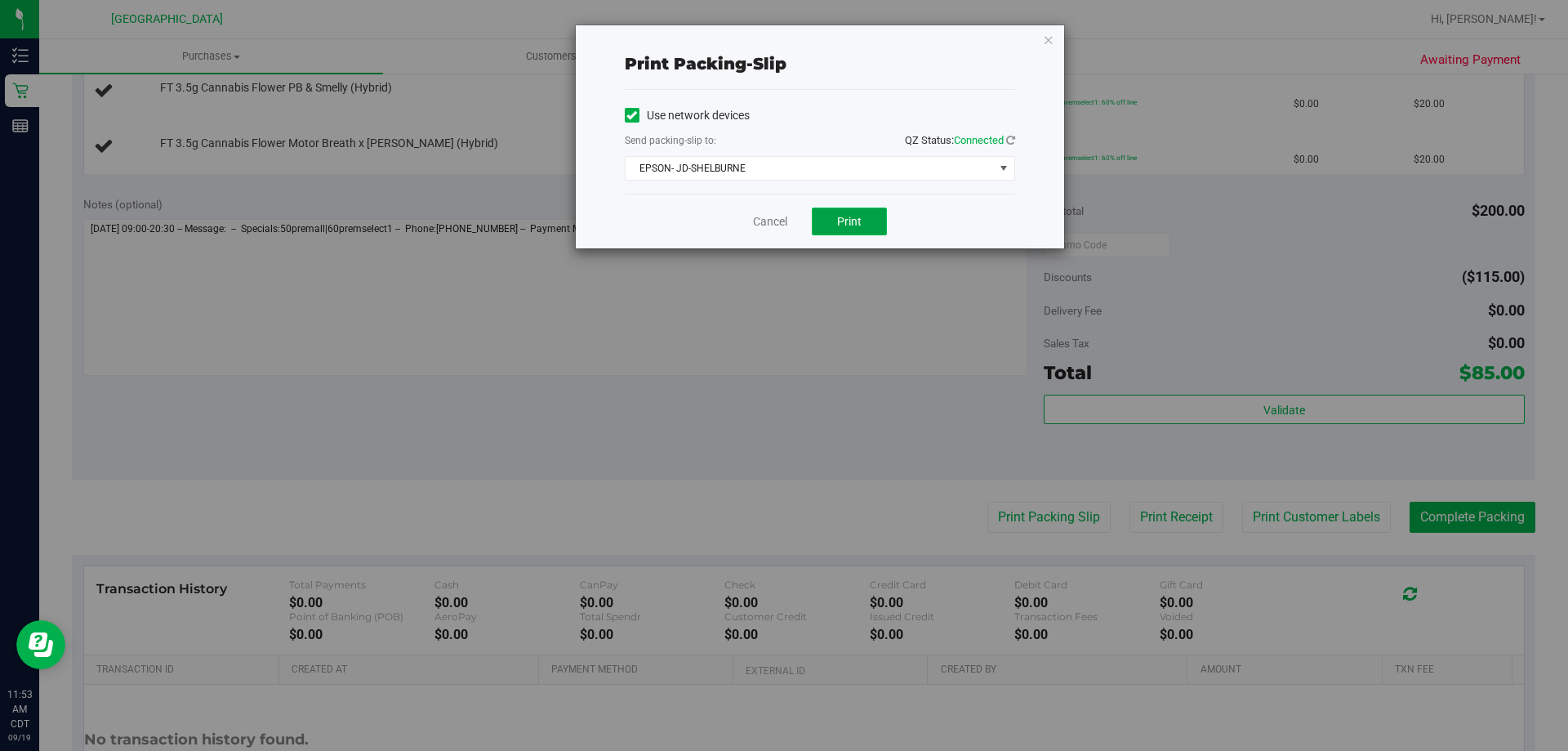
click at [865, 225] on button "Print" at bounding box center [849, 221] width 75 height 28
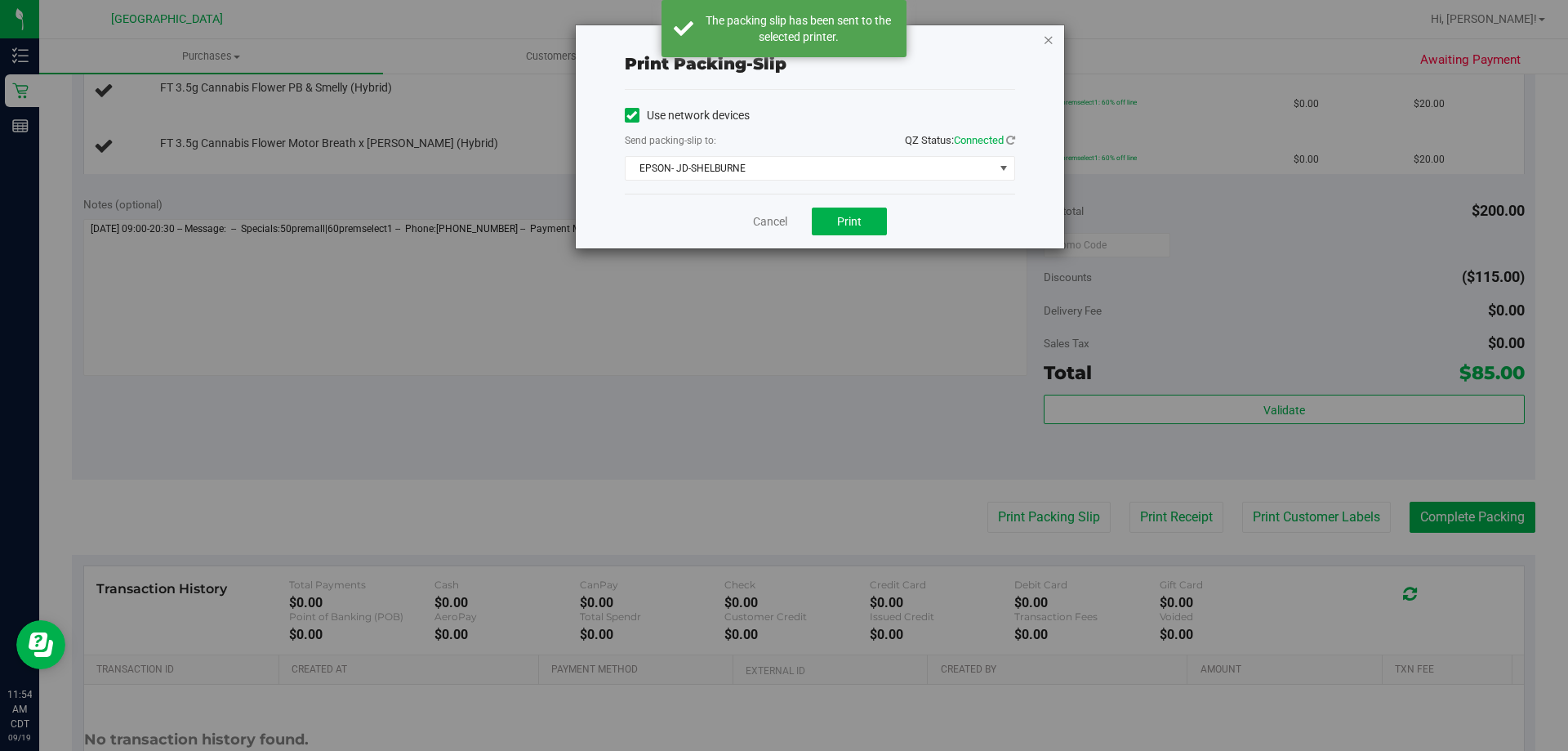
click at [1043, 43] on icon "button" at bounding box center [1049, 39] width 11 height 20
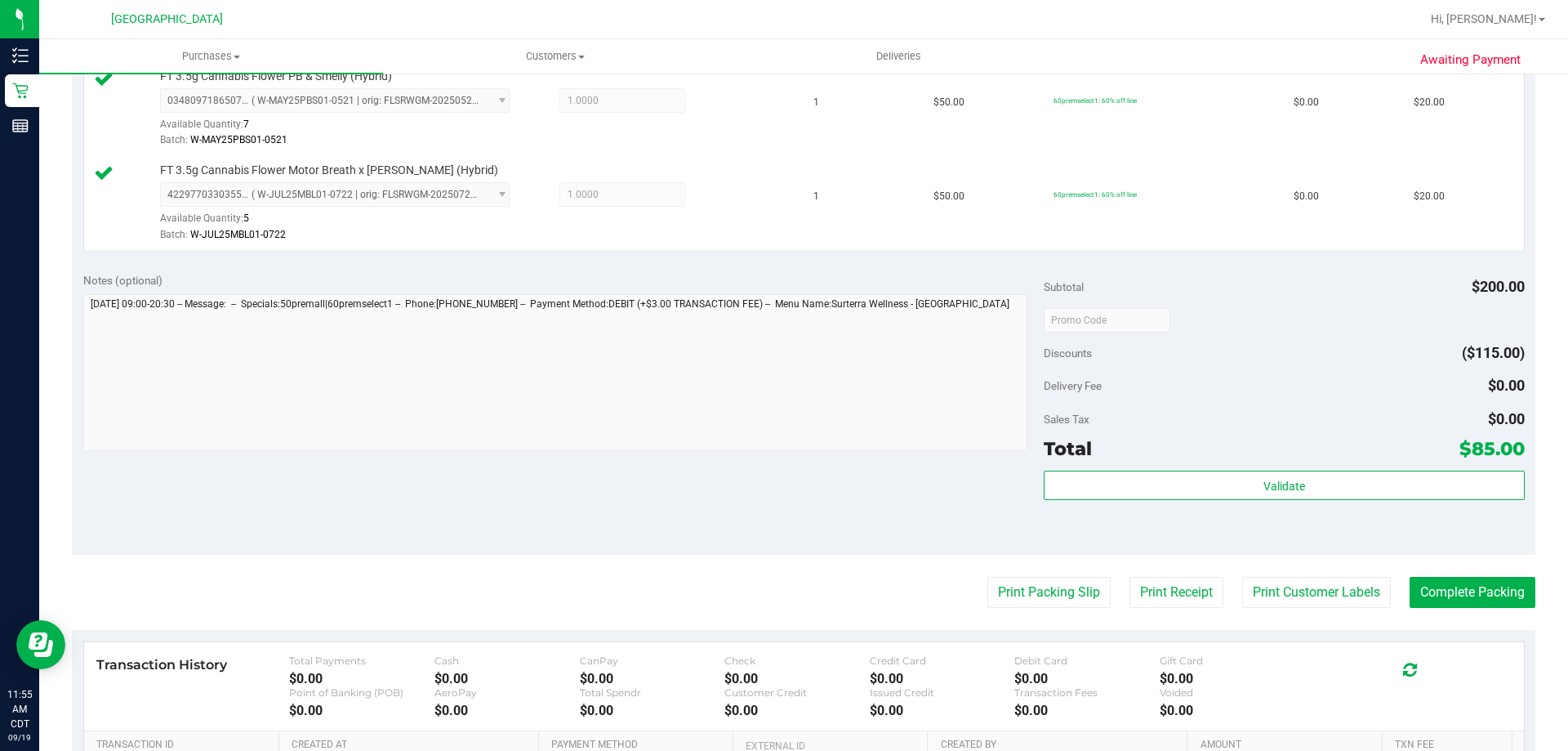
scroll to position [654, 0]
click at [1475, 588] on button "Complete Packing" at bounding box center [1473, 590] width 126 height 31
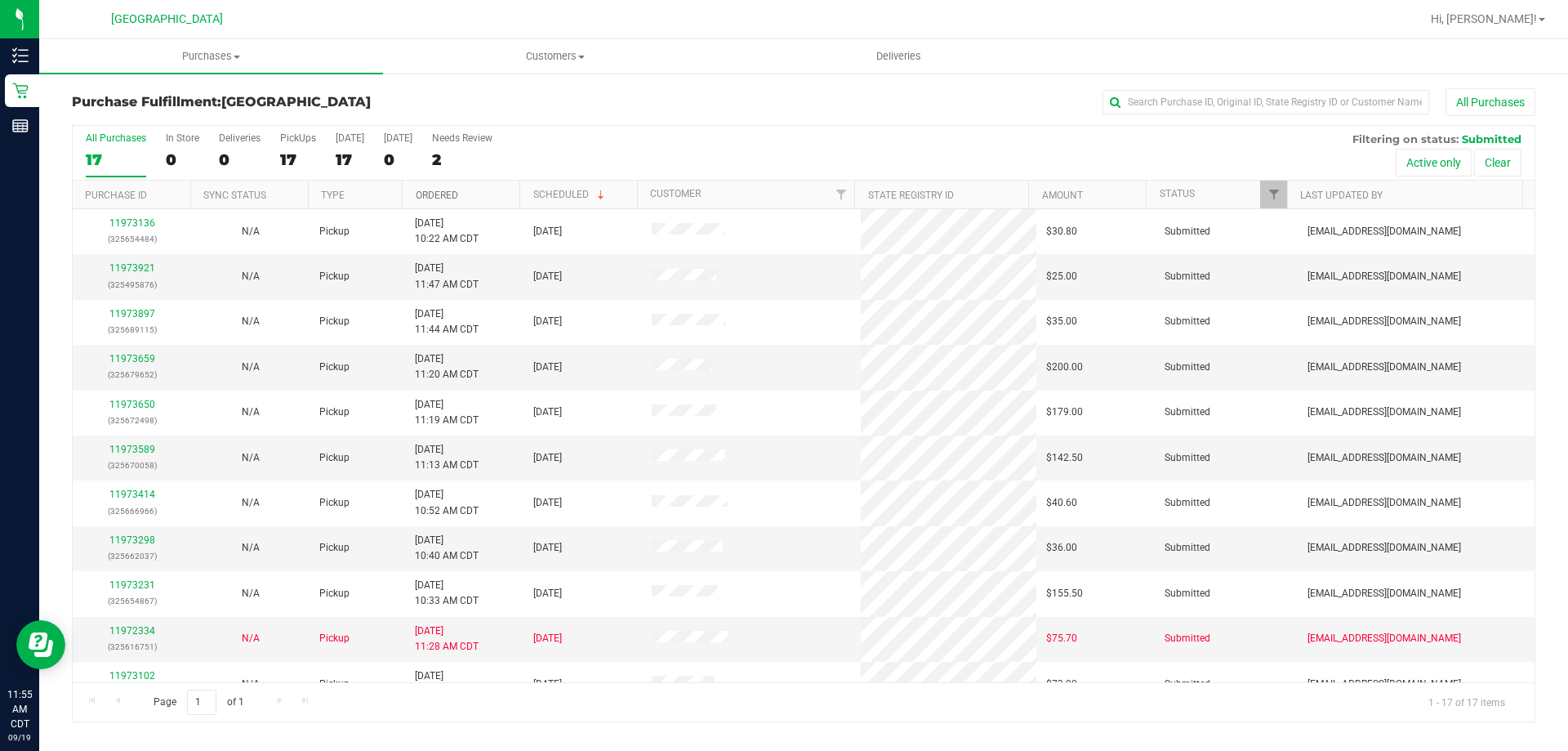
click at [430, 198] on link "Ordered" at bounding box center [437, 196] width 43 height 11
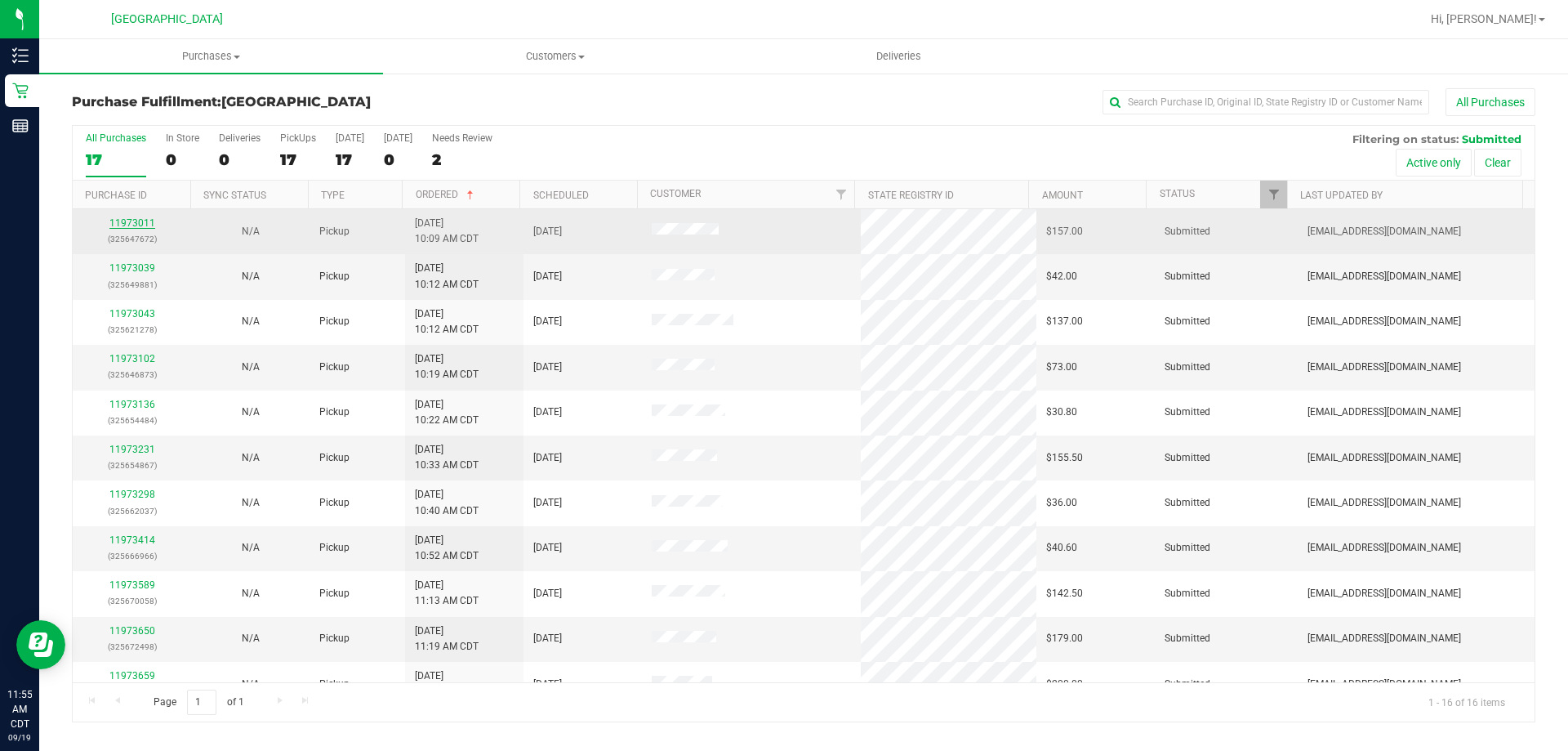
click at [137, 226] on link "11973011" at bounding box center [133, 223] width 46 height 11
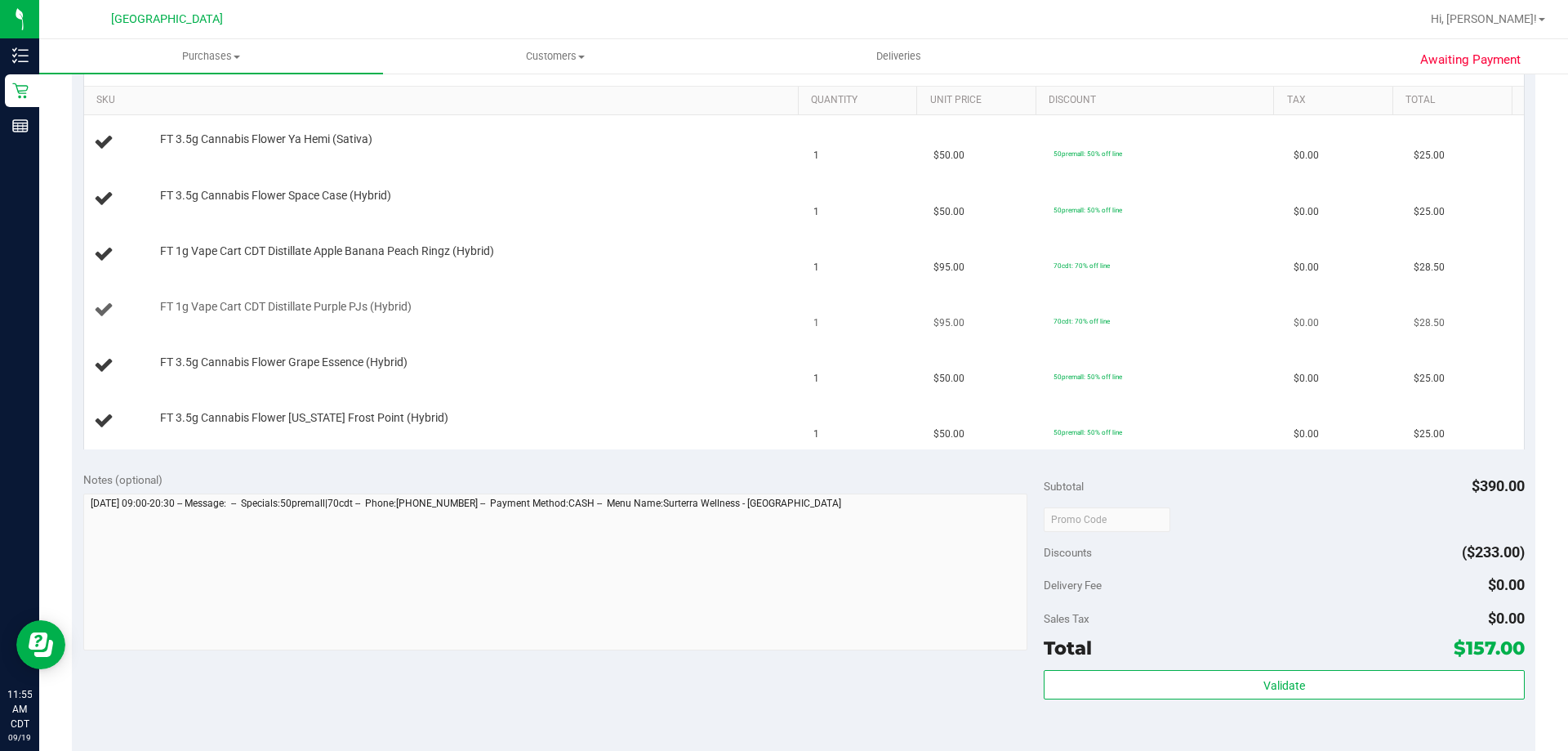
scroll to position [490, 0]
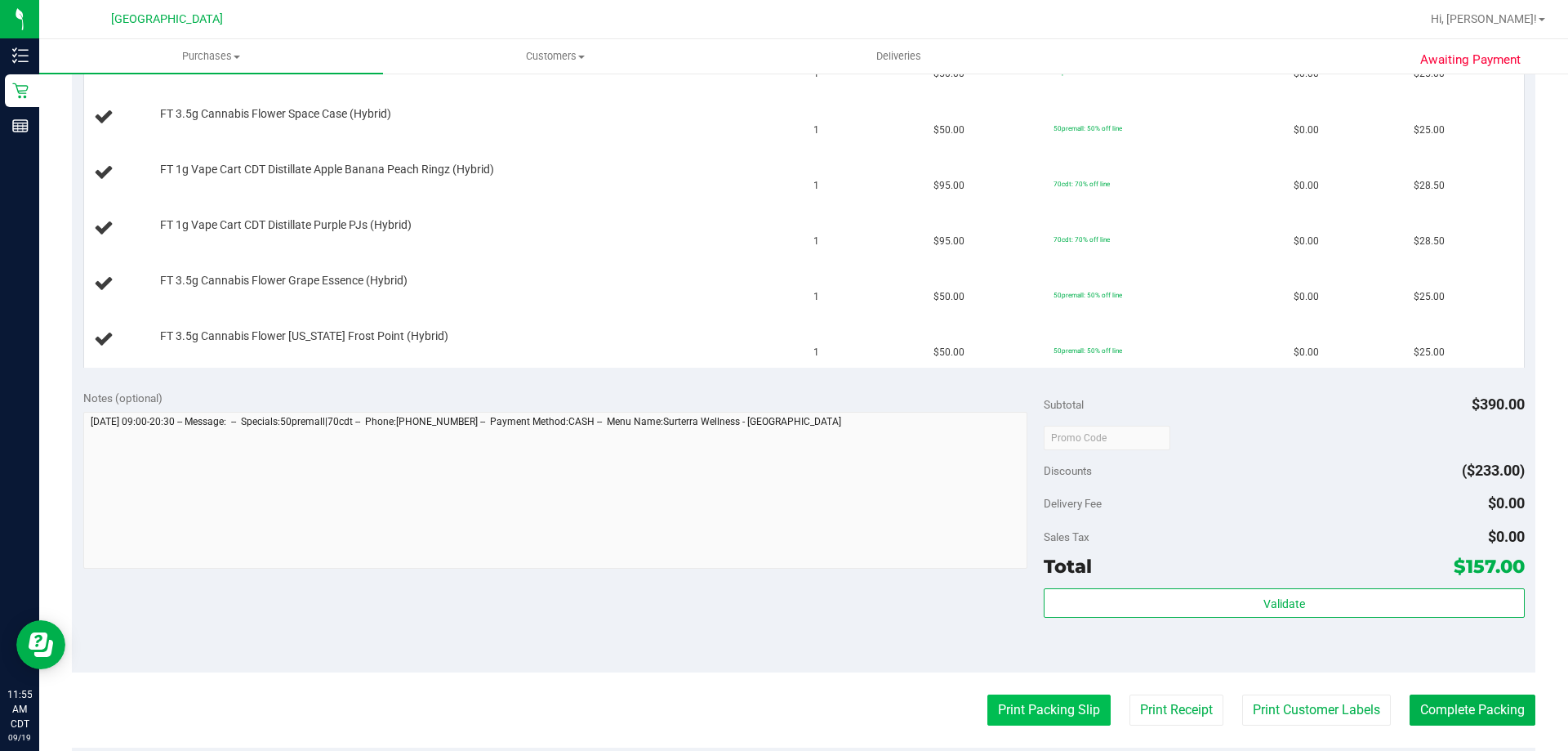
click at [1020, 699] on button "Print Packing Slip" at bounding box center [1048, 710] width 123 height 31
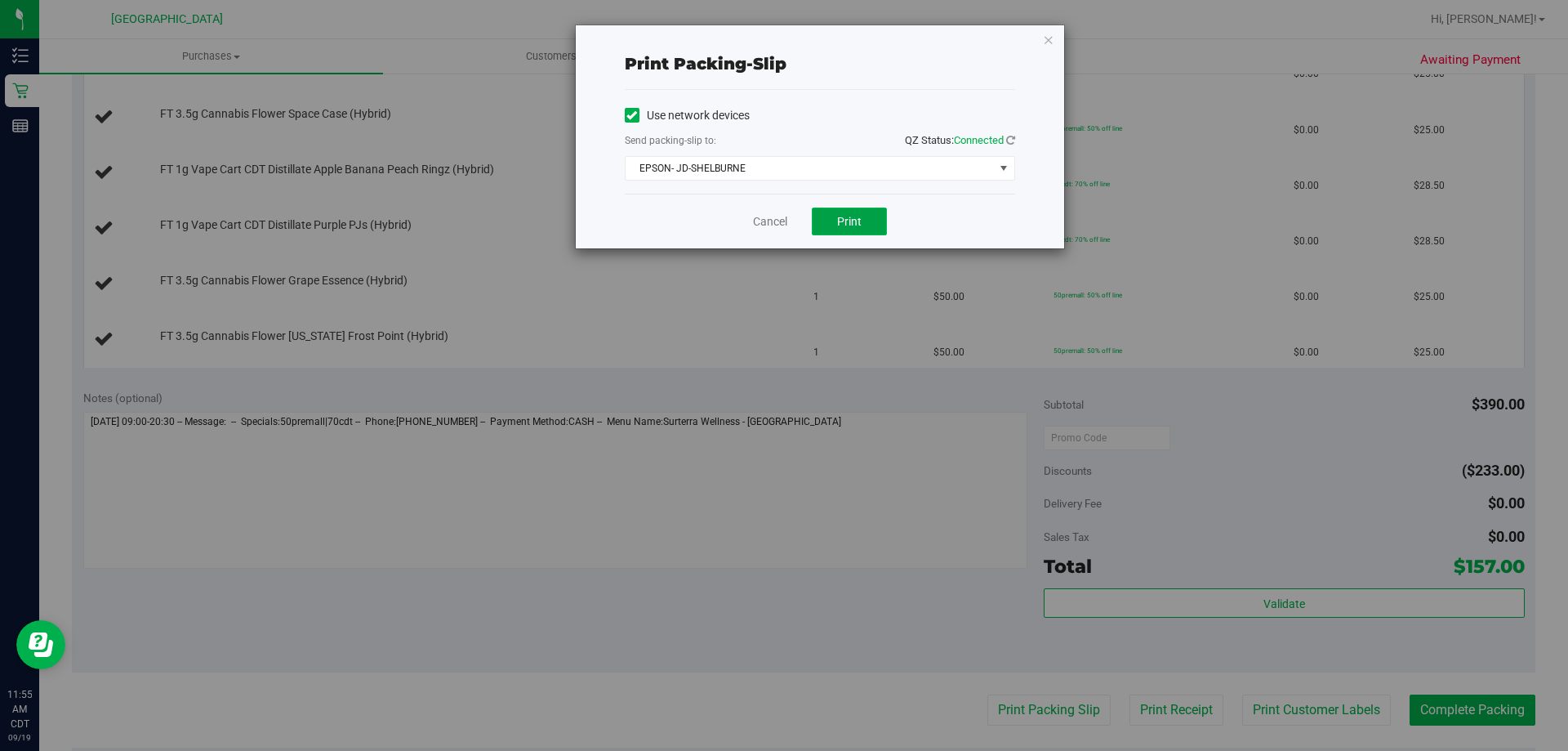
click at [836, 216] on button "Print" at bounding box center [849, 221] width 75 height 28
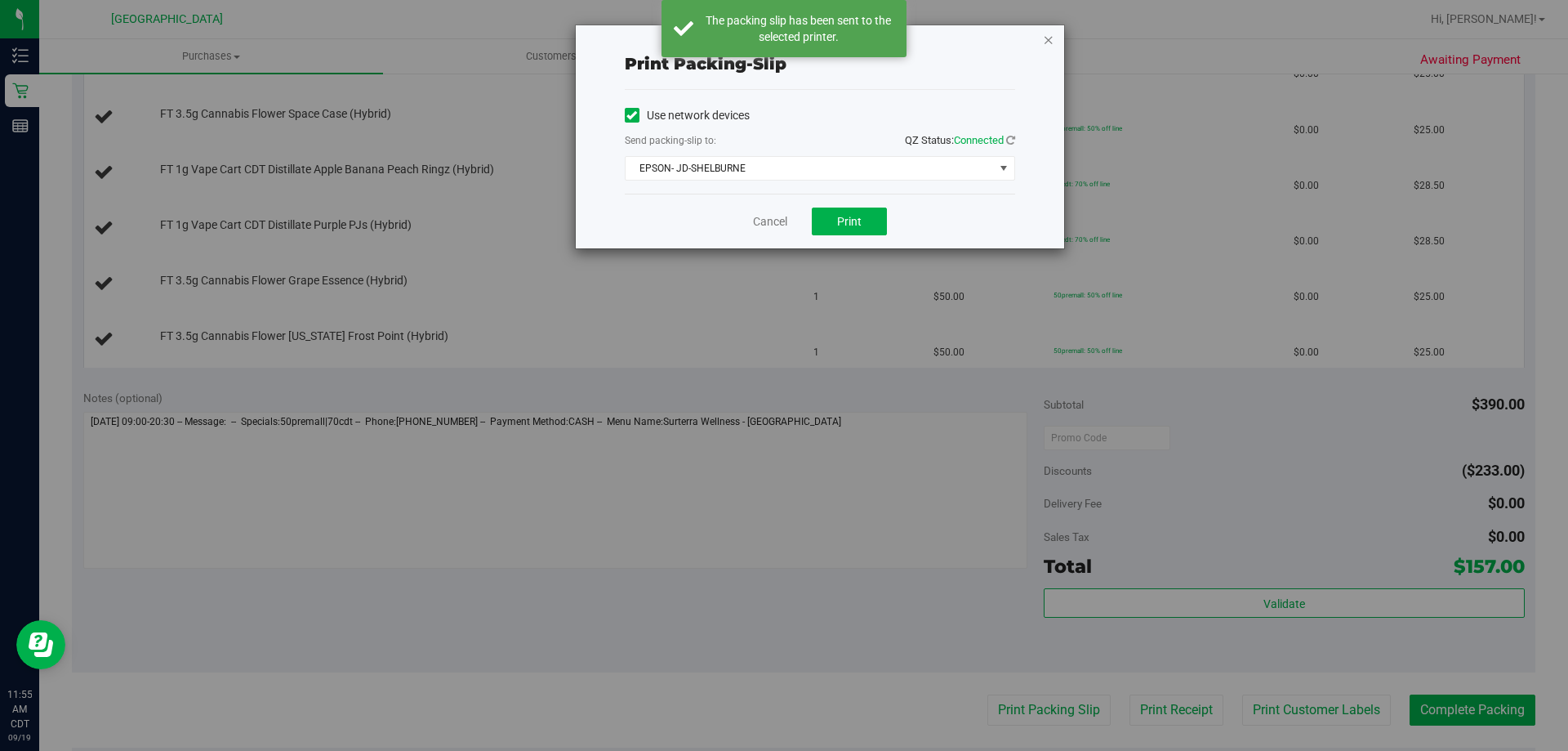
click at [1043, 46] on icon "button" at bounding box center [1049, 39] width 11 height 20
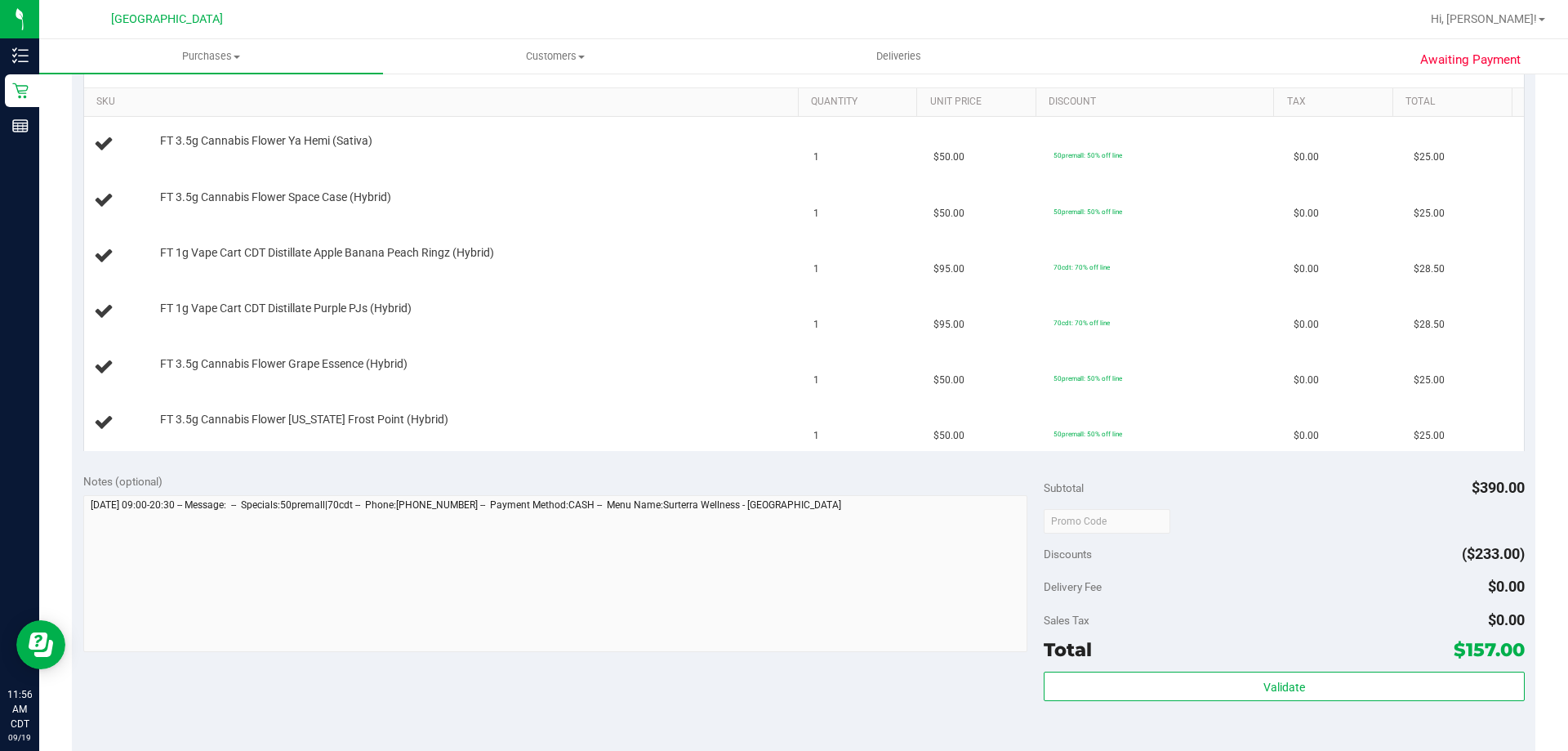
scroll to position [654, 0]
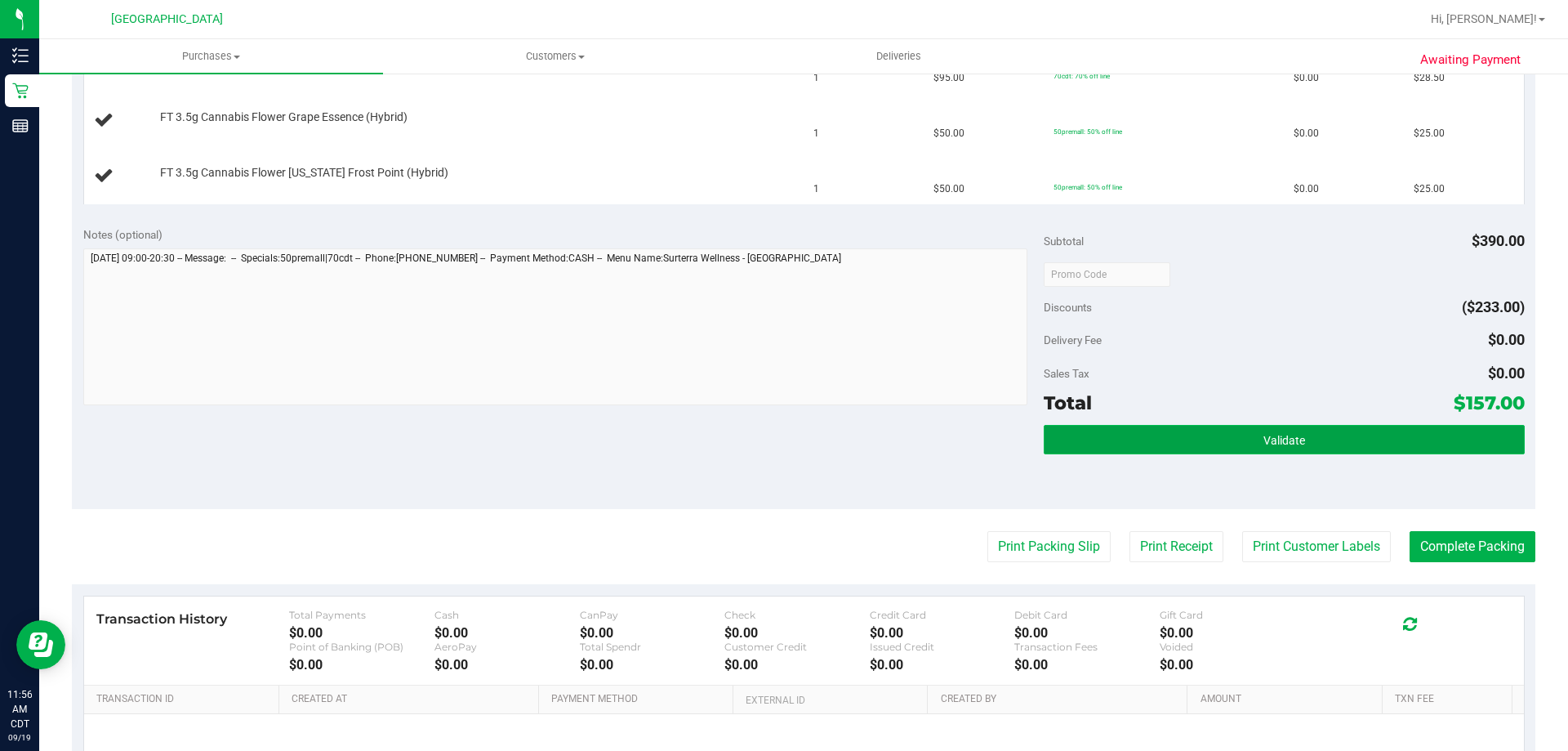
click at [1314, 442] on button "Validate" at bounding box center [1284, 439] width 481 height 30
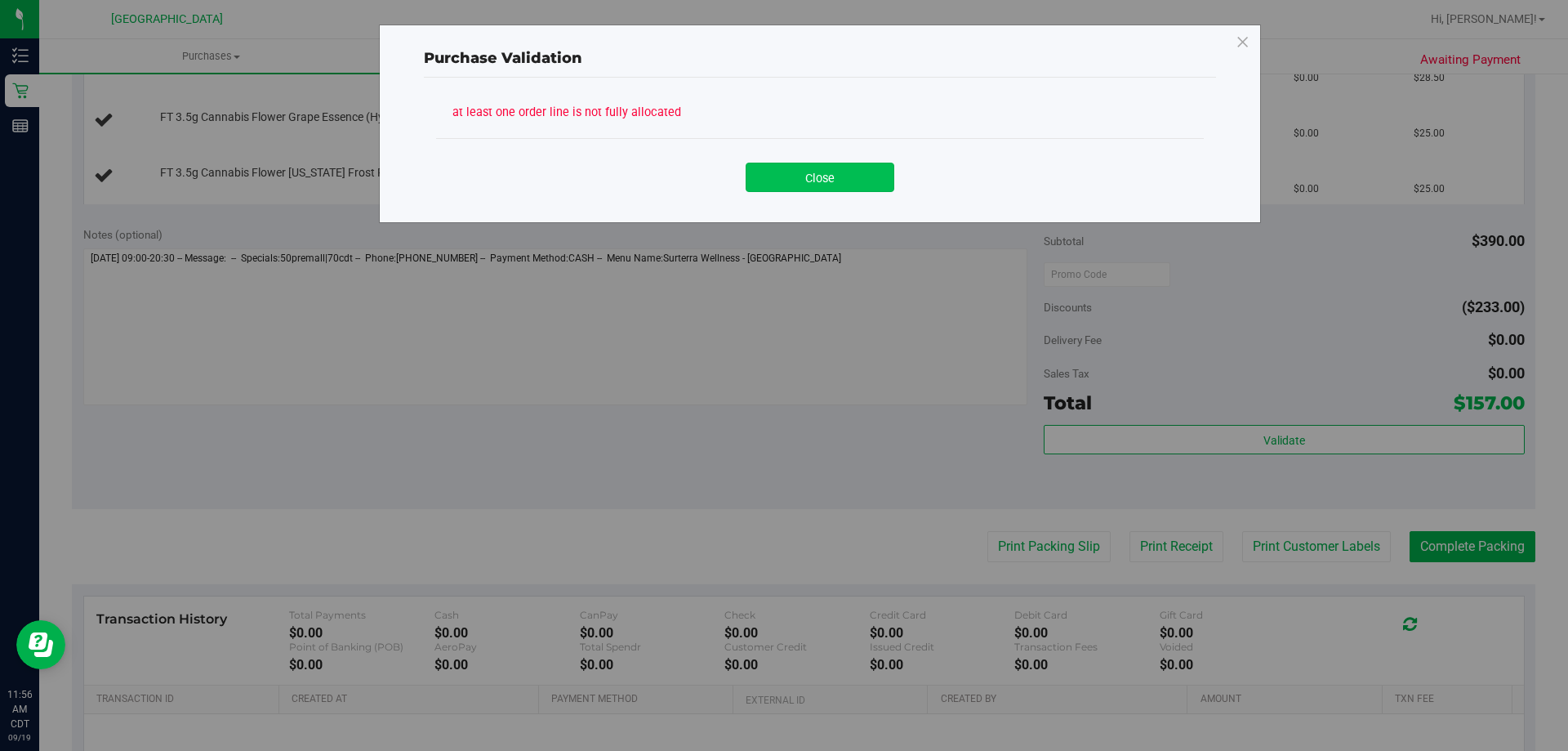
click at [842, 169] on button "Close" at bounding box center [820, 177] width 149 height 30
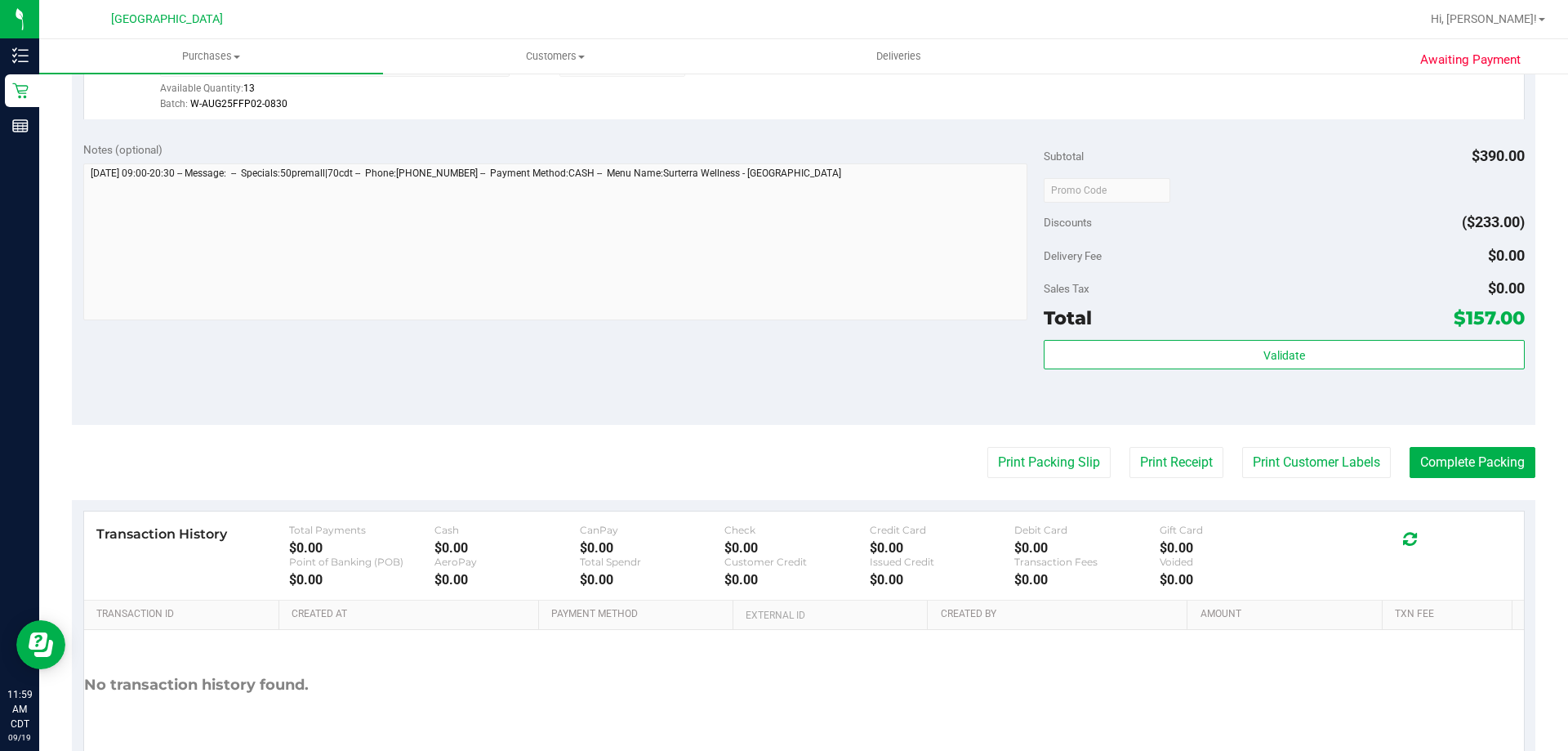
scroll to position [981, 0]
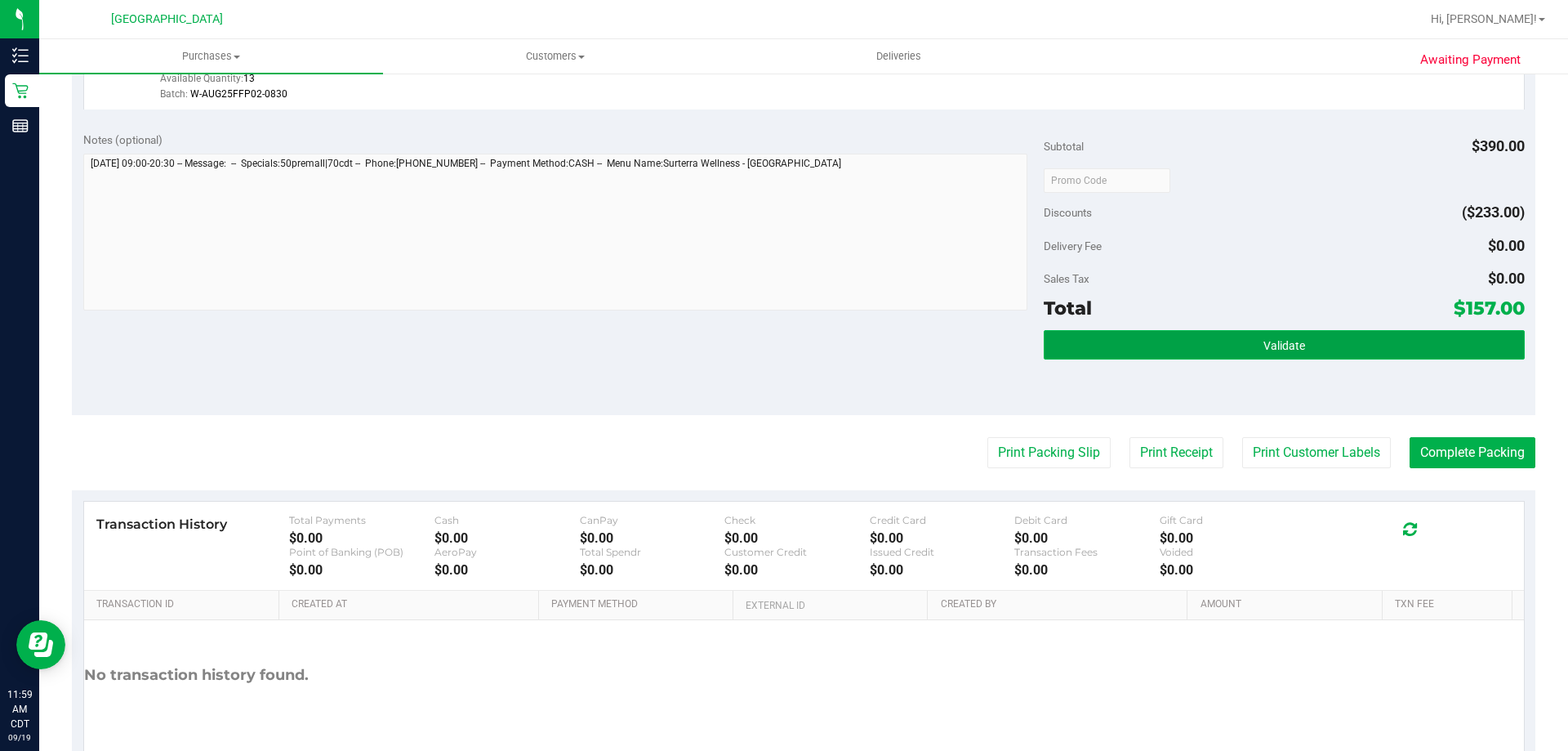
click at [1301, 344] on button "Validate" at bounding box center [1284, 344] width 481 height 30
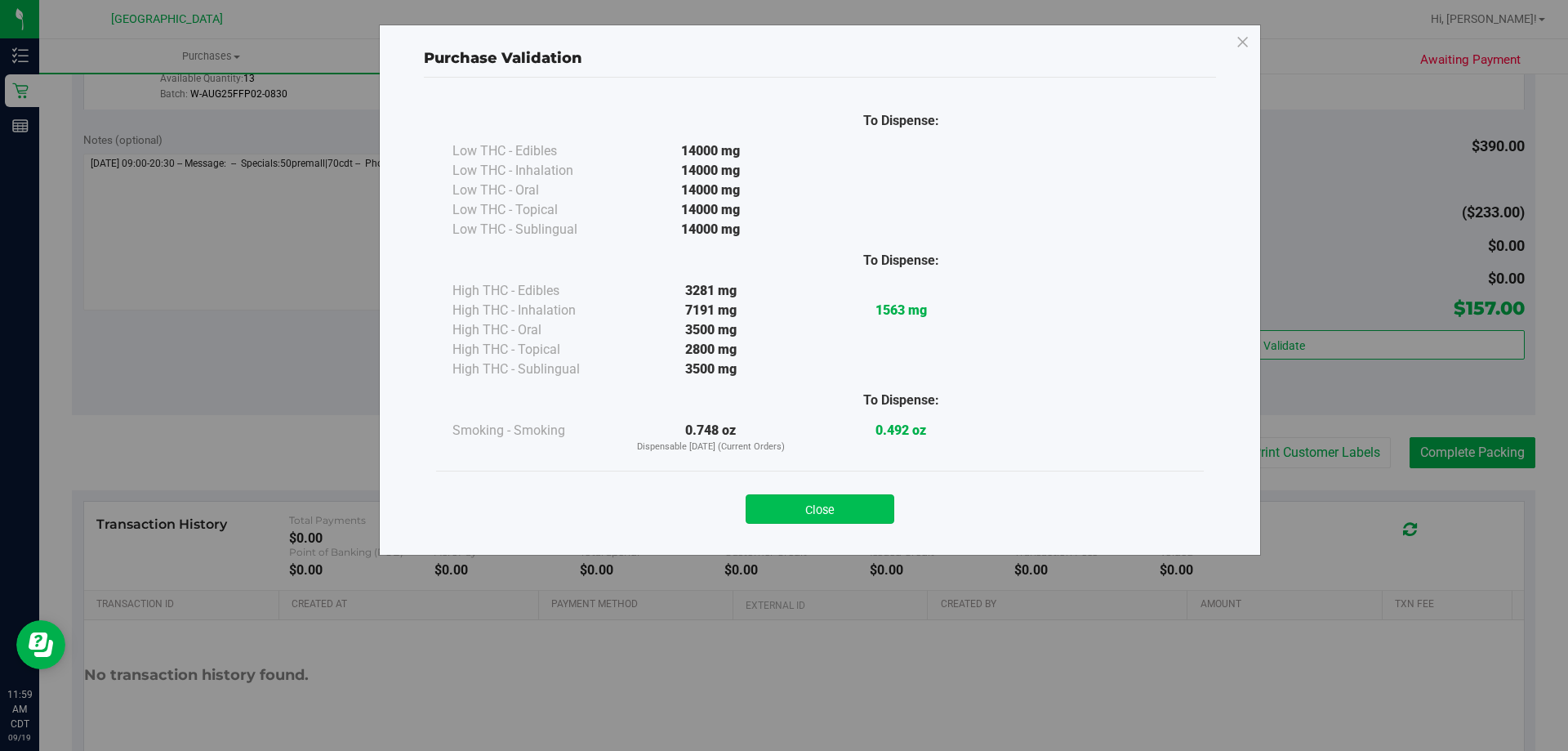
click at [827, 504] on button "Close" at bounding box center [820, 509] width 149 height 30
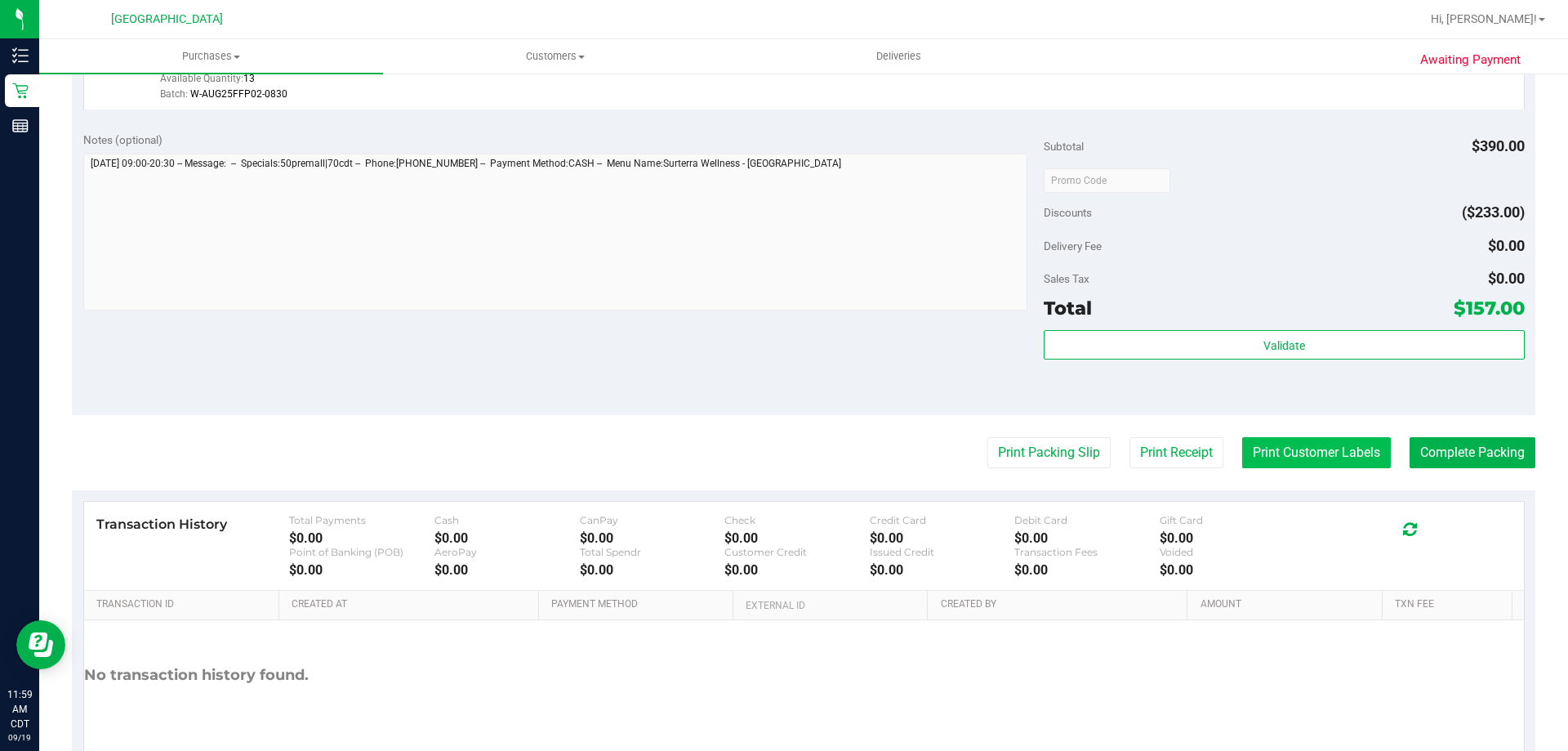
scroll to position [1057, 0]
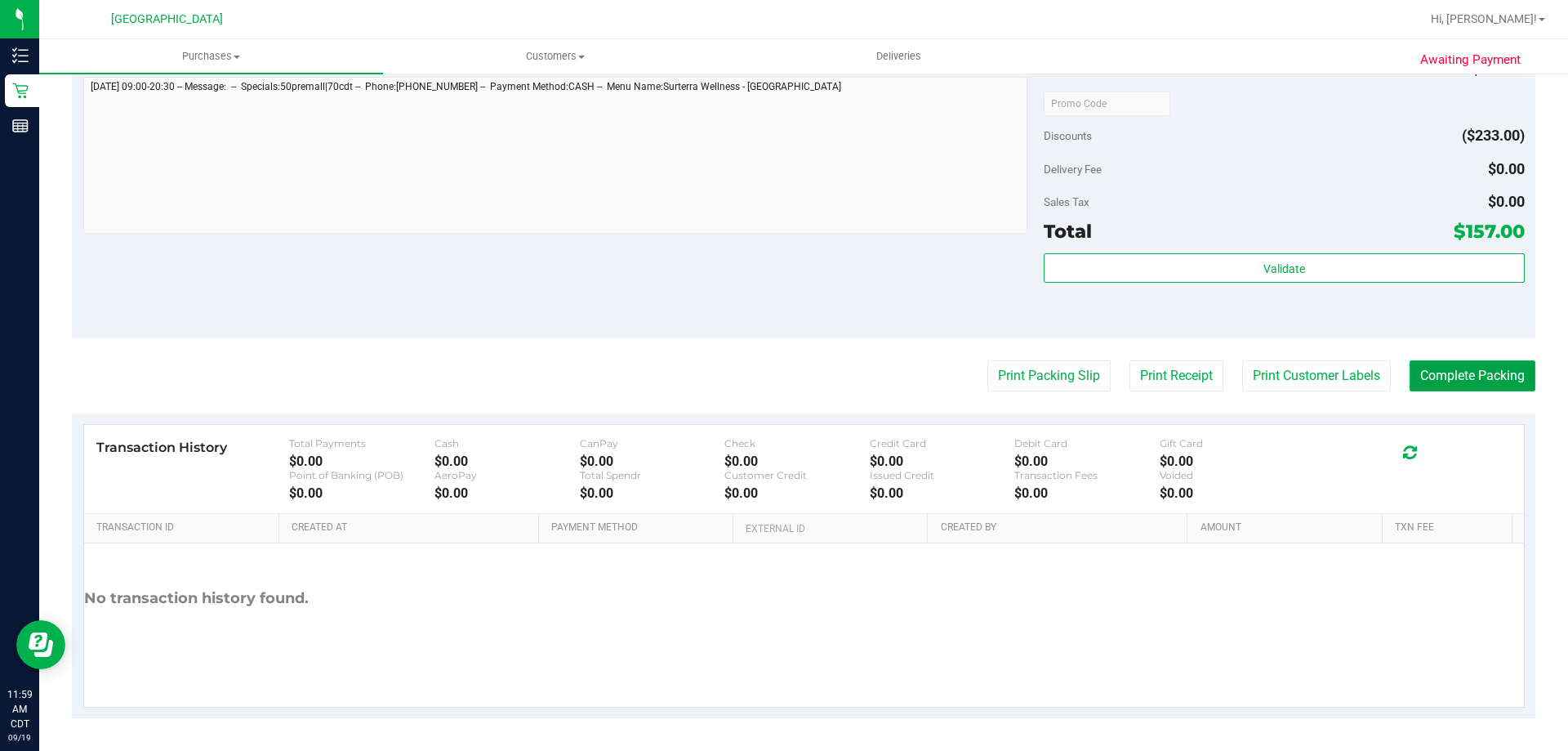
click at [1475, 372] on button "Complete Packing" at bounding box center [1473, 376] width 126 height 31
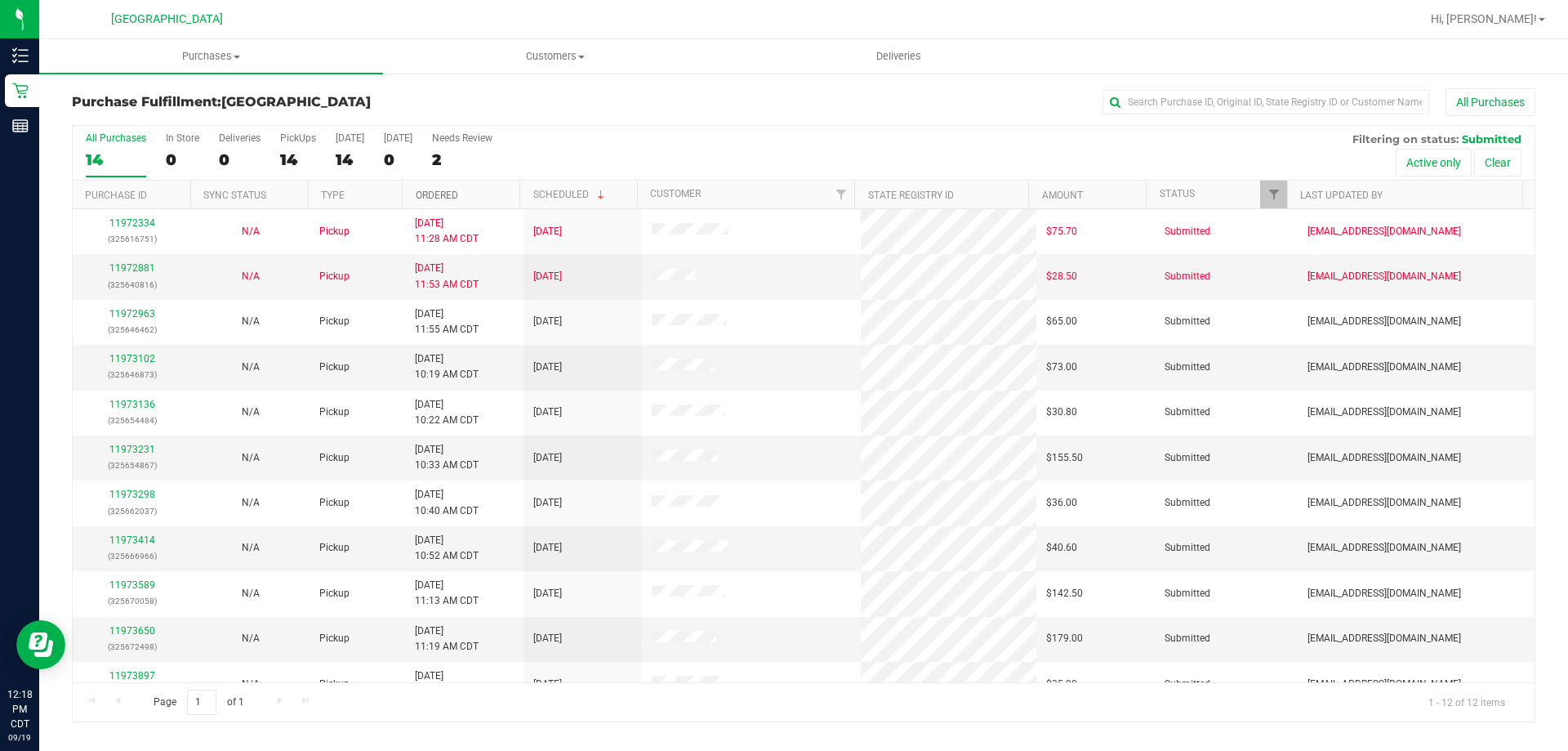
click at [421, 198] on link "Ordered" at bounding box center [437, 196] width 43 height 11
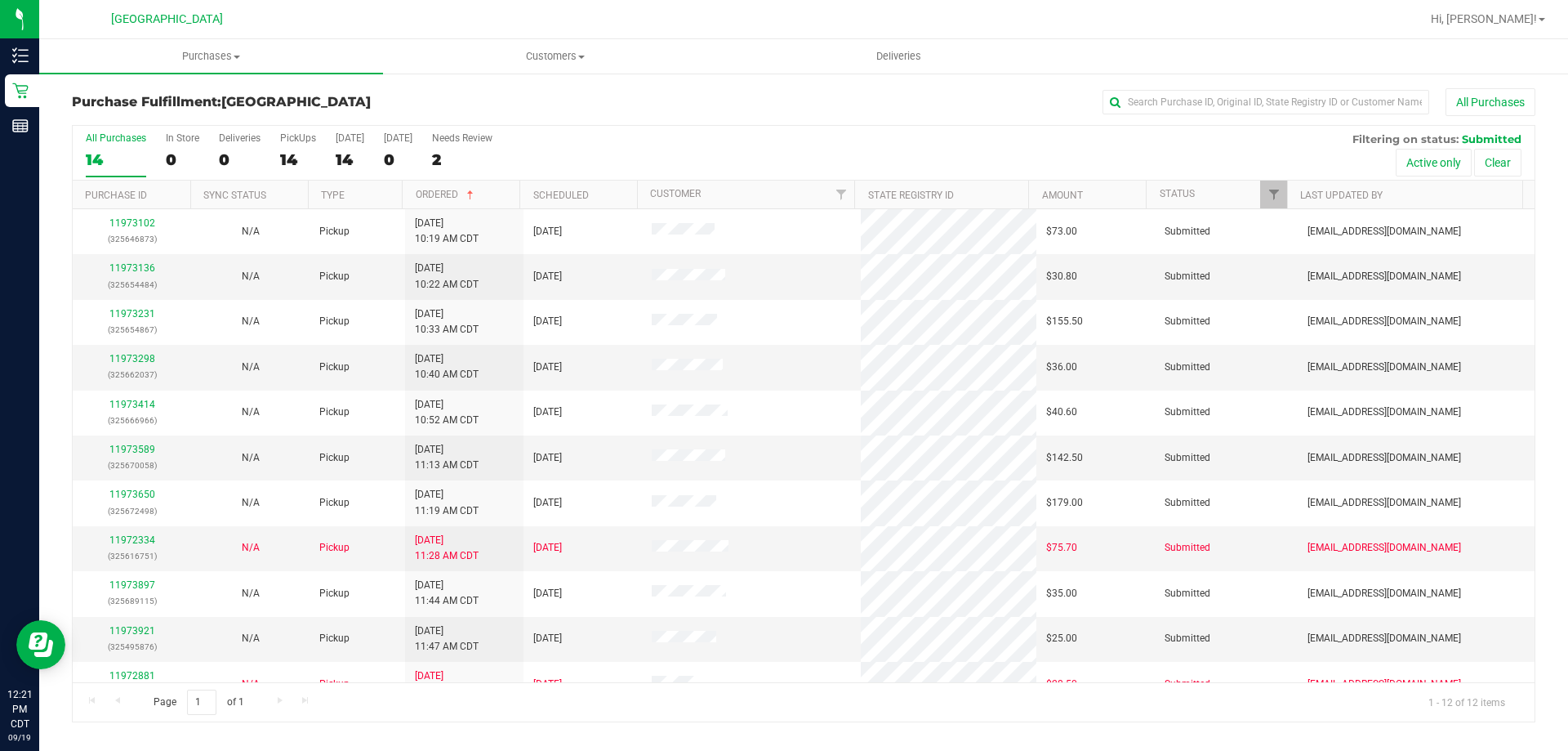
click at [1512, 28] on div "Hi, [PERSON_NAME]!" at bounding box center [1488, 19] width 128 height 29
click at [1518, 17] on span "Hi, [PERSON_NAME]!" at bounding box center [1483, 19] width 106 height 13
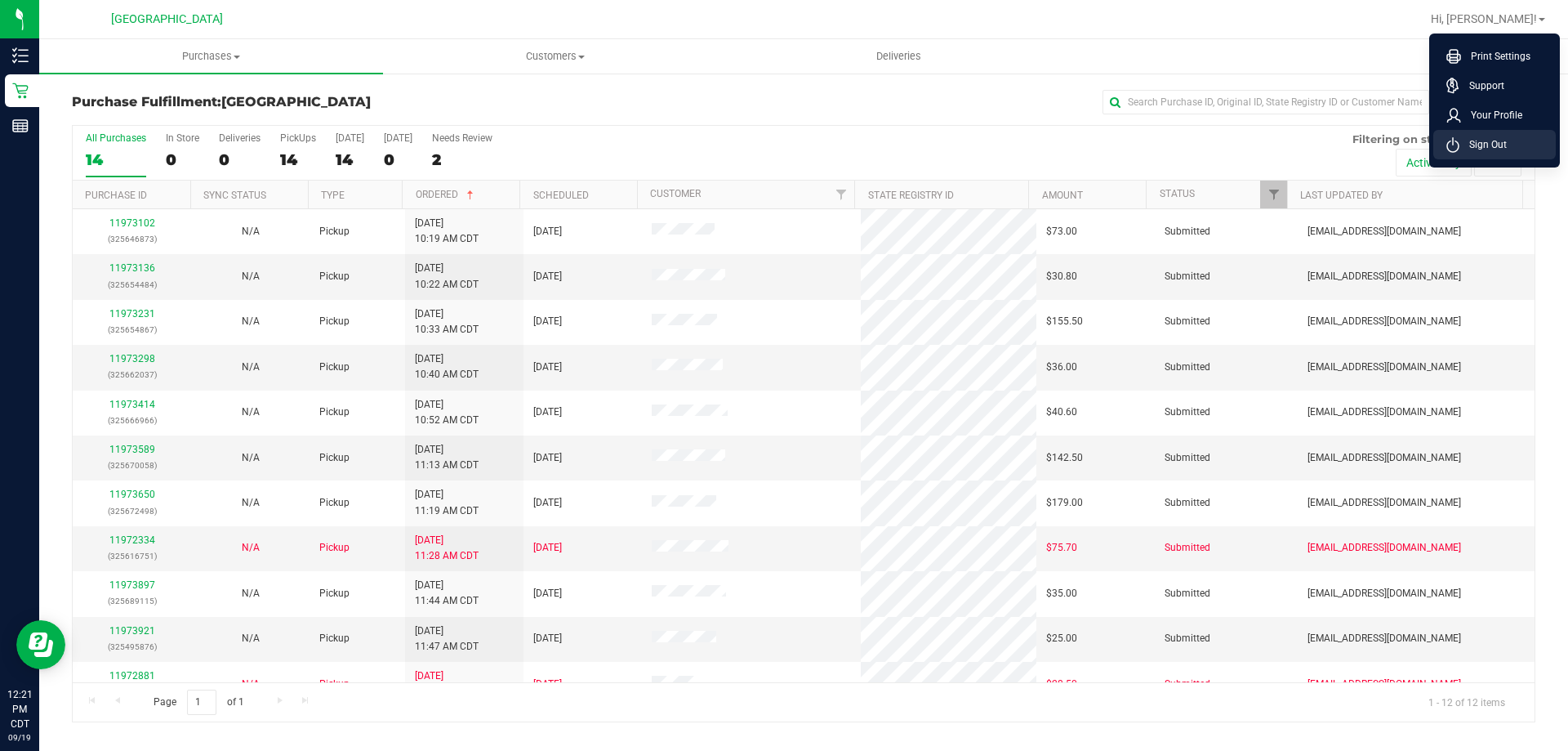
click at [1470, 136] on li "Sign Out" at bounding box center [1495, 144] width 122 height 30
